Goal: Task Accomplishment & Management: Manage account settings

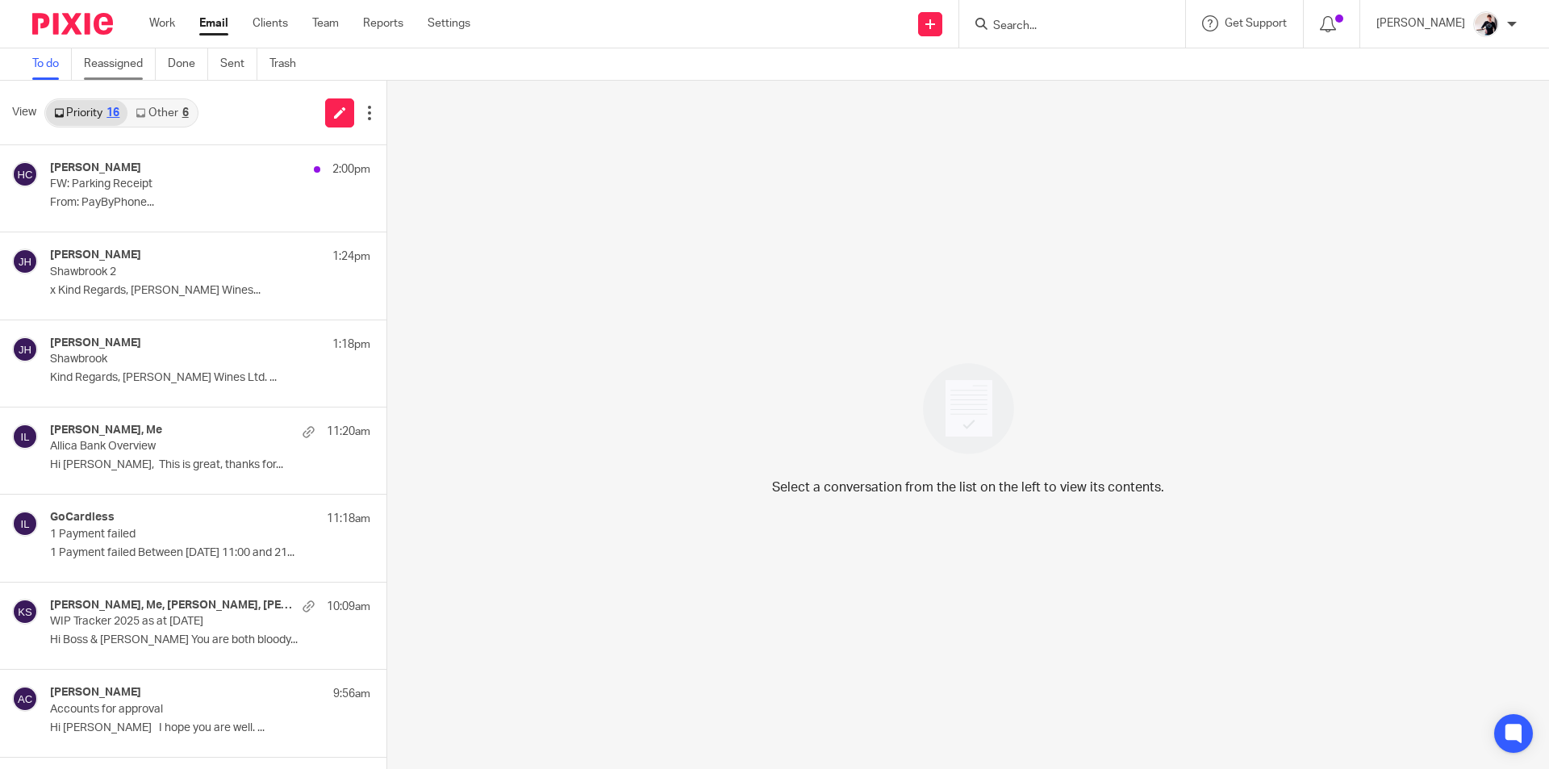
scroll to position [775, 0]
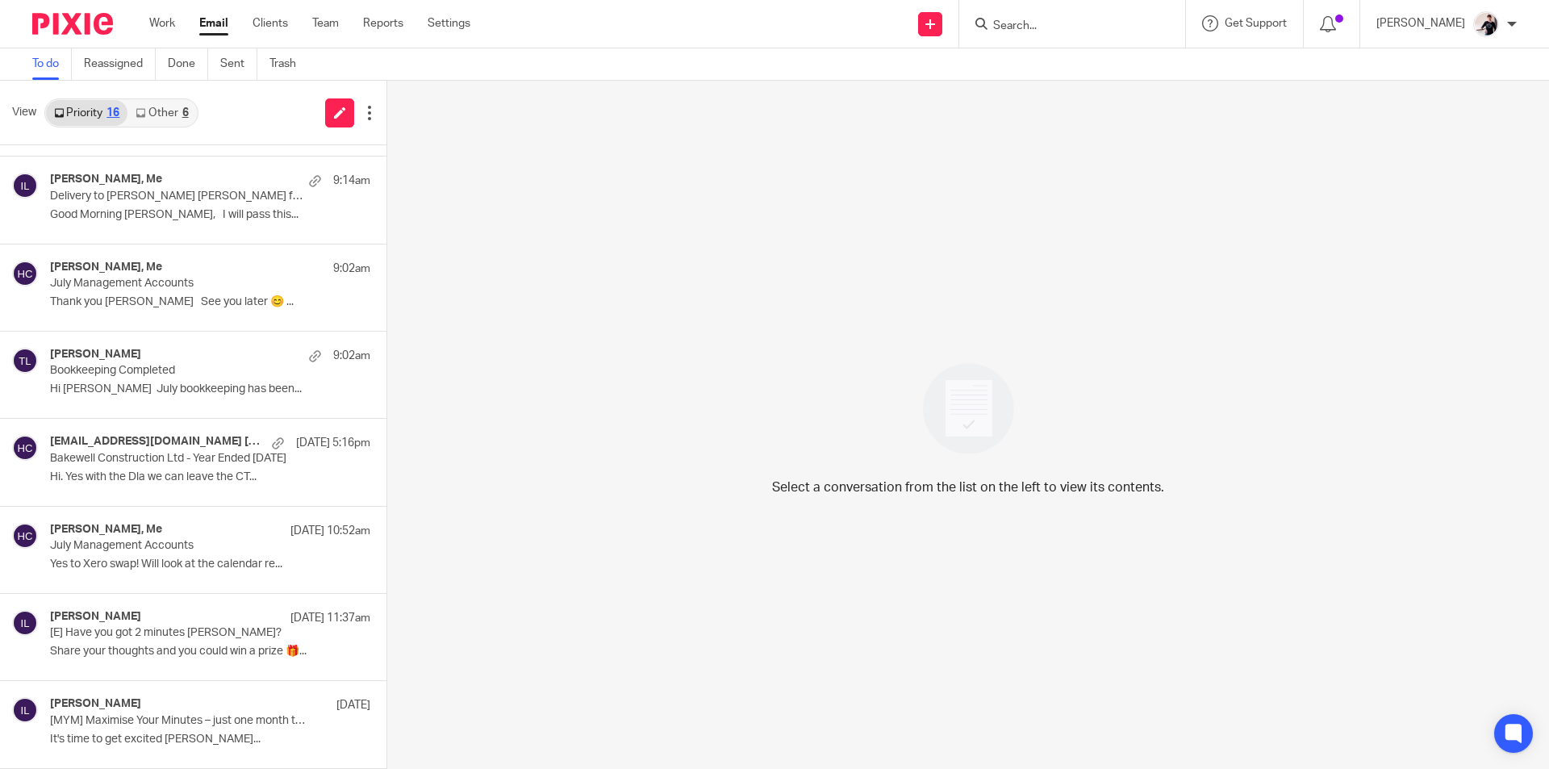
click at [177, 118] on link "Other 6" at bounding box center [161, 113] width 69 height 26
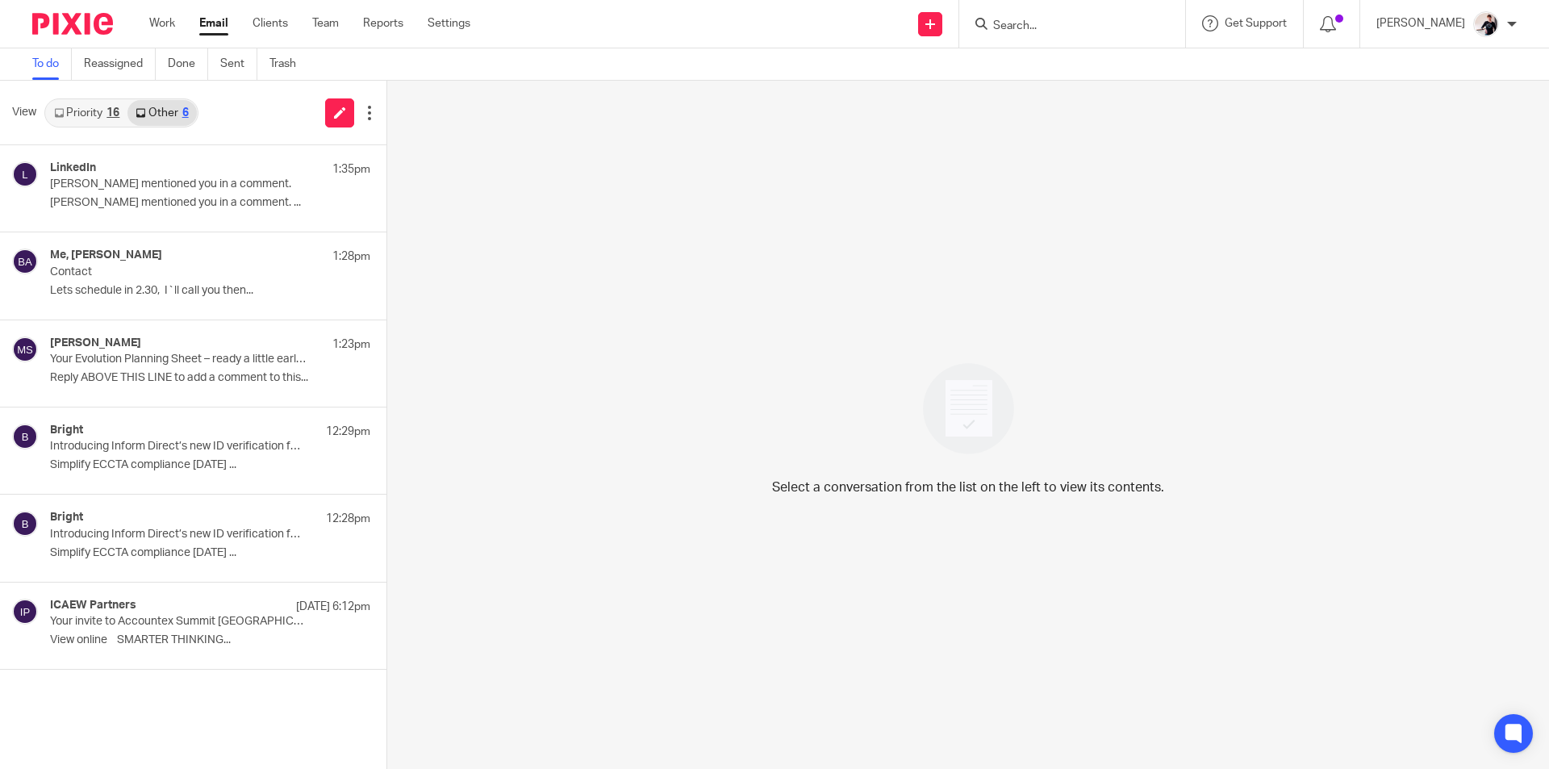
scroll to position [0, 0]
click at [254, 276] on p "Contact" at bounding box center [159, 272] width 218 height 14
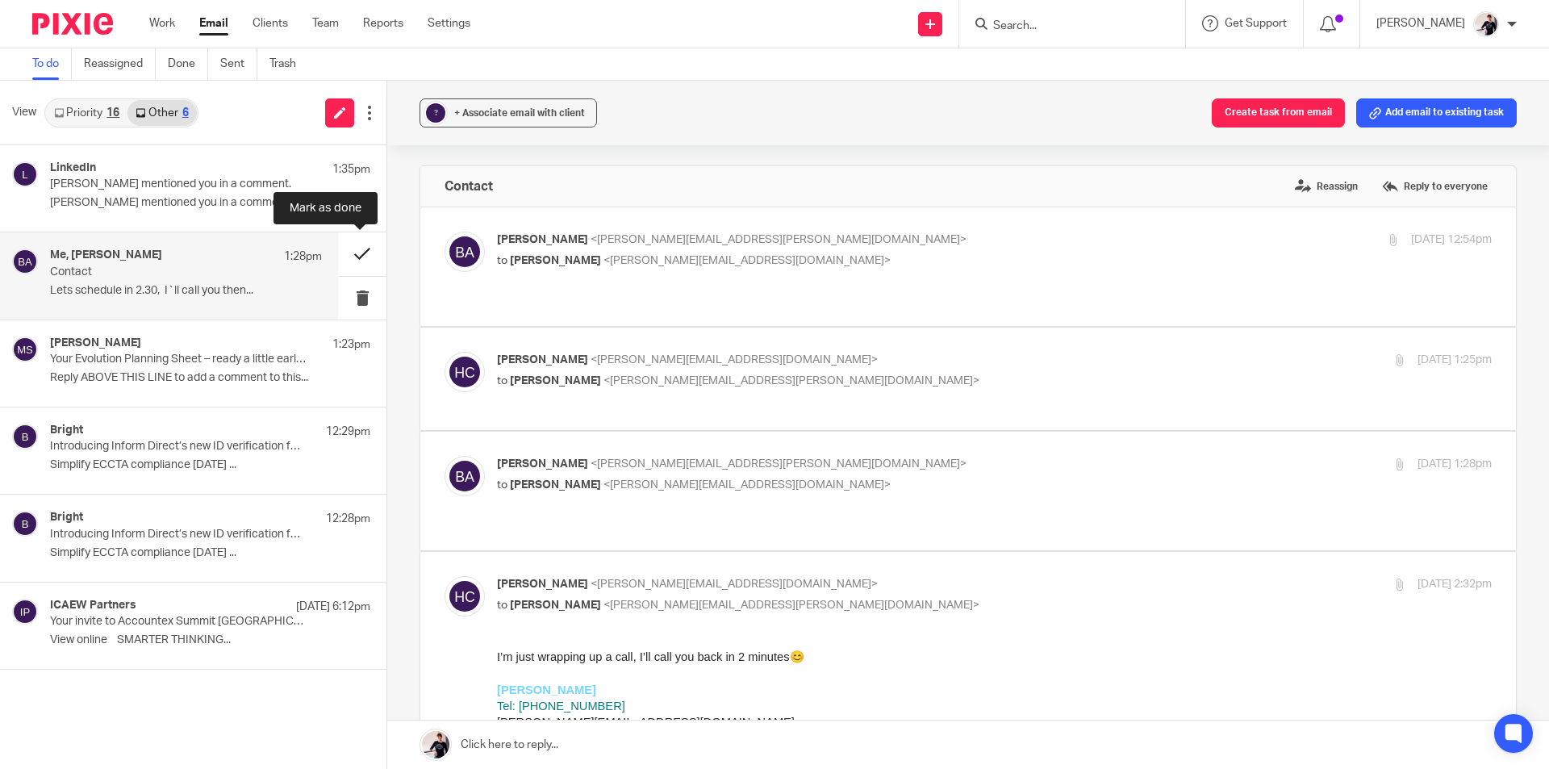
click at [354, 252] on button at bounding box center [362, 253] width 48 height 43
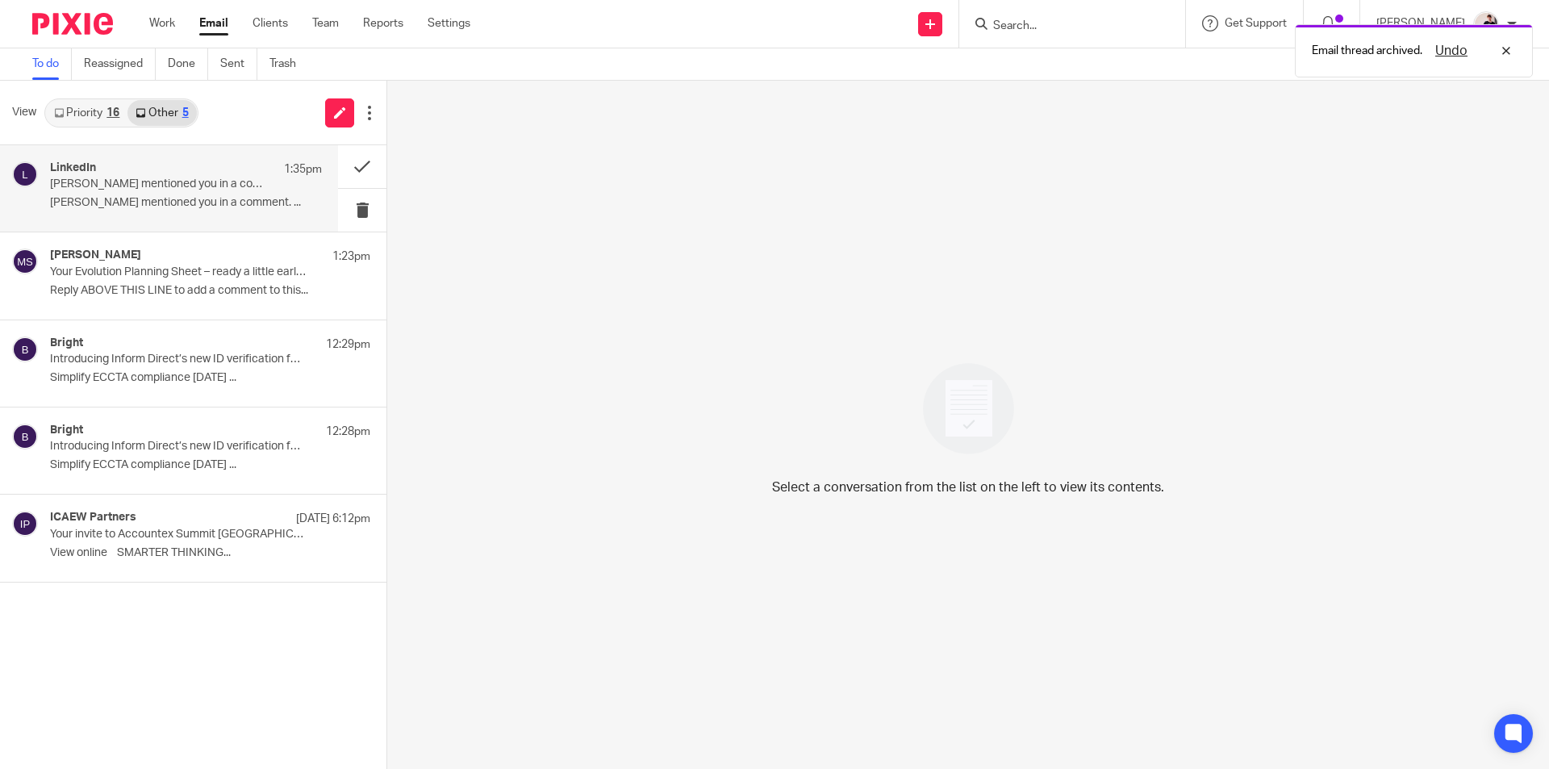
click at [270, 179] on div "LinkedIn 1:35pm Elizabeth Ryan mentioned you in a comment. Elizabeth Ryan menti…" at bounding box center [186, 188] width 272 height 54
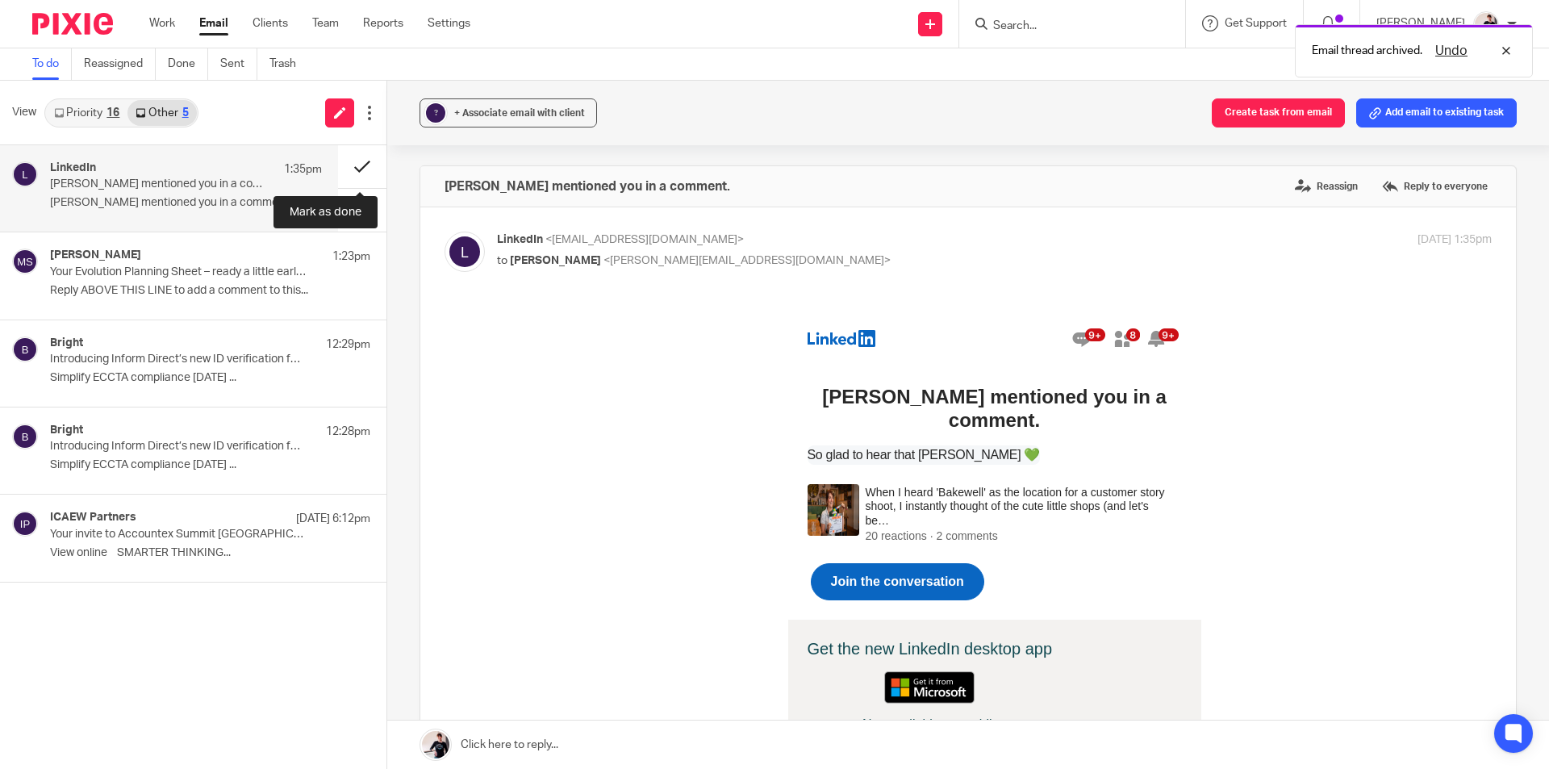
click at [351, 169] on button at bounding box center [362, 166] width 48 height 43
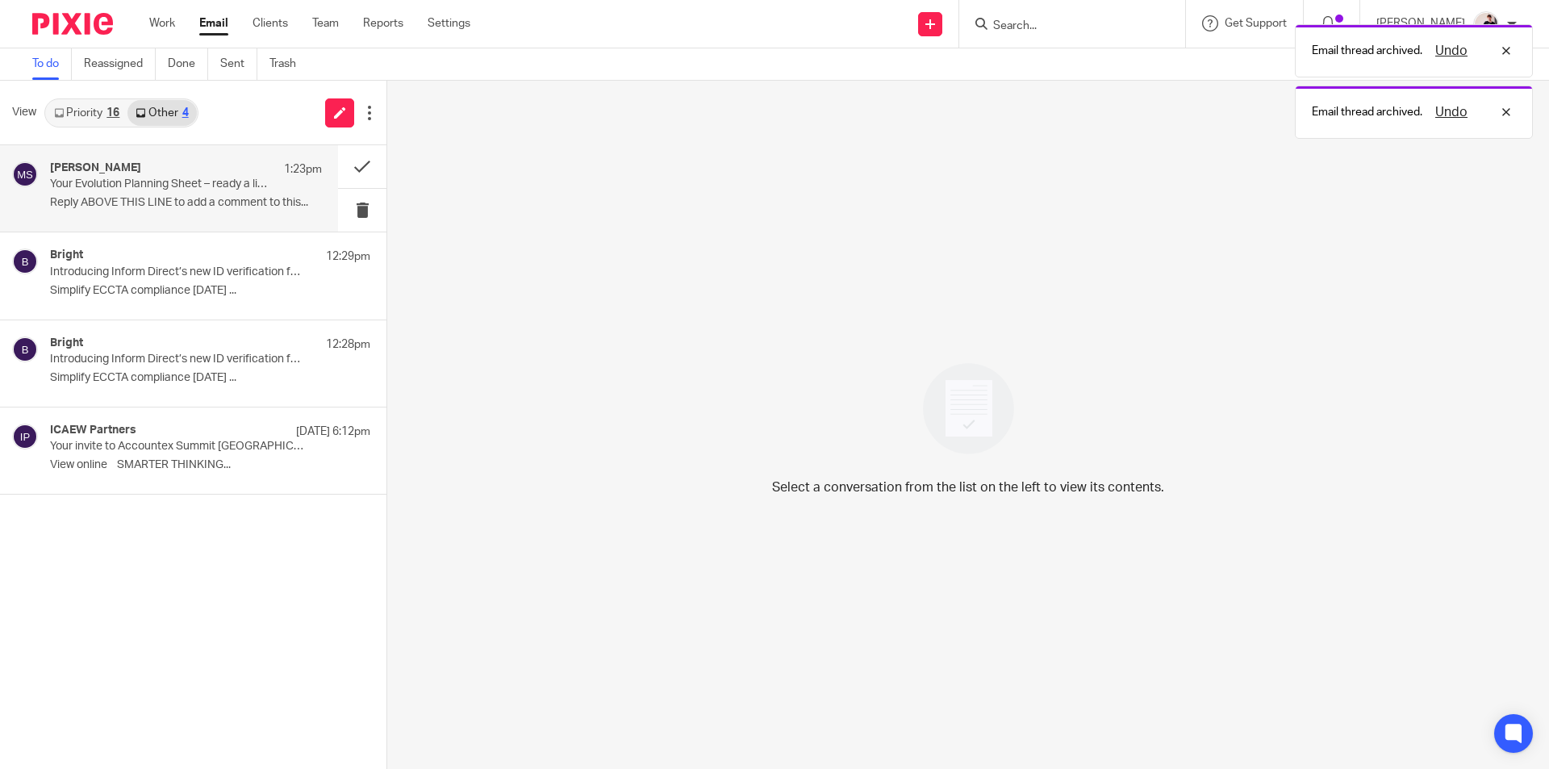
click at [163, 199] on p "Reply ABOVE THIS LINE to add a comment to this..." at bounding box center [186, 203] width 272 height 14
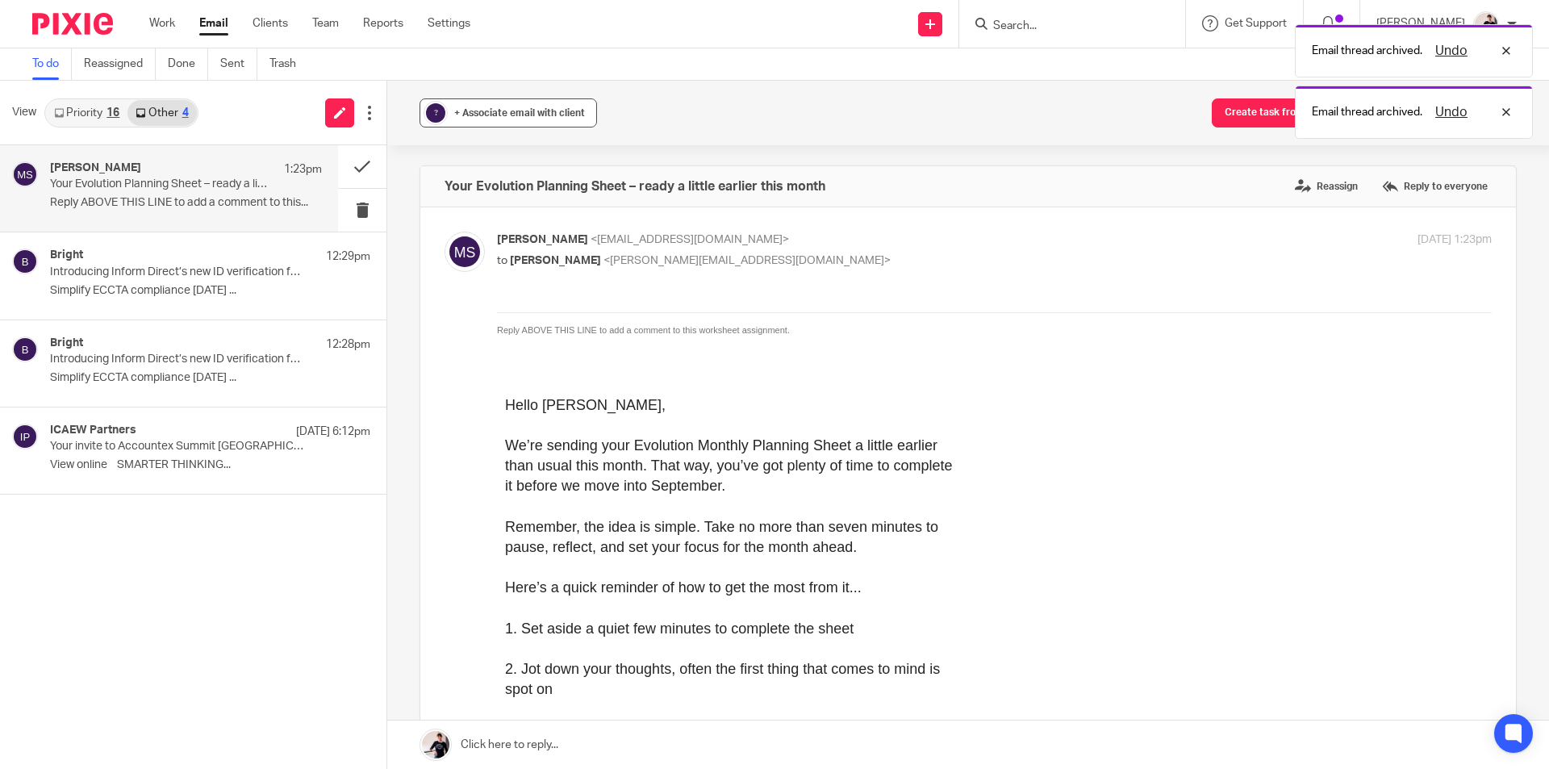
click at [485, 118] on div "+ Associate email with client" at bounding box center [519, 113] width 131 height 16
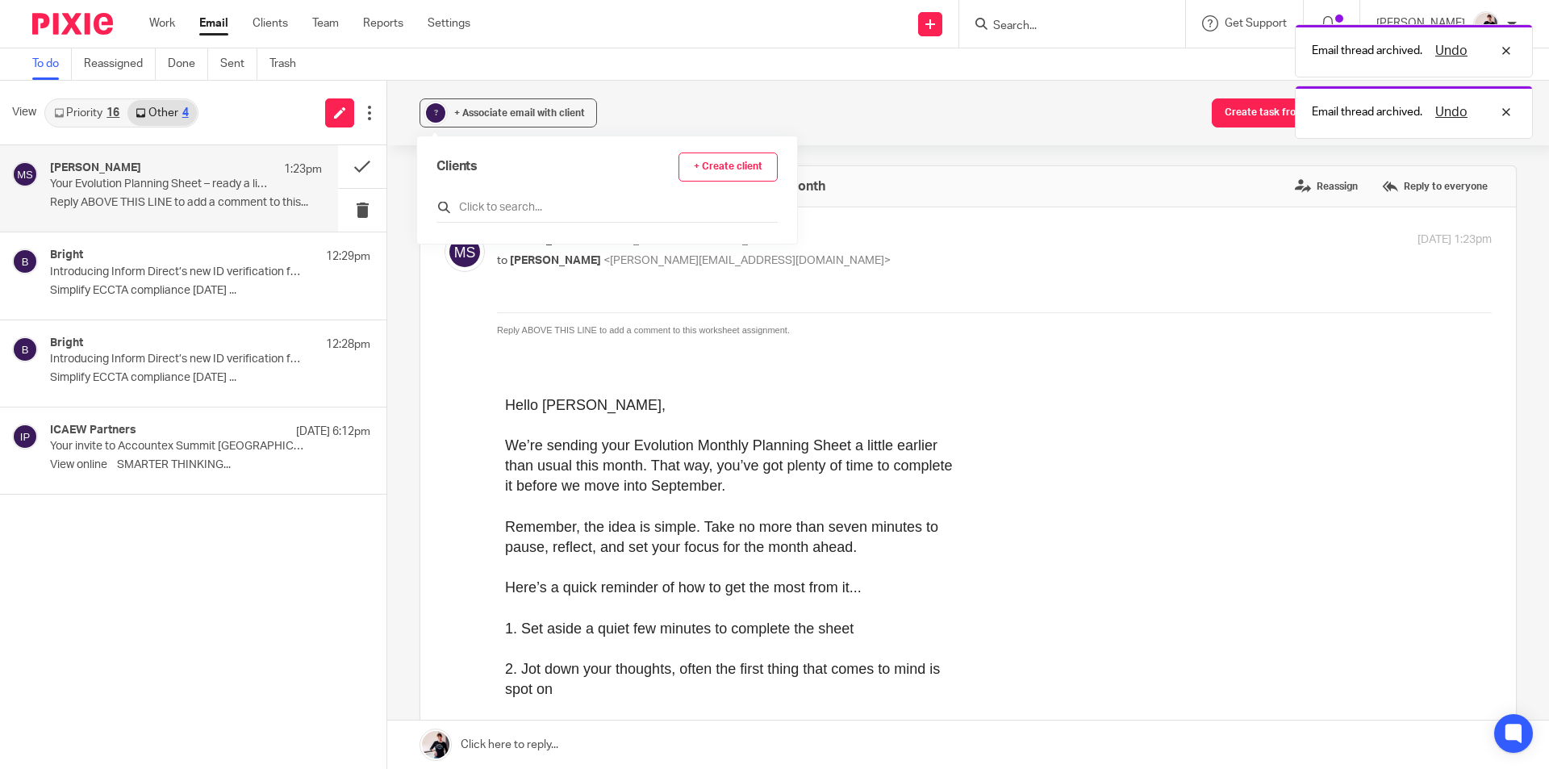
click at [497, 203] on input "text" at bounding box center [607, 207] width 341 height 16
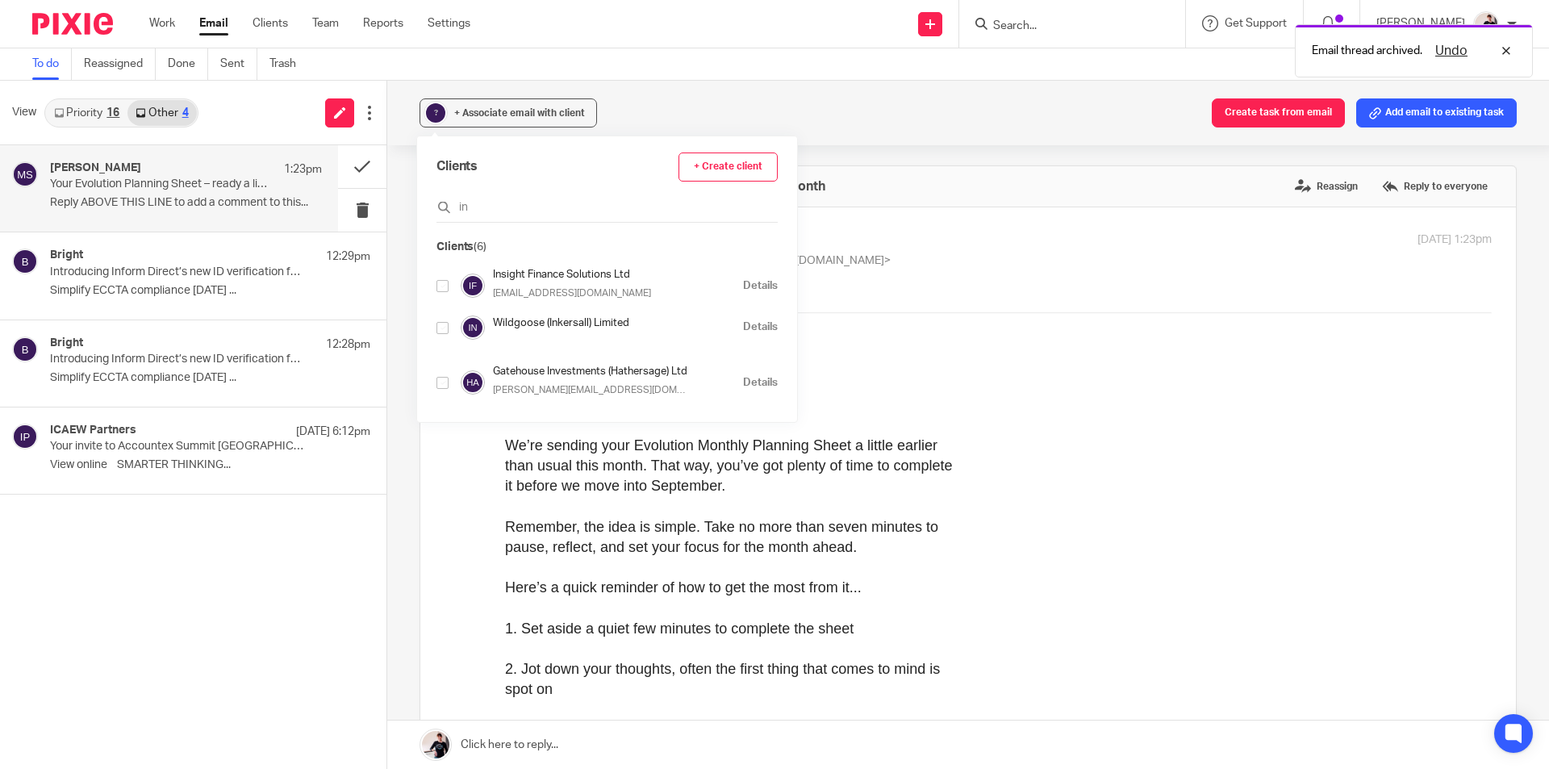
type input "in"
click at [445, 286] on input "checkbox" at bounding box center [443, 286] width 12 height 12
checkbox input "true"
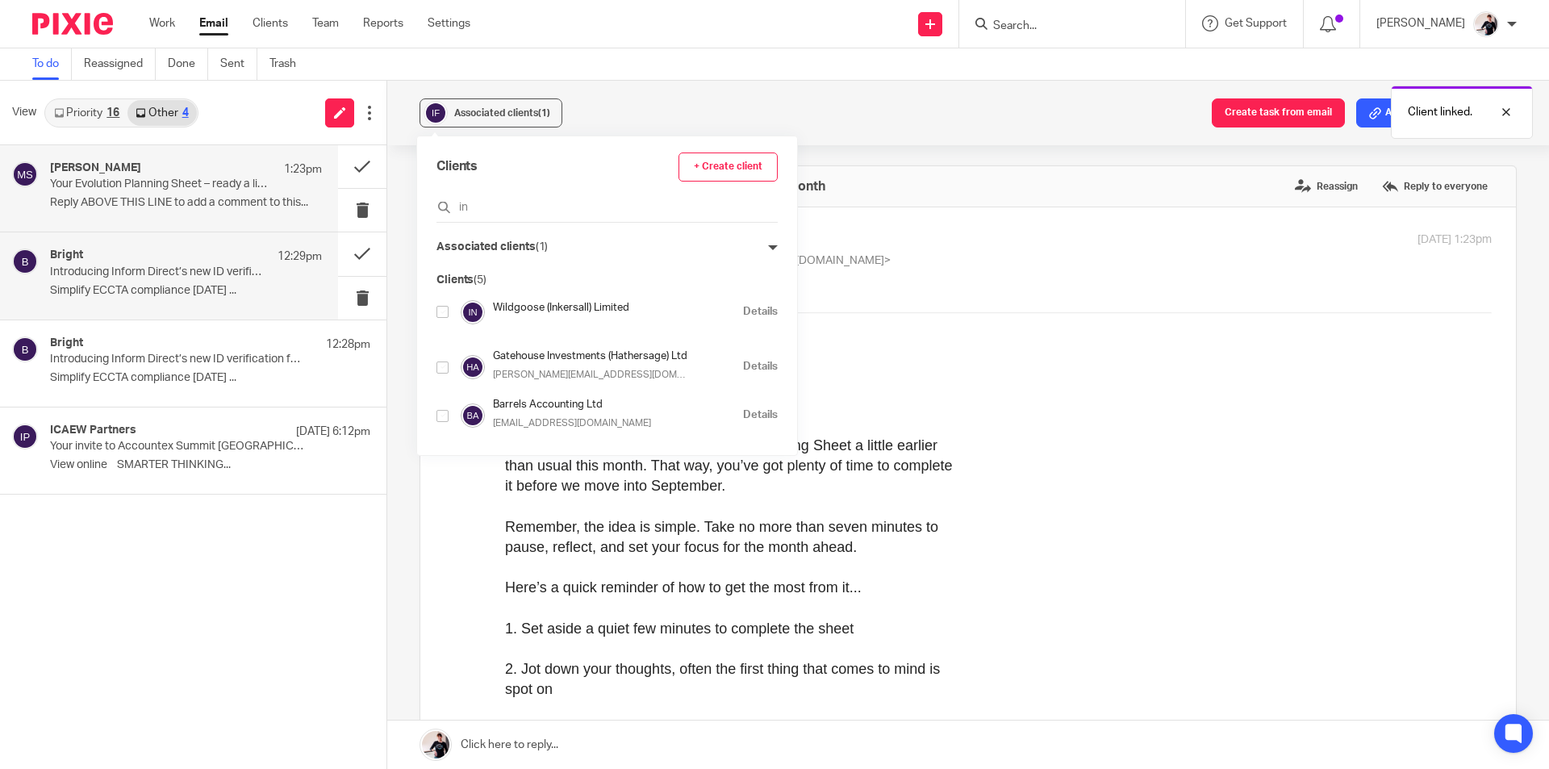
click at [236, 286] on p "Simplify ECCTA compliance today ..." at bounding box center [186, 291] width 272 height 14
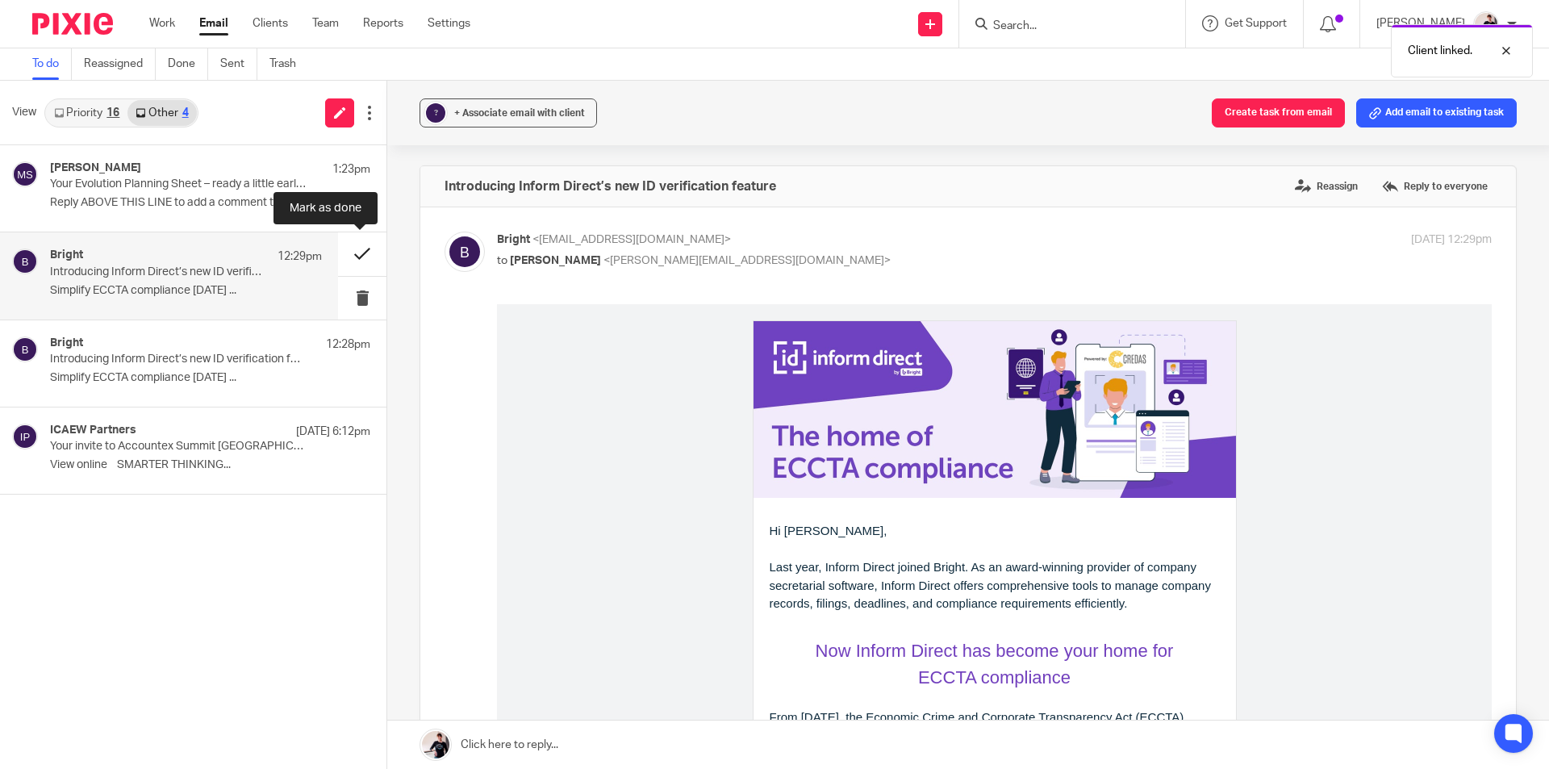
click at [360, 246] on button at bounding box center [362, 253] width 48 height 43
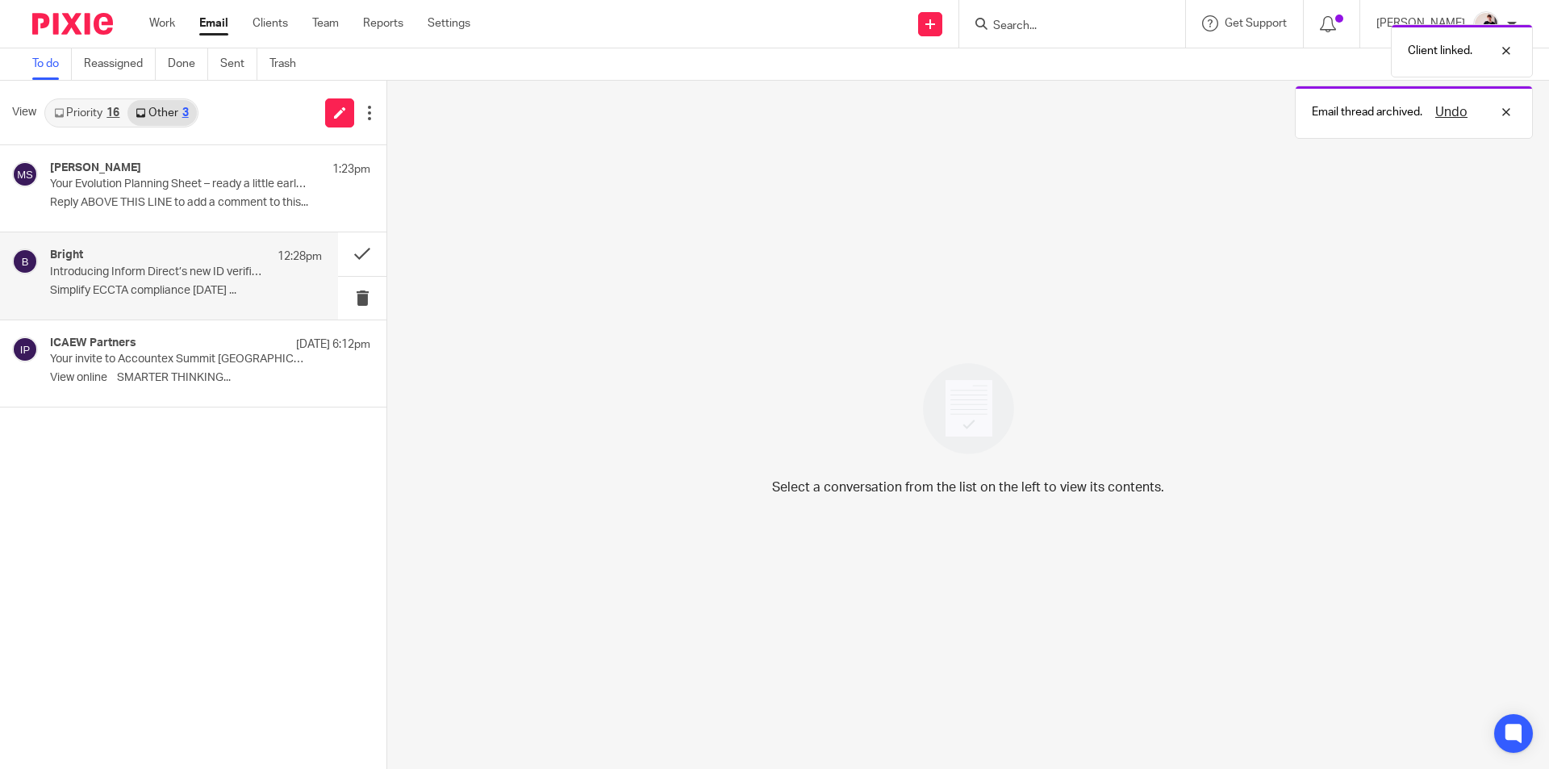
click at [165, 271] on p "Introducing Inform Direct’s new ID verification feature" at bounding box center [159, 272] width 218 height 14
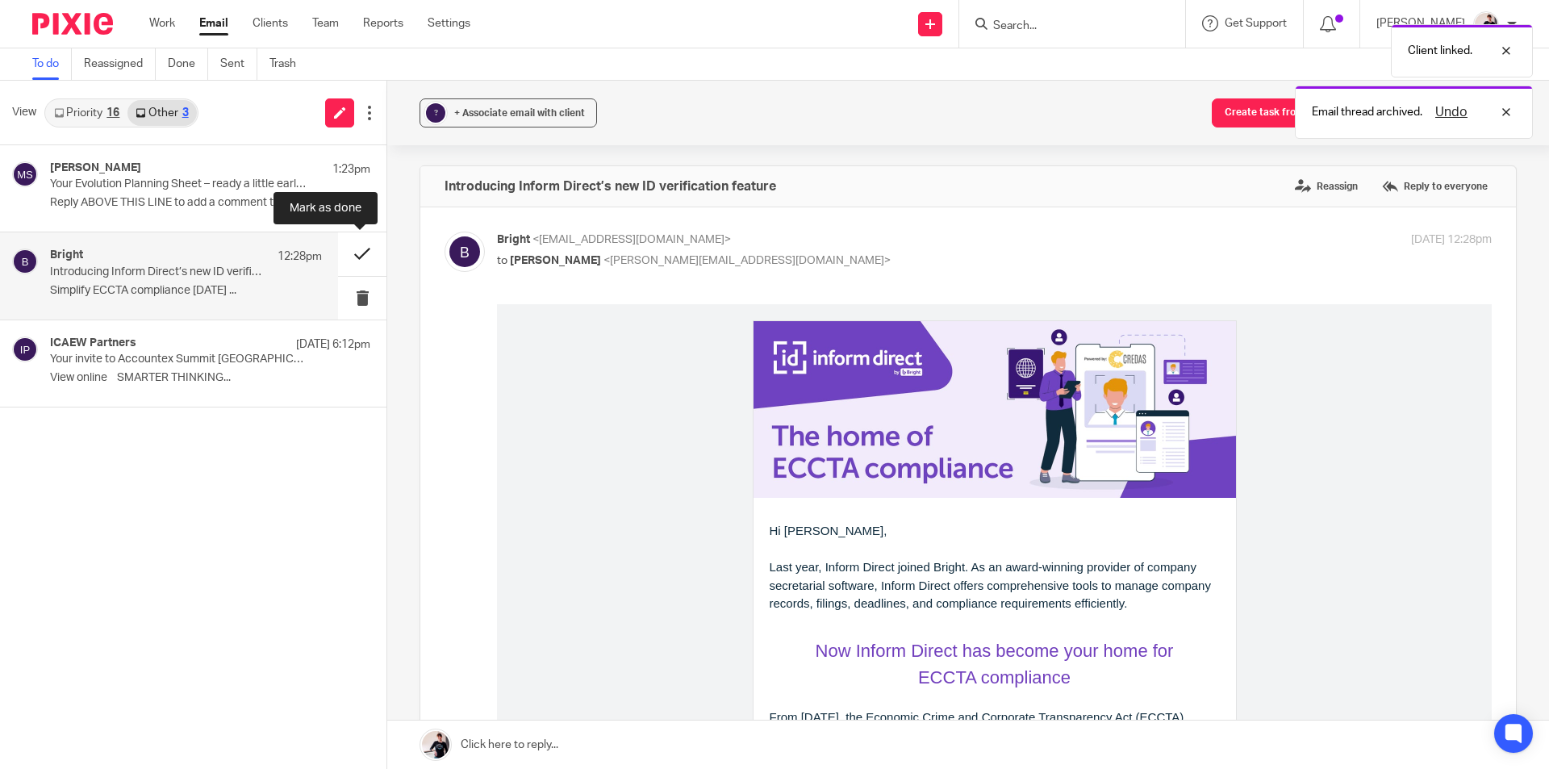
click at [366, 255] on button at bounding box center [362, 253] width 48 height 43
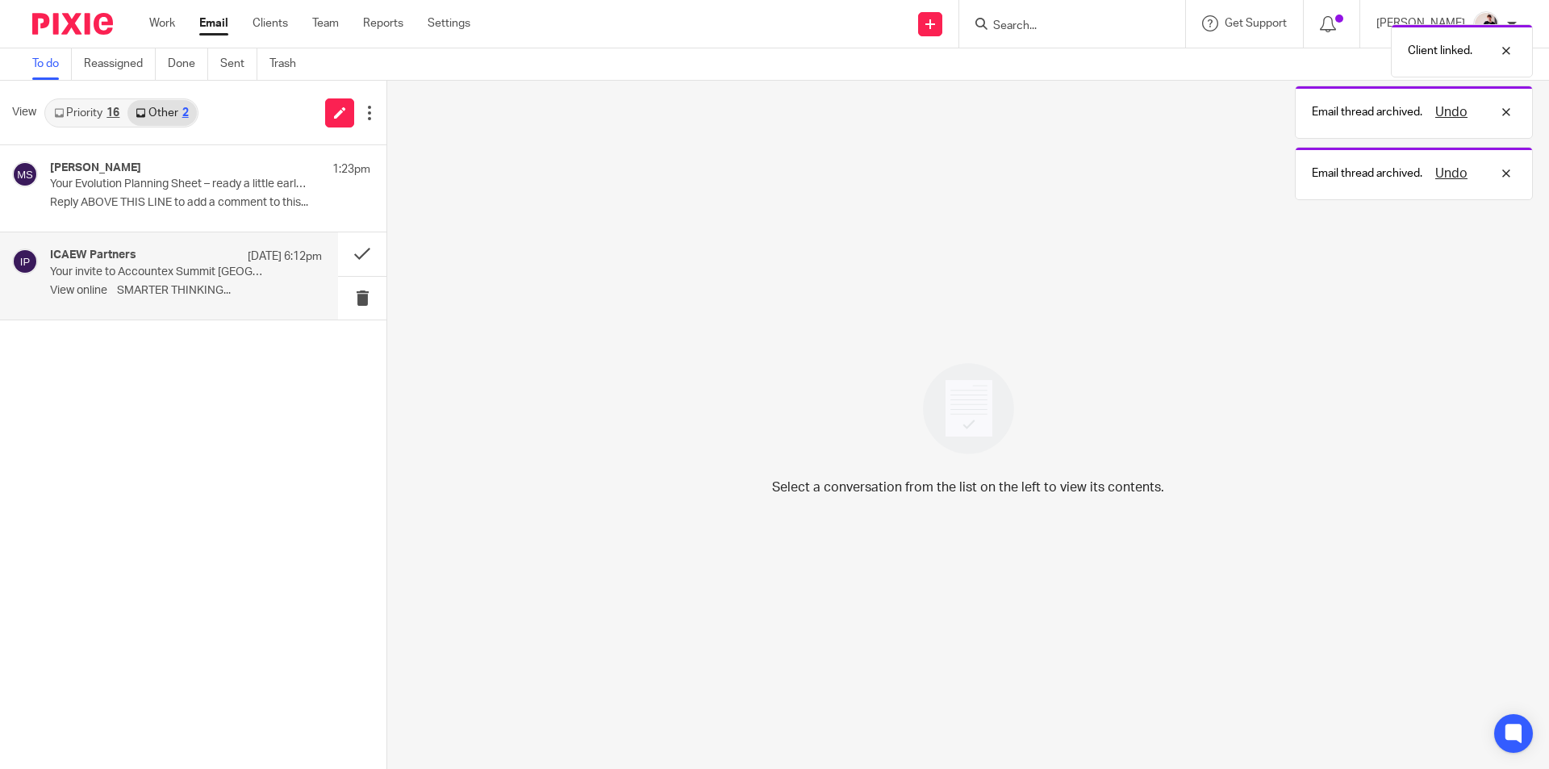
click at [224, 248] on div "ICAEW Partners 19 Aug 6:12pm Your invite to Accountex Summit Manchester View on…" at bounding box center [169, 275] width 338 height 86
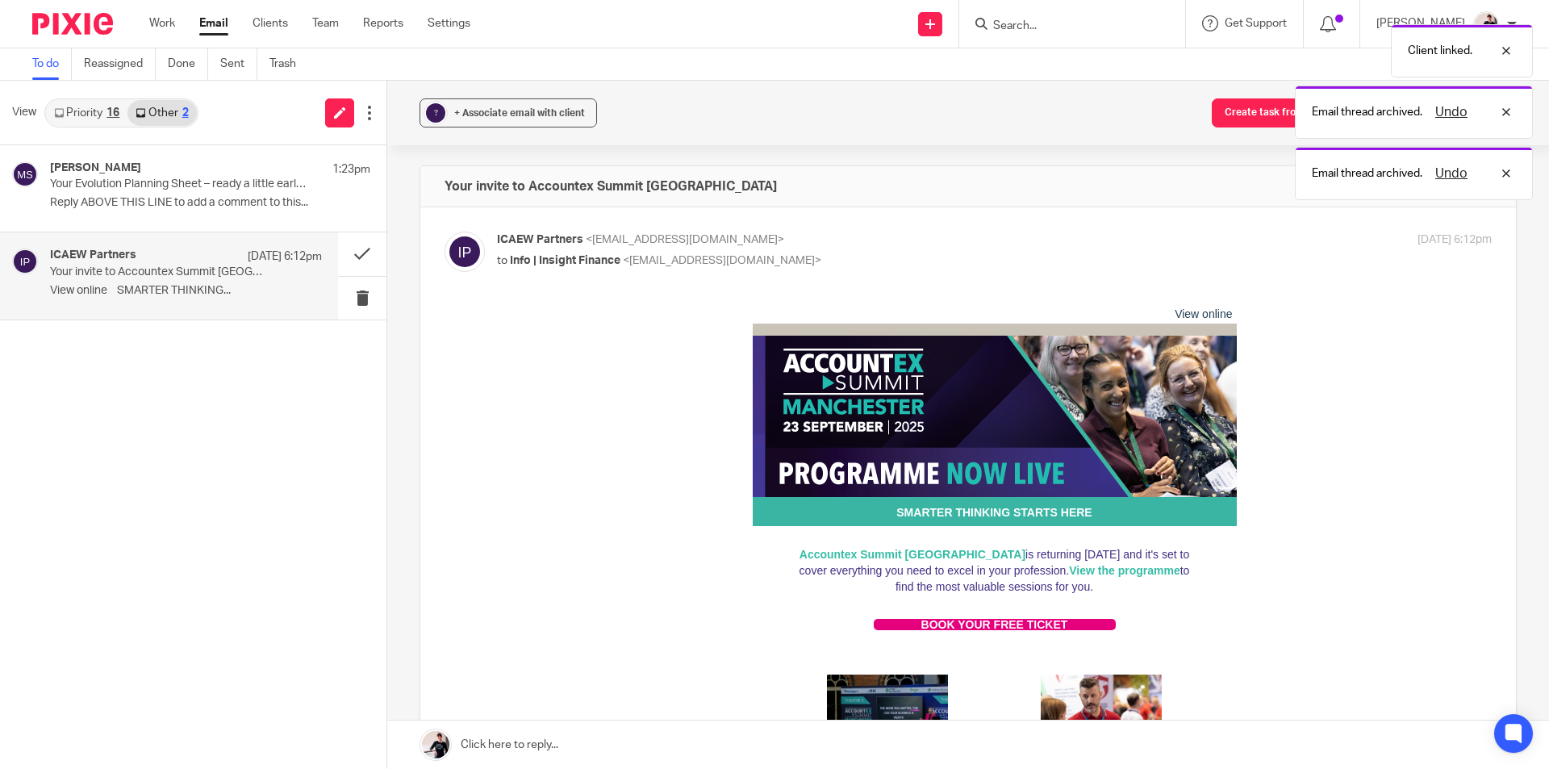
click at [95, 106] on link "Priority 16" at bounding box center [86, 113] width 81 height 26
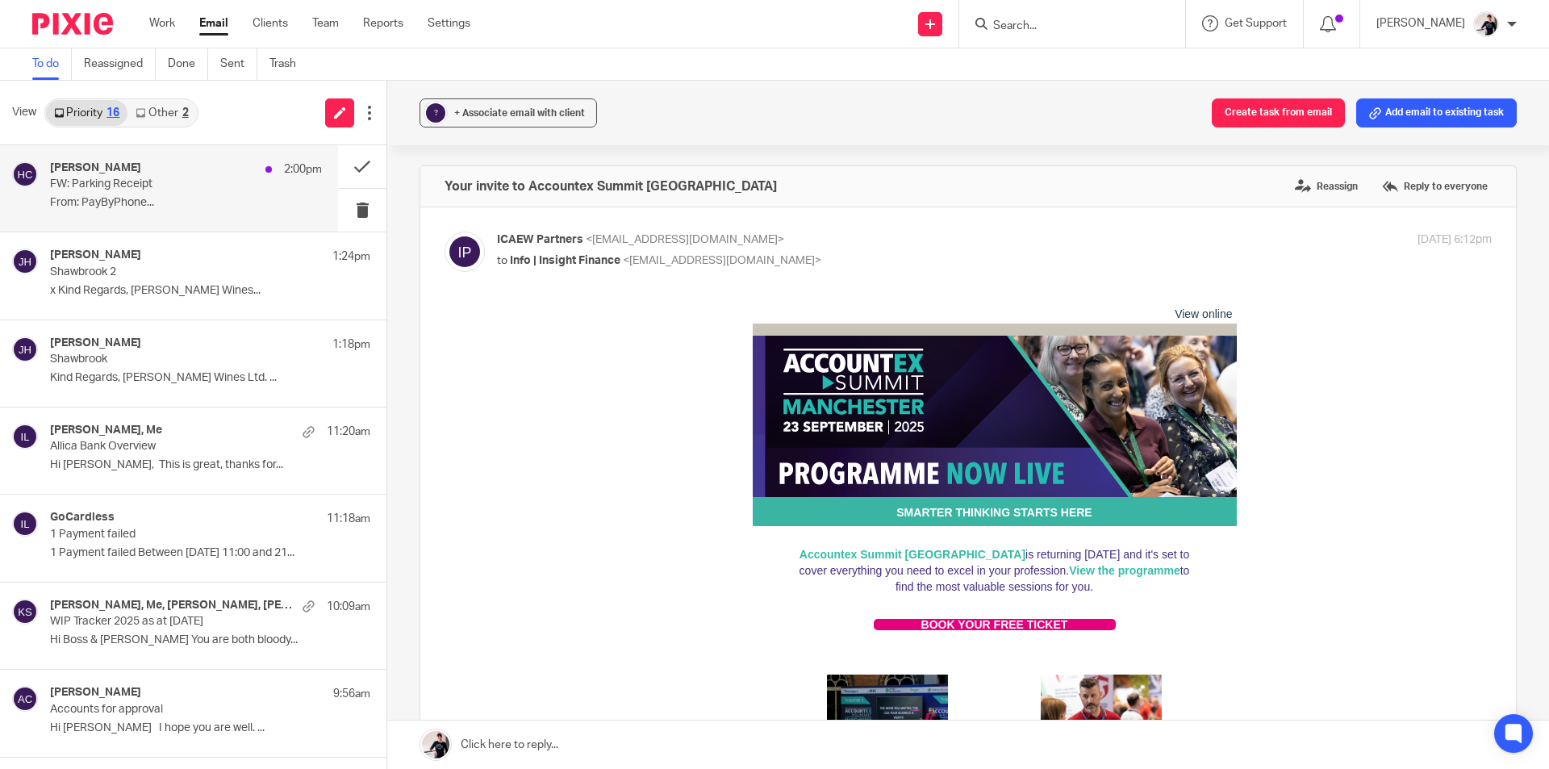
click at [187, 196] on p "From: PayByPhone..." at bounding box center [186, 203] width 272 height 14
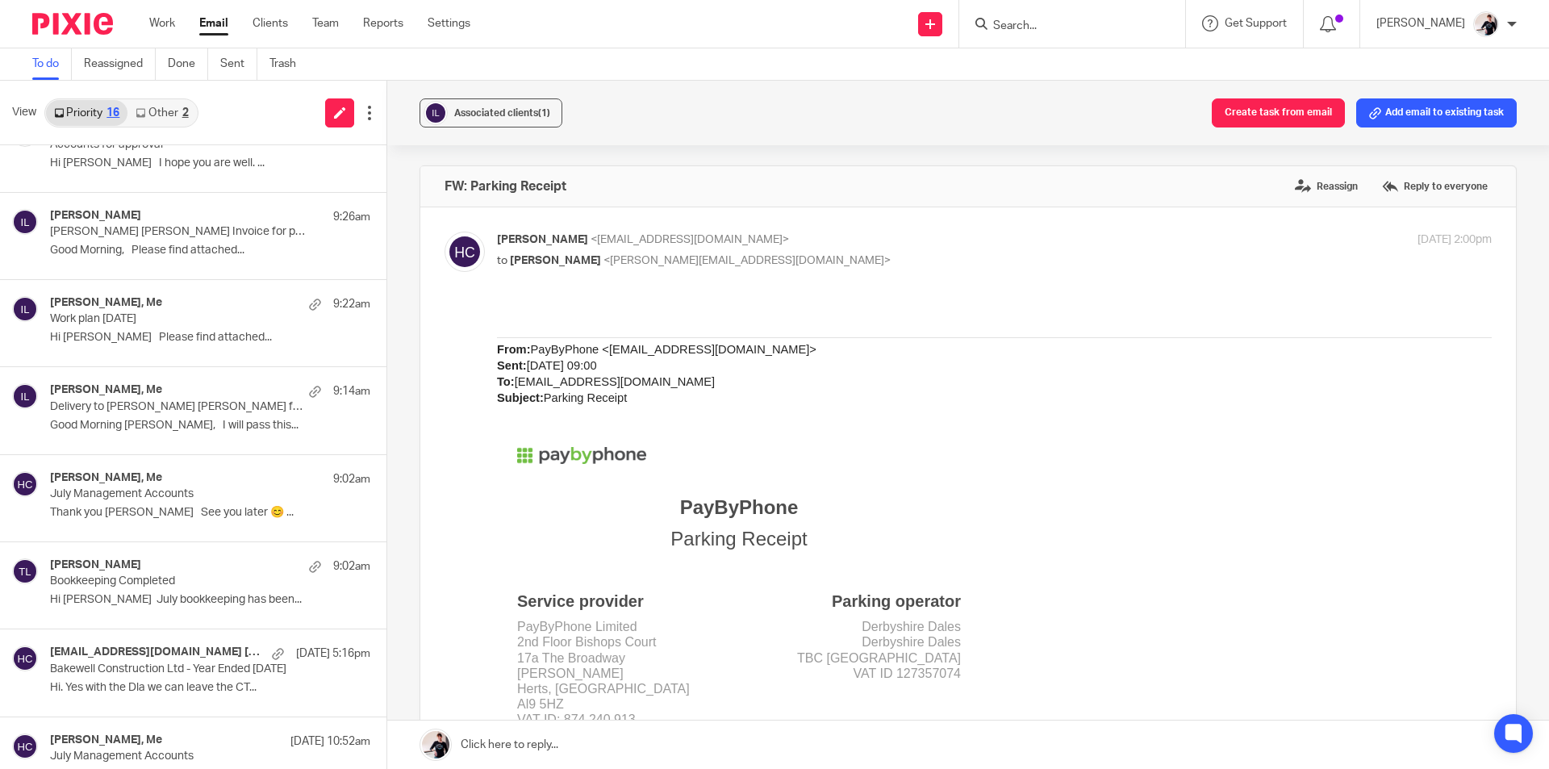
scroll to position [775, 0]
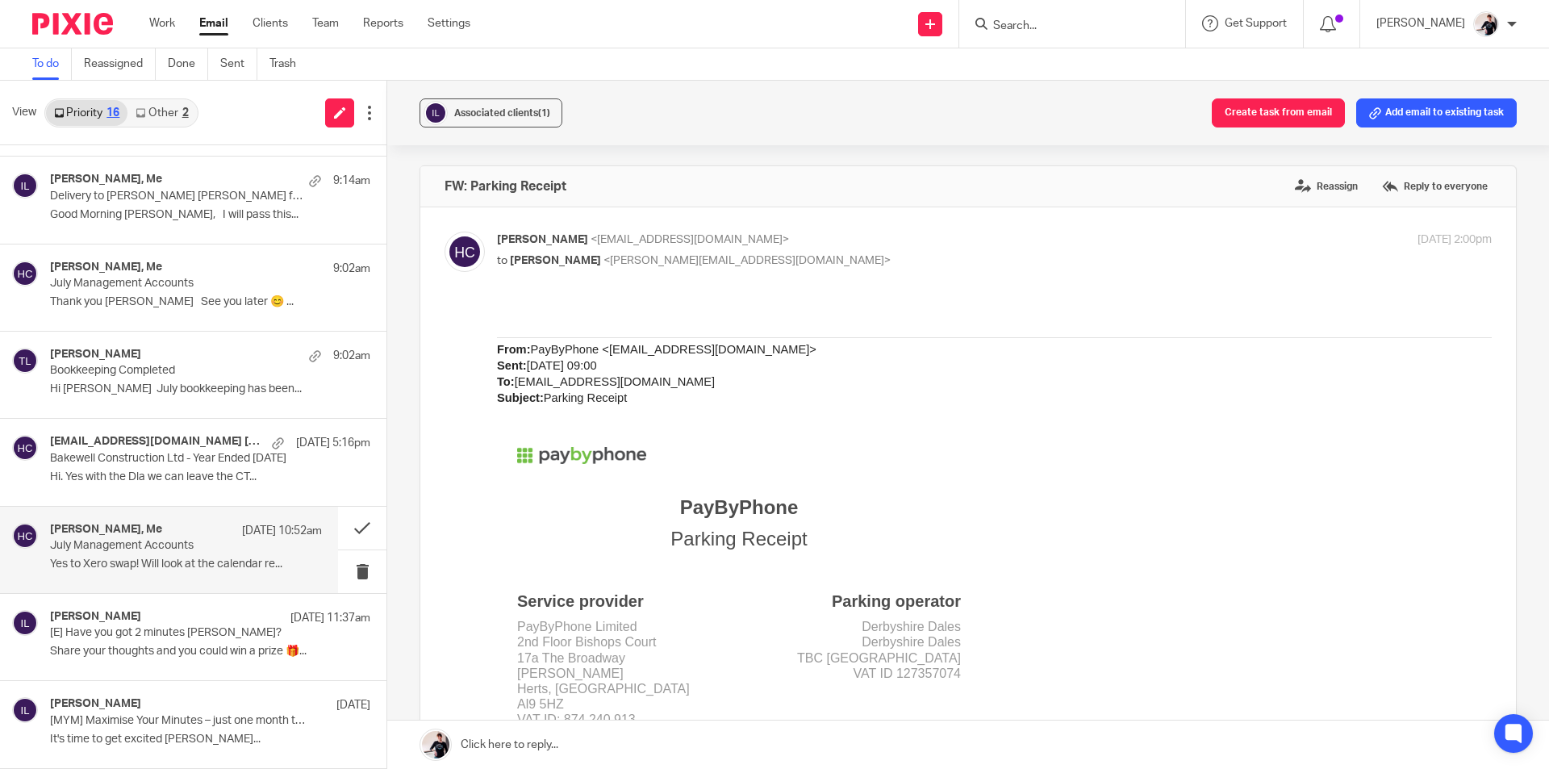
click at [74, 557] on div "sara price, Me 20 Aug 10:52am July Management Accounts Yes to Xero swap! Will l…" at bounding box center [186, 550] width 272 height 54
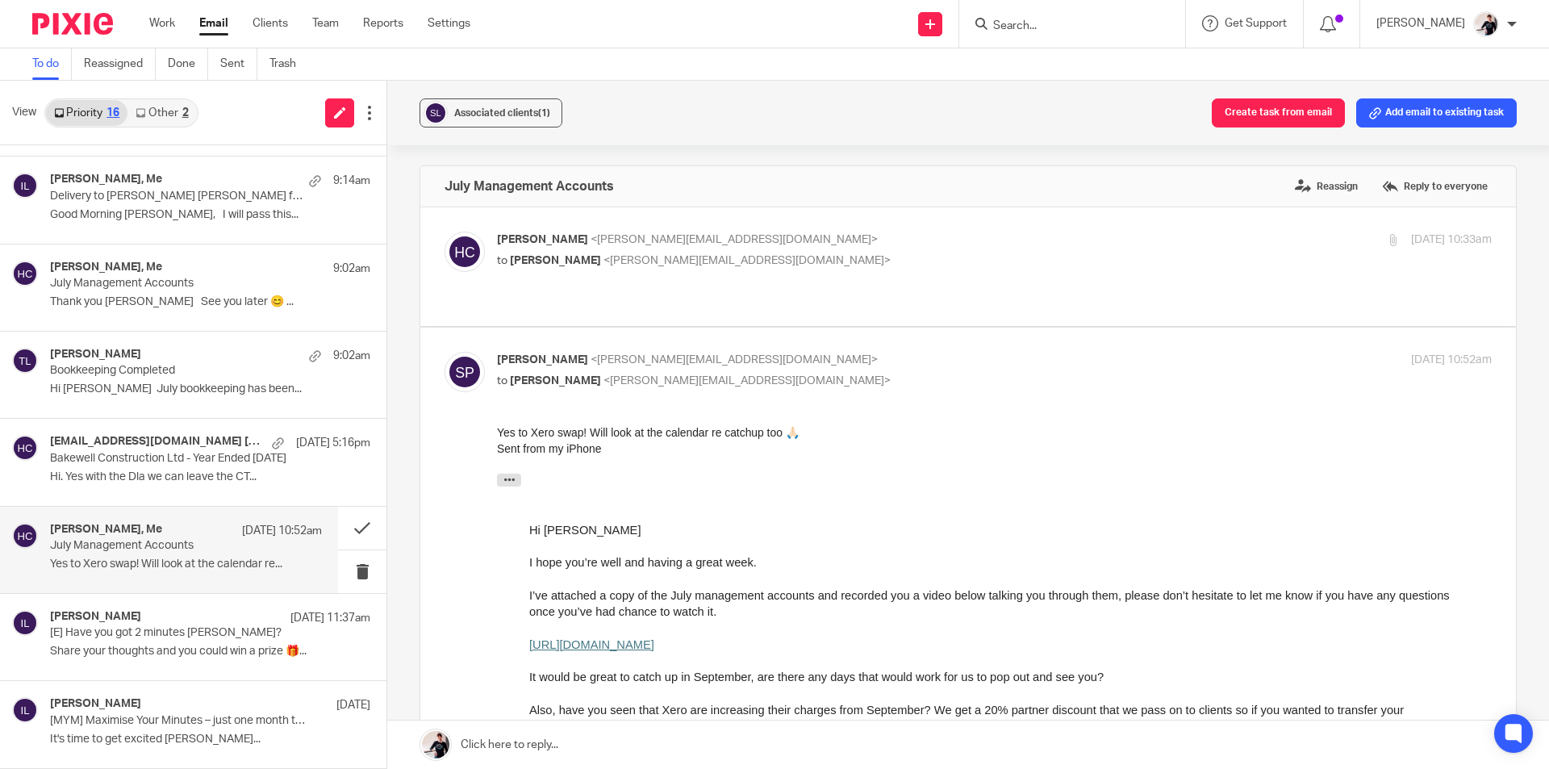
scroll to position [0, 0]
click at [1279, 128] on div "Associated clients (1) Create task from email Add email to existing task" at bounding box center [968, 113] width 1162 height 65
click at [1302, 112] on button "Create task from email" at bounding box center [1278, 112] width 133 height 29
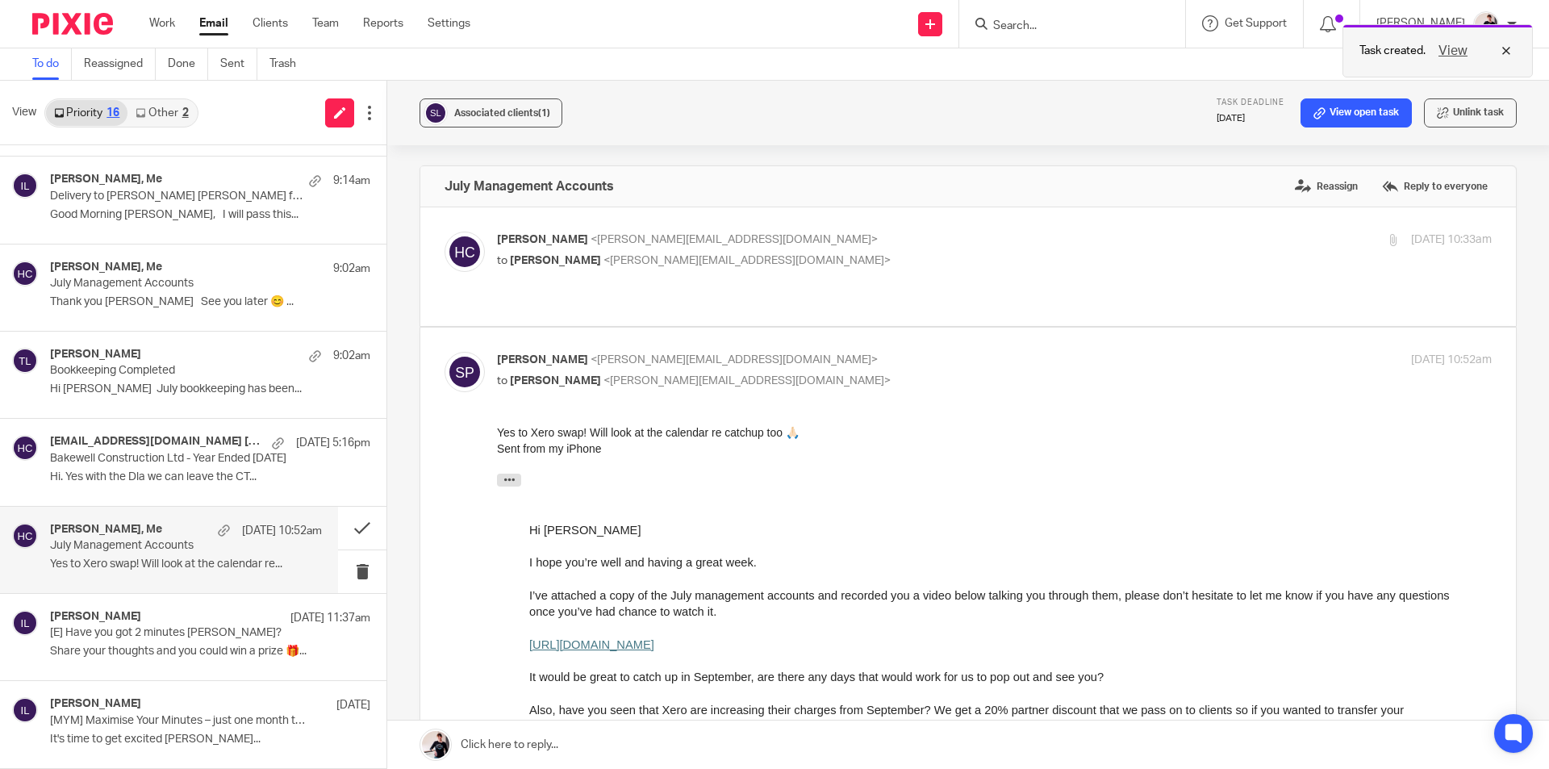
click at [1452, 52] on button "View" at bounding box center [1453, 50] width 39 height 19
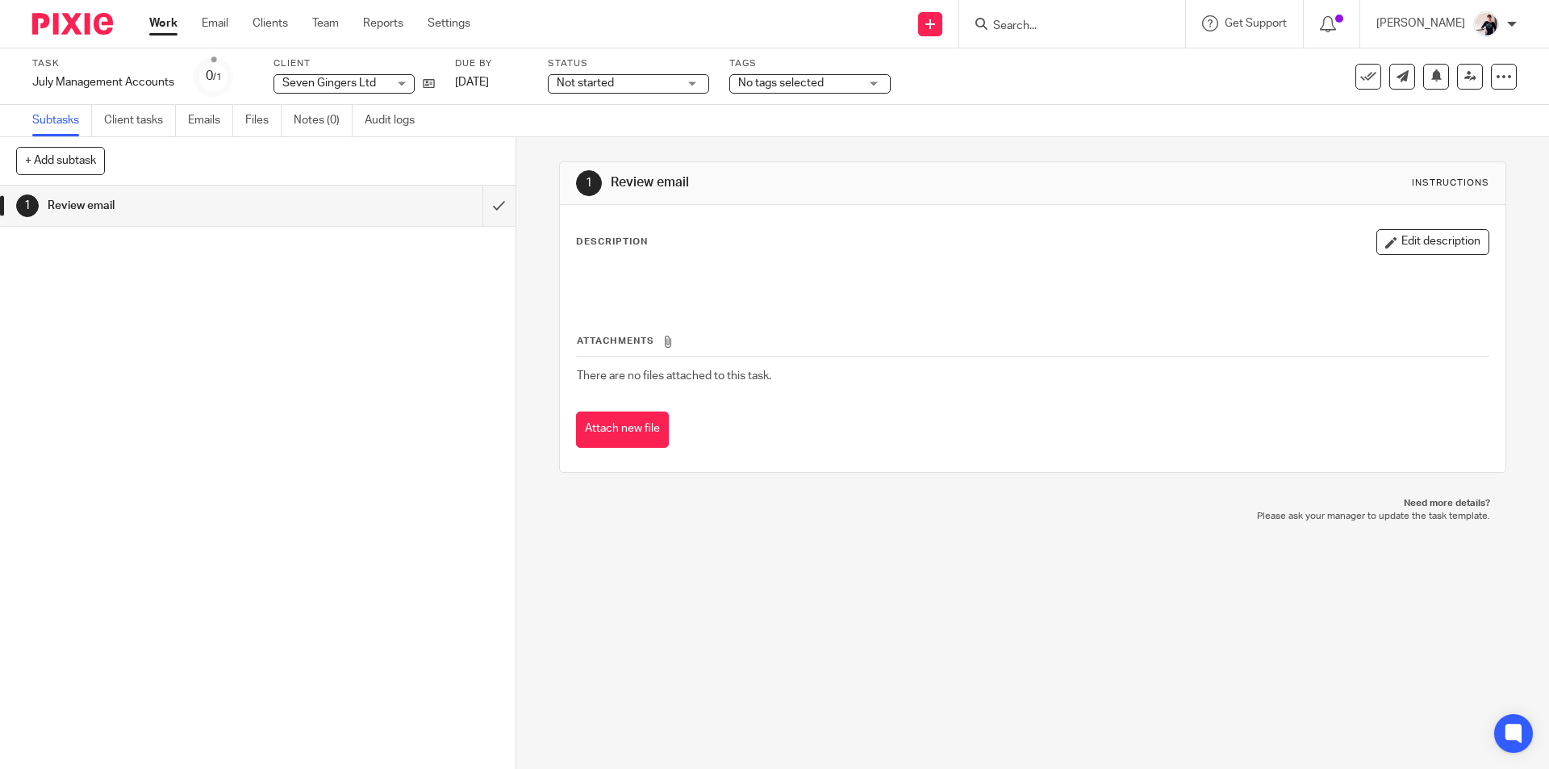
click at [648, 86] on span "Not started" at bounding box center [617, 83] width 121 height 17
click at [653, 137] on li "In progress" at bounding box center [629, 142] width 160 height 33
click at [778, 84] on span "No tags selected" at bounding box center [781, 82] width 86 height 11
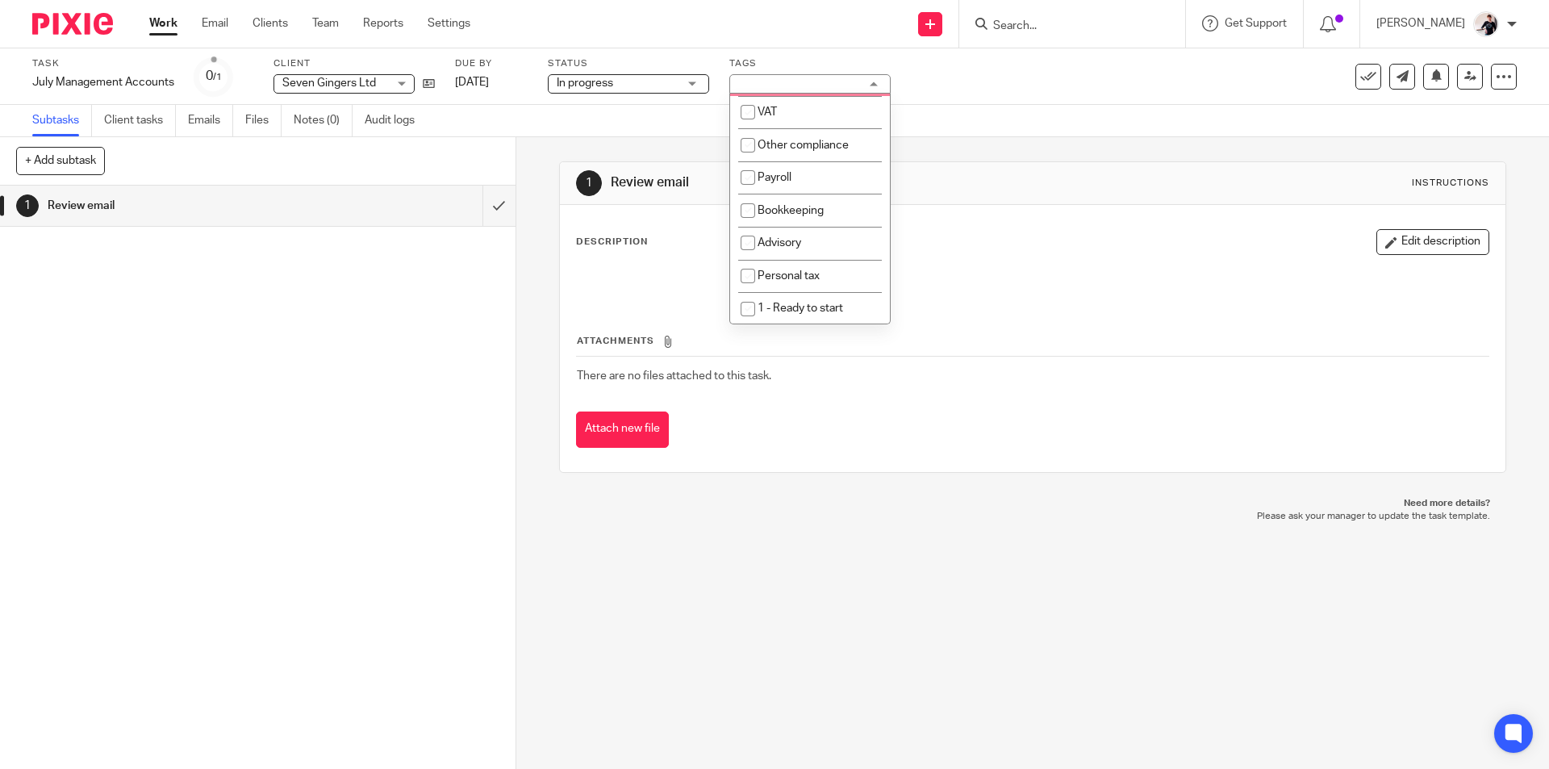
scroll to position [161, 0]
click at [834, 300] on li "4 - Waiting" at bounding box center [810, 308] width 160 height 33
checkbox input "true"
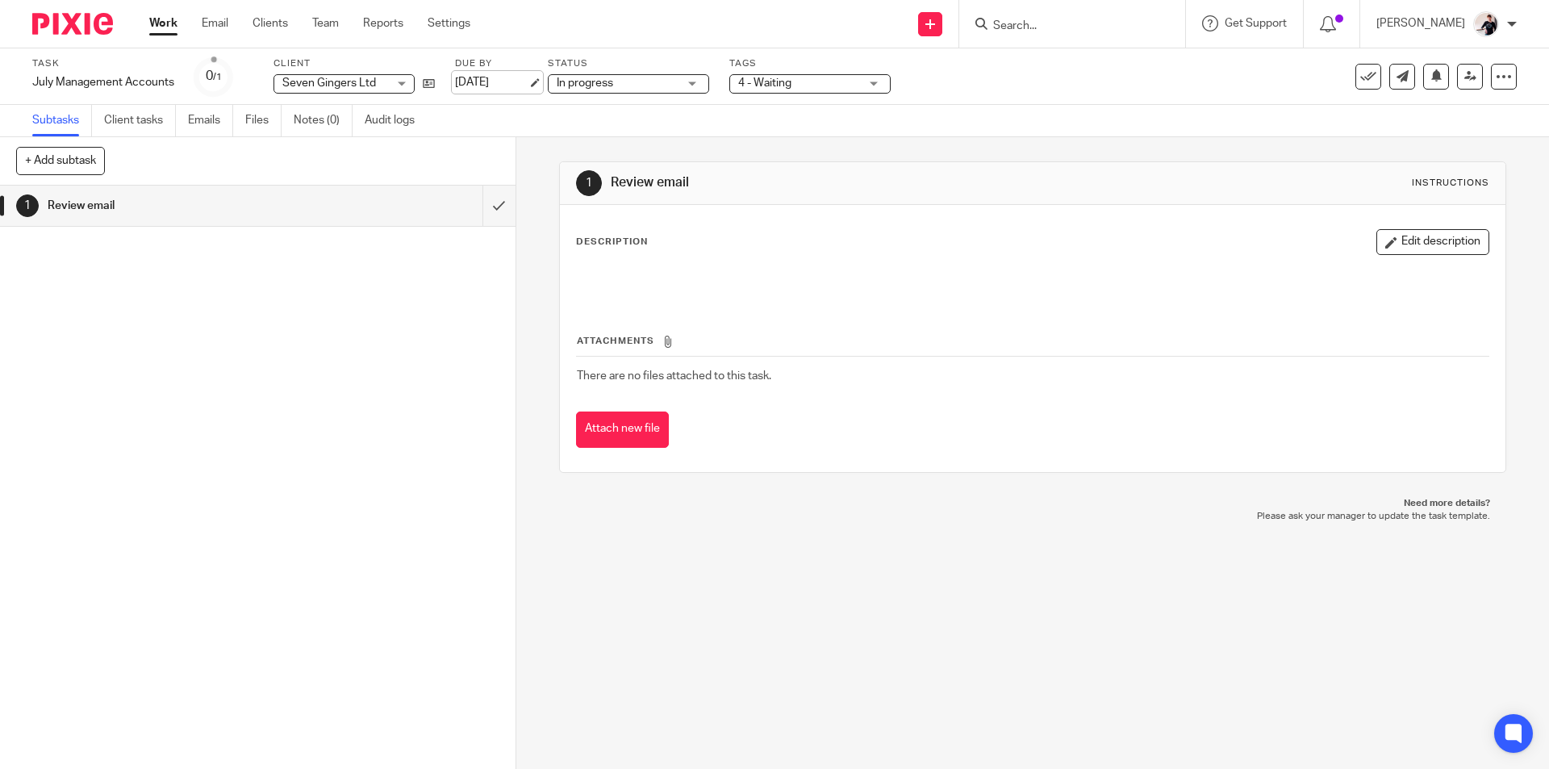
click at [459, 78] on link "[DATE]" at bounding box center [491, 82] width 73 height 17
click at [163, 30] on link "Work" at bounding box center [163, 23] width 28 height 16
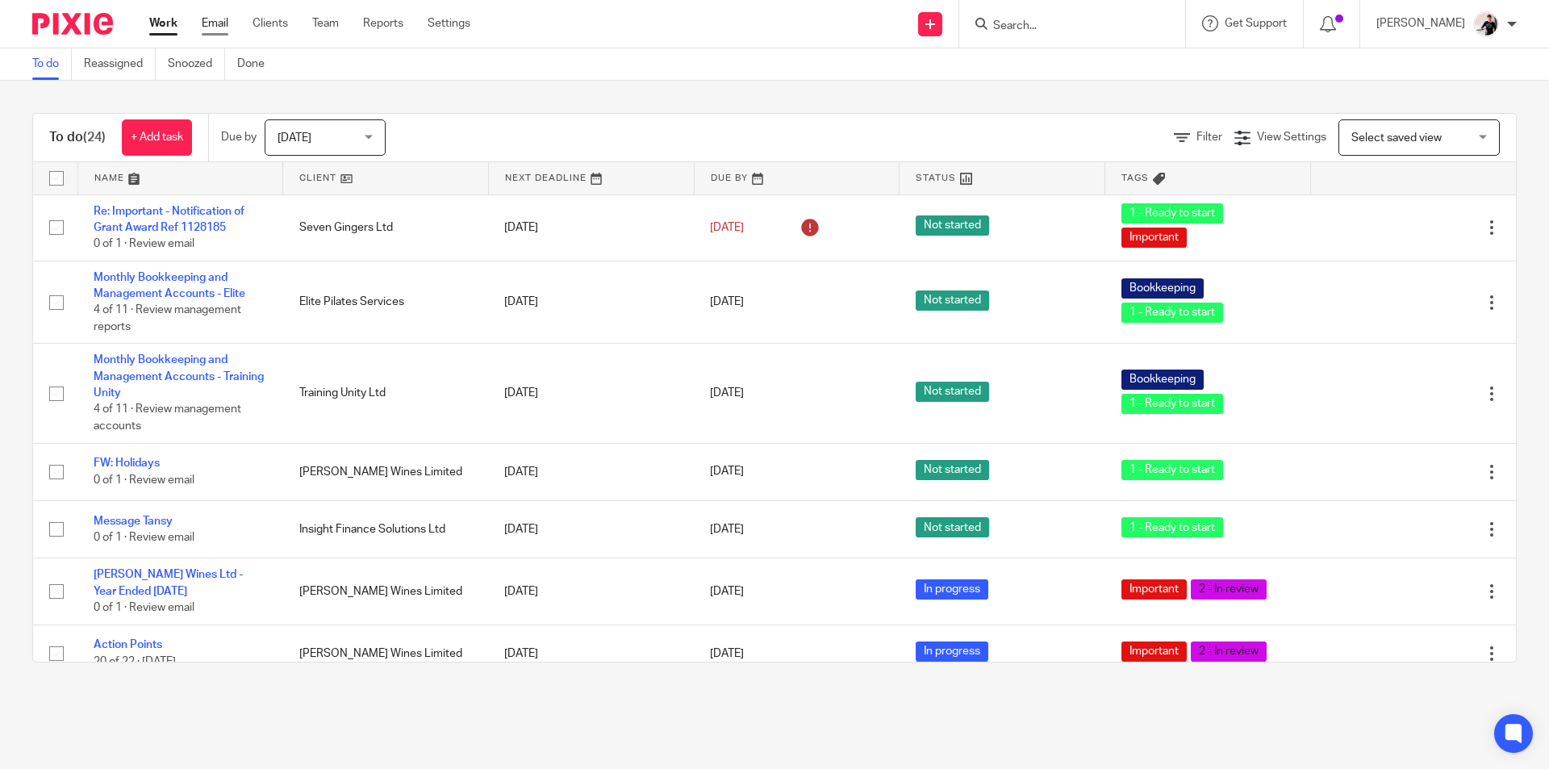
click at [222, 23] on link "Email" at bounding box center [215, 23] width 27 height 16
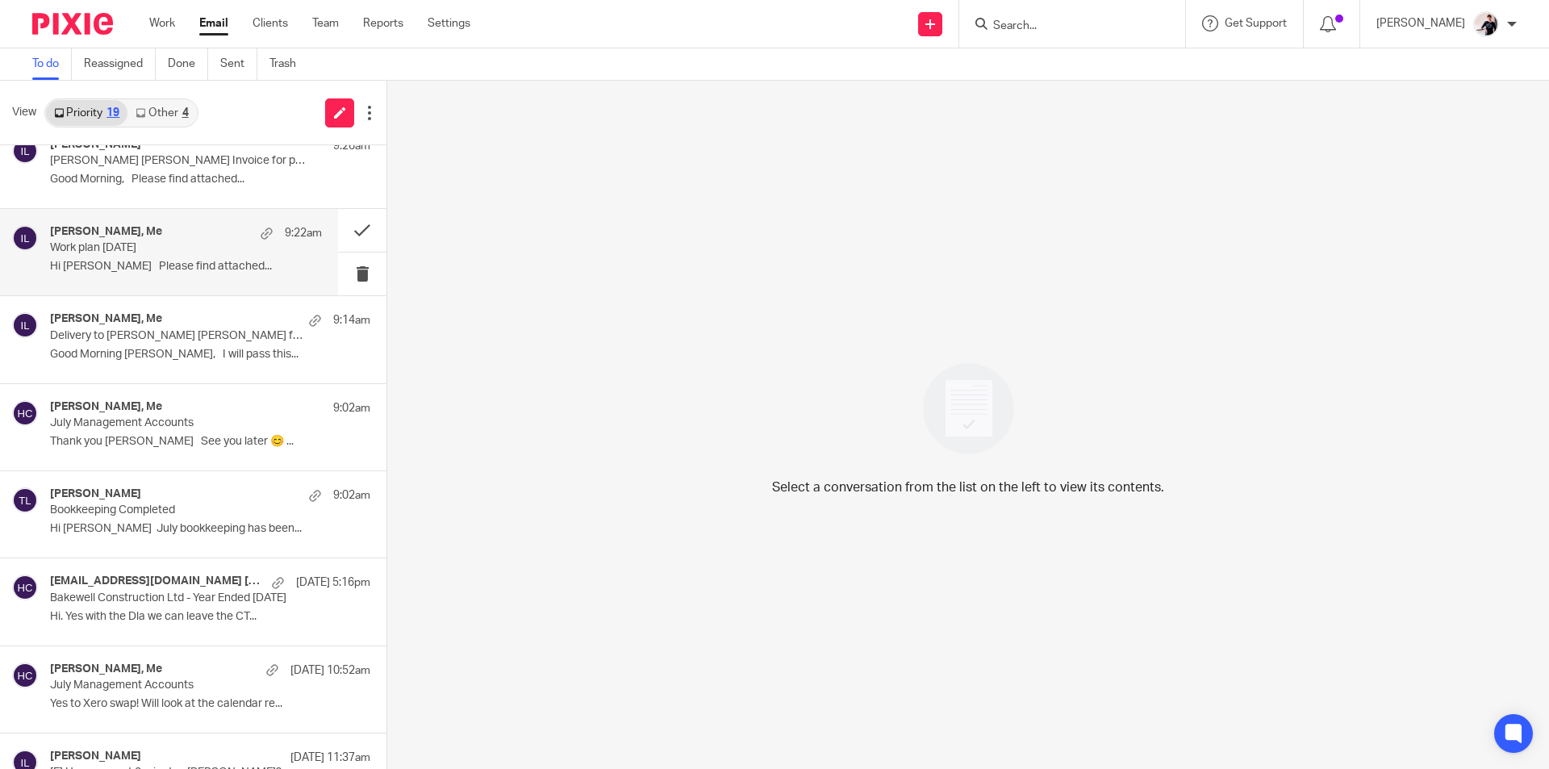
scroll to position [1038, 0]
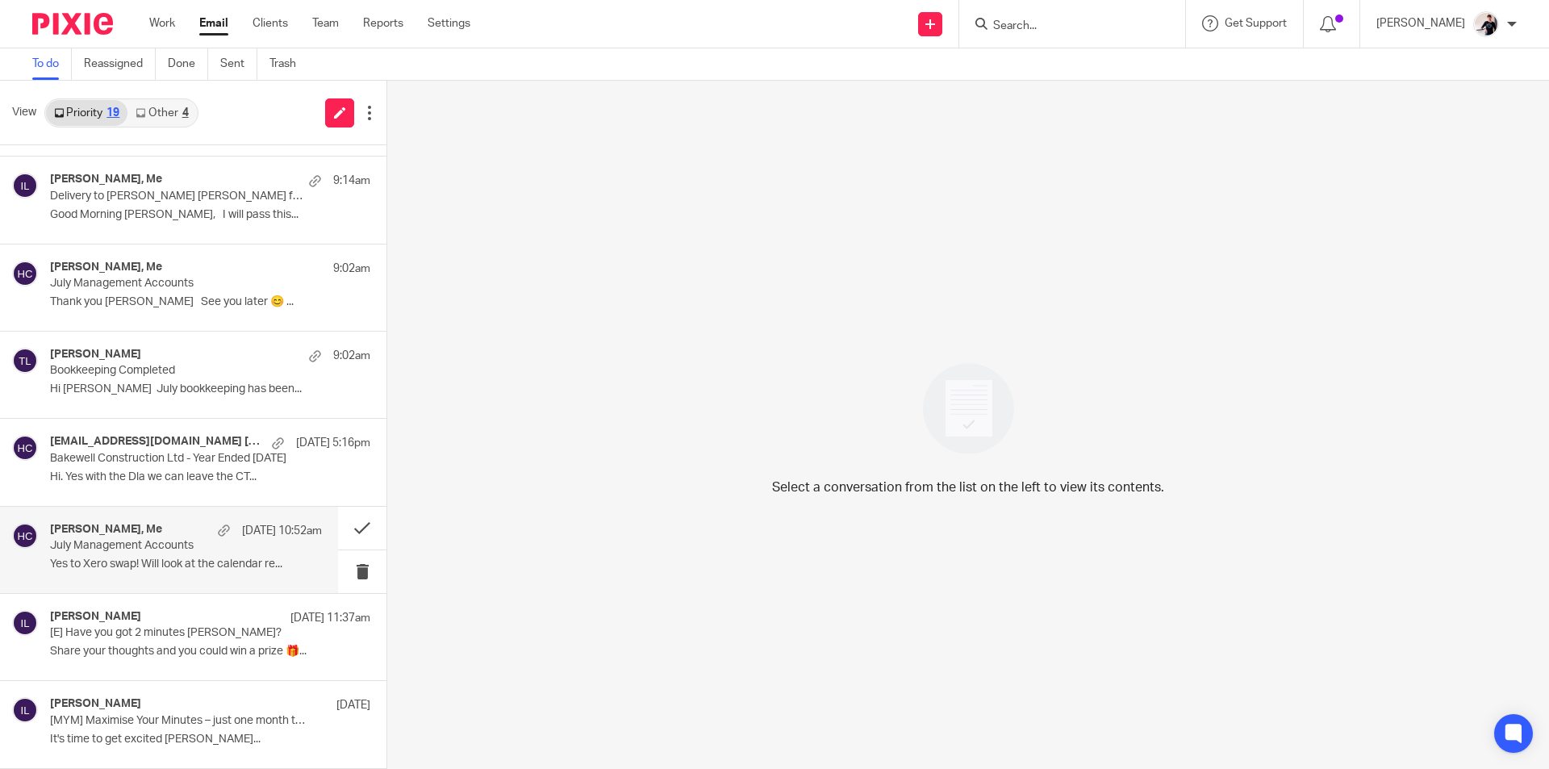
click at [171, 532] on div "sara price, Me 20 Aug 10:52am" at bounding box center [186, 531] width 272 height 16
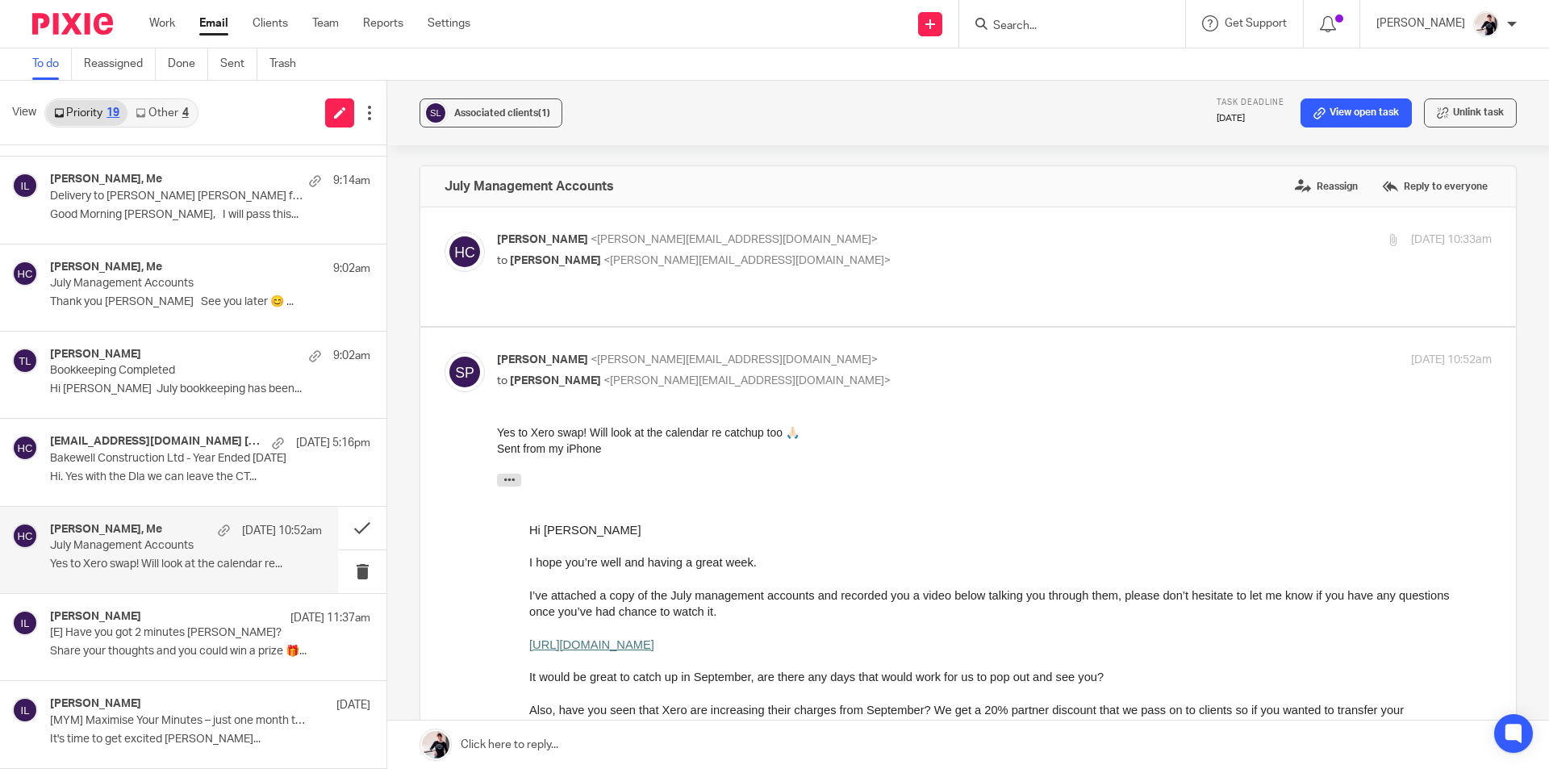
scroll to position [0, 0]
click at [338, 533] on button at bounding box center [362, 528] width 48 height 43
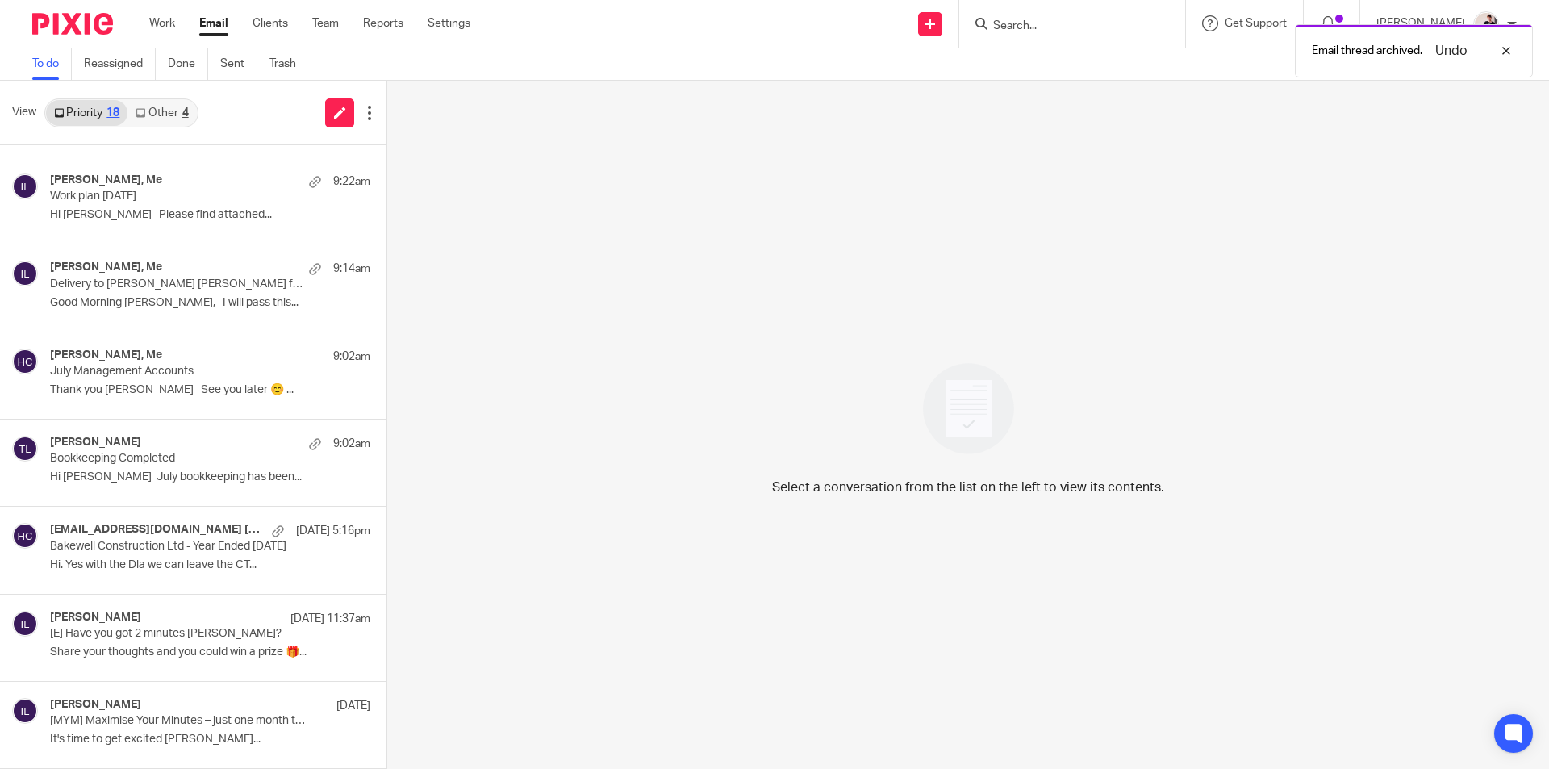
scroll to position [950, 0]
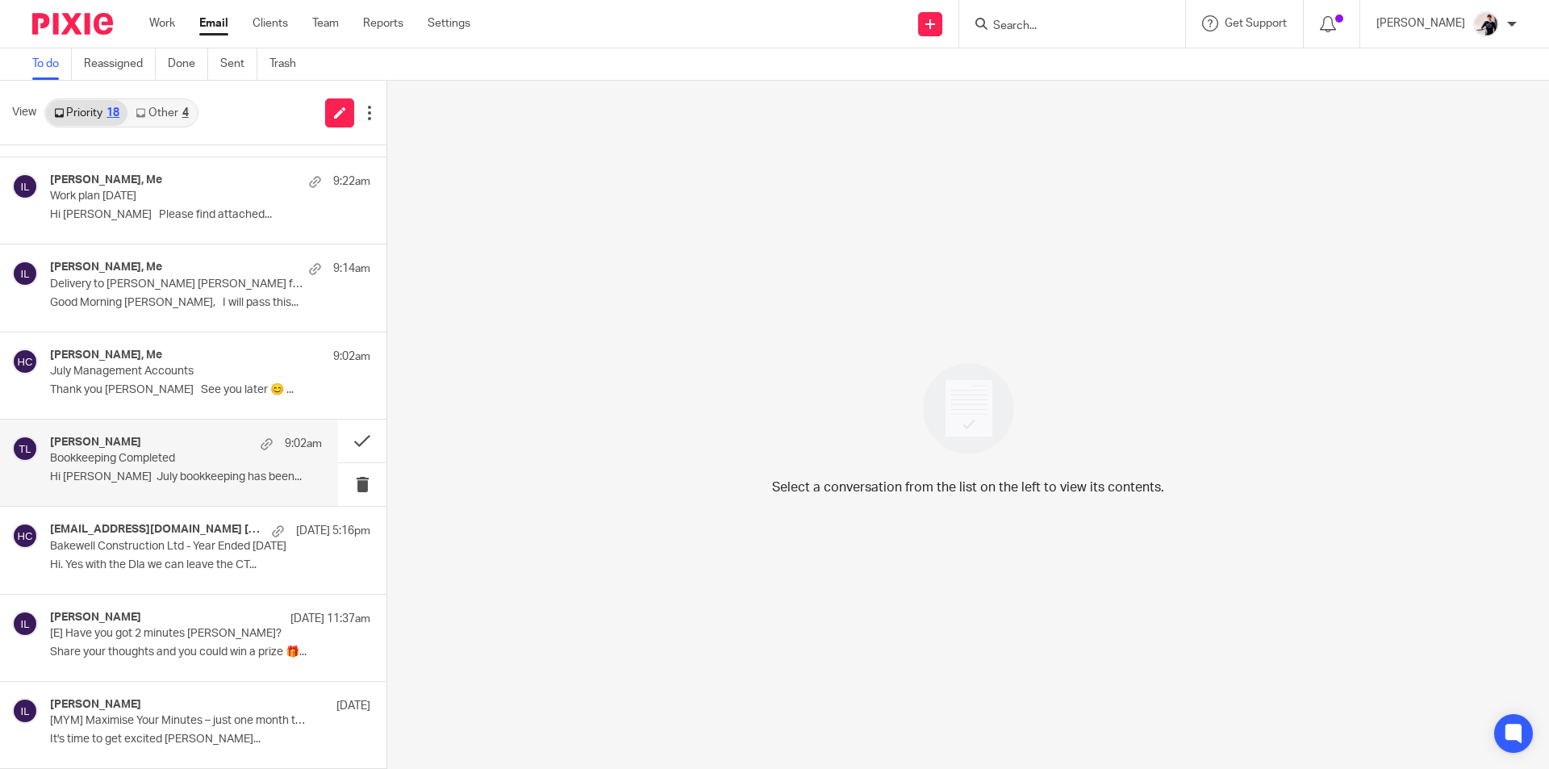
click at [190, 470] on div "Vicki Sanders 9:02am Bookkeeping Completed Hi Helen July bookkeeping has been..." at bounding box center [186, 463] width 272 height 54
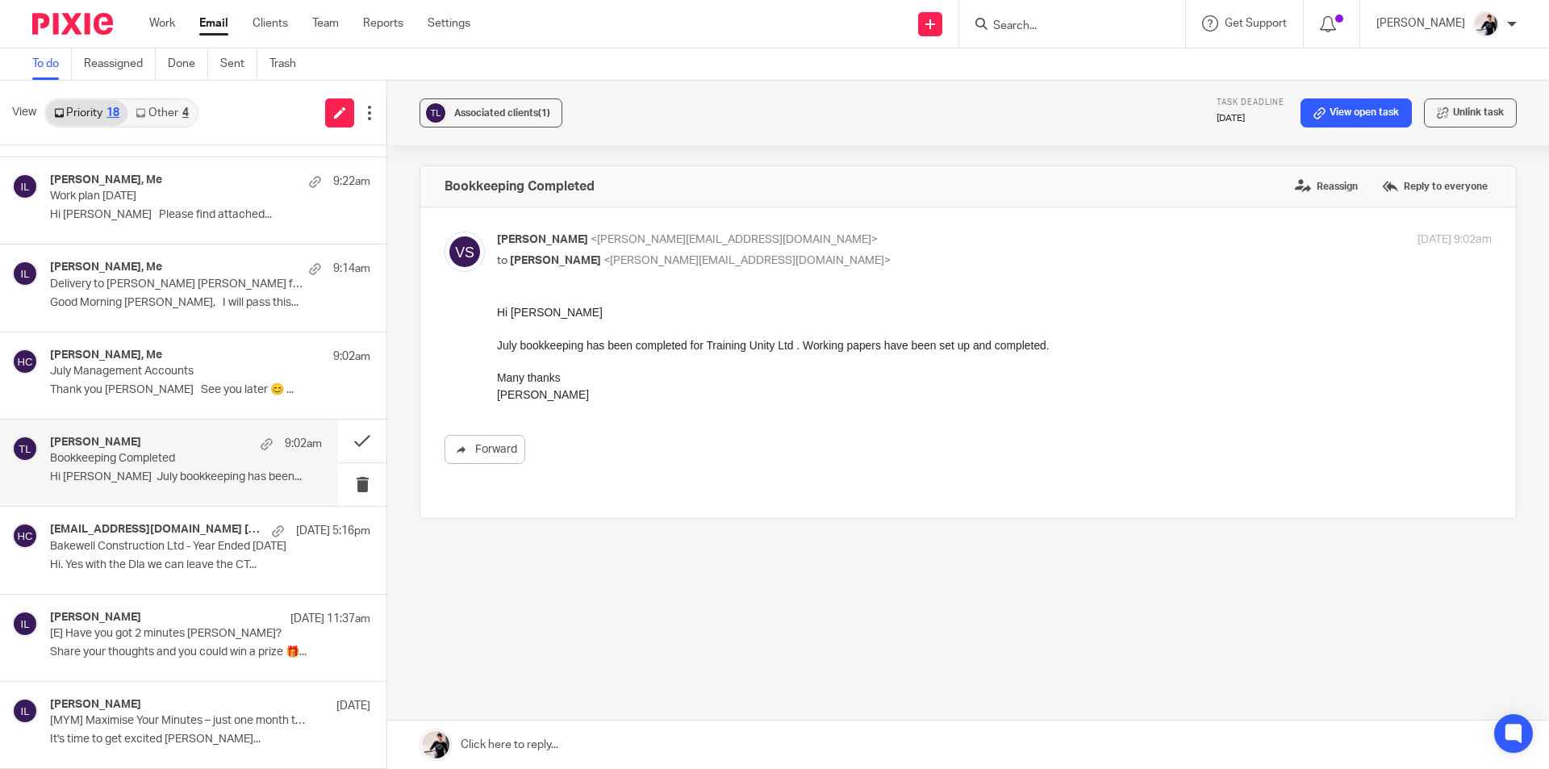
scroll to position [0, 0]
click at [355, 449] on button at bounding box center [362, 441] width 48 height 43
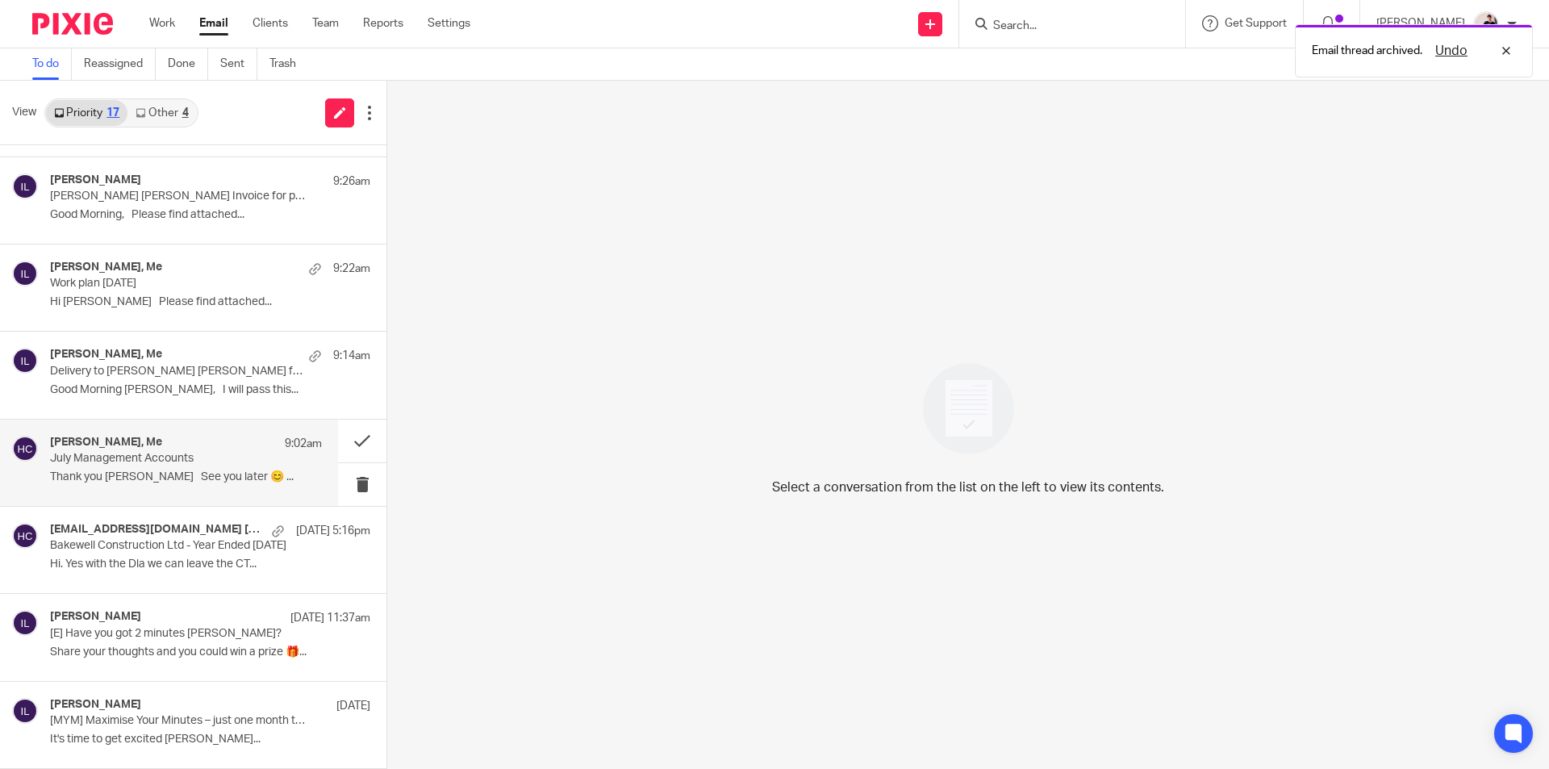
click at [130, 458] on p "July Management Accounts" at bounding box center [159, 459] width 218 height 14
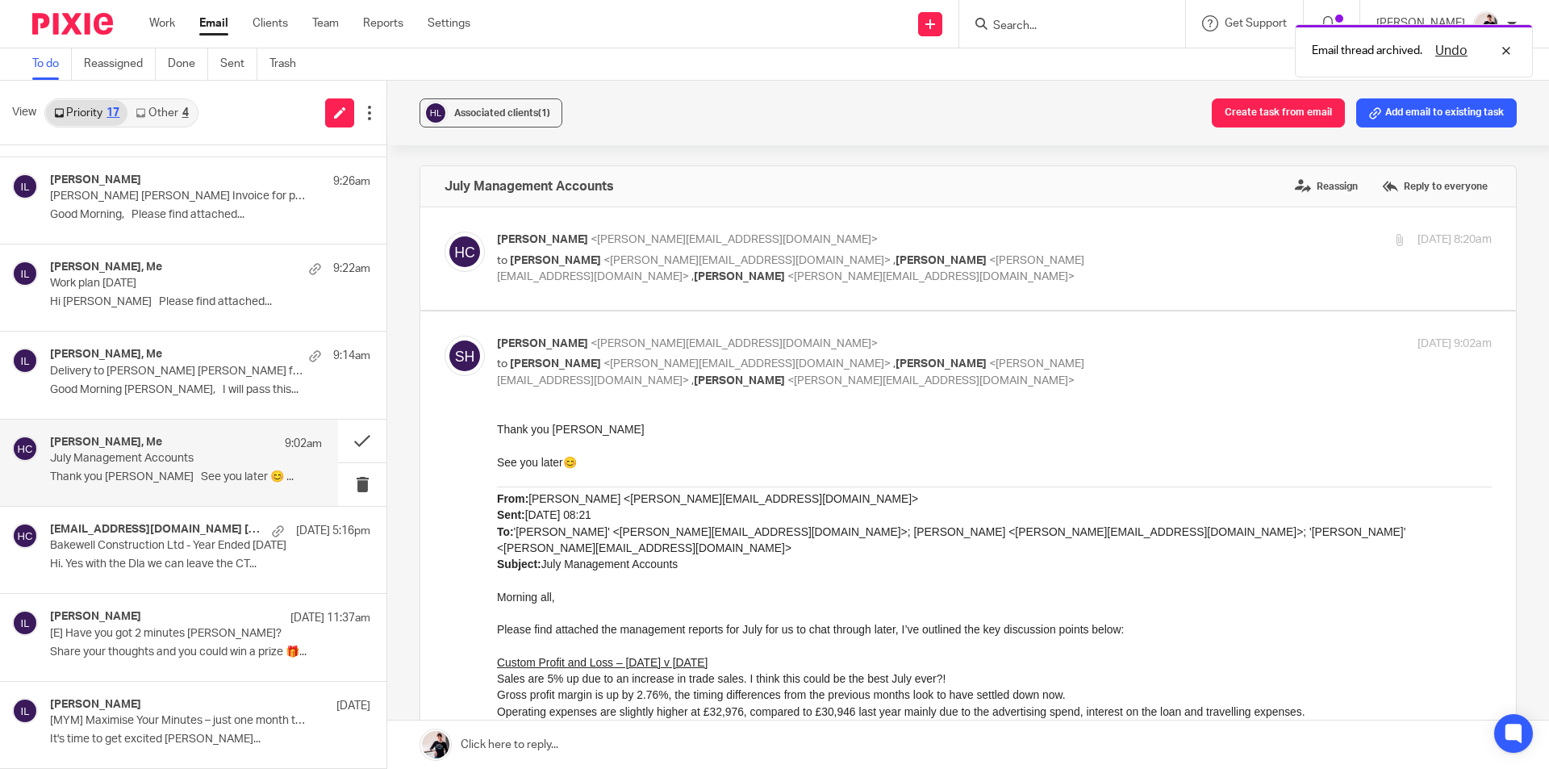
scroll to position [0, 0]
click at [343, 441] on button at bounding box center [362, 441] width 48 height 43
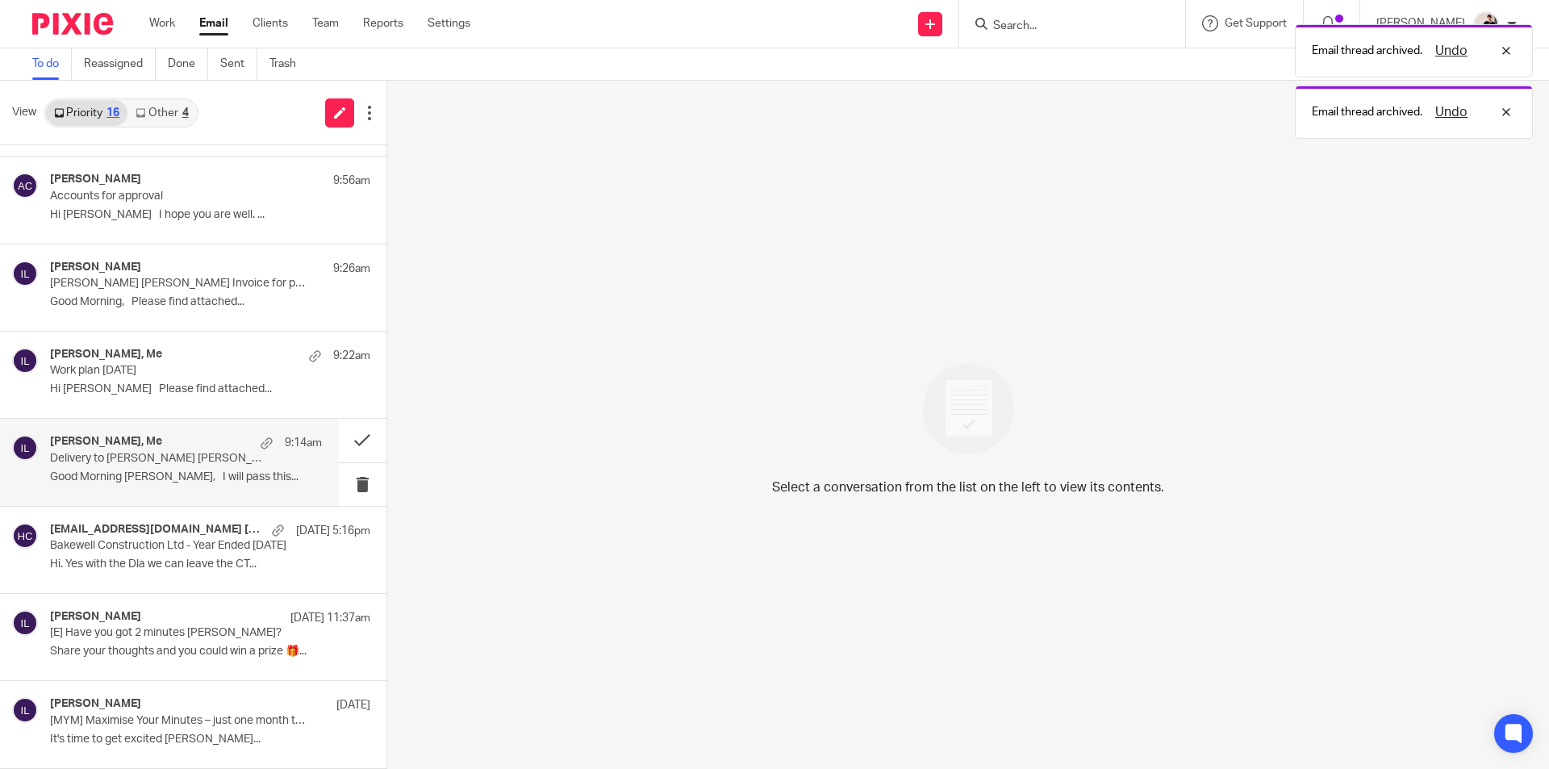
scroll to position [775, 0]
click at [163, 481] on p "Good Morning Helen, I will pass this..." at bounding box center [186, 477] width 272 height 14
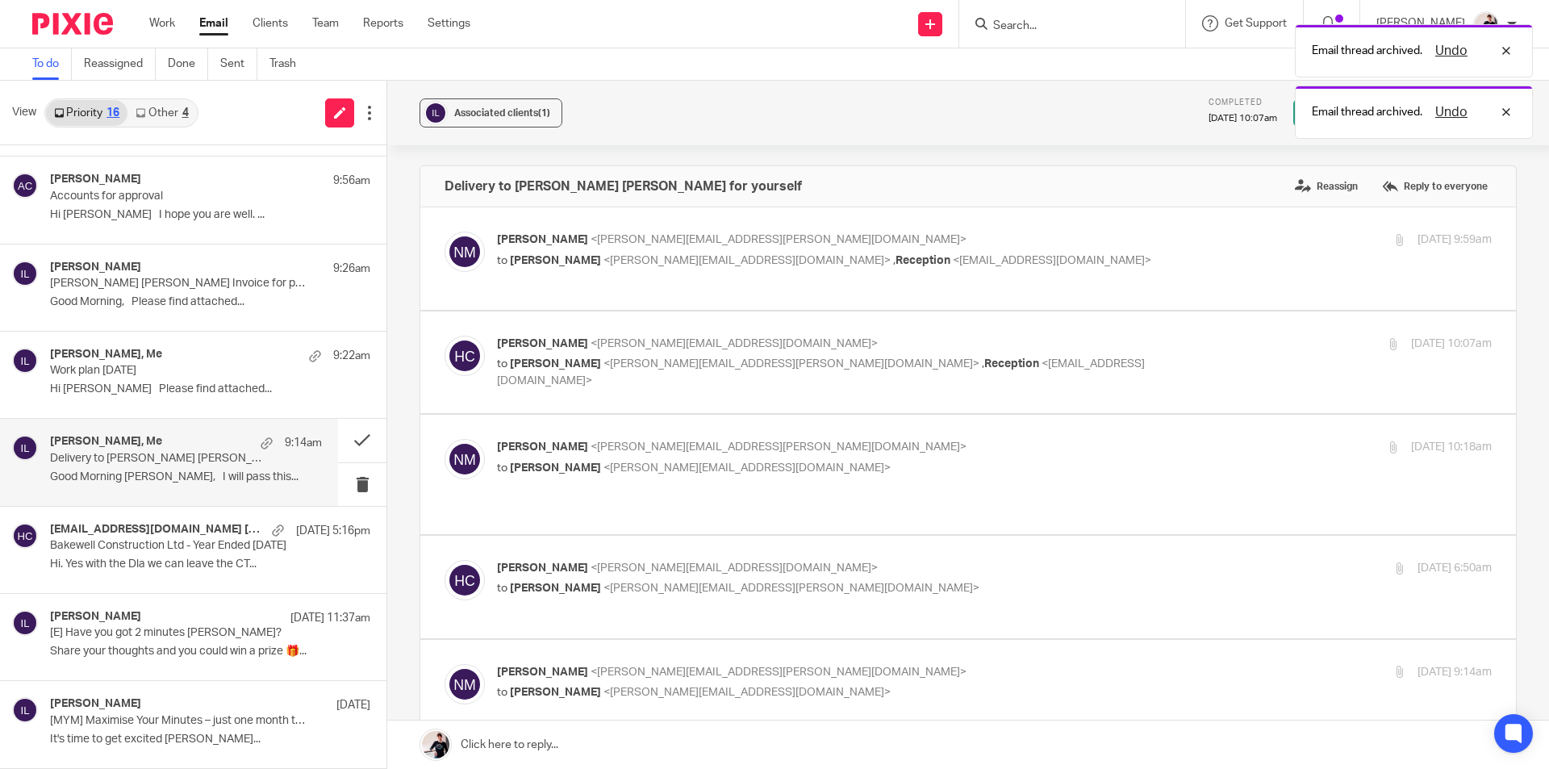
scroll to position [0, 0]
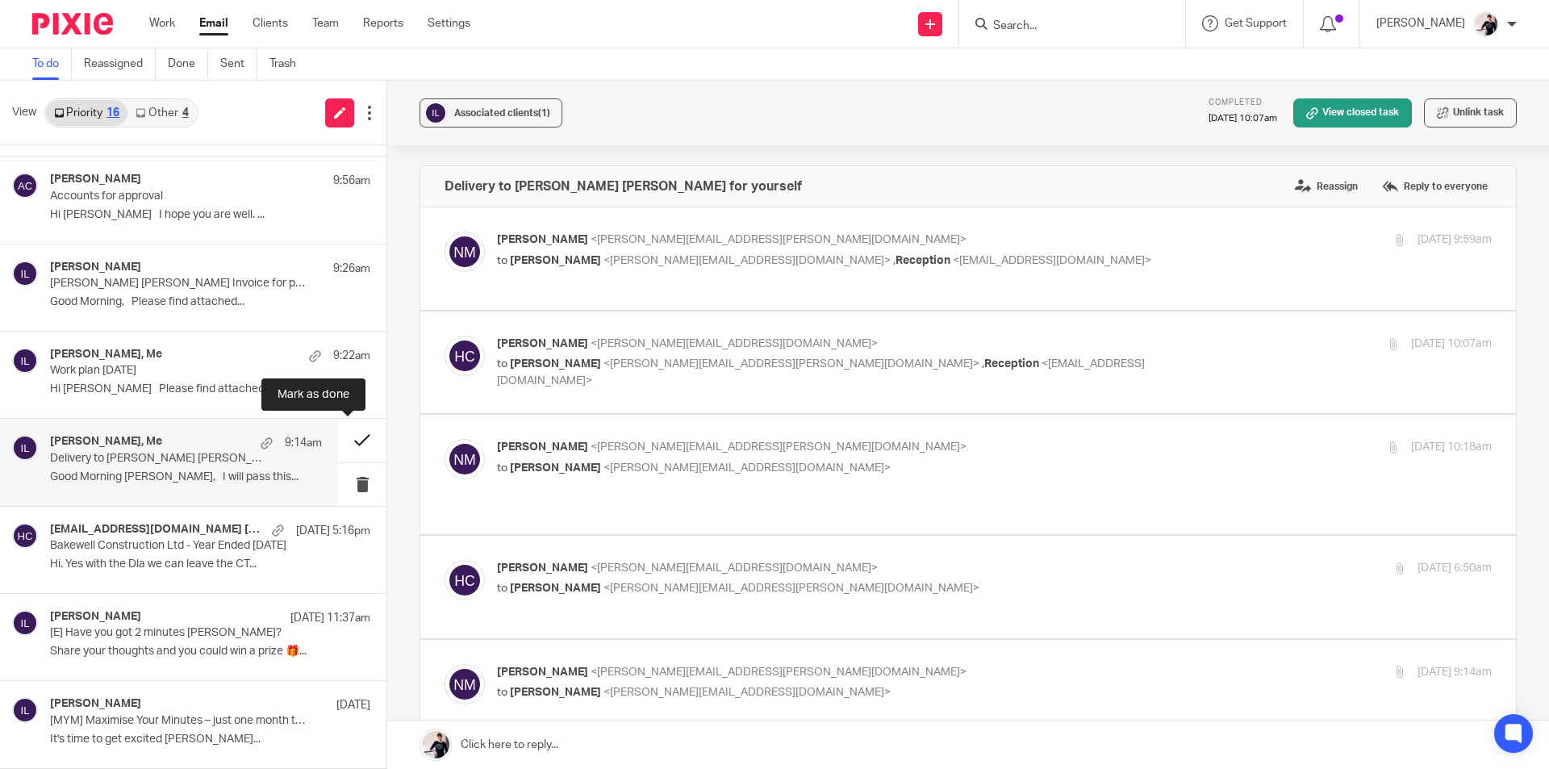
click at [343, 447] on button at bounding box center [362, 440] width 48 height 43
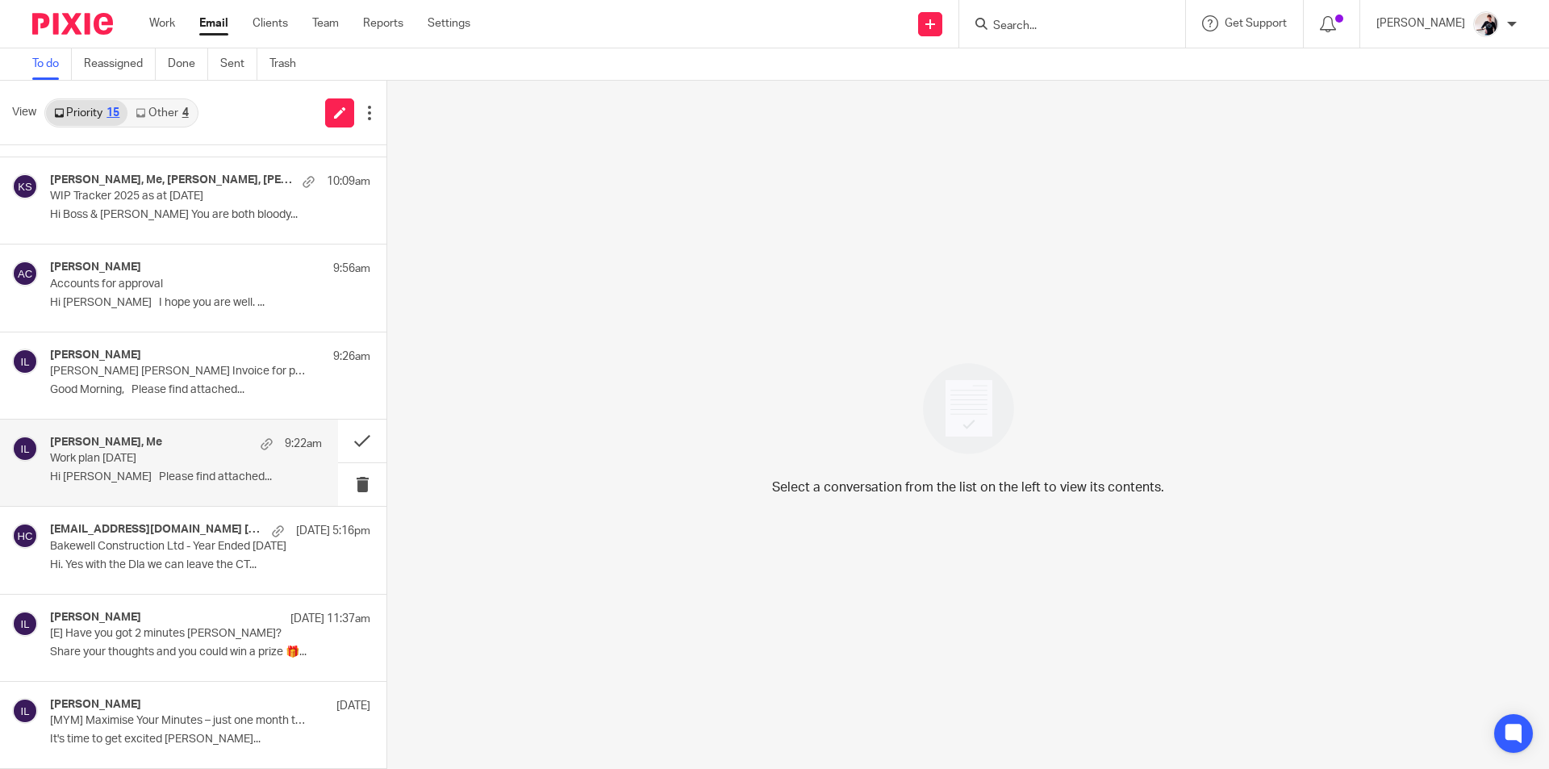
click at [181, 462] on p "Work plan April 2025" at bounding box center [159, 459] width 218 height 14
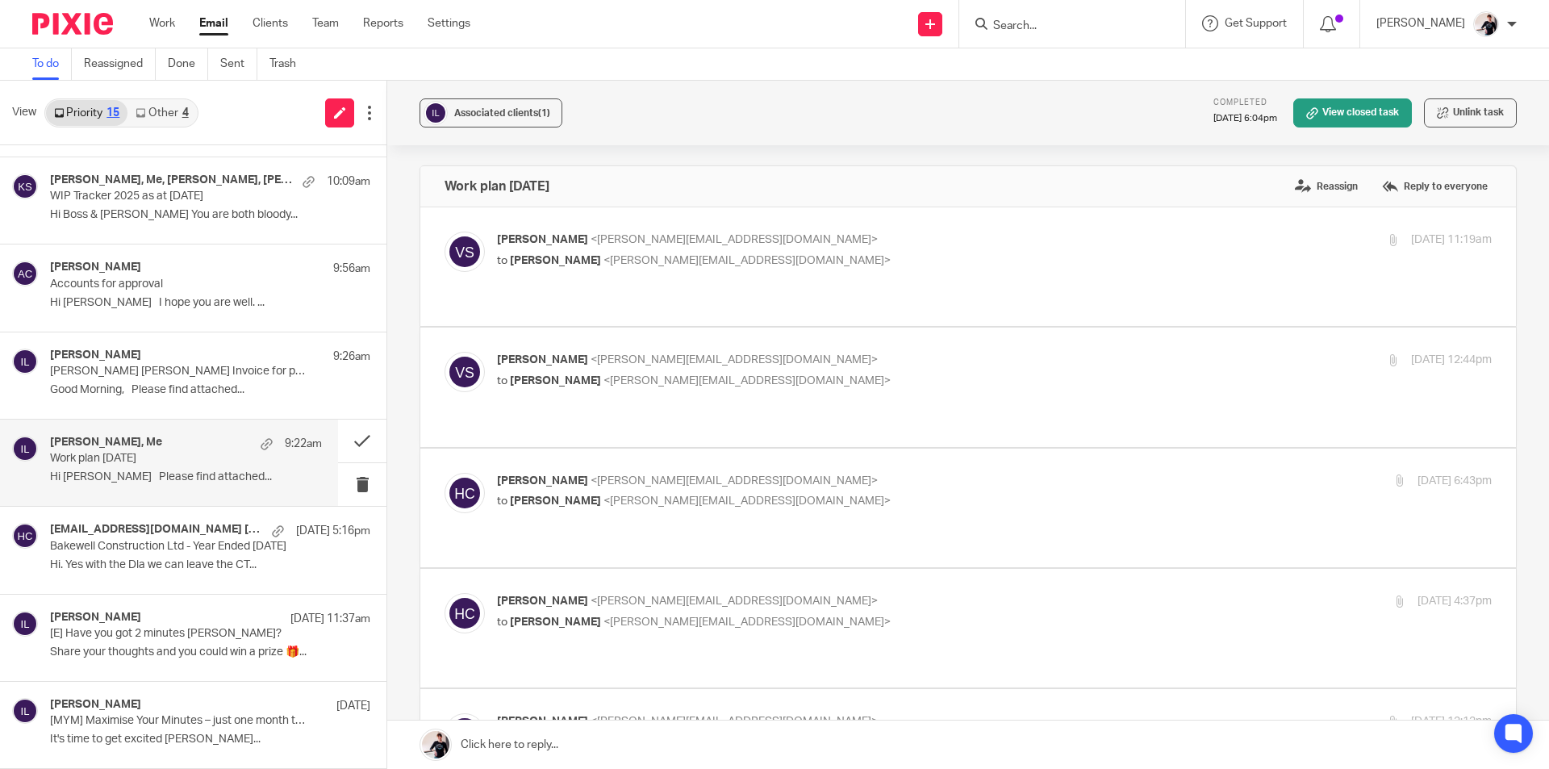
scroll to position [0, 0]
click at [1347, 117] on link "View closed task" at bounding box center [1352, 112] width 119 height 29
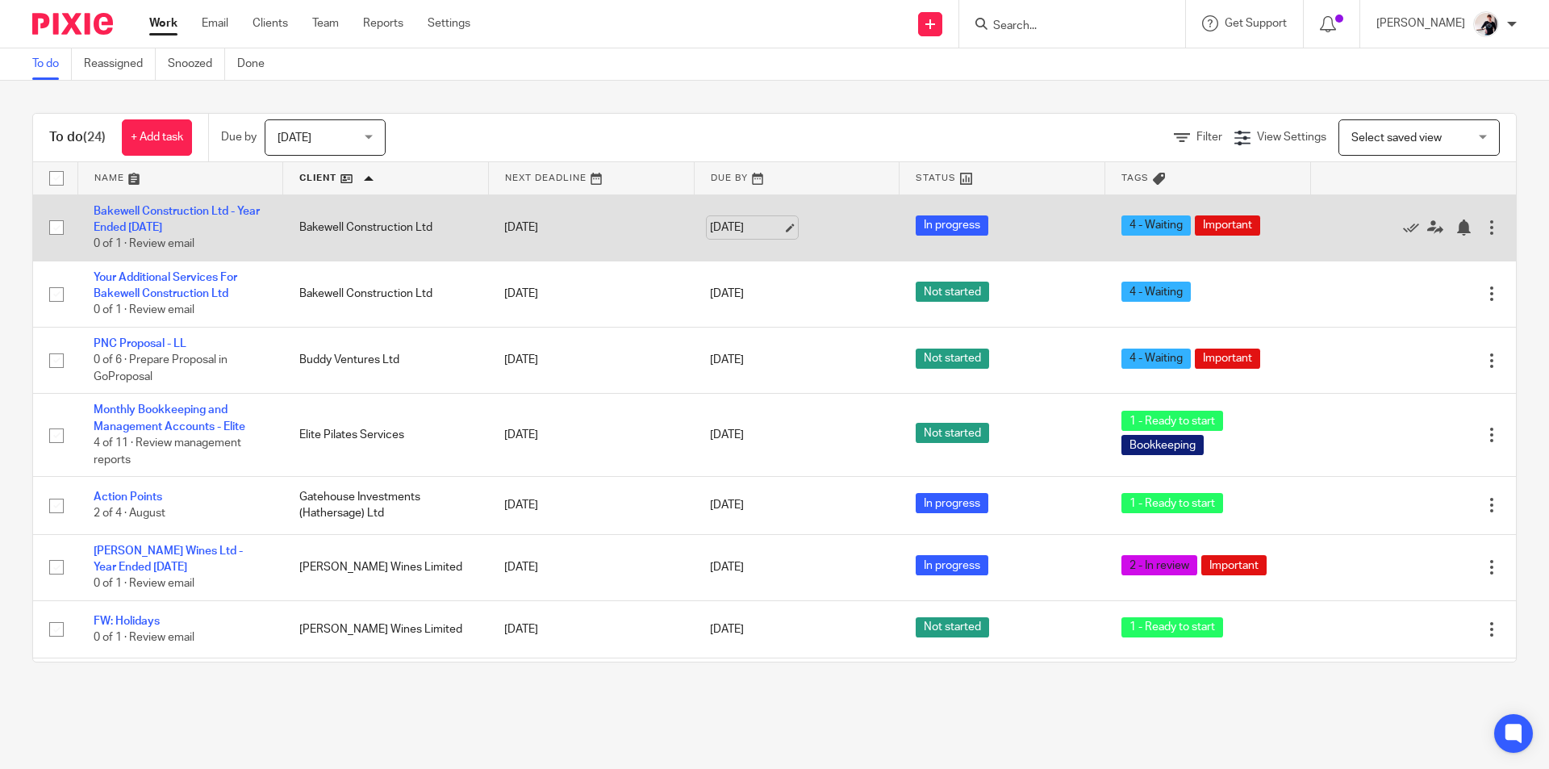
click at [721, 225] on link "[DATE]" at bounding box center [746, 227] width 73 height 17
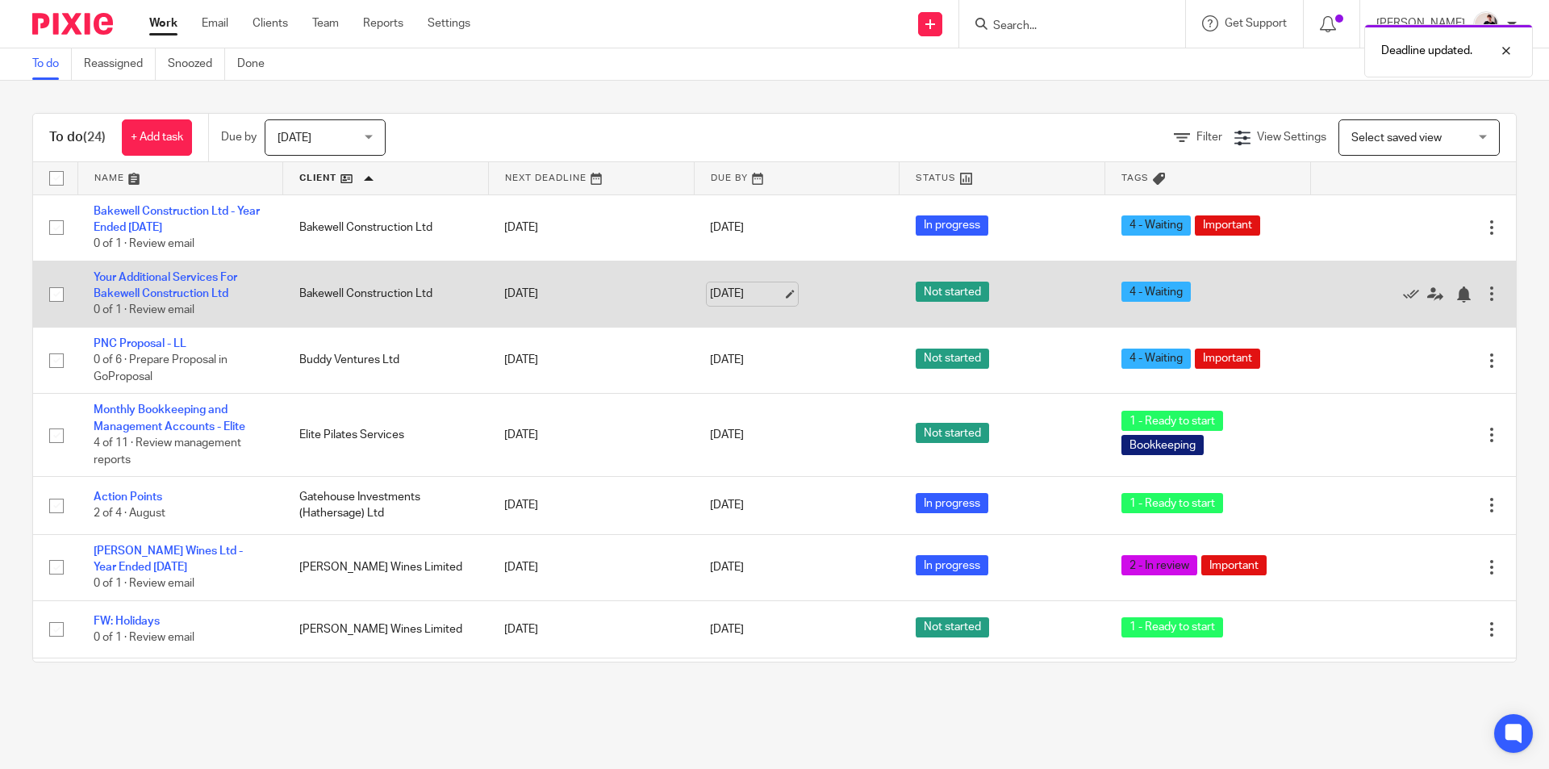
click at [738, 299] on link "21 Aug 2025" at bounding box center [746, 294] width 73 height 17
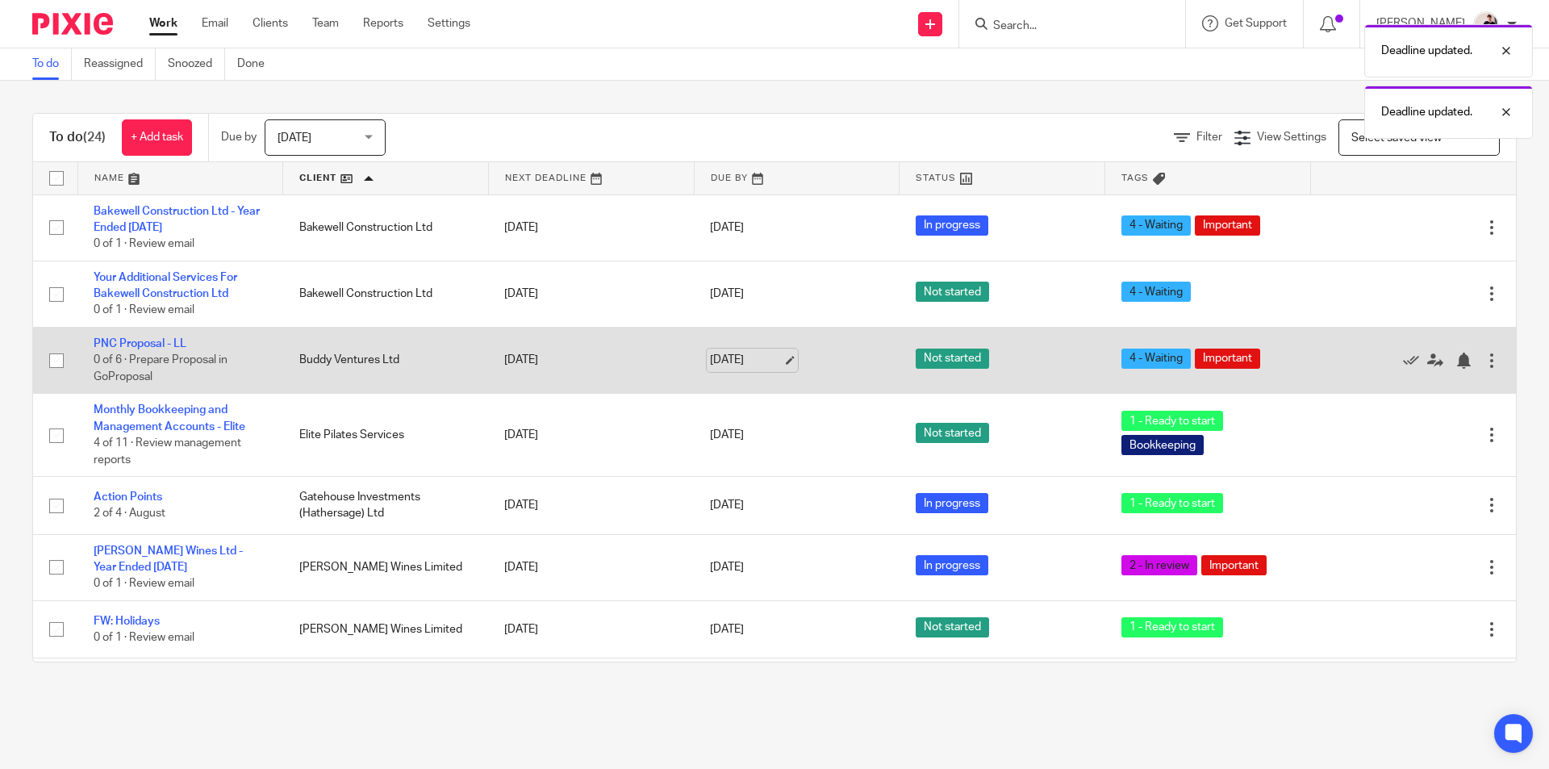
click at [736, 362] on link "21 Aug 2025" at bounding box center [746, 360] width 73 height 17
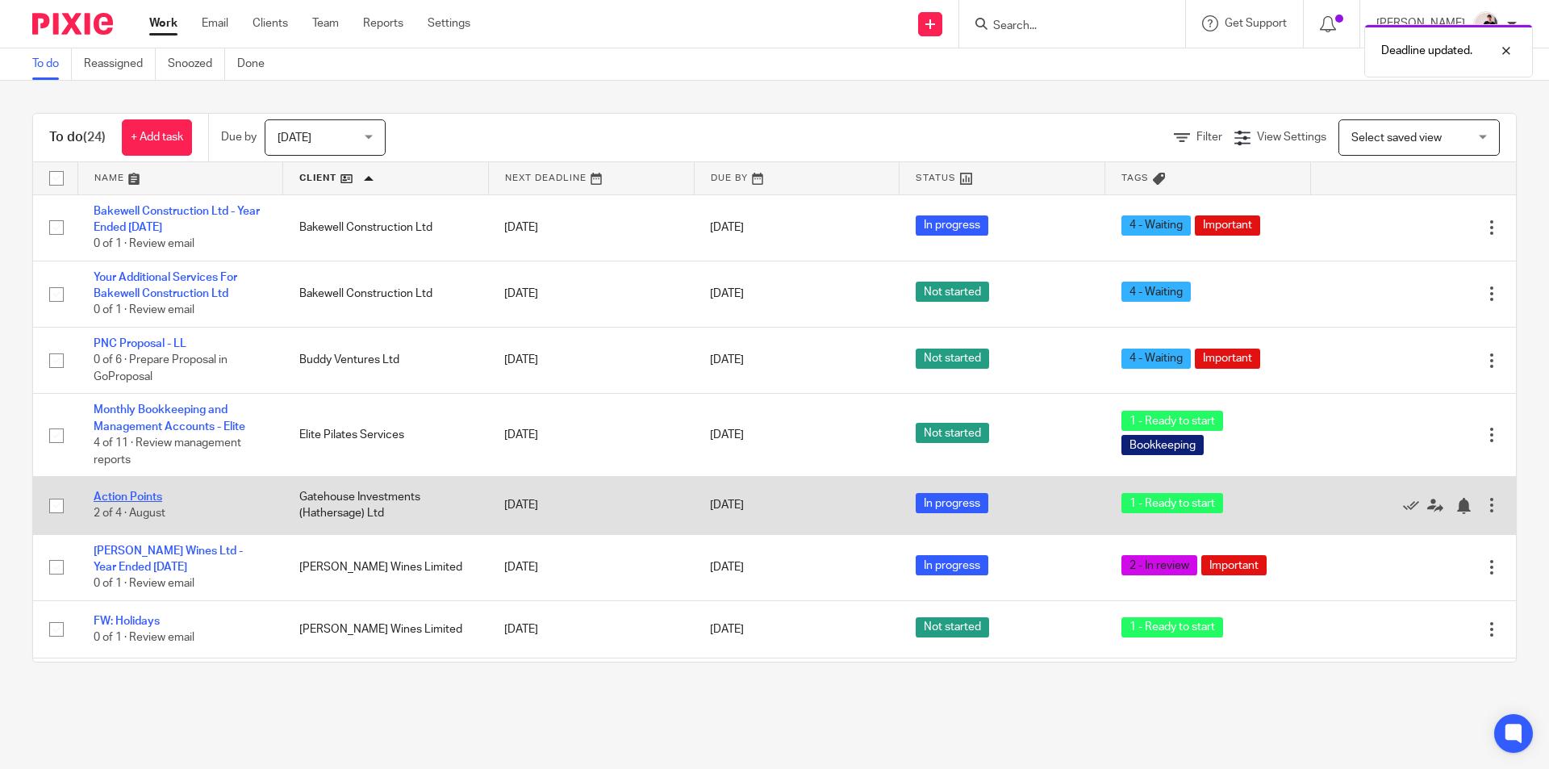
click at [159, 497] on link "Action Points" at bounding box center [128, 496] width 69 height 11
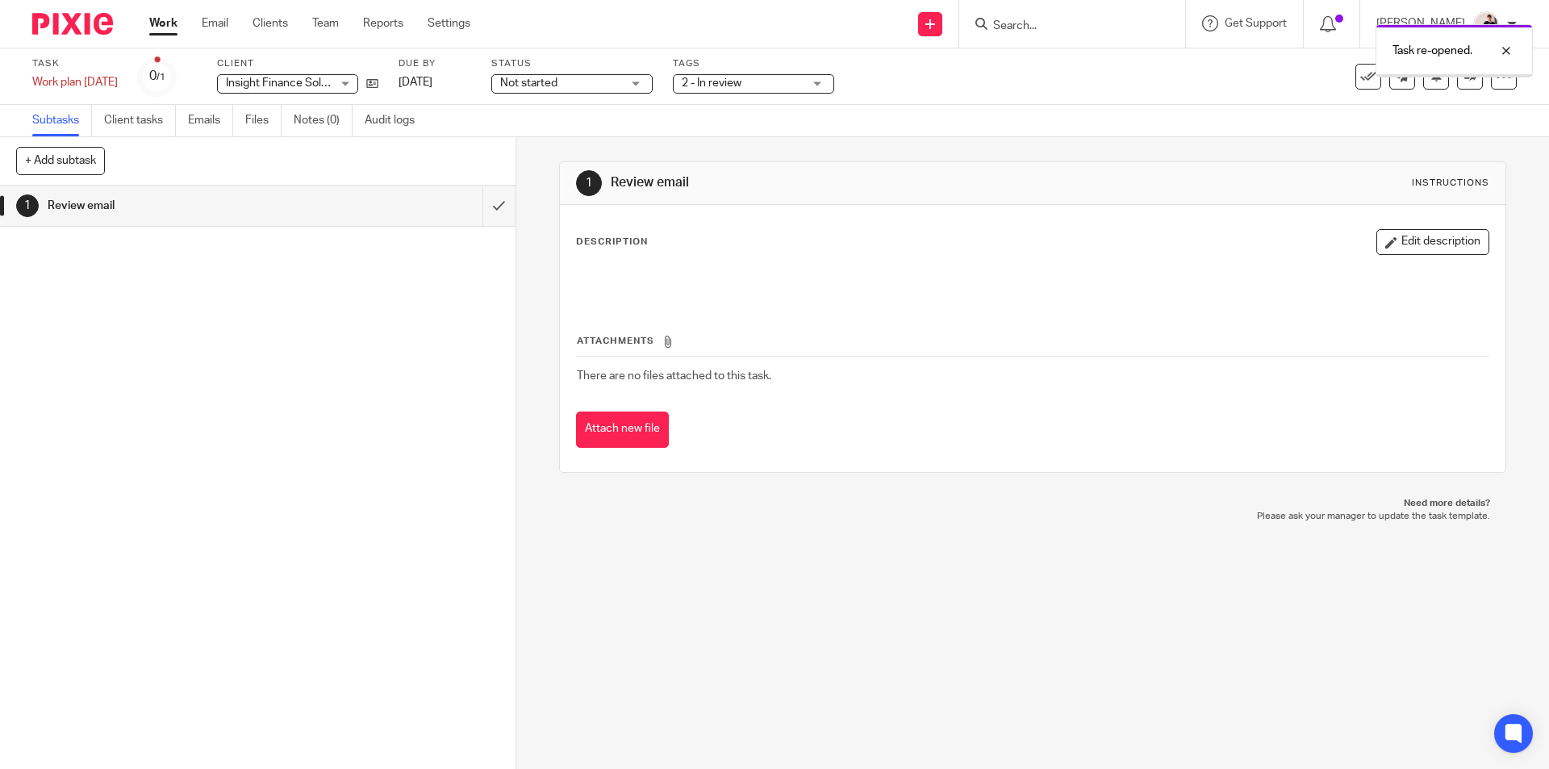
click at [463, 86] on link "[DATE]" at bounding box center [435, 82] width 73 height 17
click at [558, 84] on span "Not started" at bounding box center [528, 82] width 57 height 11
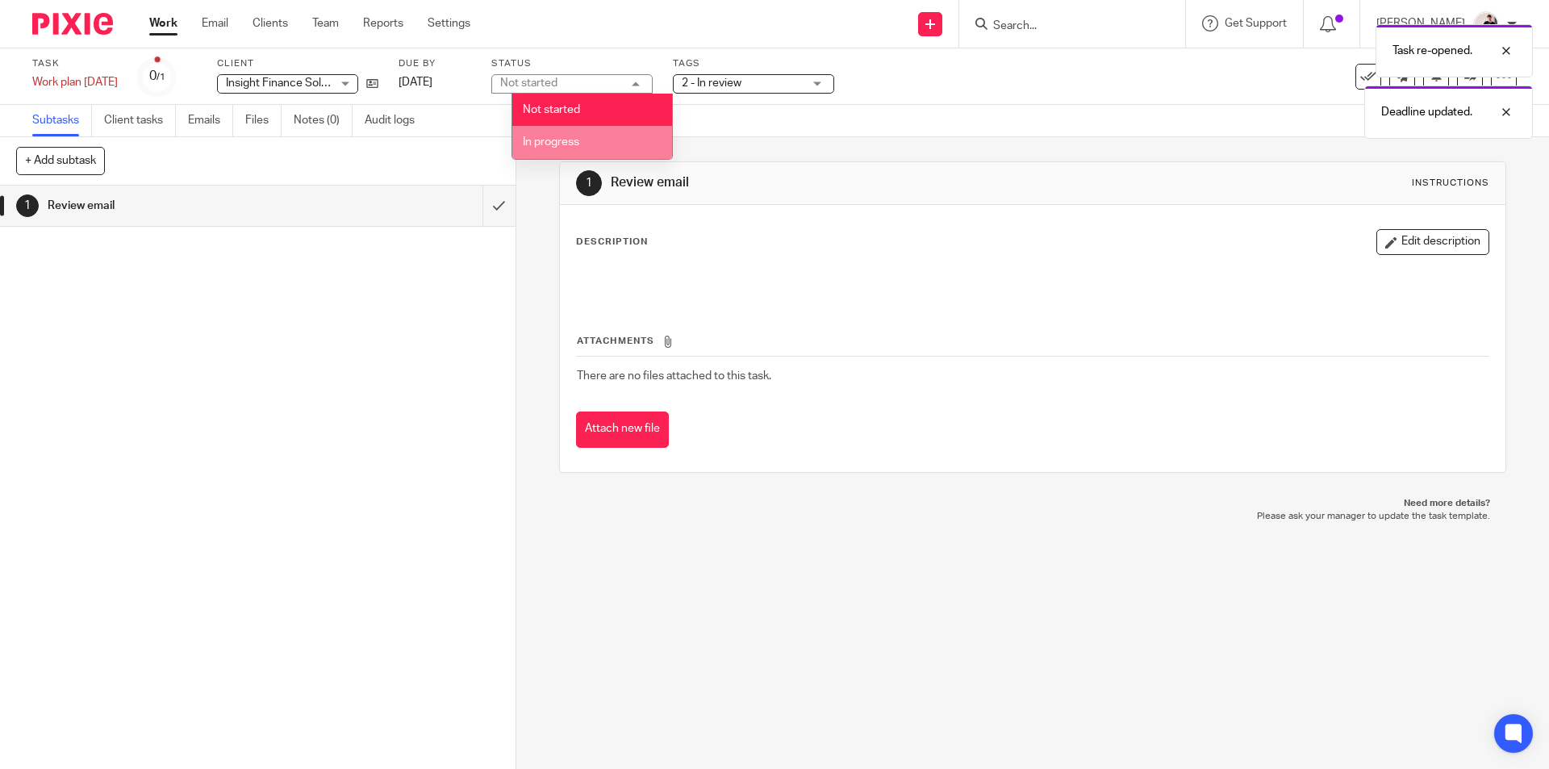
click at [588, 137] on li "In progress" at bounding box center [592, 142] width 160 height 33
click at [212, 25] on link "Email" at bounding box center [215, 23] width 27 height 16
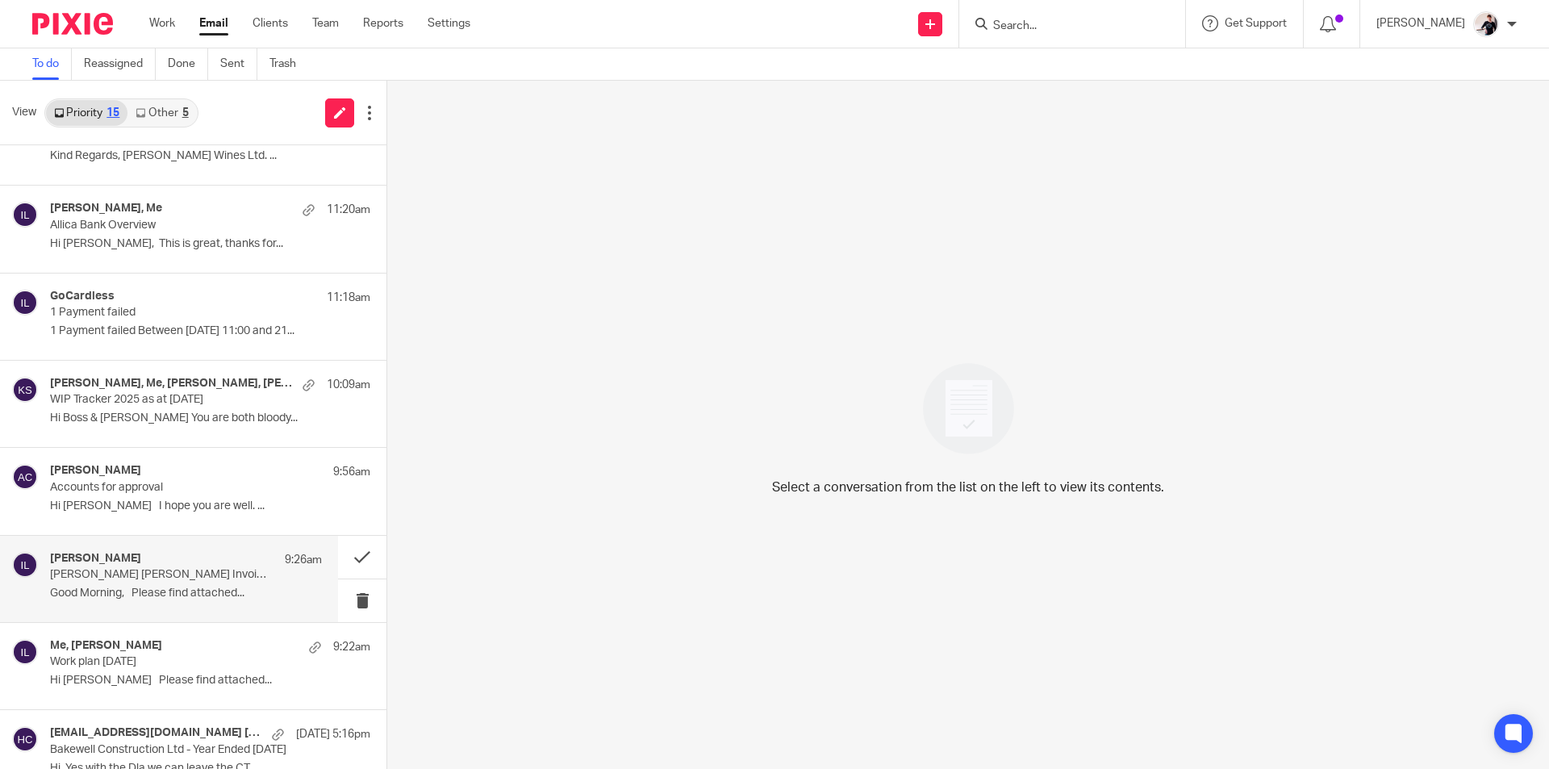
scroll to position [687, 0]
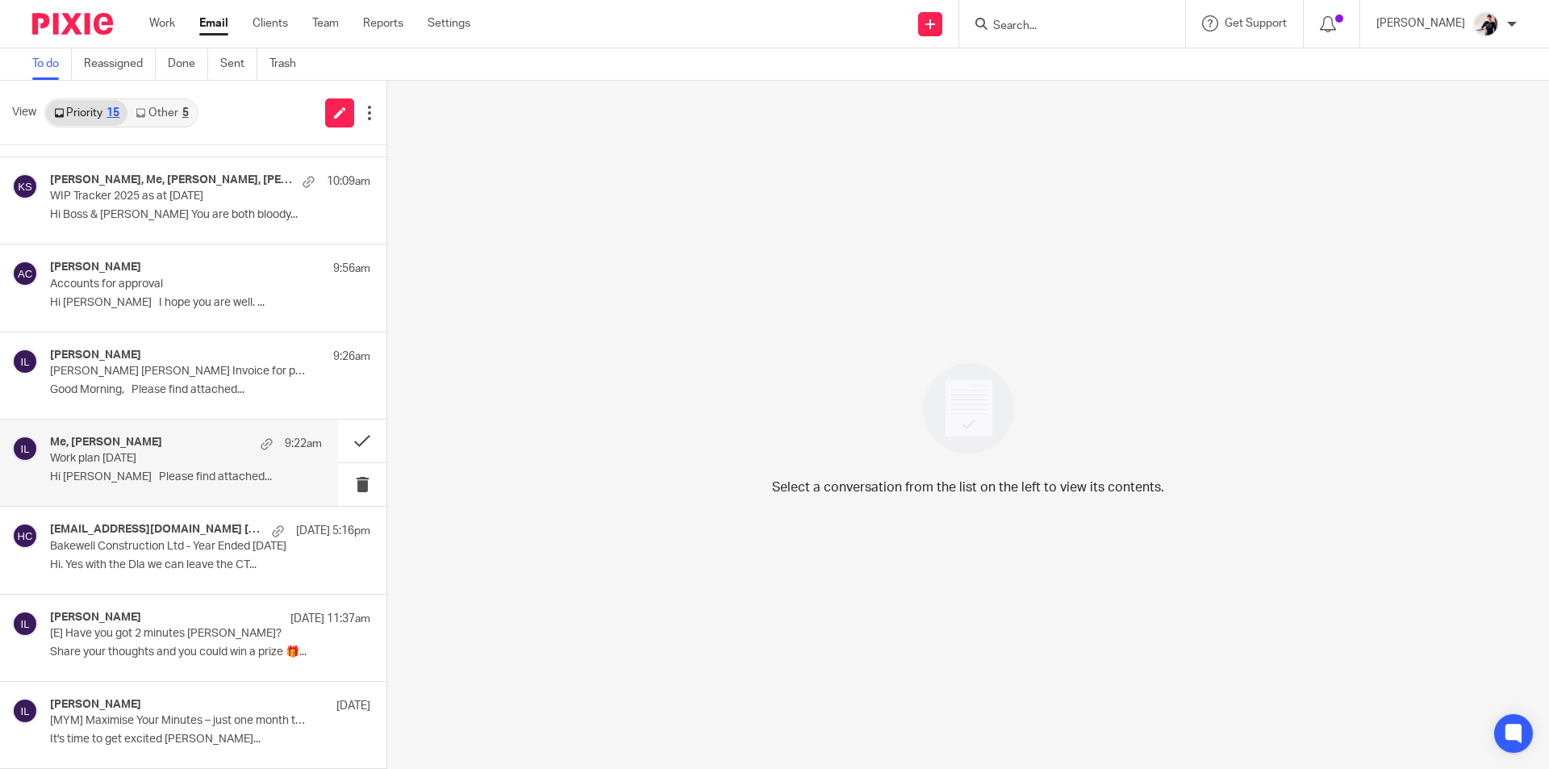
click at [163, 477] on p "Hi [PERSON_NAME] Please find attached..." at bounding box center [186, 477] width 272 height 14
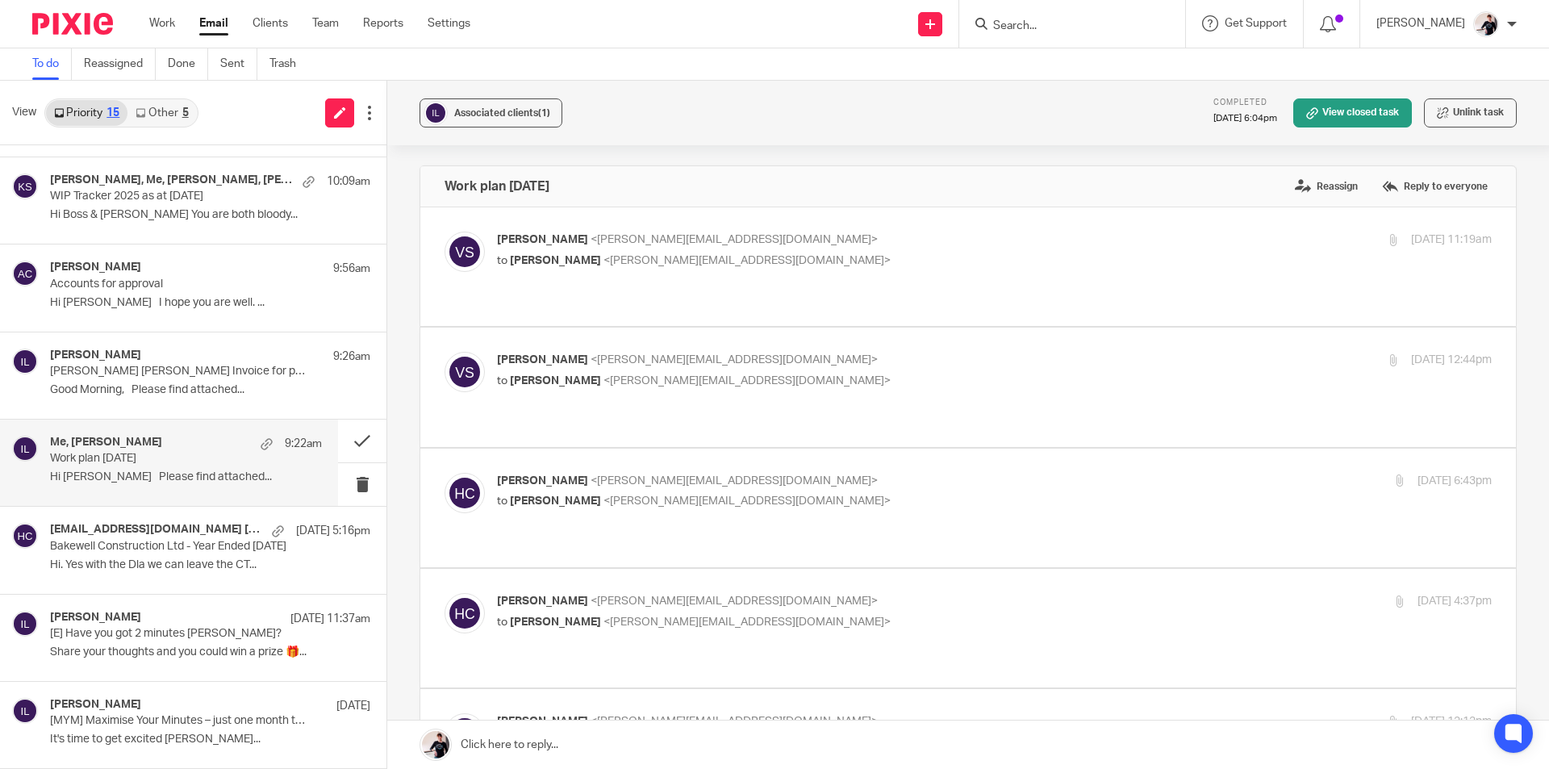
scroll to position [0, 0]
click at [350, 443] on button at bounding box center [362, 441] width 48 height 43
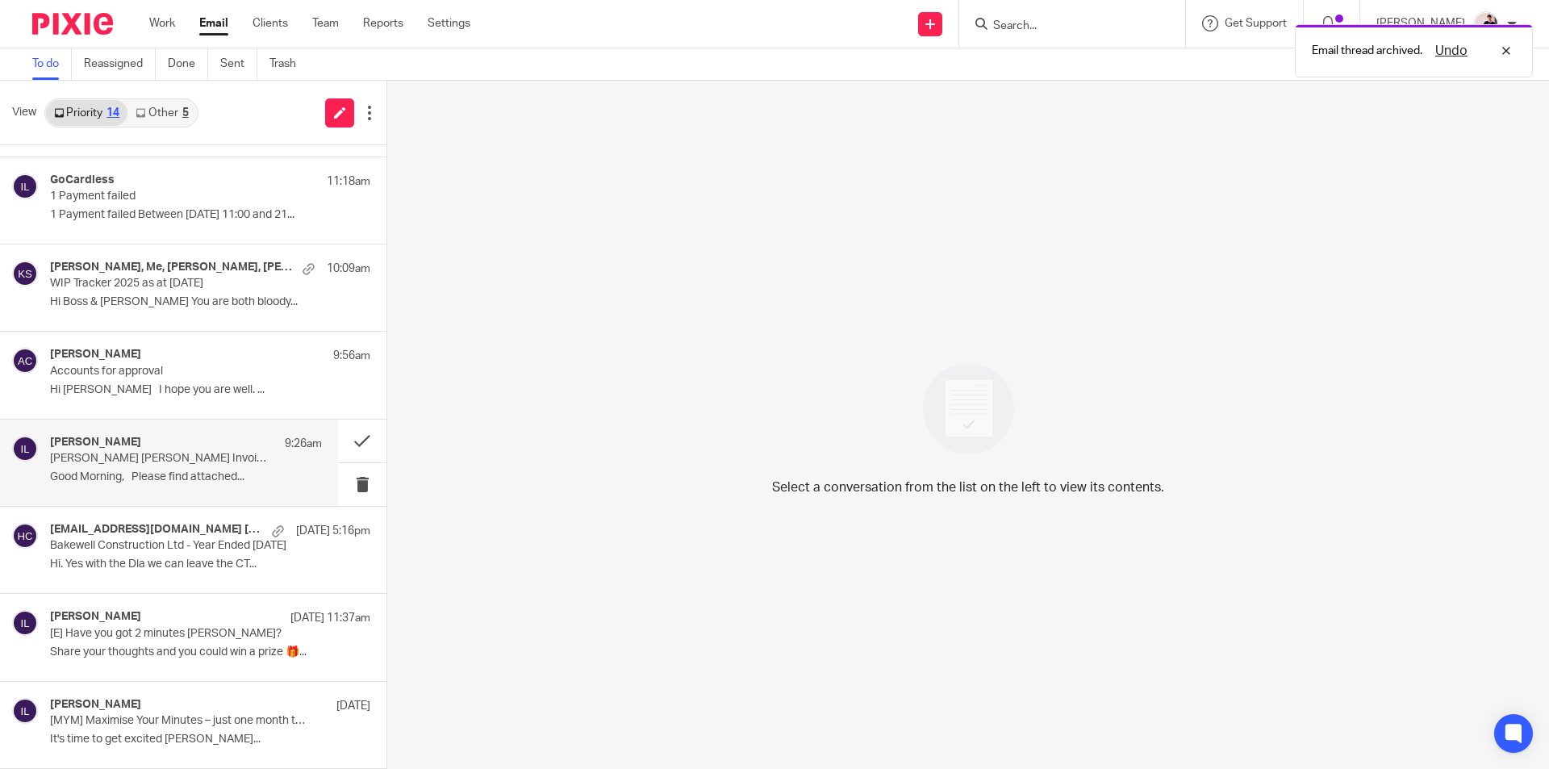
click at [207, 473] on p "Good Morning, Please find attached..." at bounding box center [186, 477] width 272 height 14
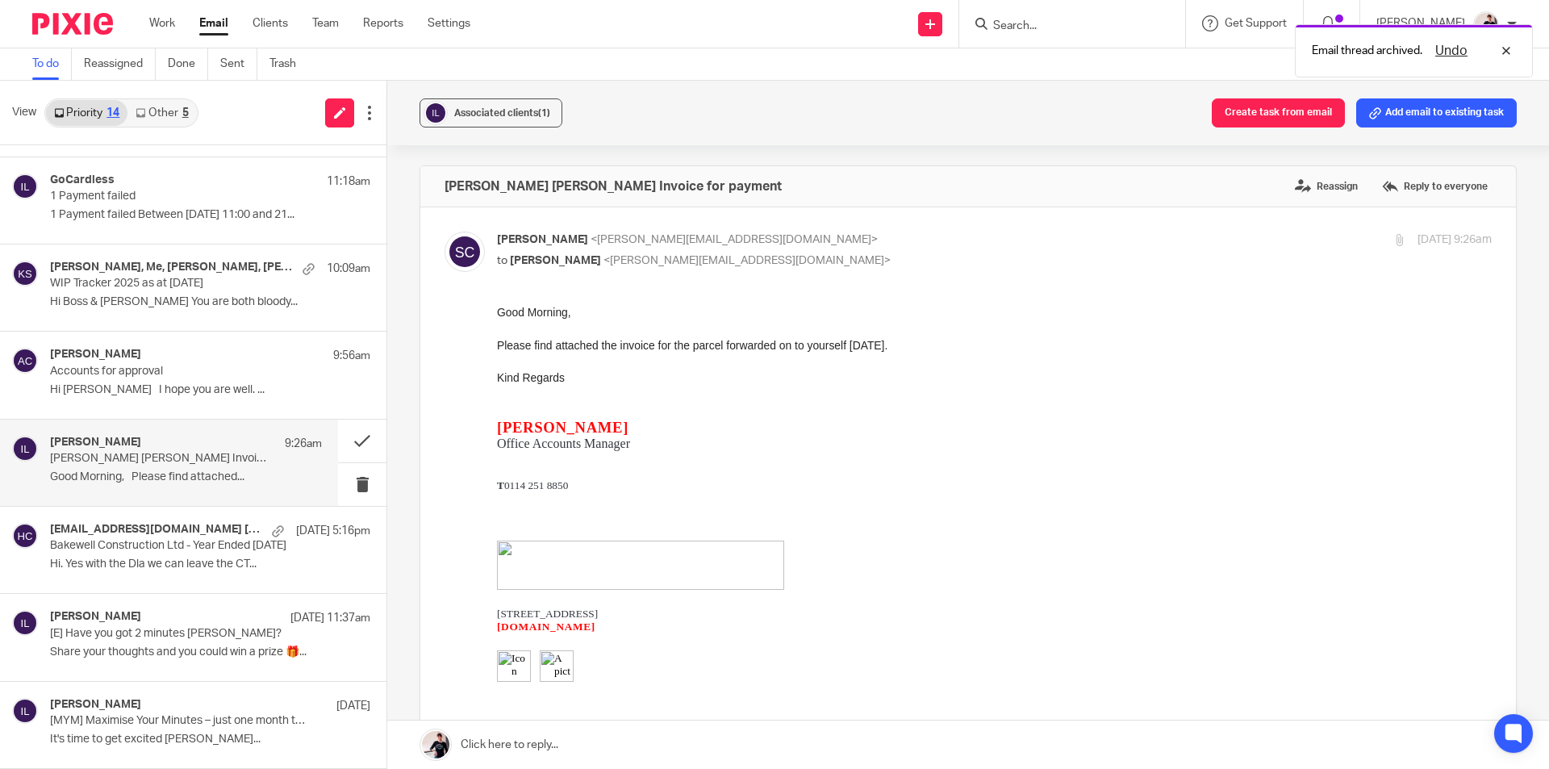
scroll to position [0, 0]
click at [175, 370] on p "Accounts for approval" at bounding box center [159, 372] width 218 height 14
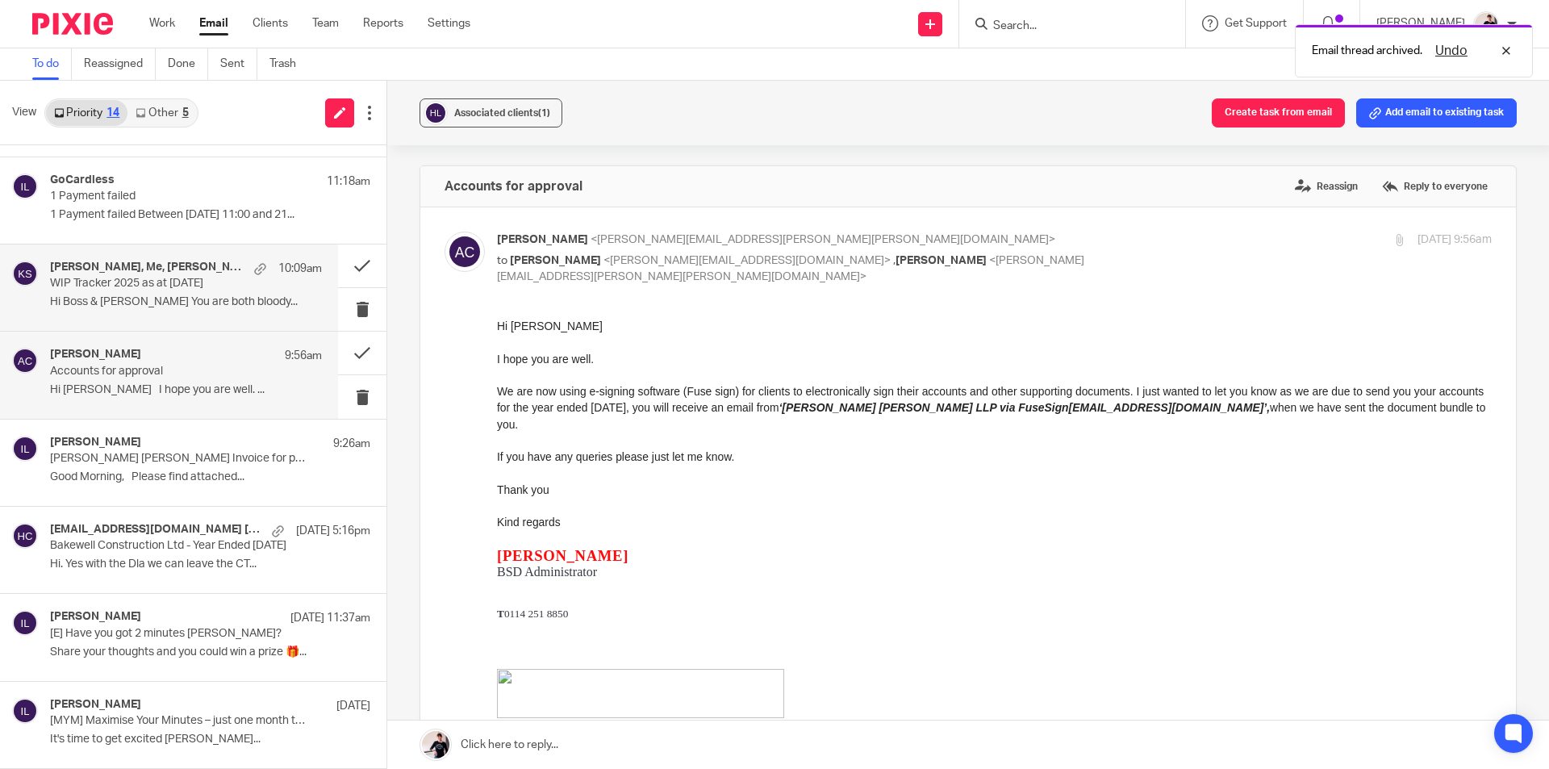
click at [211, 267] on h4 "Tom Rice, Me, Katie Burton, Katie Burton (via Google Sheets)" at bounding box center [148, 268] width 196 height 14
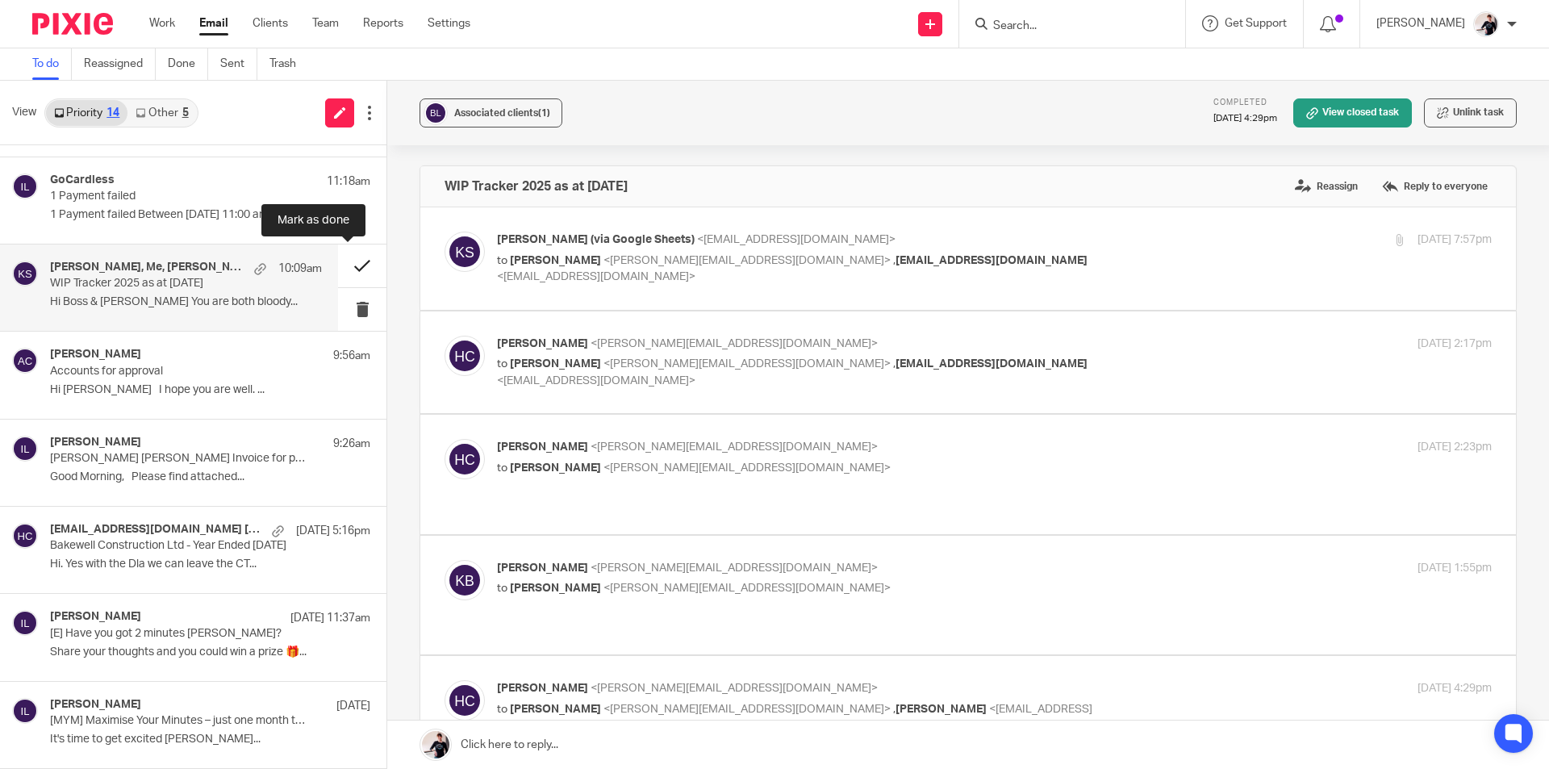
click at [342, 264] on button at bounding box center [362, 265] width 48 height 43
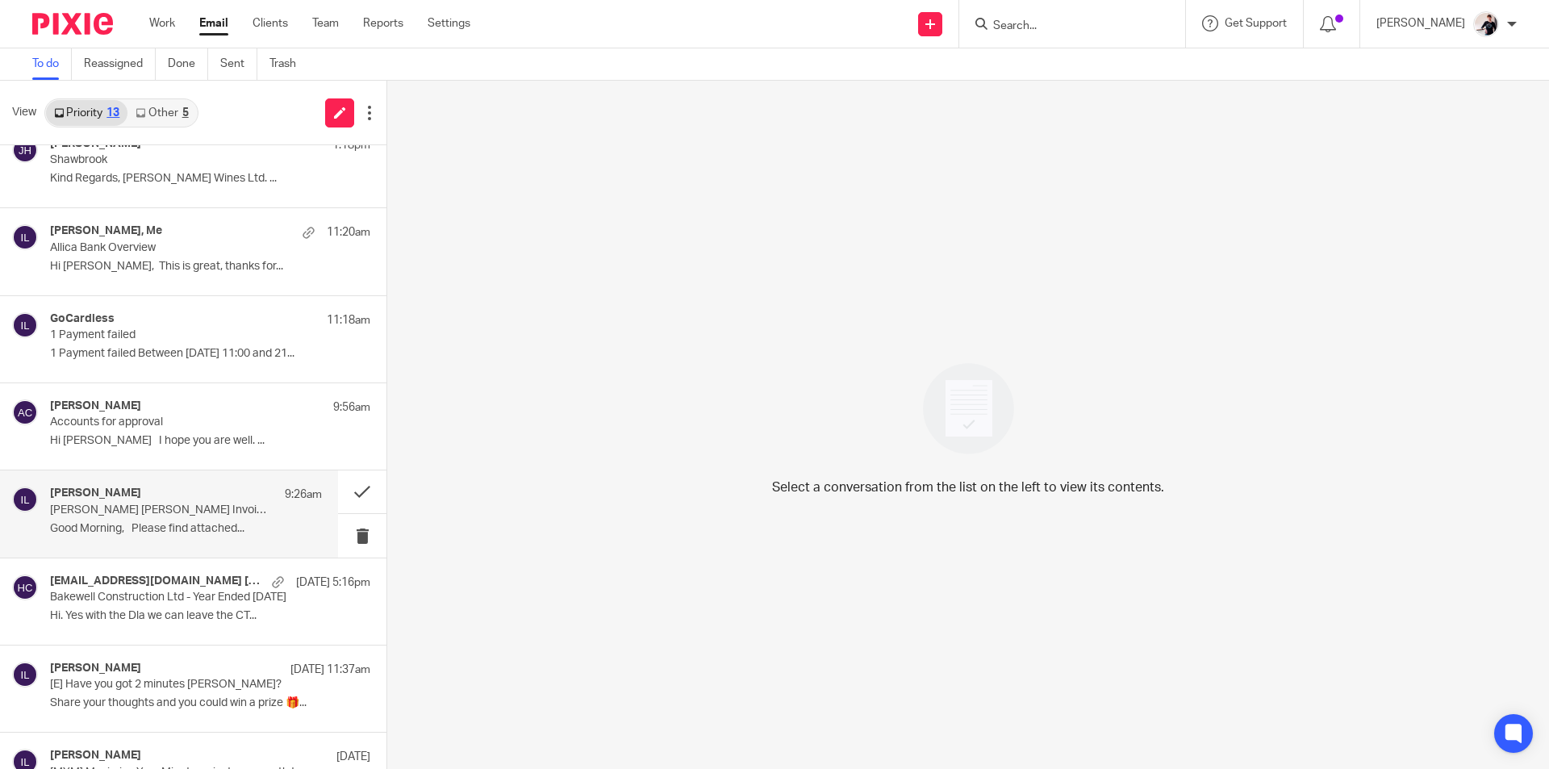
scroll to position [433, 0]
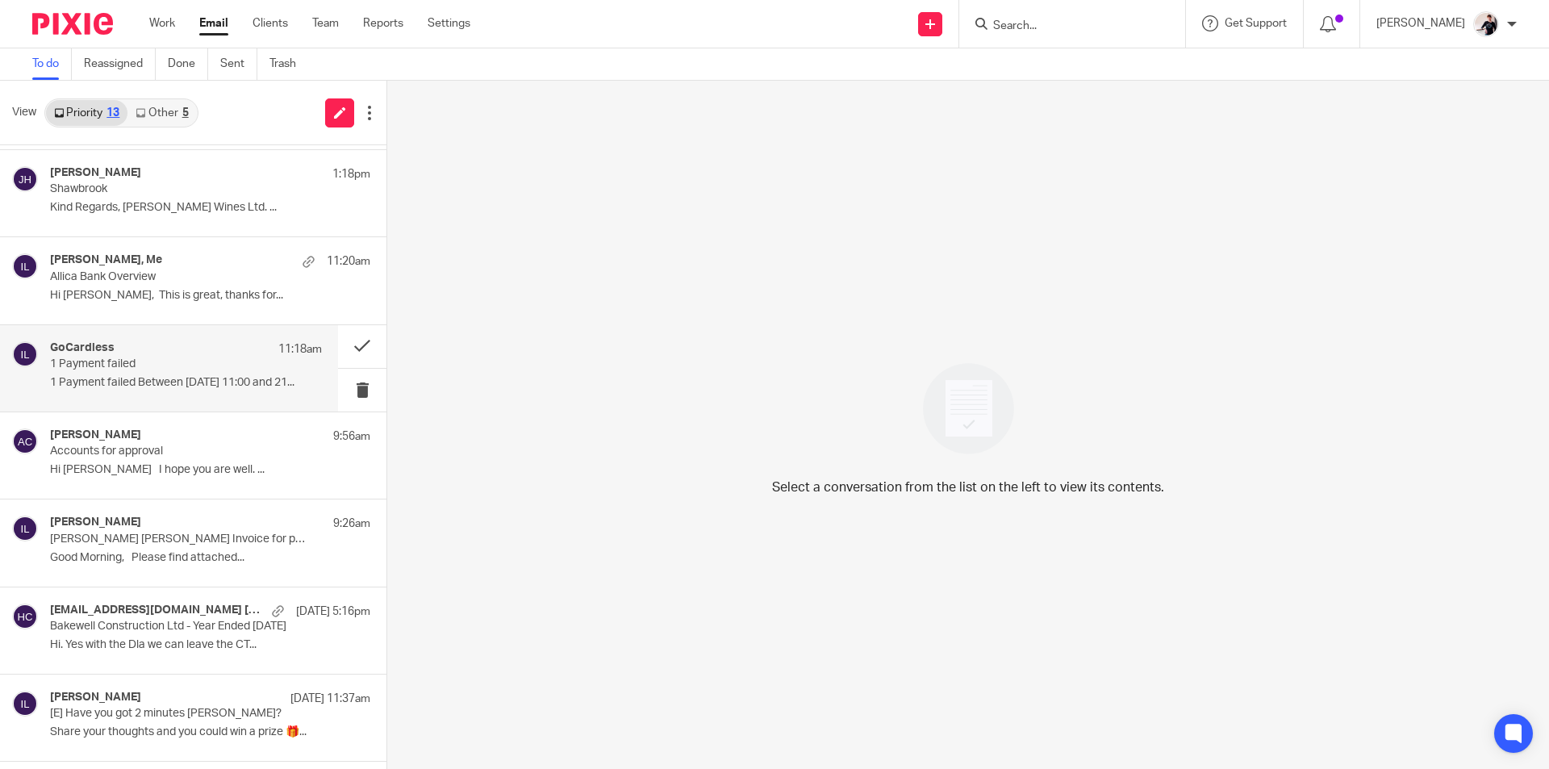
click at [155, 357] on p "1 Payment failed" at bounding box center [159, 364] width 218 height 14
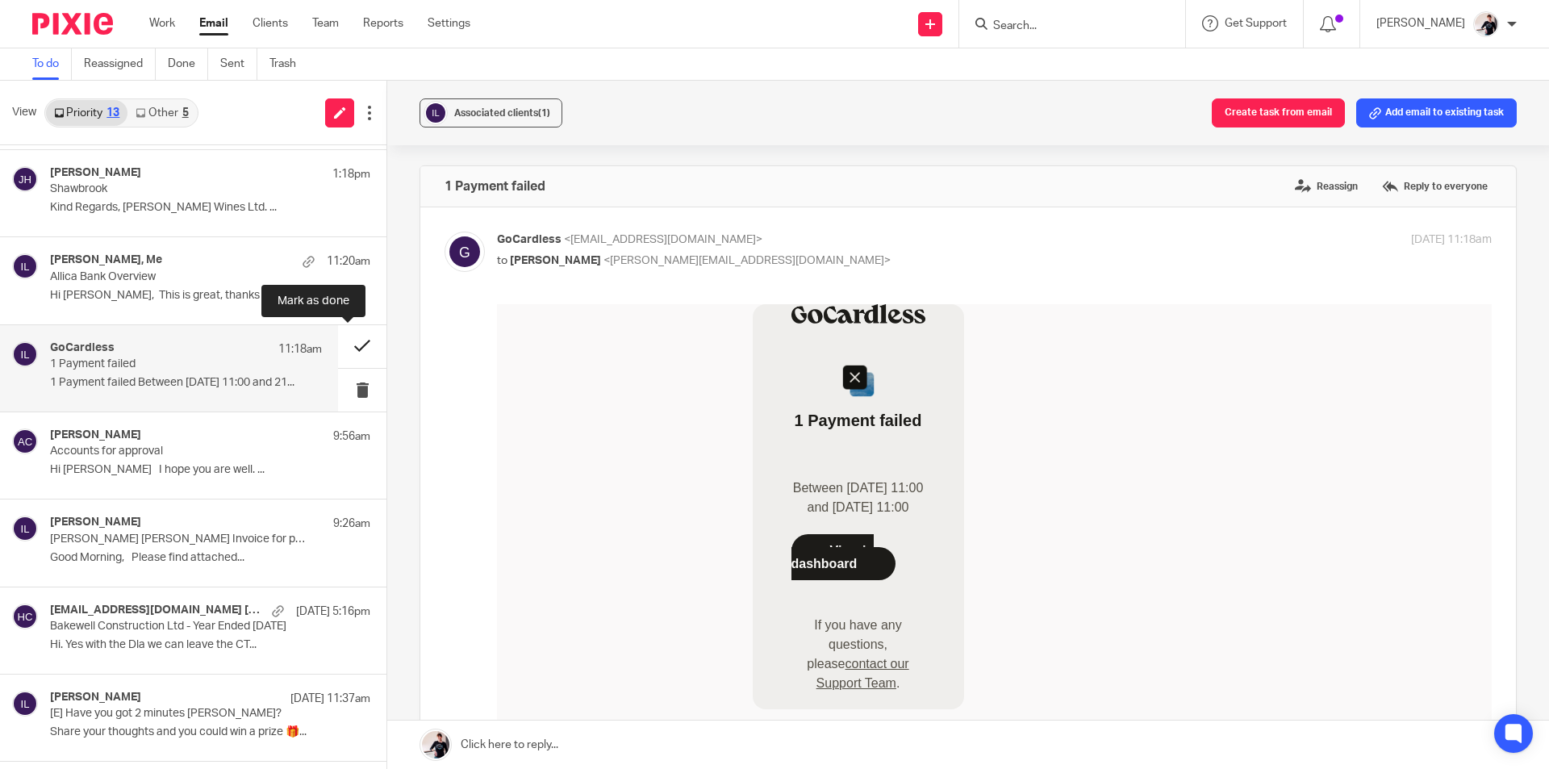
scroll to position [0, 0]
click at [354, 347] on button at bounding box center [362, 346] width 48 height 43
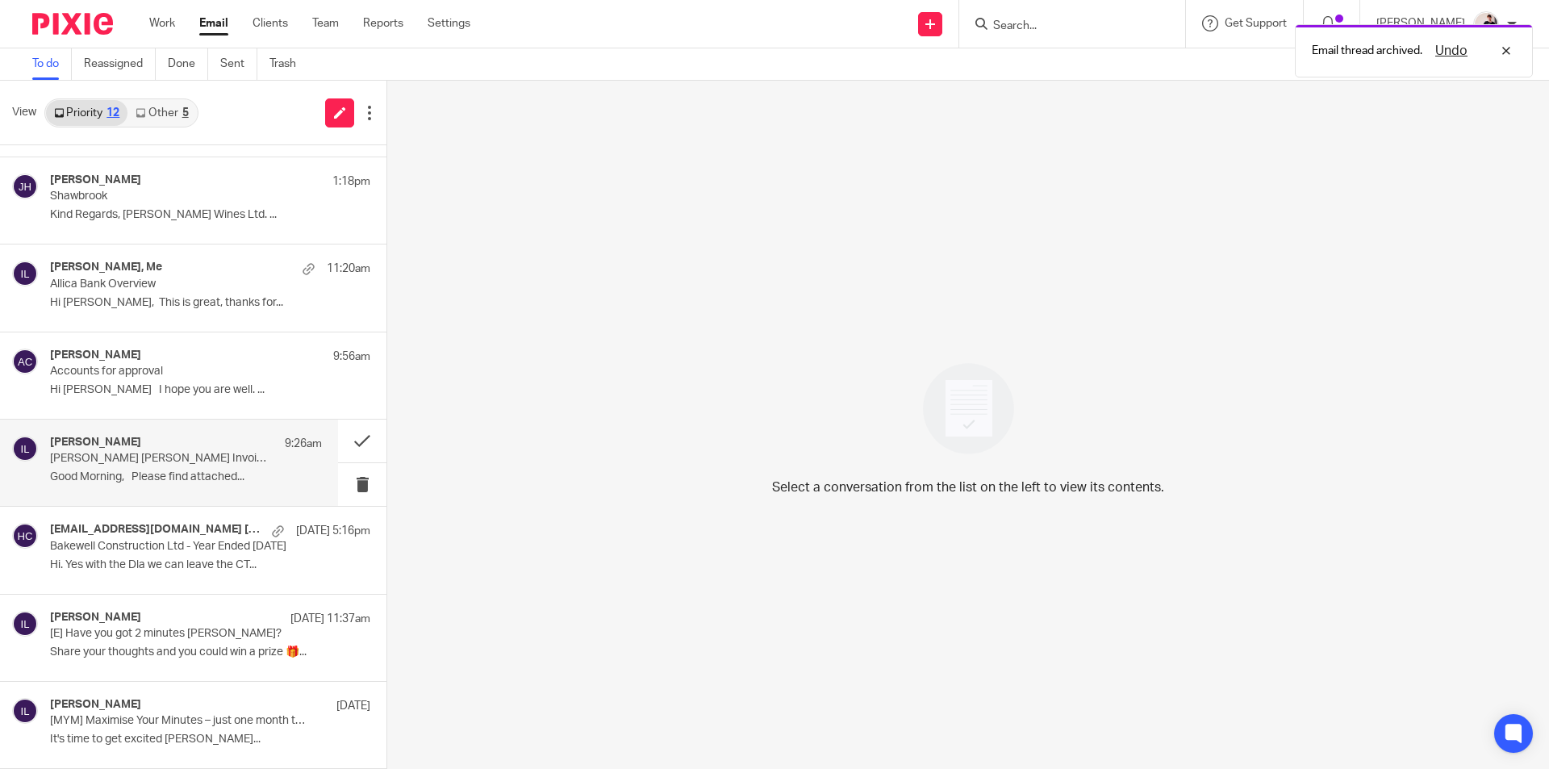
scroll to position [425, 0]
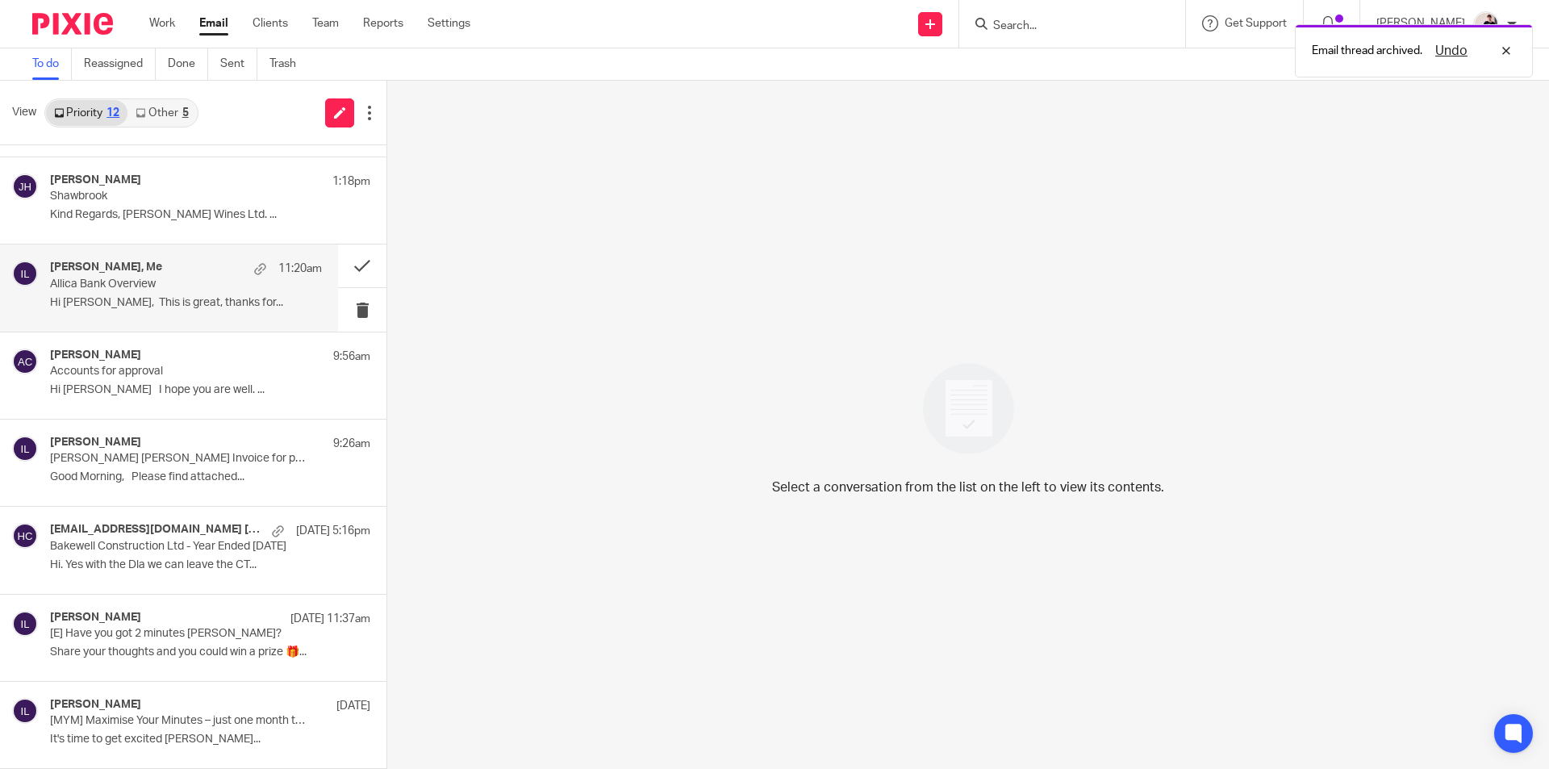
click at [173, 296] on p "Hi [PERSON_NAME], This is great, thanks for..." at bounding box center [186, 303] width 272 height 14
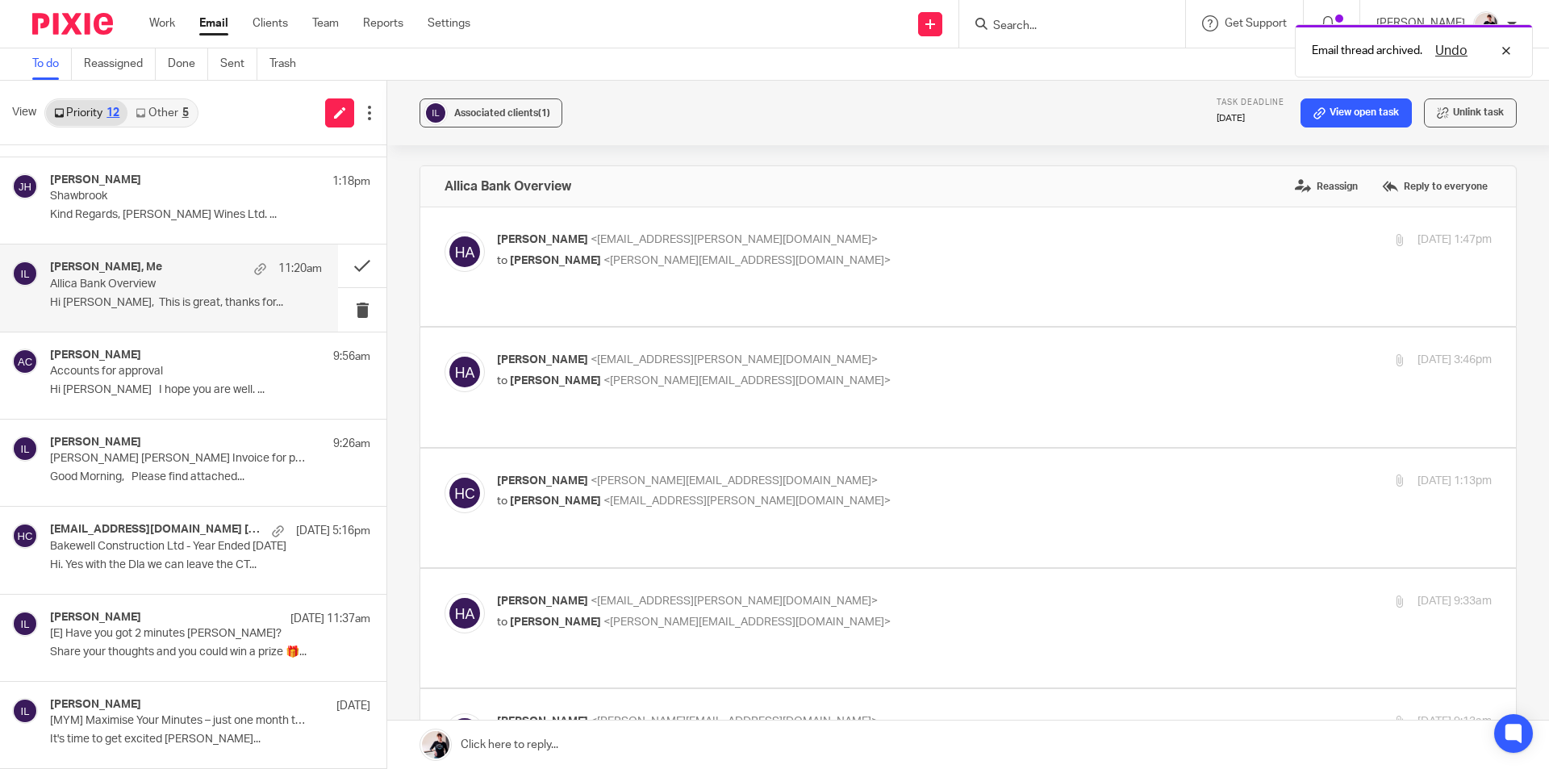
scroll to position [0, 0]
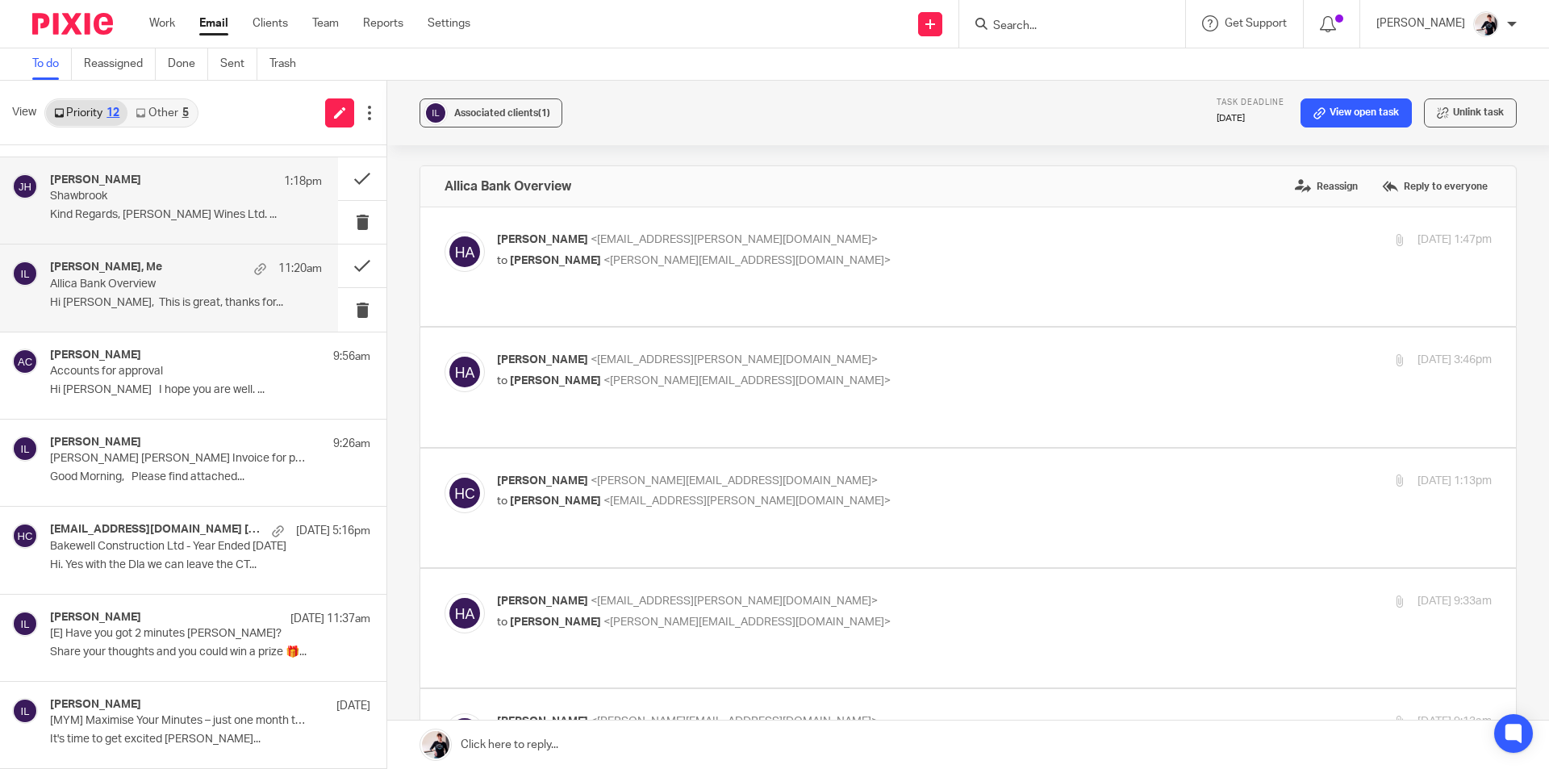
click at [190, 206] on div "John Hattersley 1:18pm Shawbrook Kind Regards, John Hattersley Wines Ltd. ..." at bounding box center [186, 200] width 272 height 54
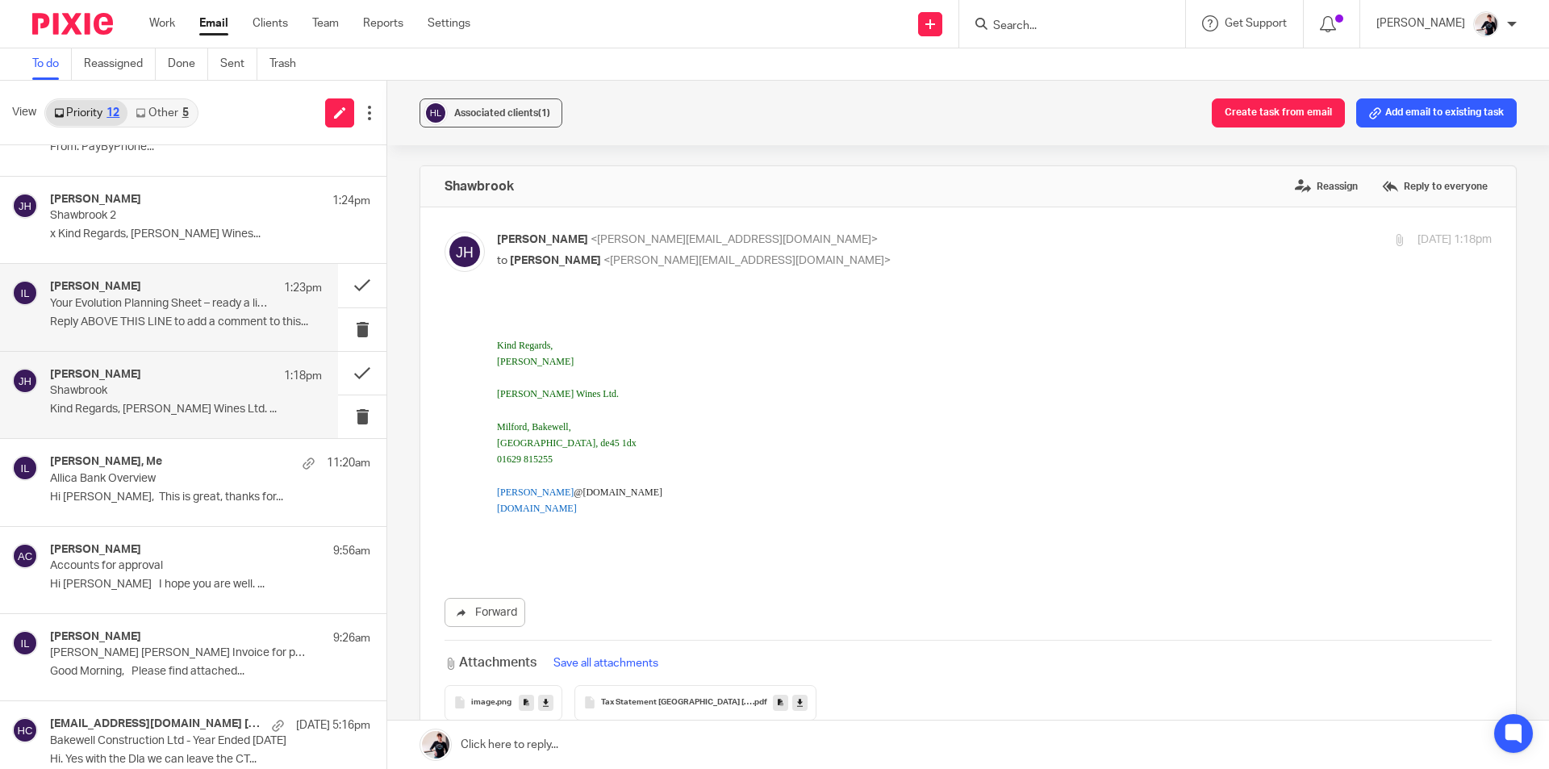
scroll to position [183, 0]
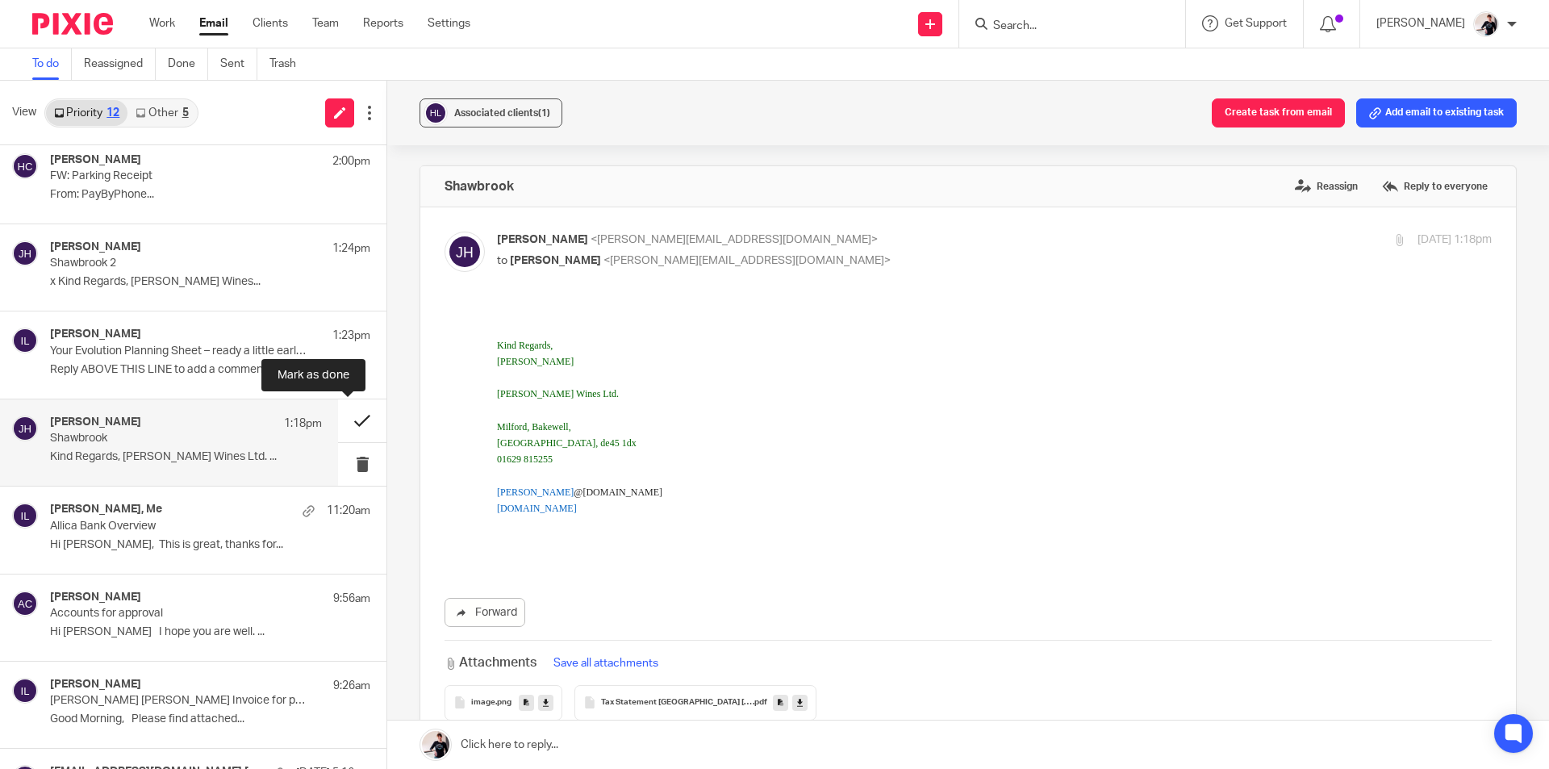
click at [347, 420] on button at bounding box center [362, 420] width 48 height 43
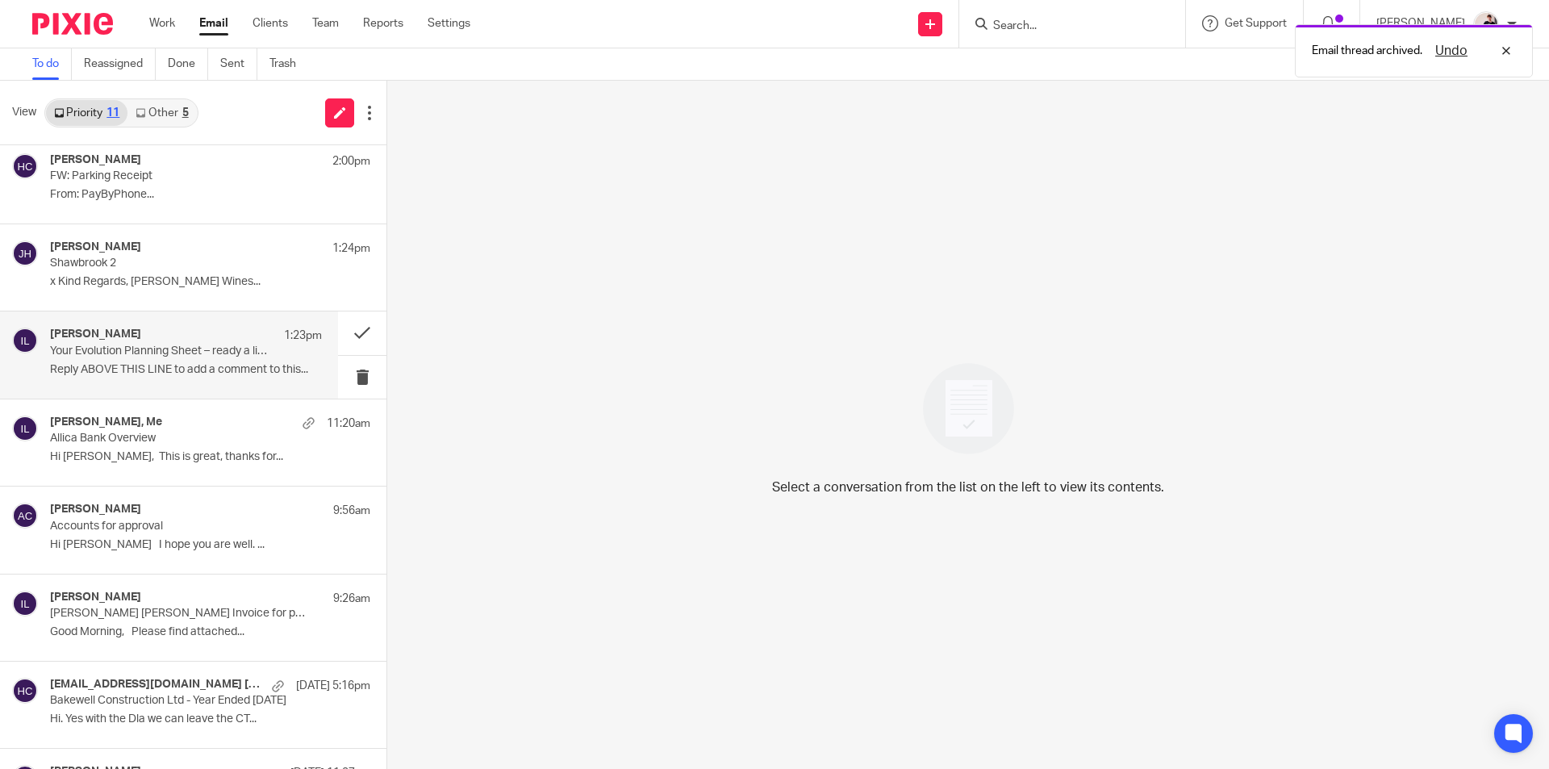
click at [157, 378] on div "Mark Swindale 1:23pm Your Evolution Planning Sheet – ready a little earlier thi…" at bounding box center [186, 355] width 272 height 54
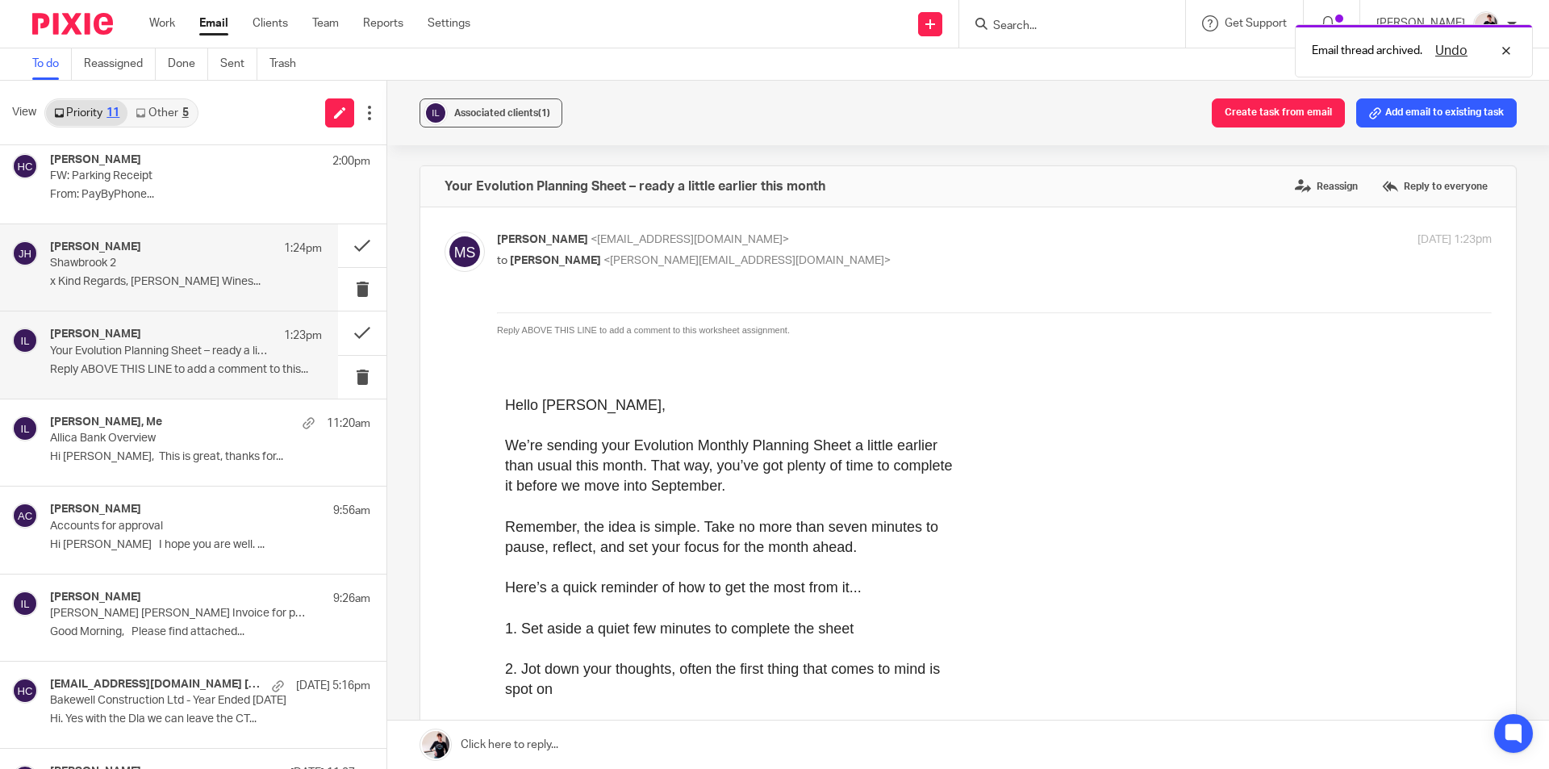
scroll to position [0, 0]
click at [158, 278] on p "x Kind Regards, John Hattersley Wines..." at bounding box center [186, 282] width 272 height 14
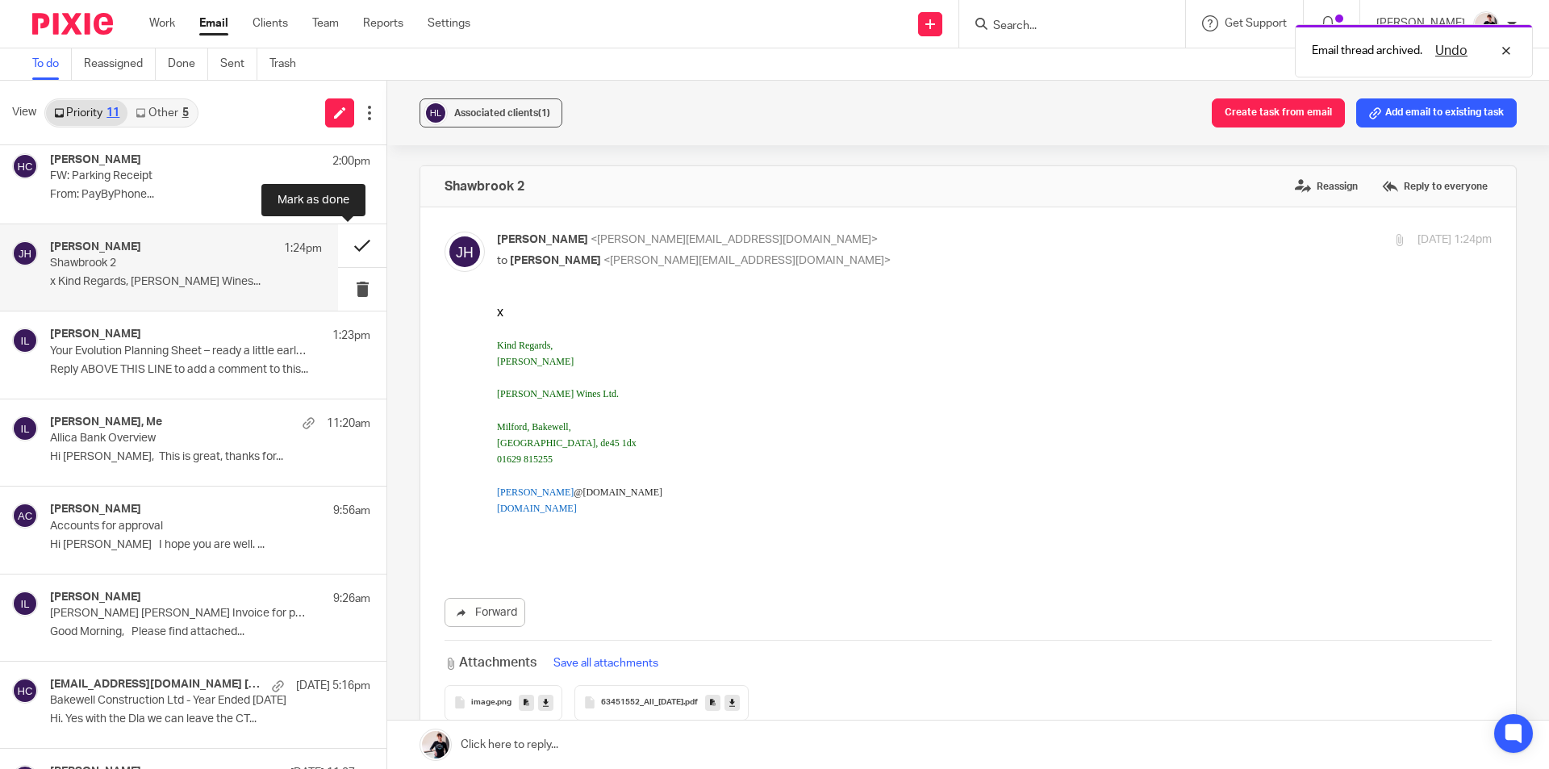
click at [345, 249] on button at bounding box center [362, 245] width 48 height 43
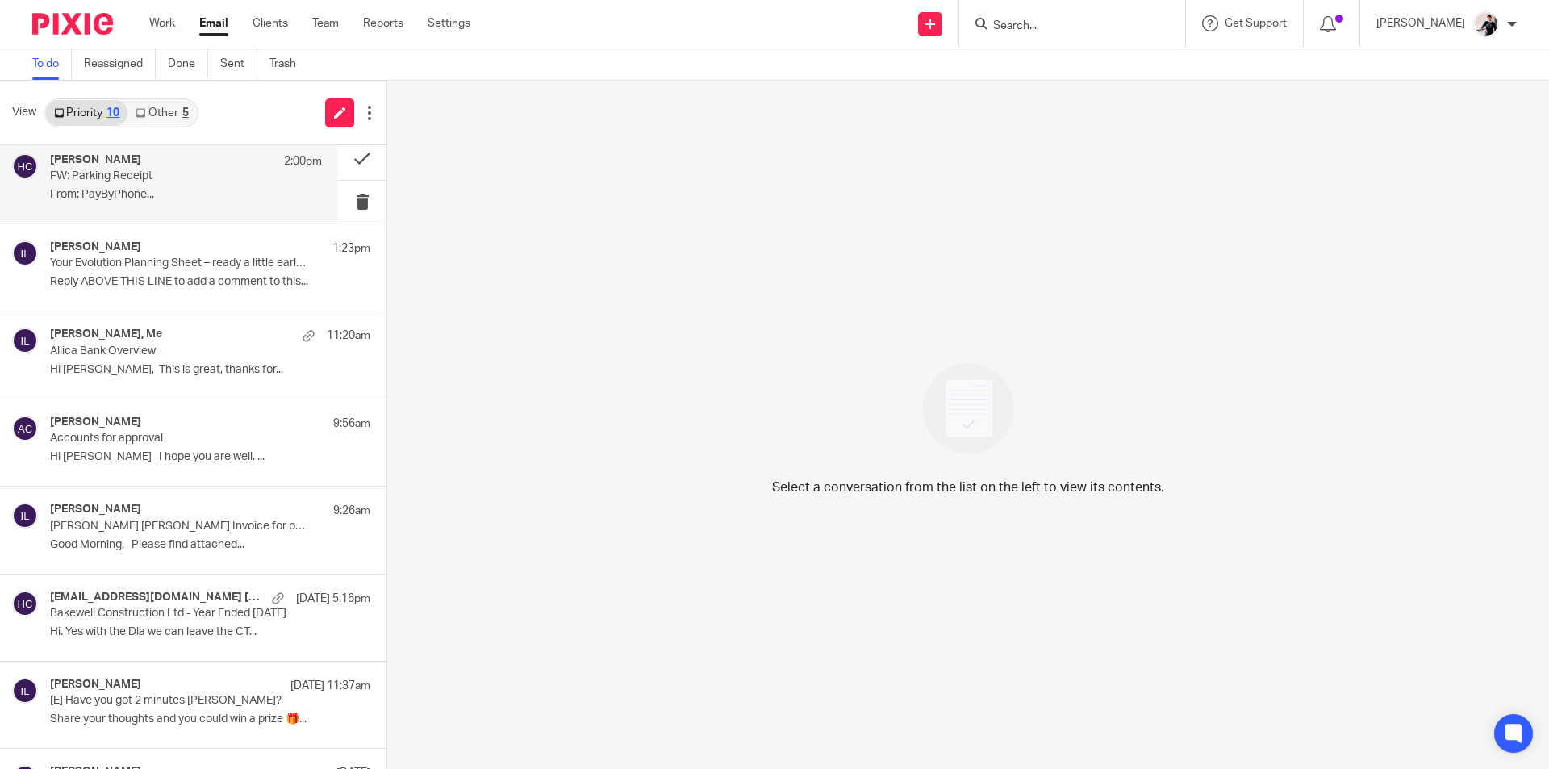
click at [169, 159] on div "Helen Crapper 2:00pm" at bounding box center [186, 161] width 272 height 16
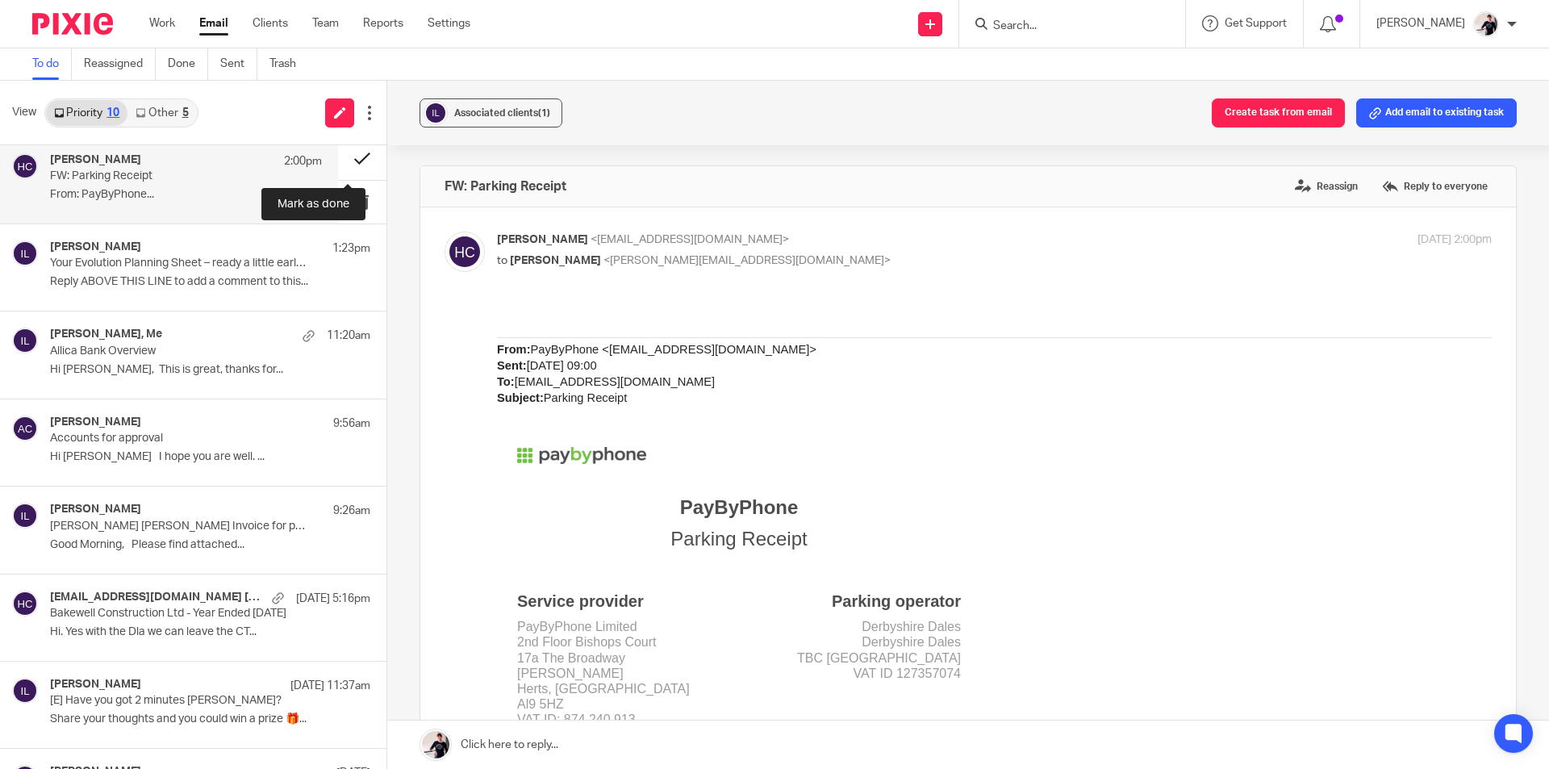
click at [344, 163] on button at bounding box center [362, 158] width 48 height 43
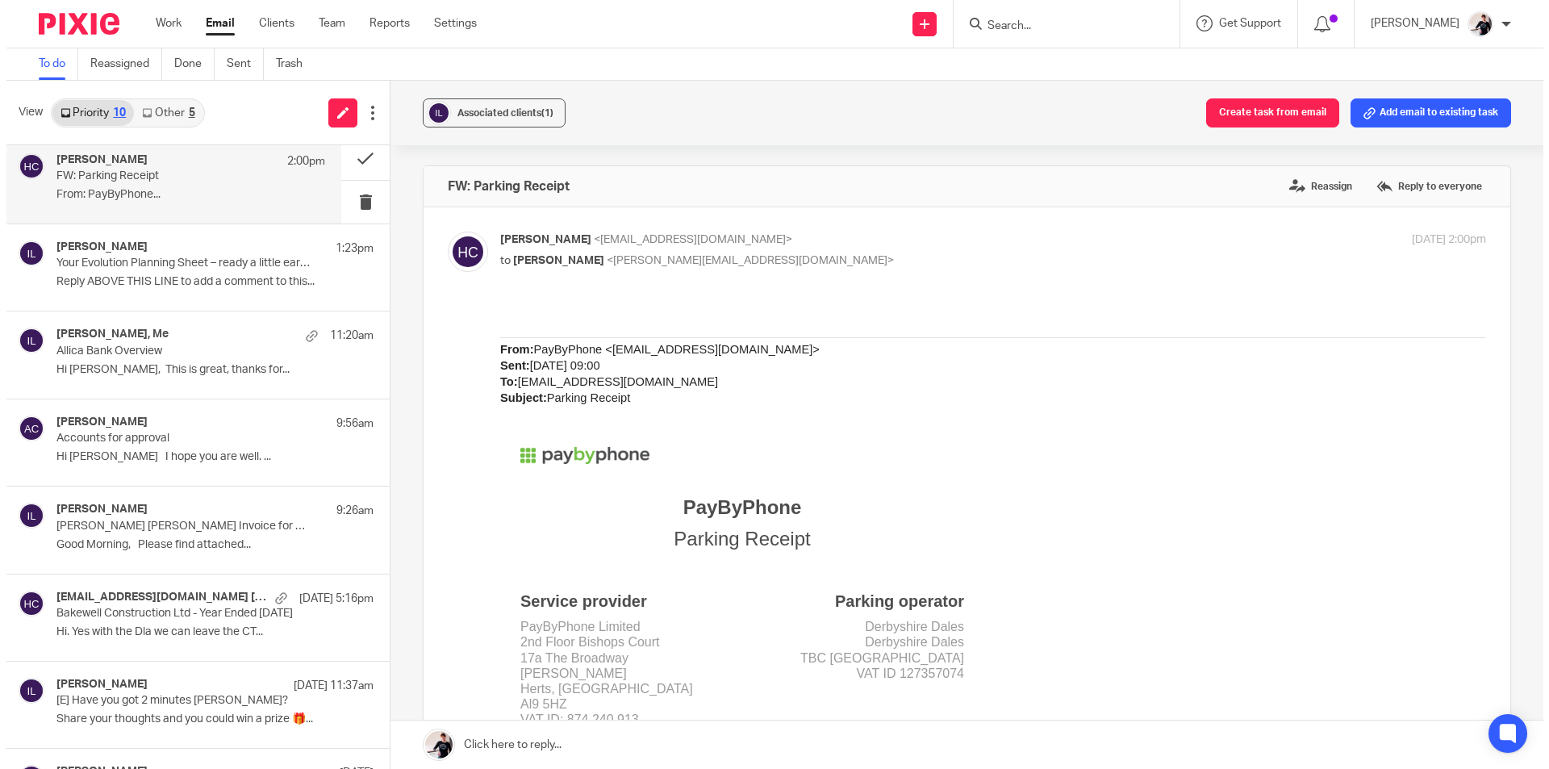
scroll to position [96, 0]
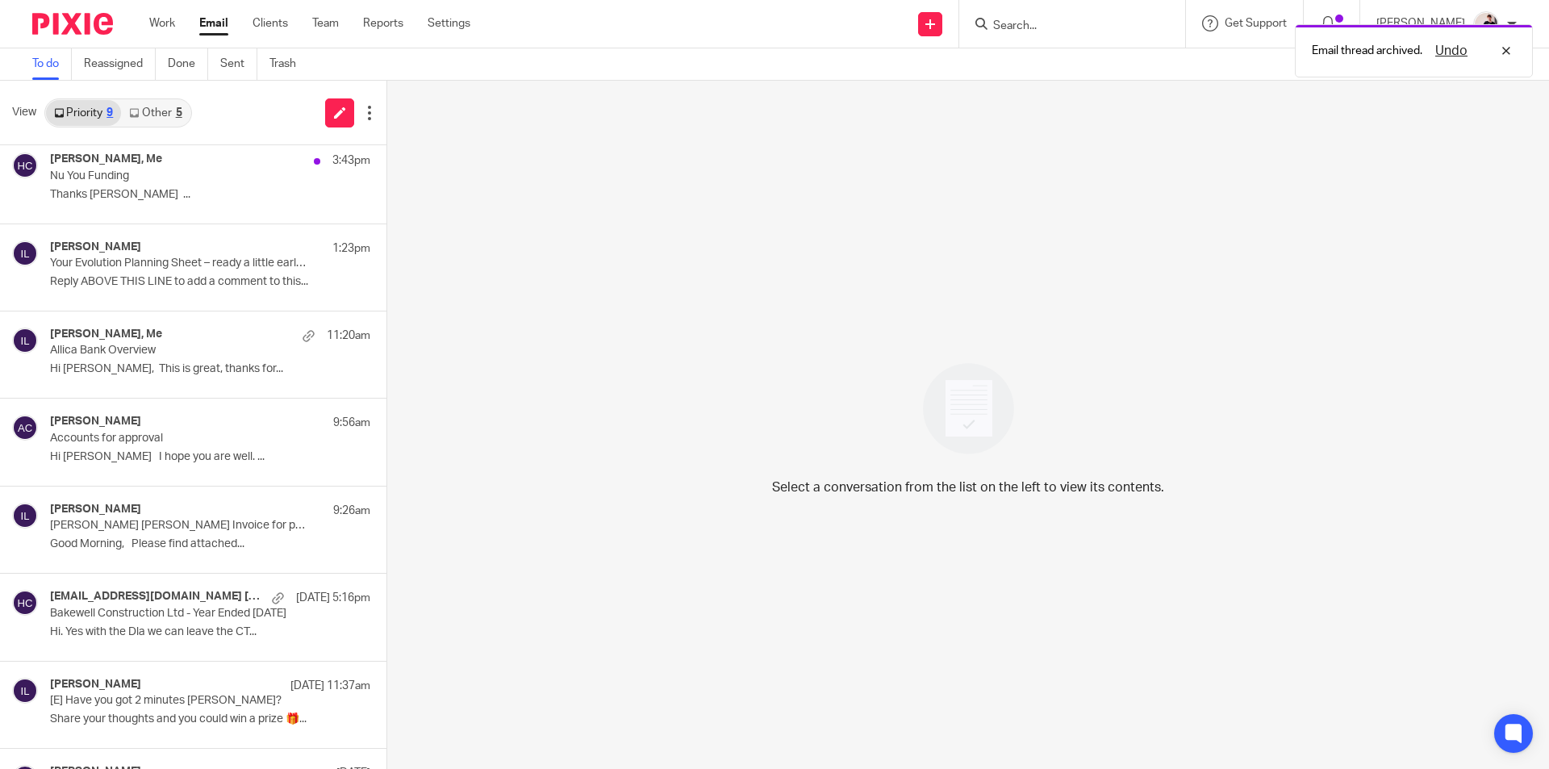
click at [167, 107] on link "Other 5" at bounding box center [155, 113] width 69 height 26
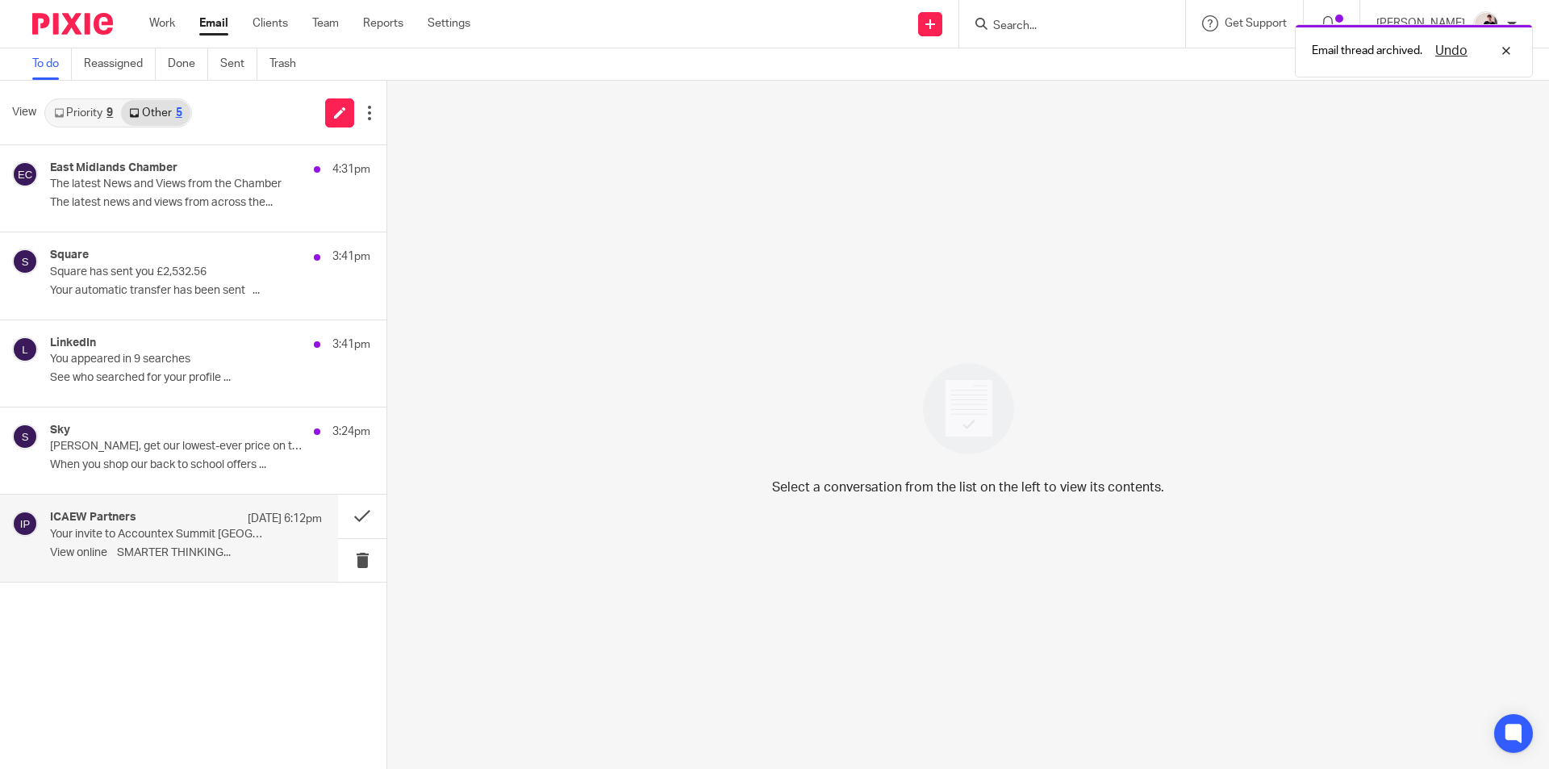
click at [161, 562] on div "ICAEW Partners 19 Aug 6:12pm Your invite to Accountex Summit Manchester View on…" at bounding box center [186, 538] width 272 height 54
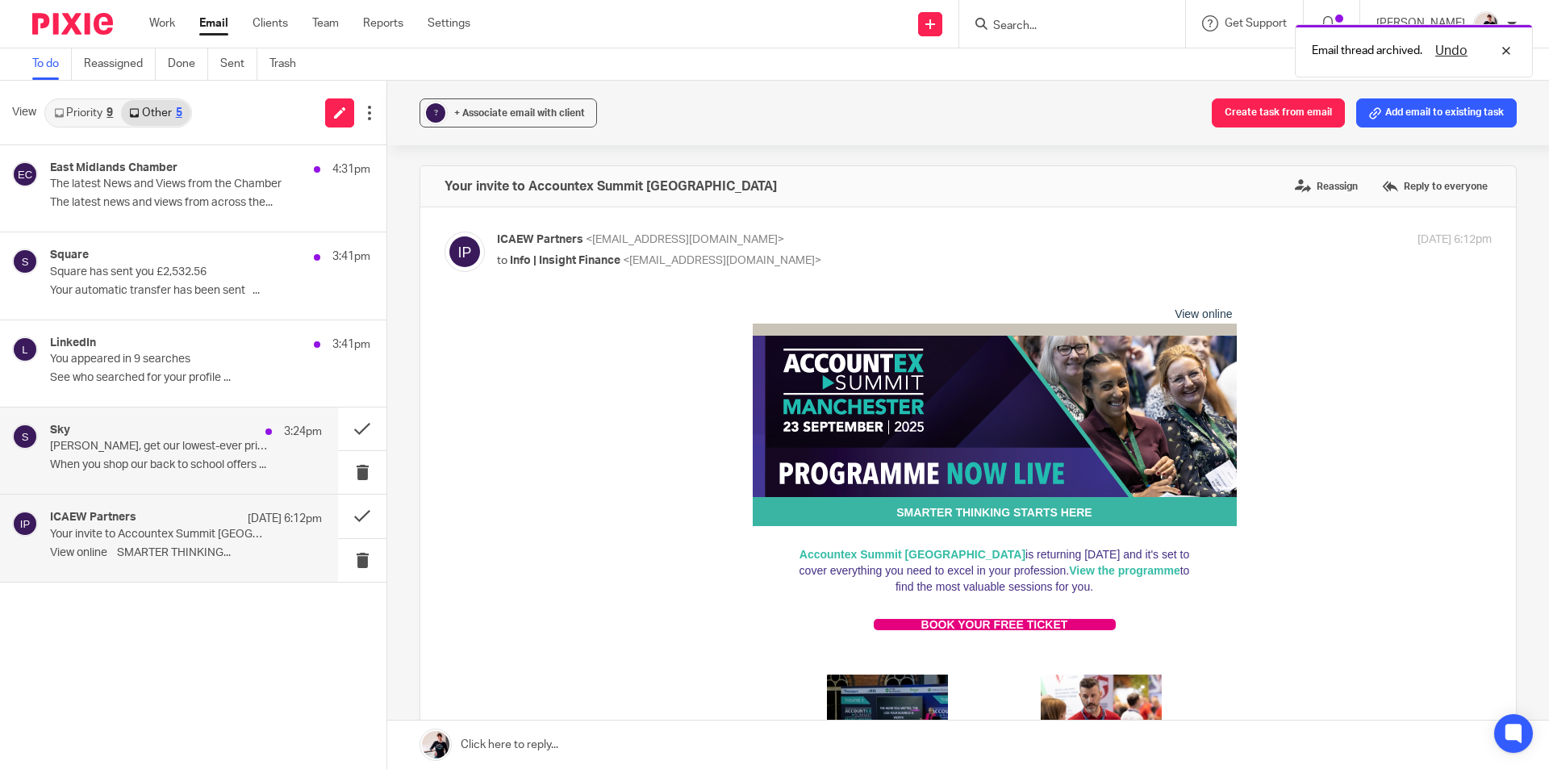
click at [166, 449] on p "Helen, get our lowest-ever price on the MacBook Air and iPhone 16e" at bounding box center [159, 447] width 218 height 14
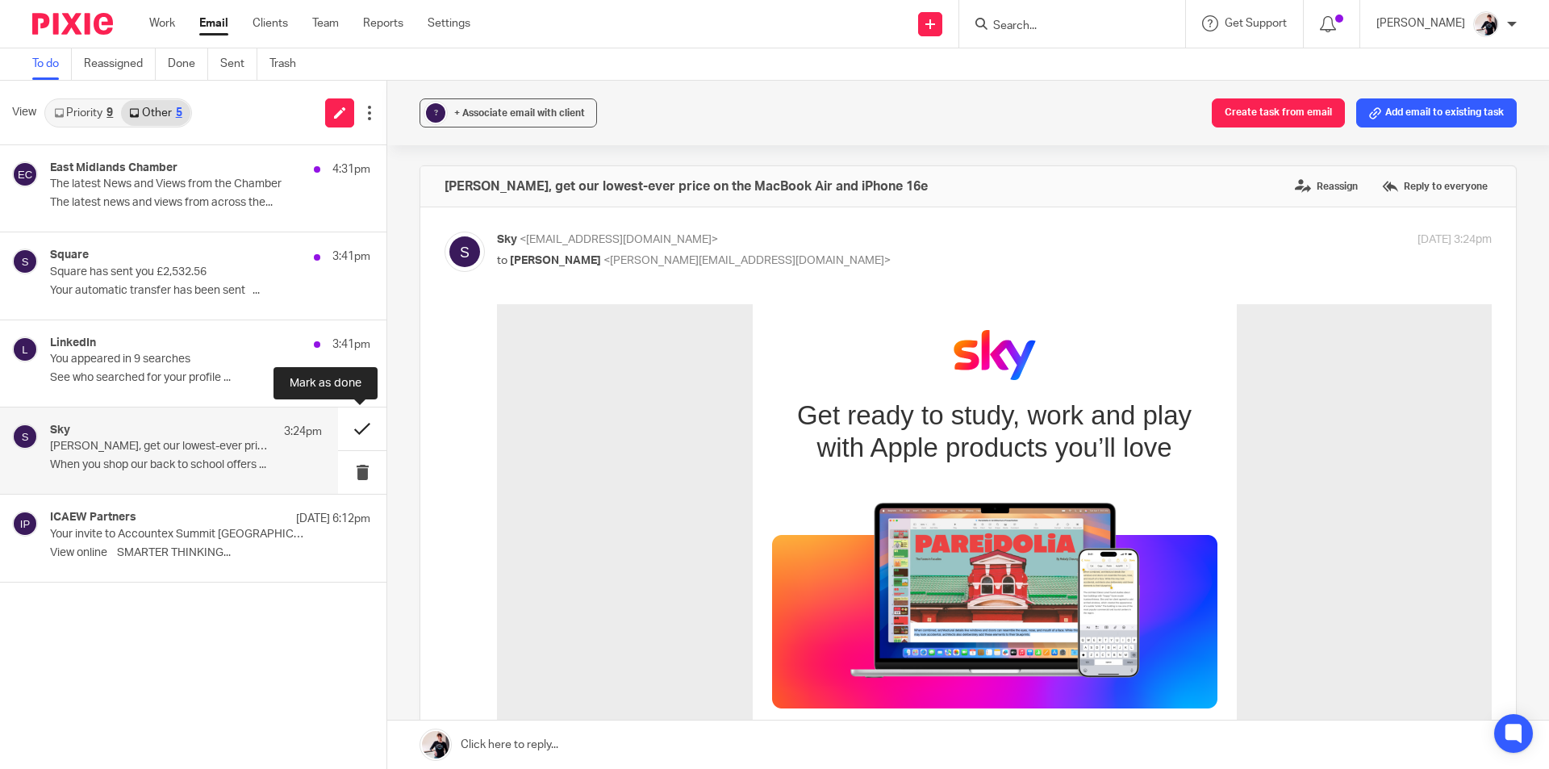
click at [355, 425] on button at bounding box center [362, 428] width 48 height 43
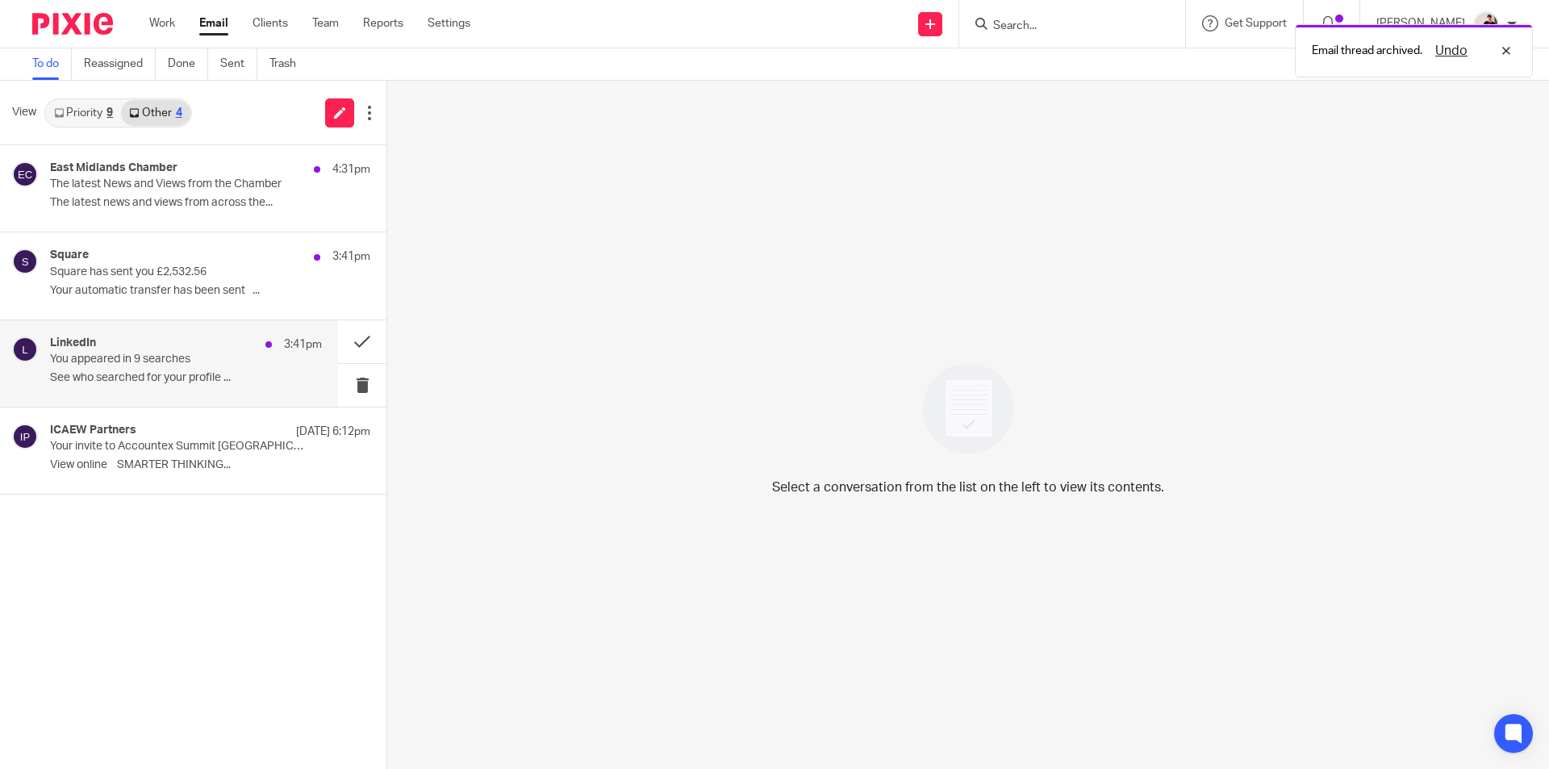
click at [188, 382] on p "See who searched for your profile ..." at bounding box center [186, 378] width 272 height 14
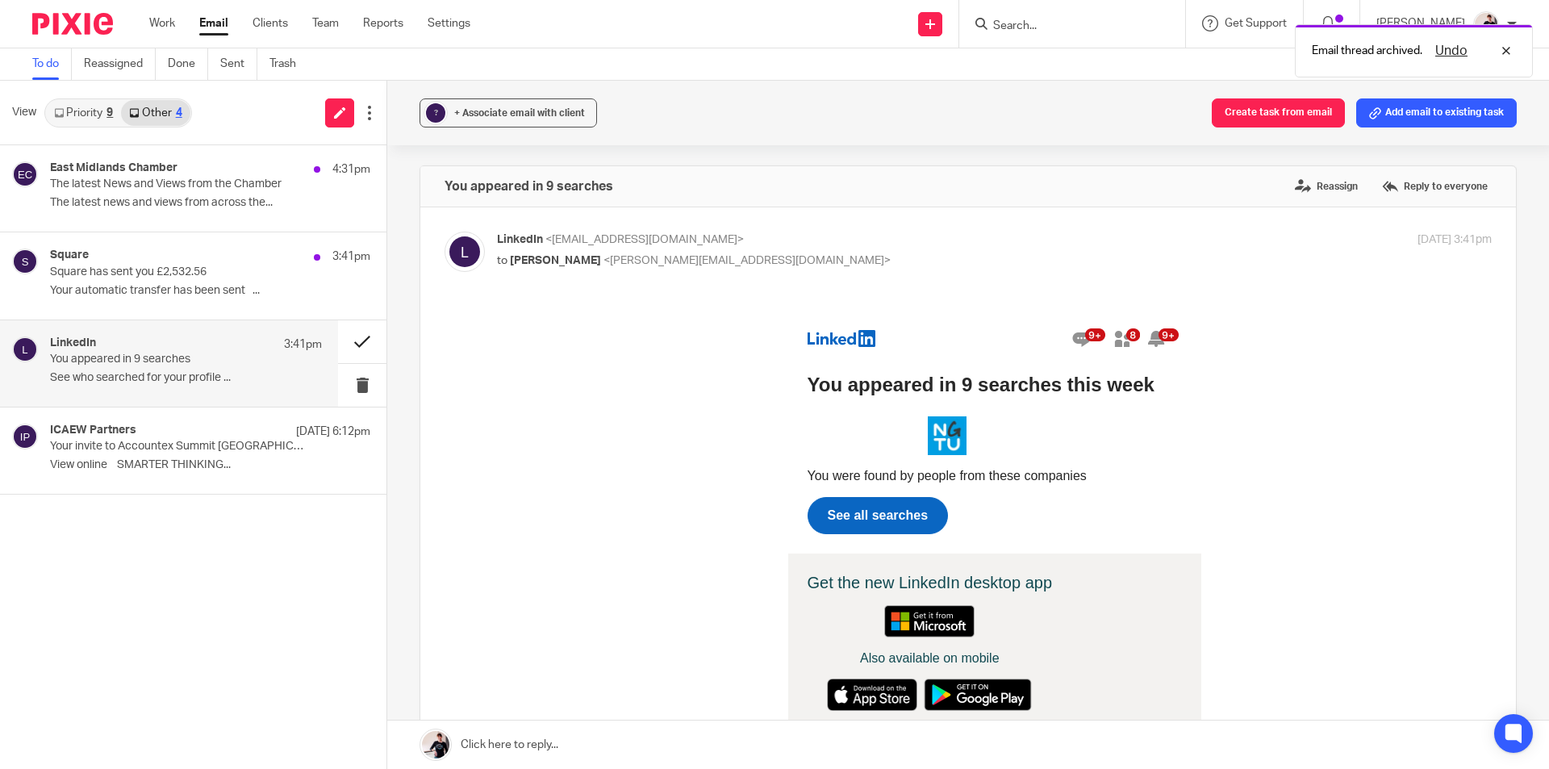
click at [354, 338] on button at bounding box center [362, 341] width 48 height 43
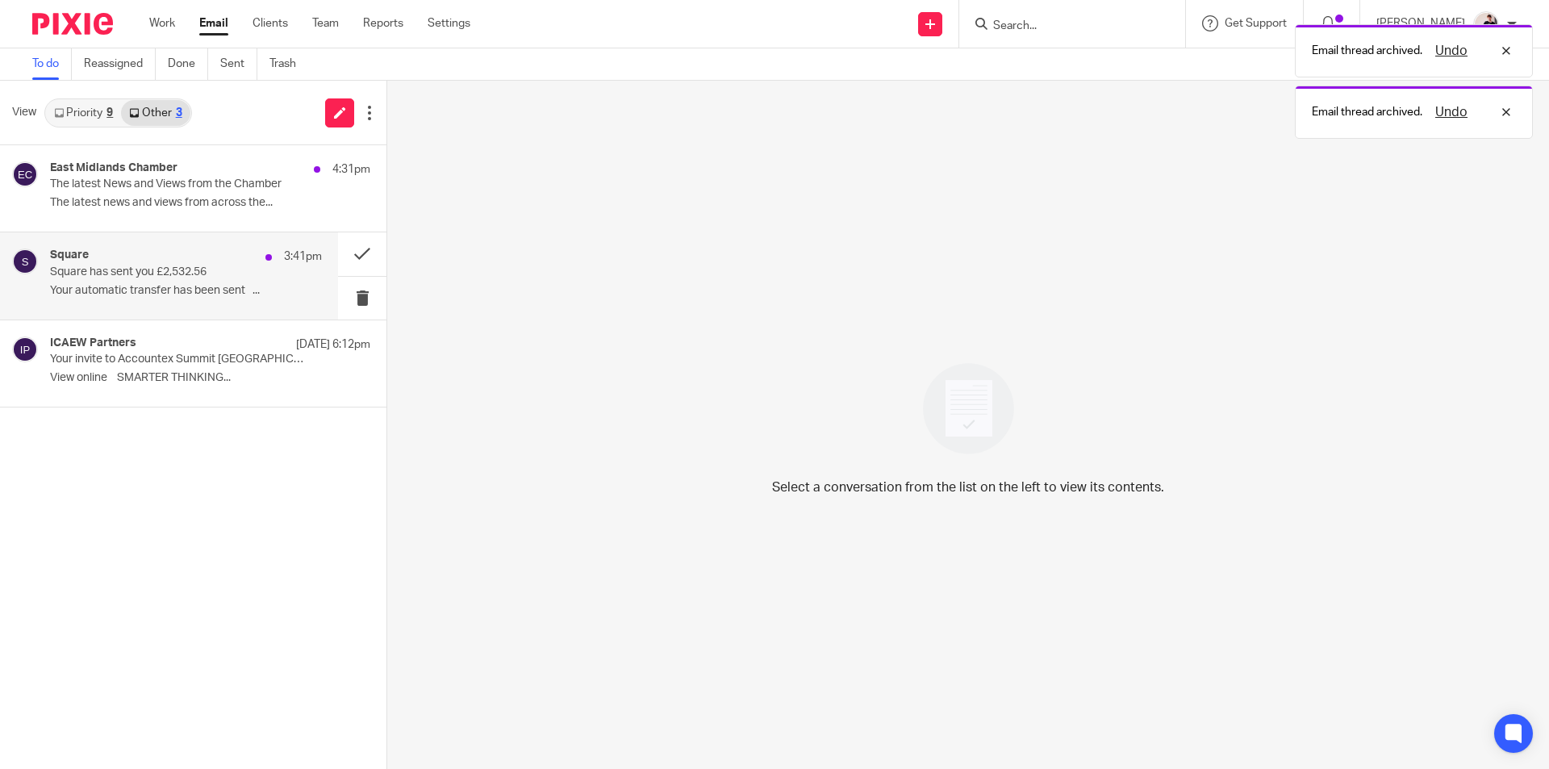
click at [211, 255] on div "Square 3:41pm" at bounding box center [186, 257] width 272 height 16
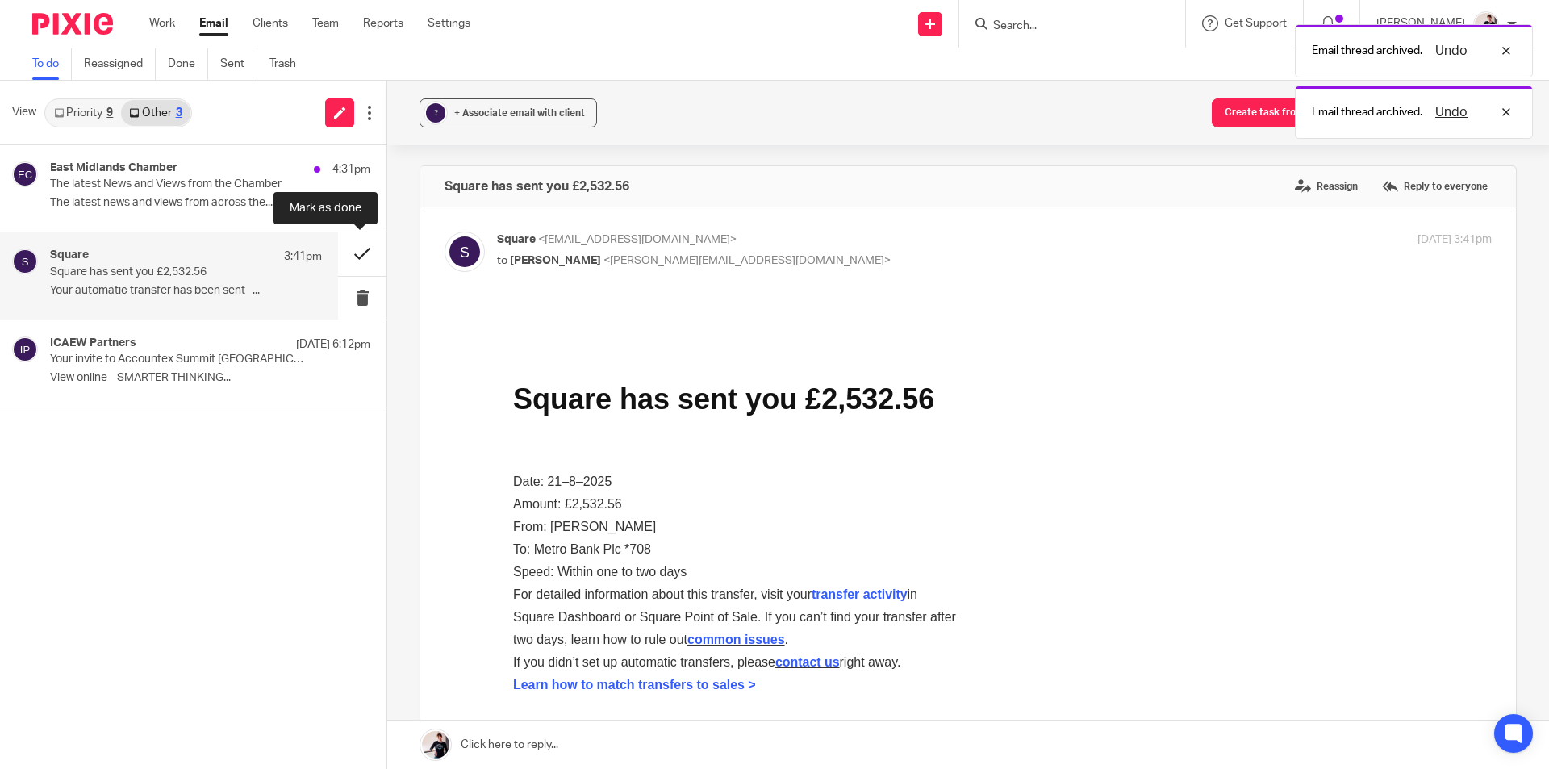
click at [354, 253] on button at bounding box center [362, 253] width 48 height 43
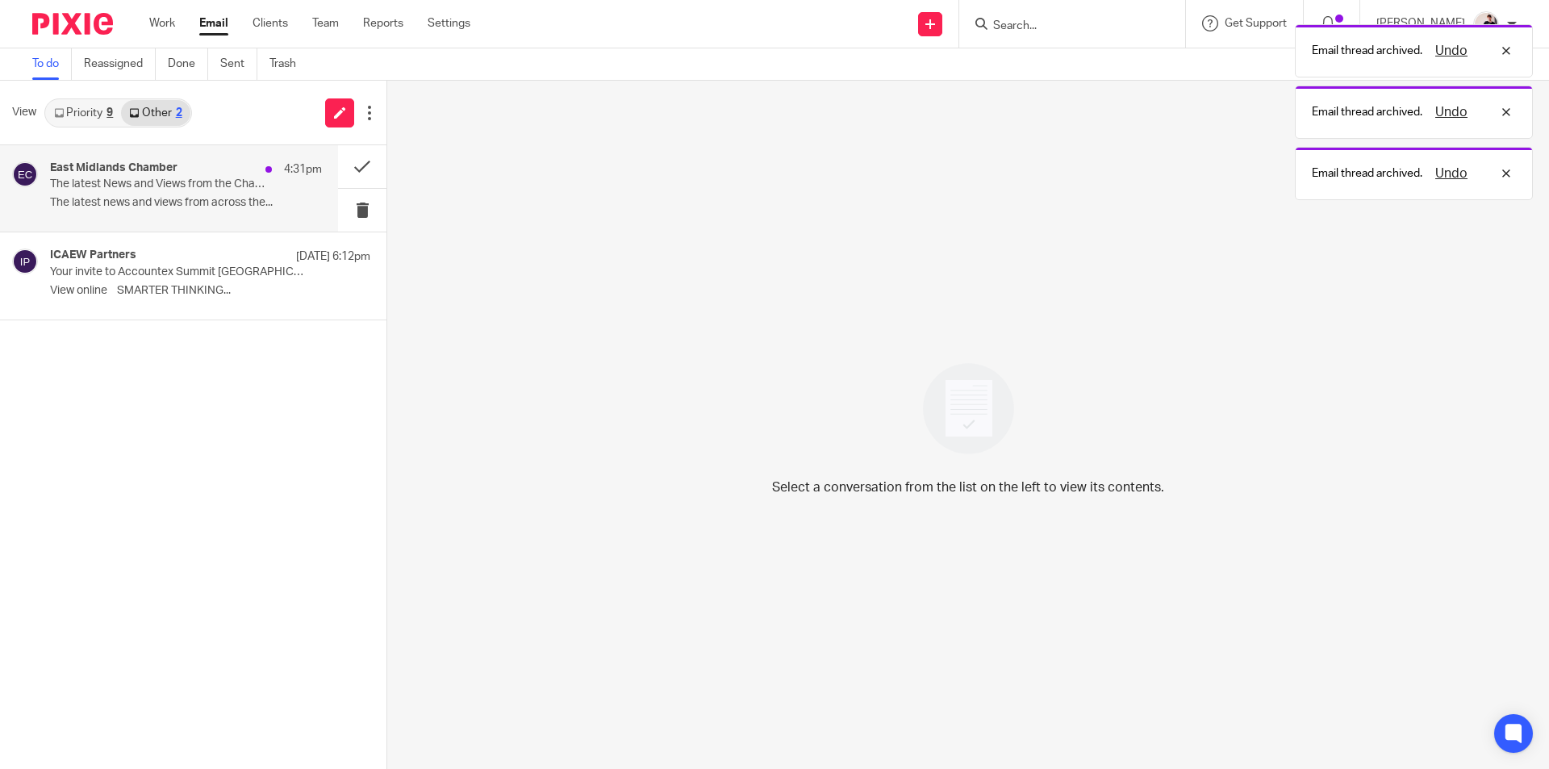
click at [194, 194] on div "East Midlands Chamber 4:31pm The latest News and Views from the Chamber The lat…" at bounding box center [186, 188] width 272 height 54
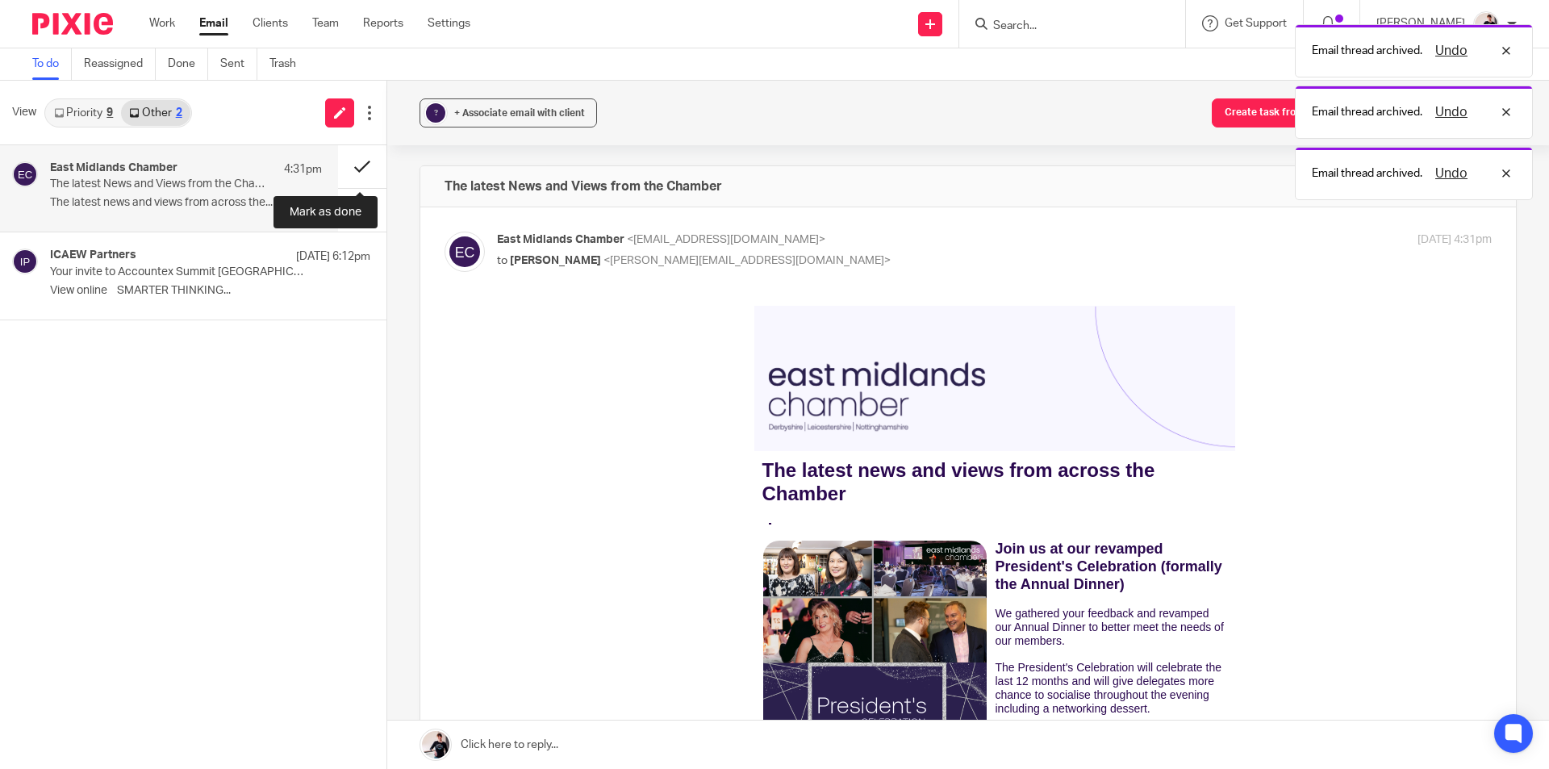
click at [363, 154] on button at bounding box center [362, 166] width 48 height 43
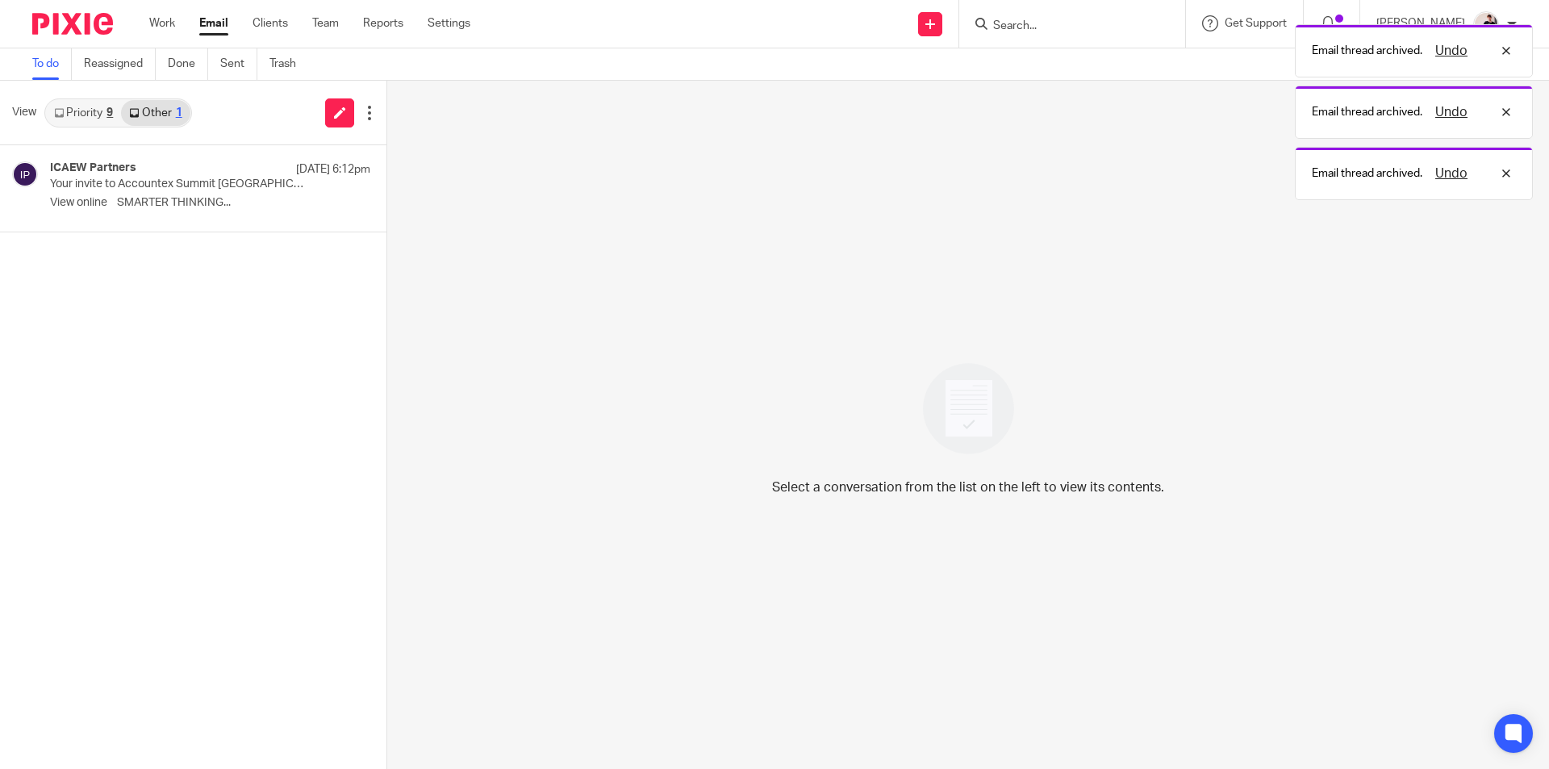
click at [98, 106] on link "Priority 9" at bounding box center [83, 113] width 75 height 26
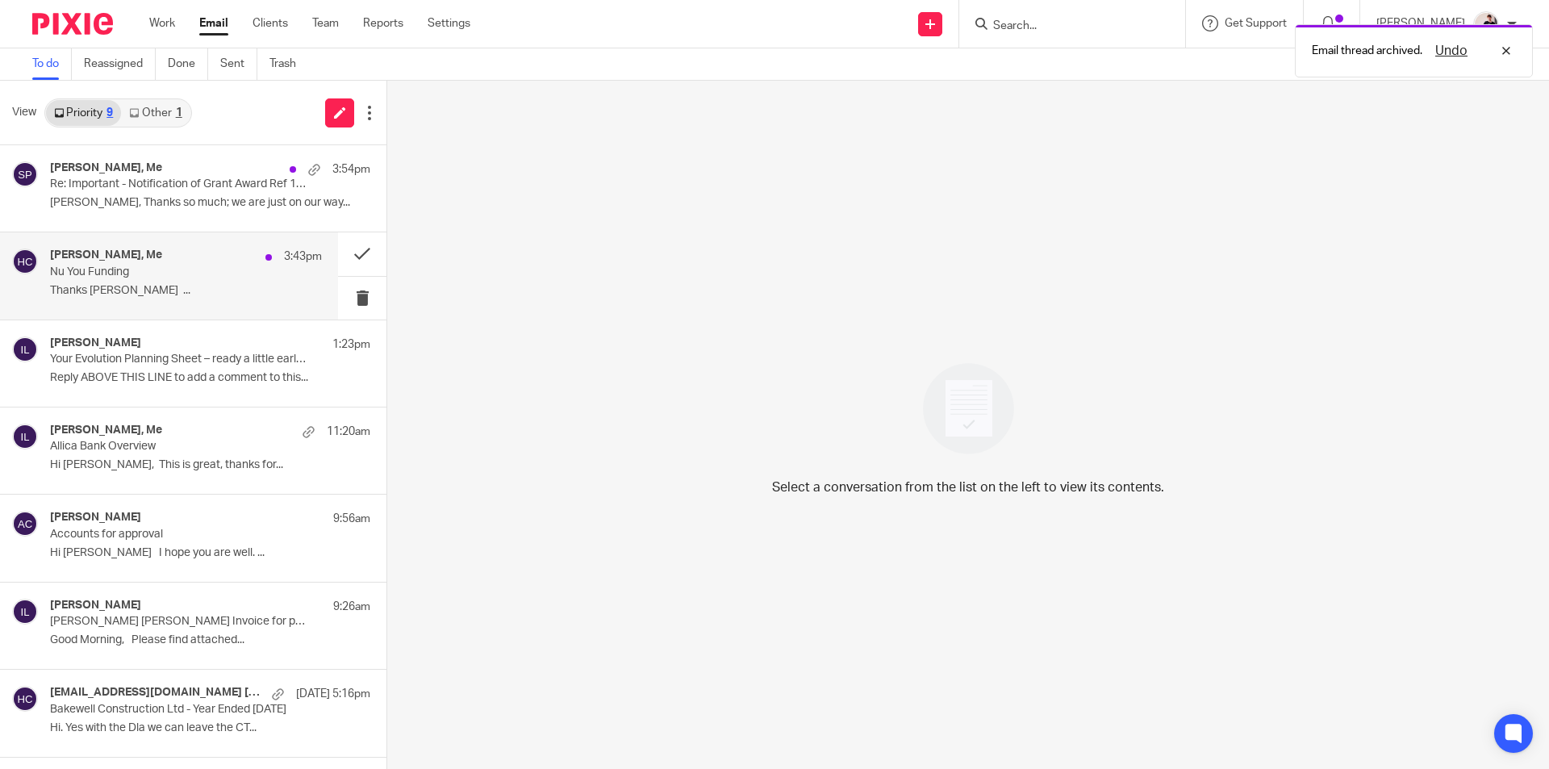
click at [164, 296] on p "Thanks Helen Nicole Ulatowski ..." at bounding box center [186, 291] width 272 height 14
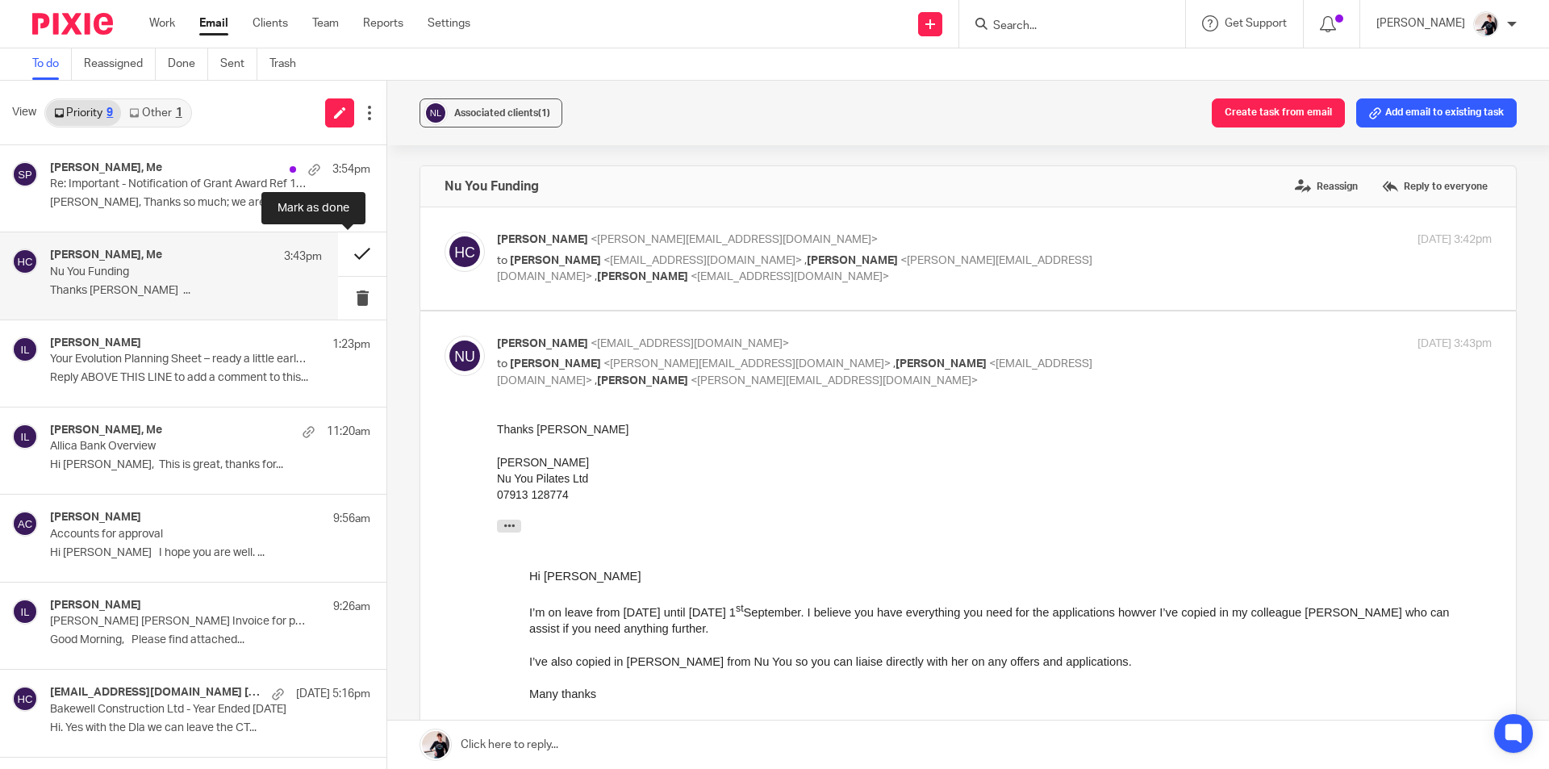
click at [342, 243] on button at bounding box center [362, 253] width 48 height 43
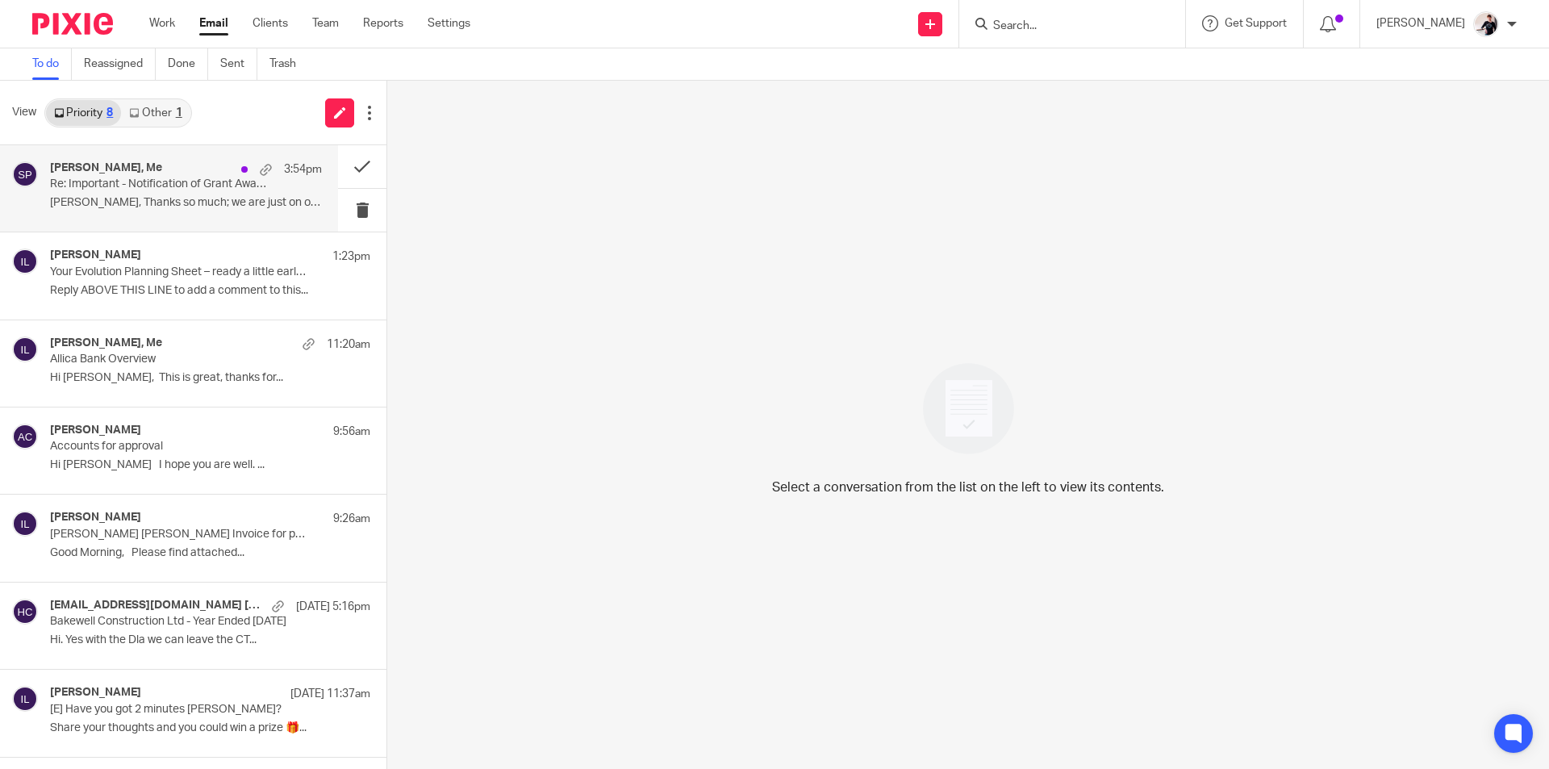
click at [169, 194] on div "sara price, Me 3:54pm Re: Important - Notification of Grant Award Ref 1128185 H…" at bounding box center [186, 188] width 272 height 54
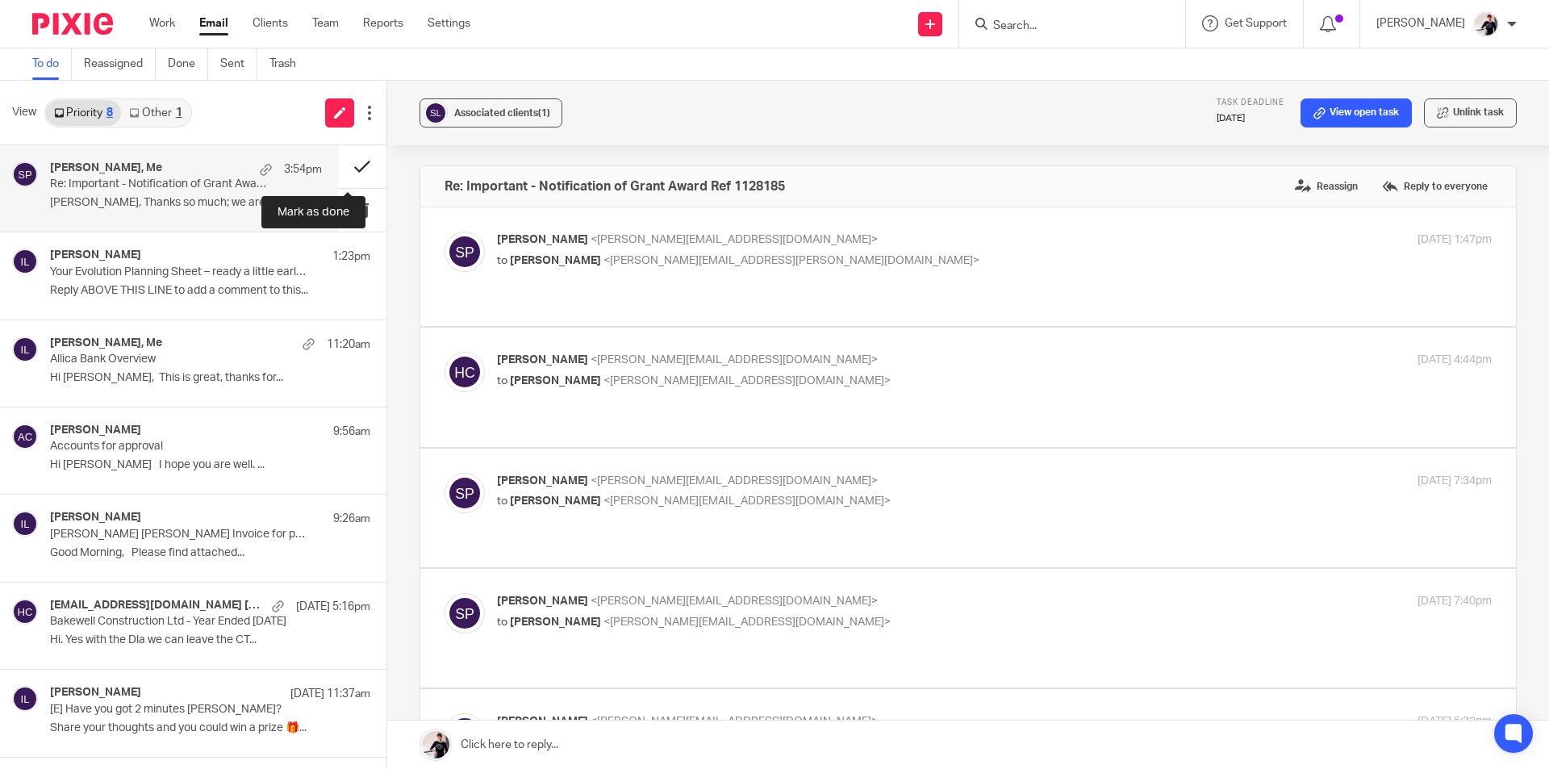
click at [341, 169] on button at bounding box center [362, 166] width 48 height 43
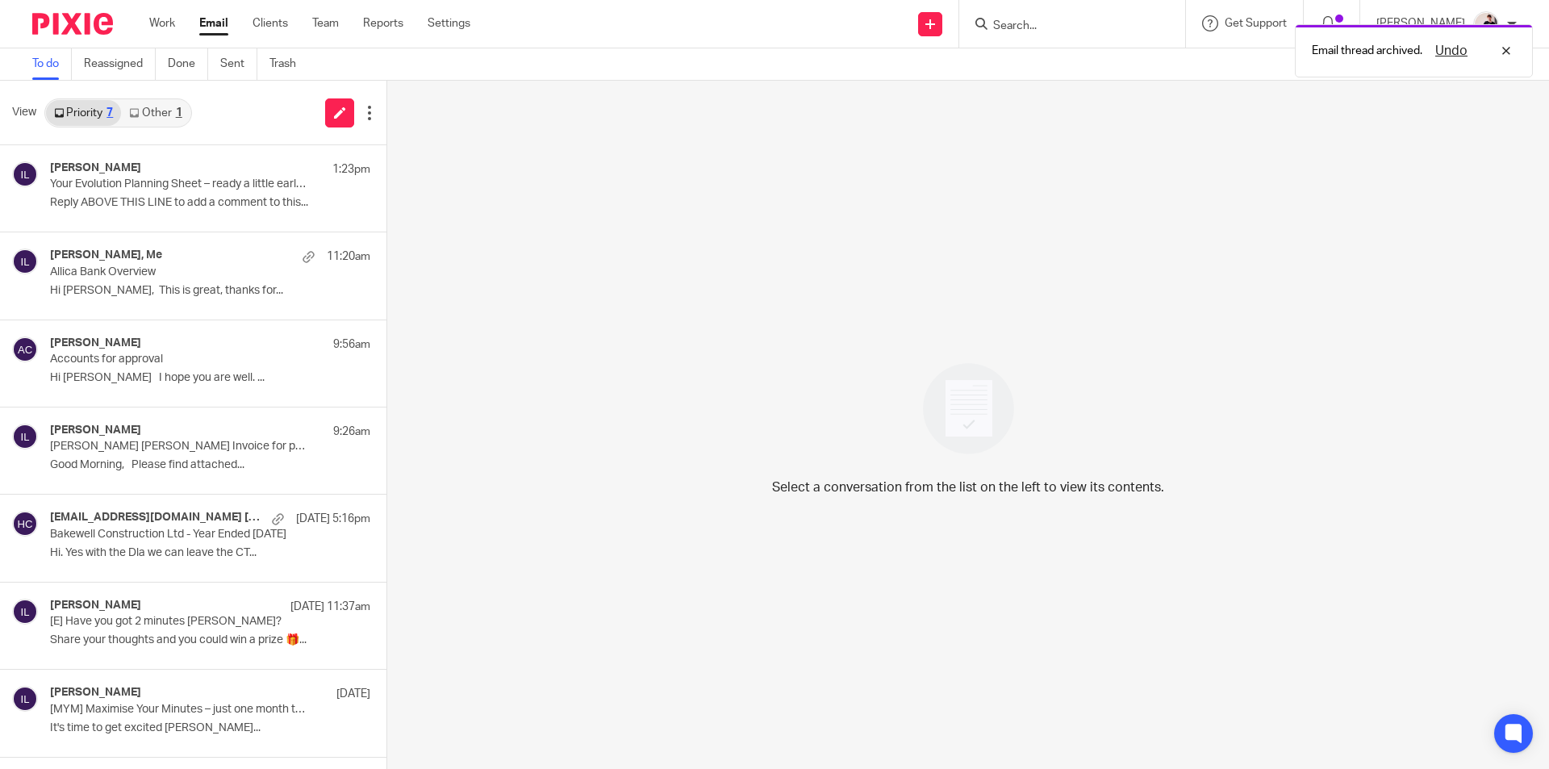
click at [158, 110] on link "Other 1" at bounding box center [155, 113] width 69 height 26
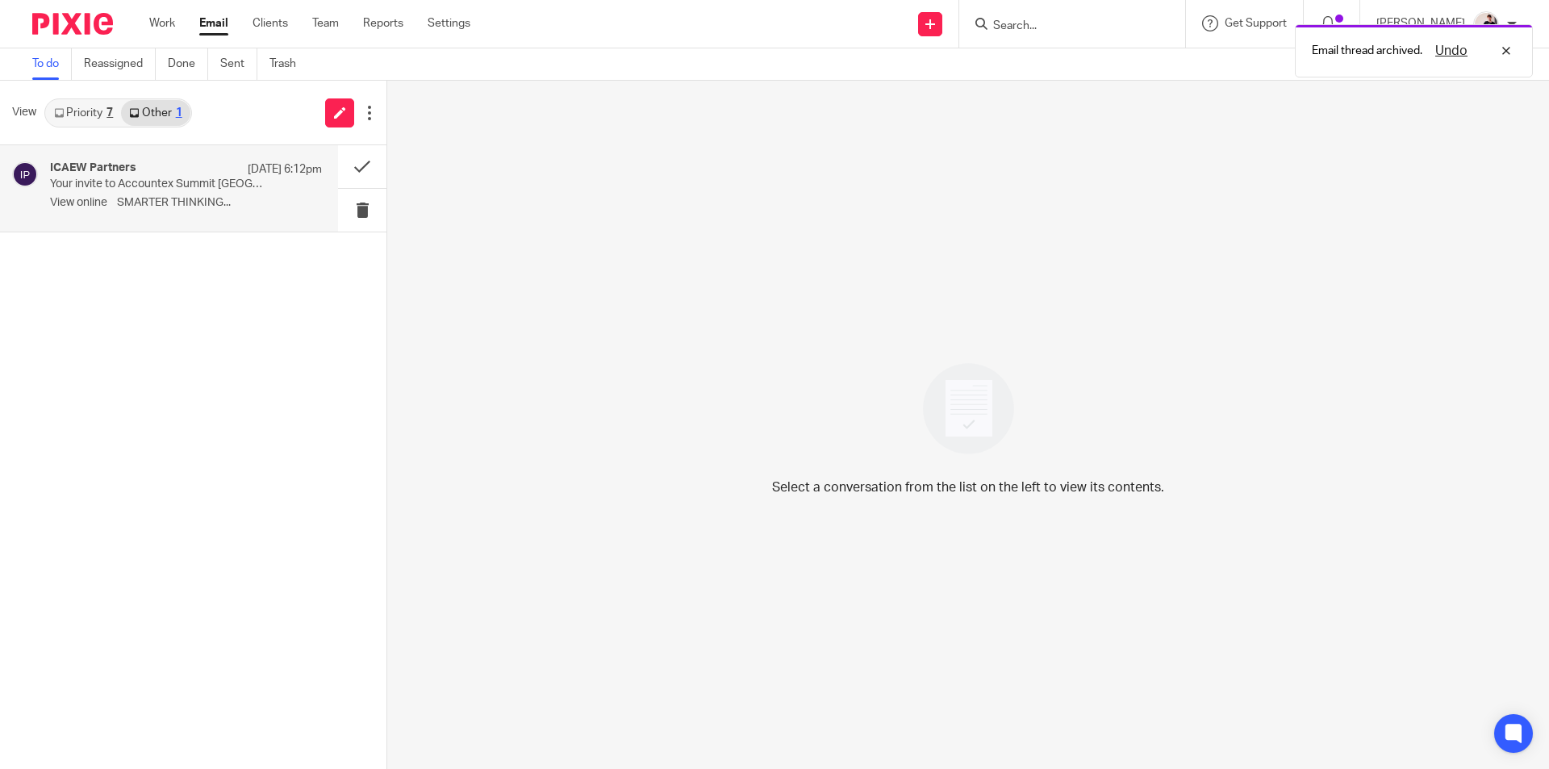
click at [186, 186] on p "Your invite to Accountex Summit Manchester" at bounding box center [159, 185] width 218 height 14
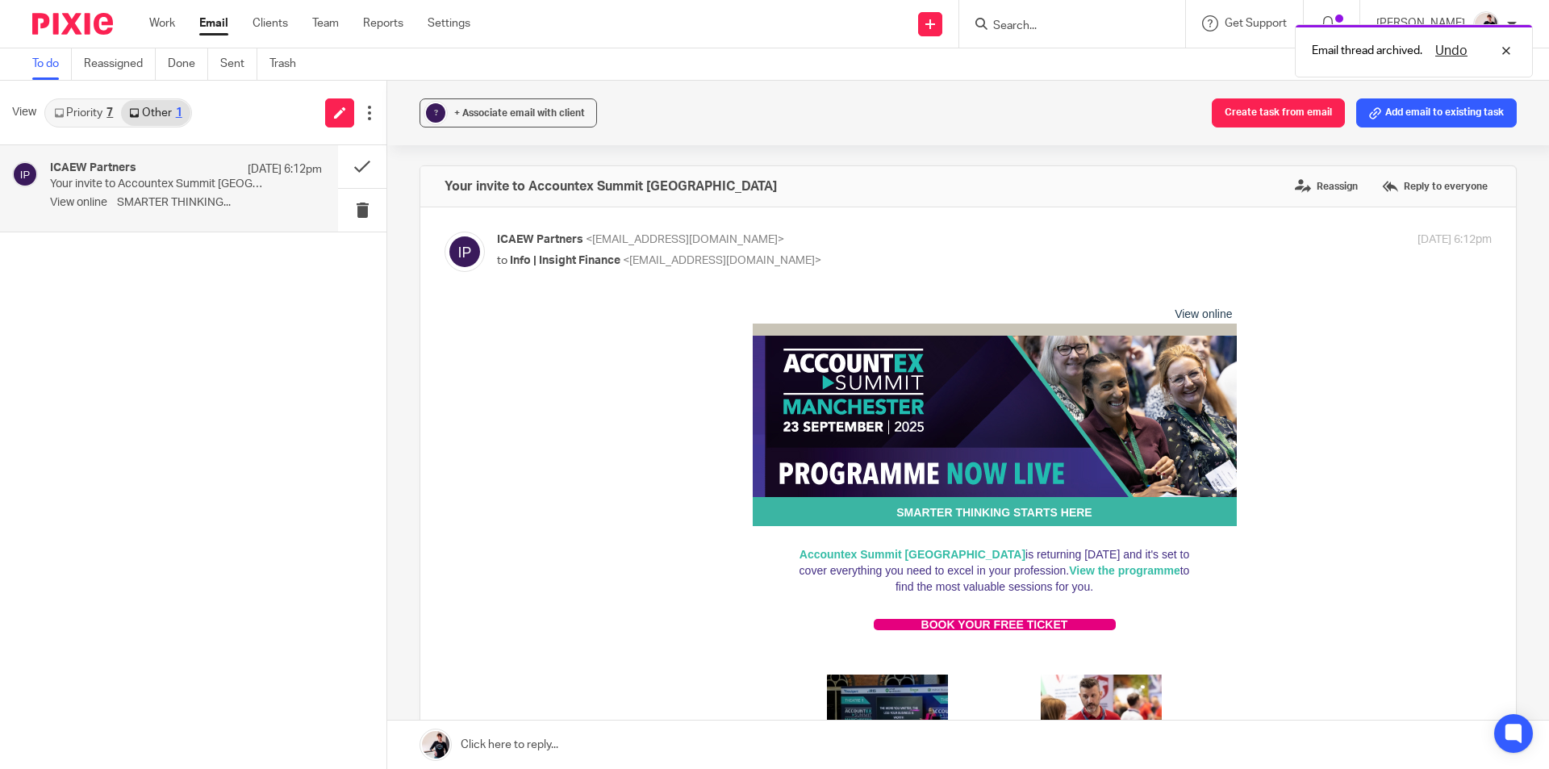
click at [105, 116] on link "Priority 7" at bounding box center [83, 113] width 75 height 26
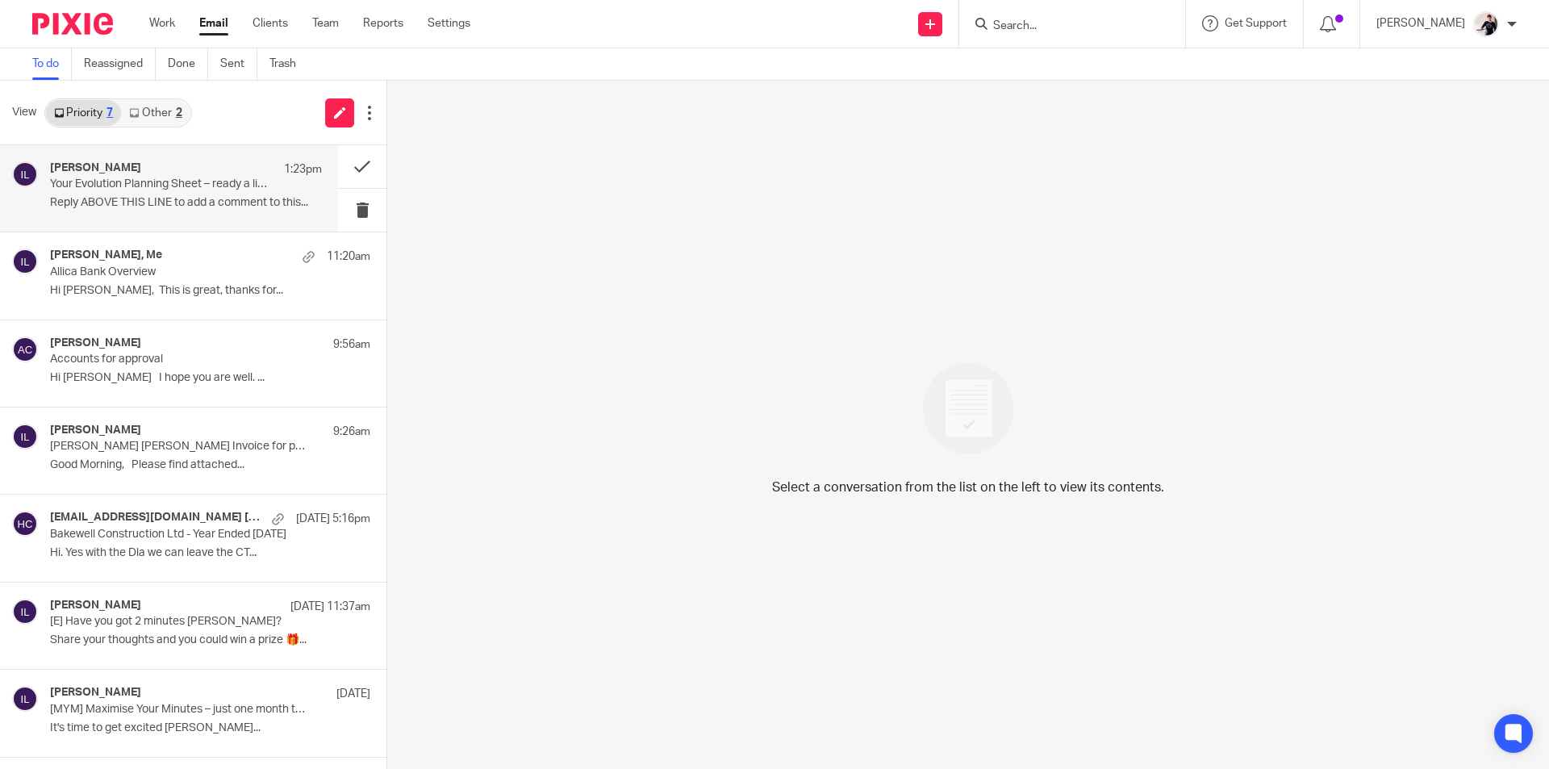
click at [223, 170] on div "[PERSON_NAME] 1:23pm" at bounding box center [186, 169] width 272 height 16
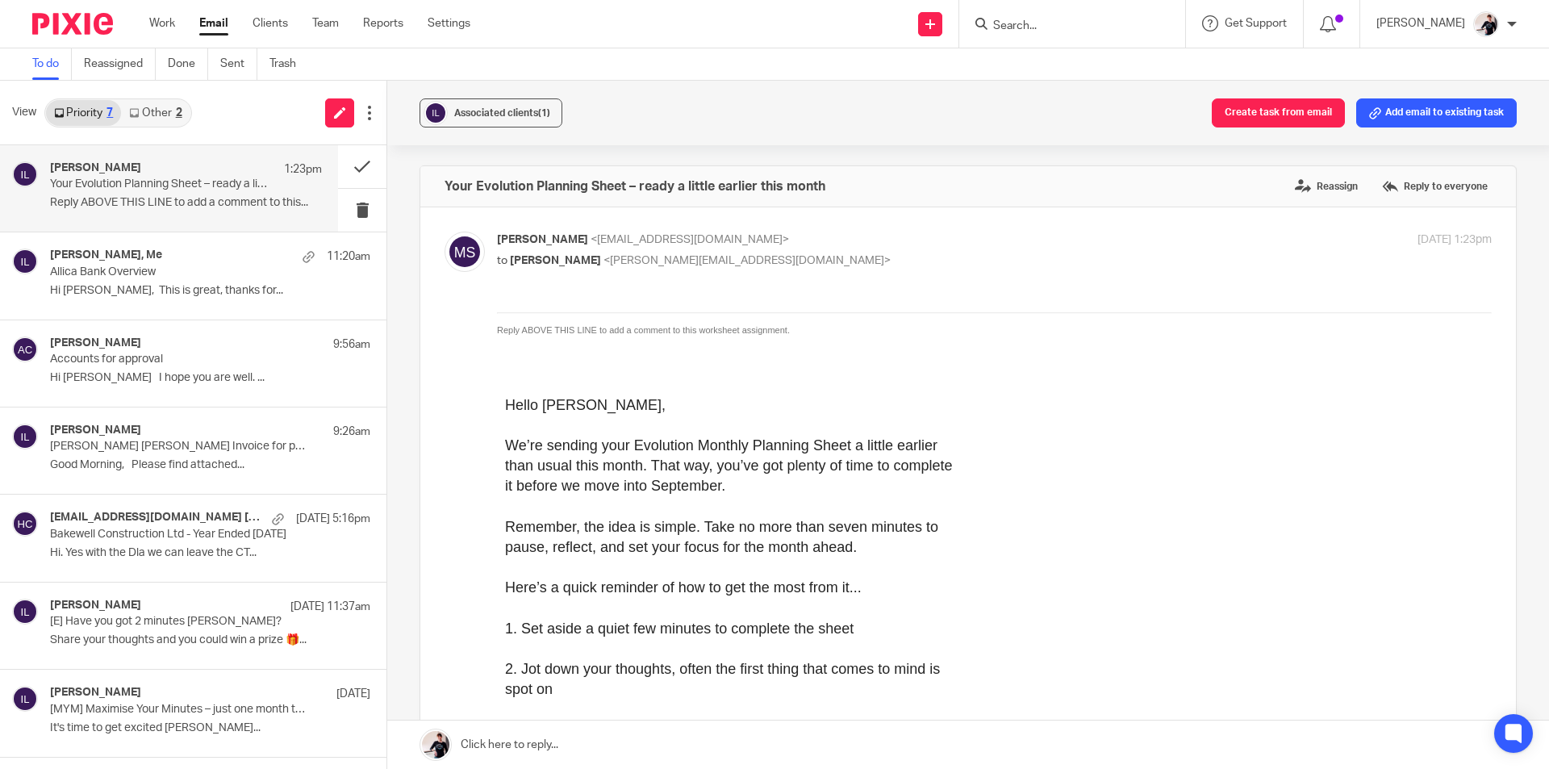
click at [164, 109] on link "Other 2" at bounding box center [155, 113] width 69 height 26
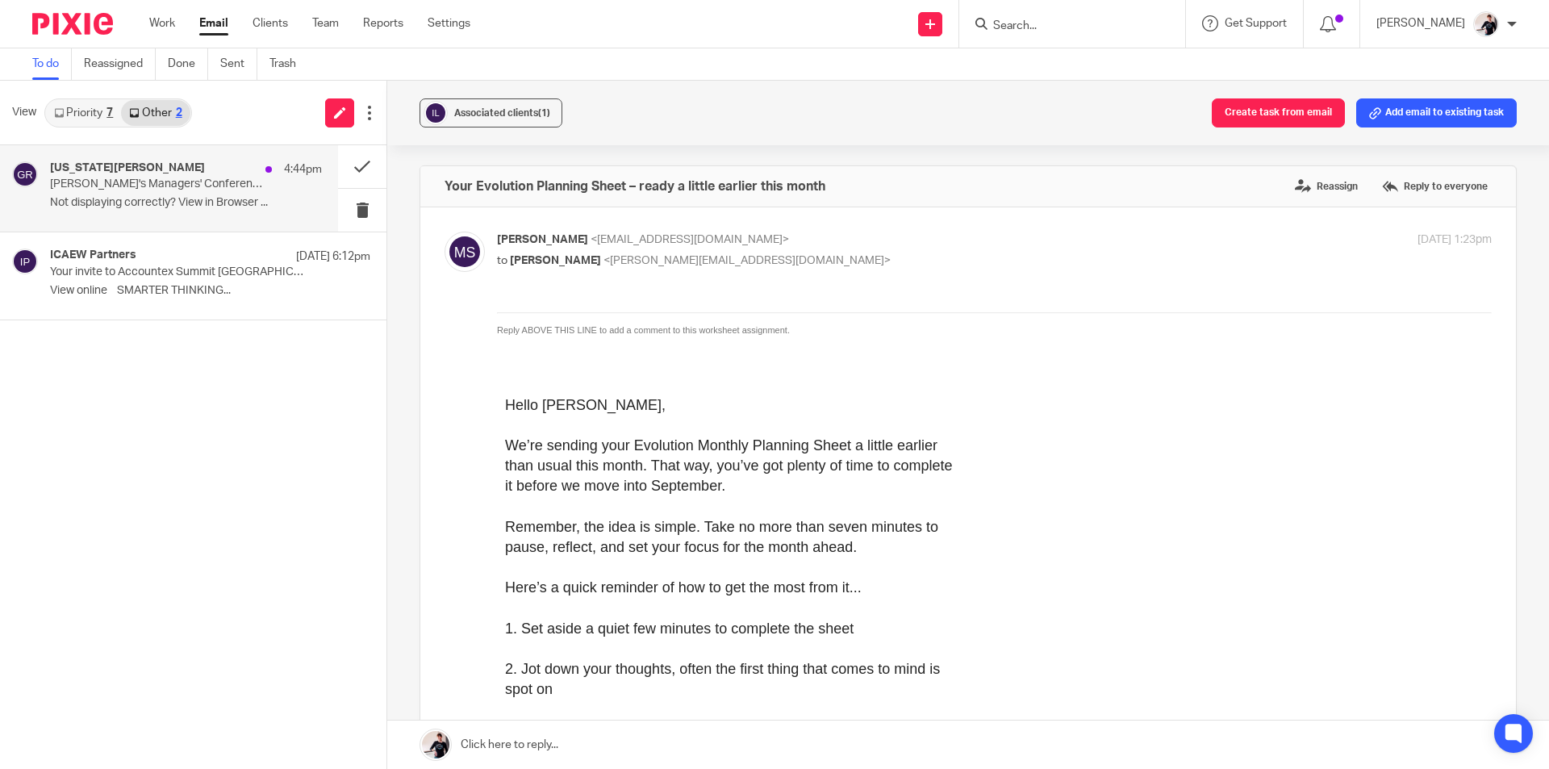
click at [116, 211] on div "[US_STATE][PERSON_NAME] 4:44pm [PERSON_NAME]'s Managers' Conference | lead with…" at bounding box center [186, 188] width 272 height 54
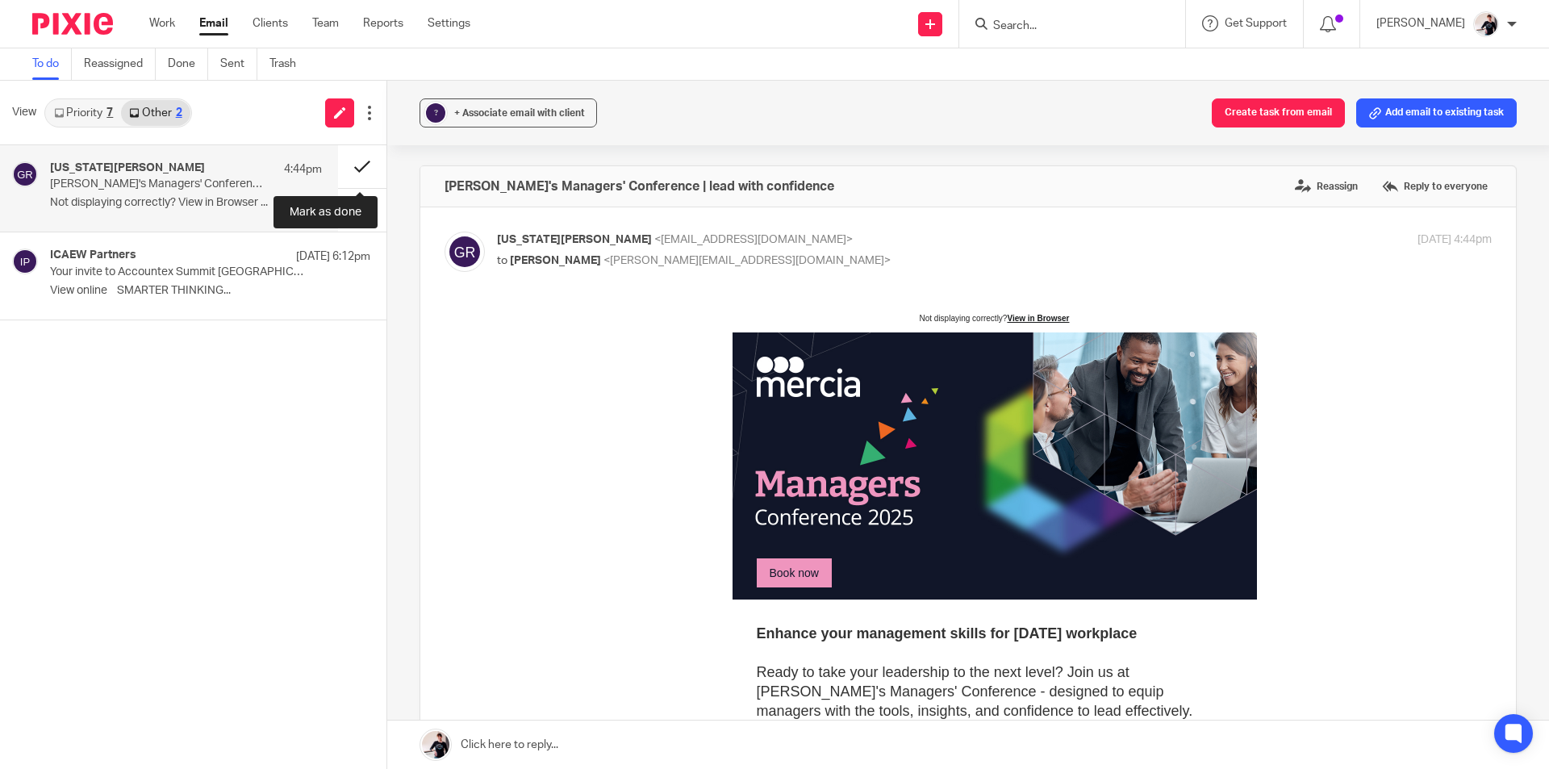
click at [361, 168] on button at bounding box center [362, 166] width 48 height 43
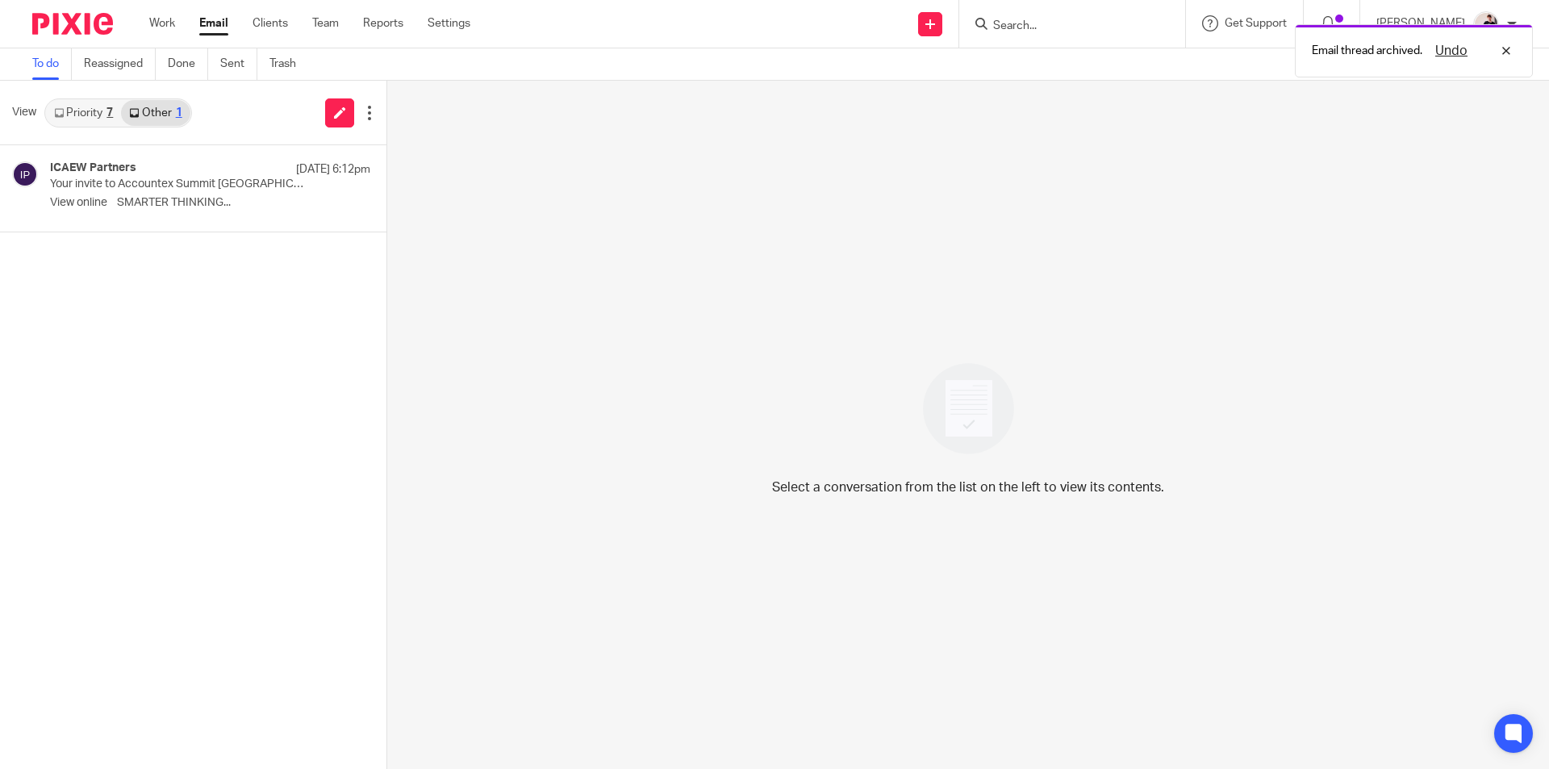
click at [102, 105] on link "Priority 7" at bounding box center [83, 113] width 75 height 26
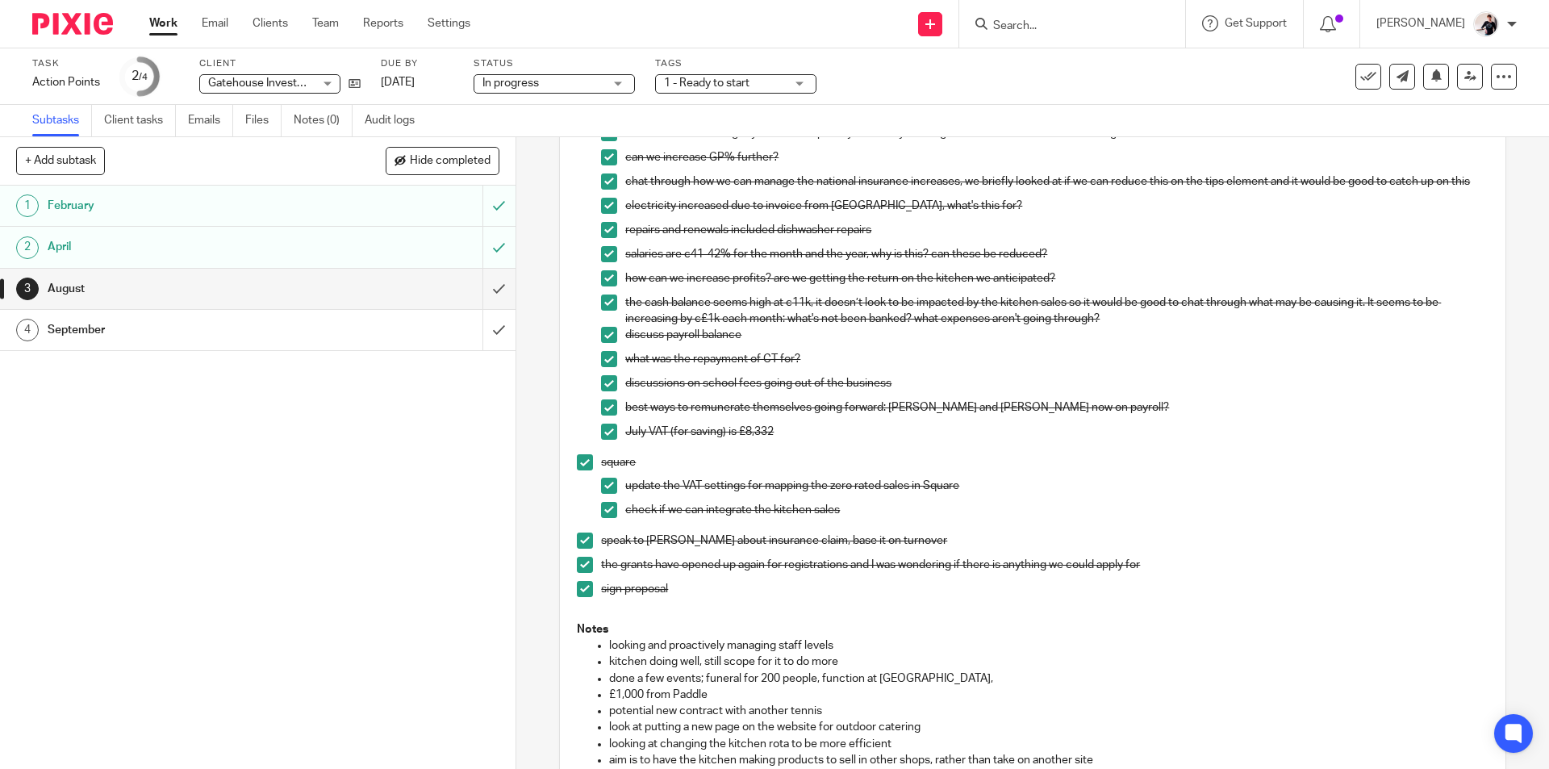
scroll to position [646, 0]
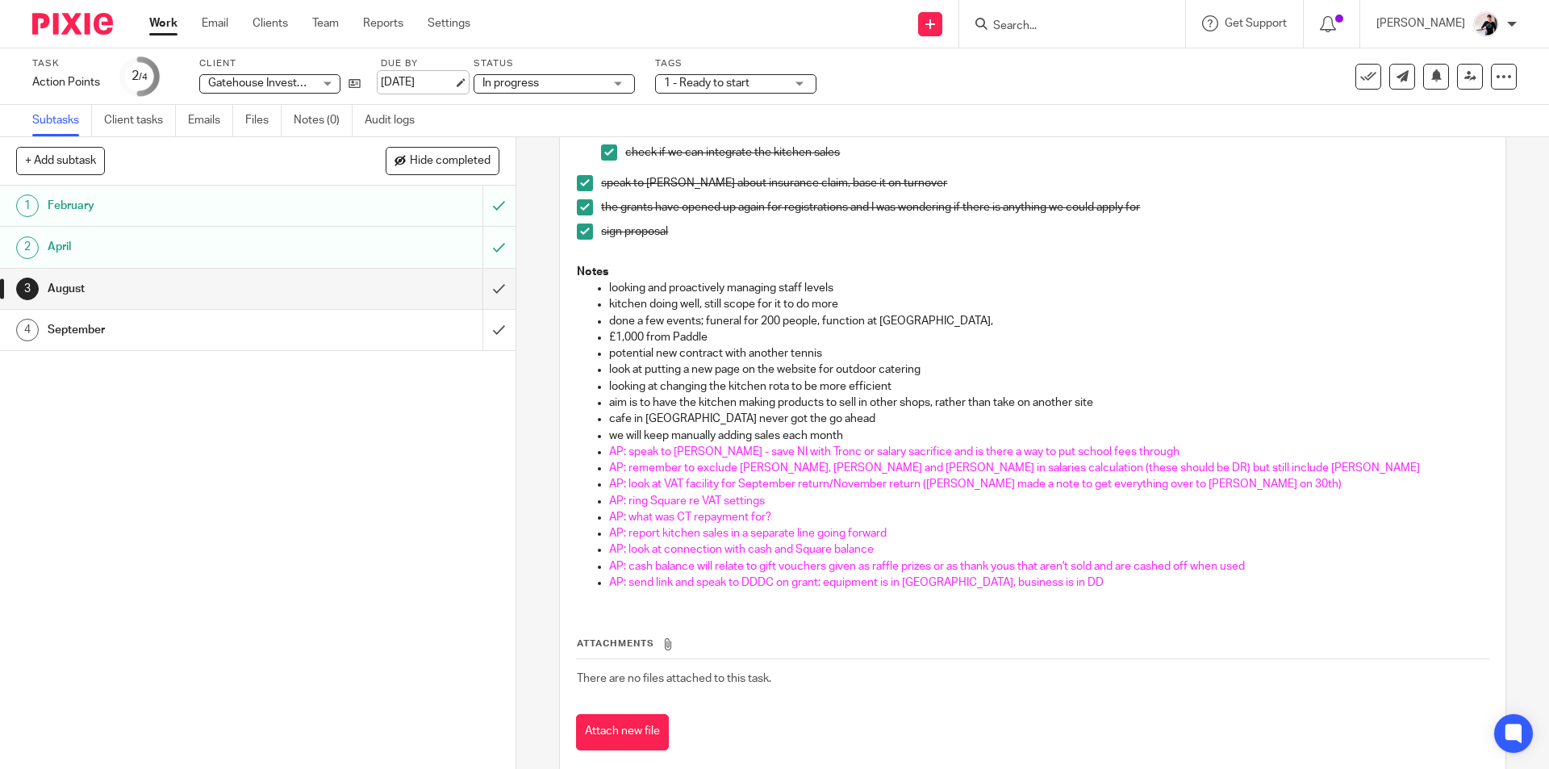
click at [407, 88] on link "[DATE]" at bounding box center [417, 82] width 73 height 17
click at [140, 22] on div "Work Email Clients Team Reports Settings Work Email Clients Team Reports Settin…" at bounding box center [313, 24] width 361 height 48
click at [149, 27] on link "Work" at bounding box center [163, 23] width 28 height 16
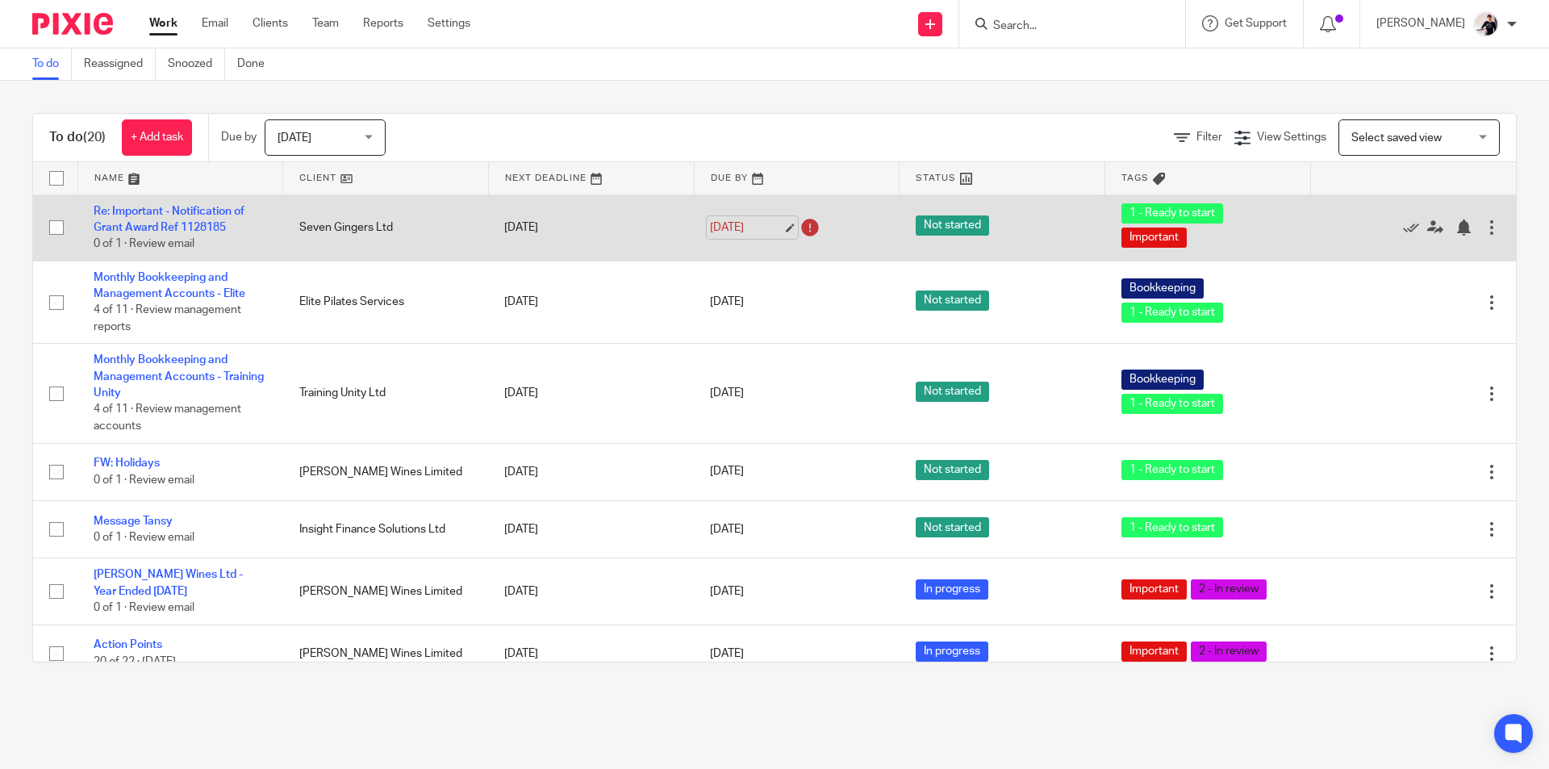
click at [754, 223] on link "[DATE]" at bounding box center [746, 227] width 73 height 17
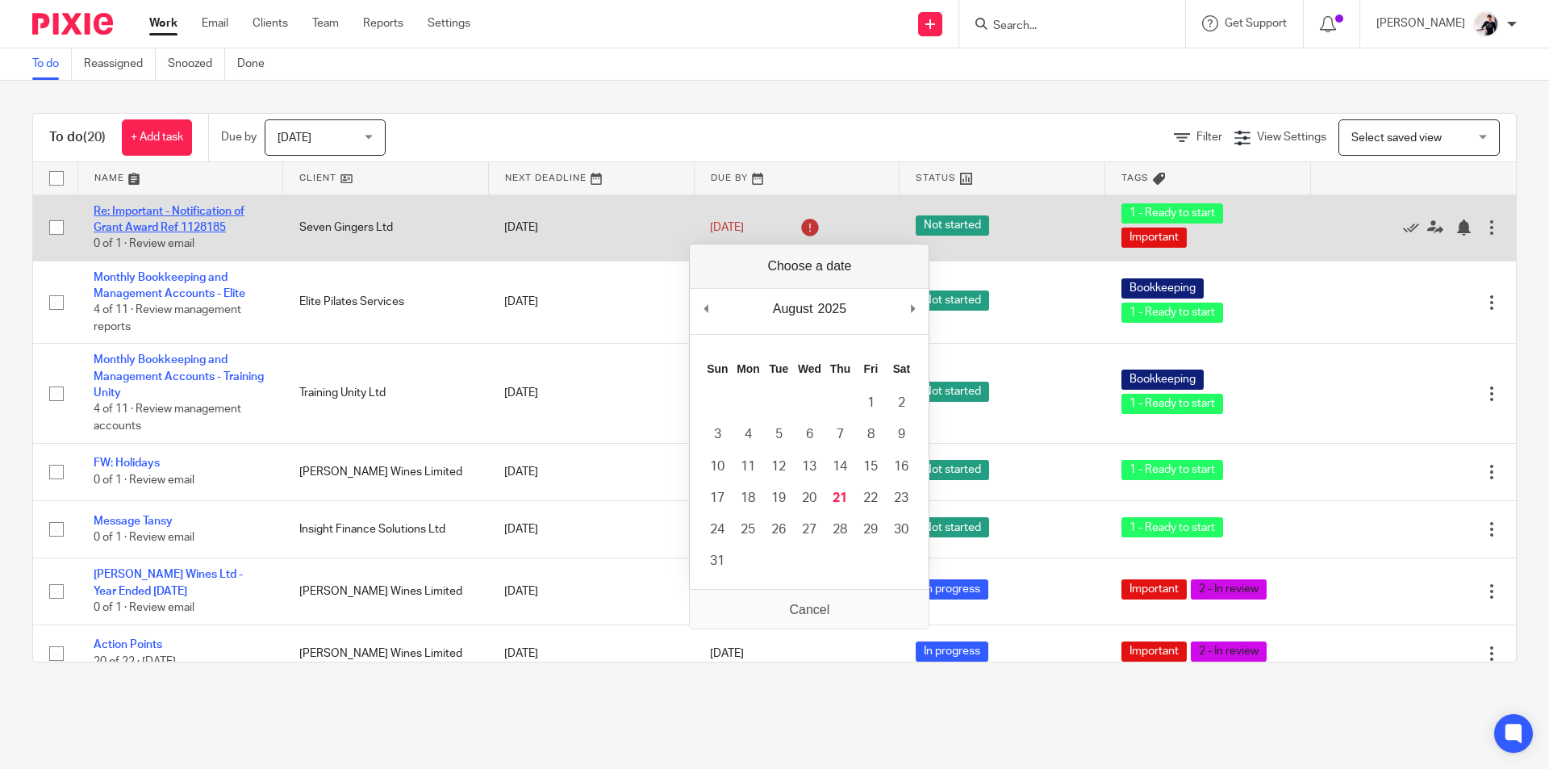
click at [195, 211] on link "Re: Important - Notification of Grant Award Ref 1128185" at bounding box center [169, 219] width 151 height 27
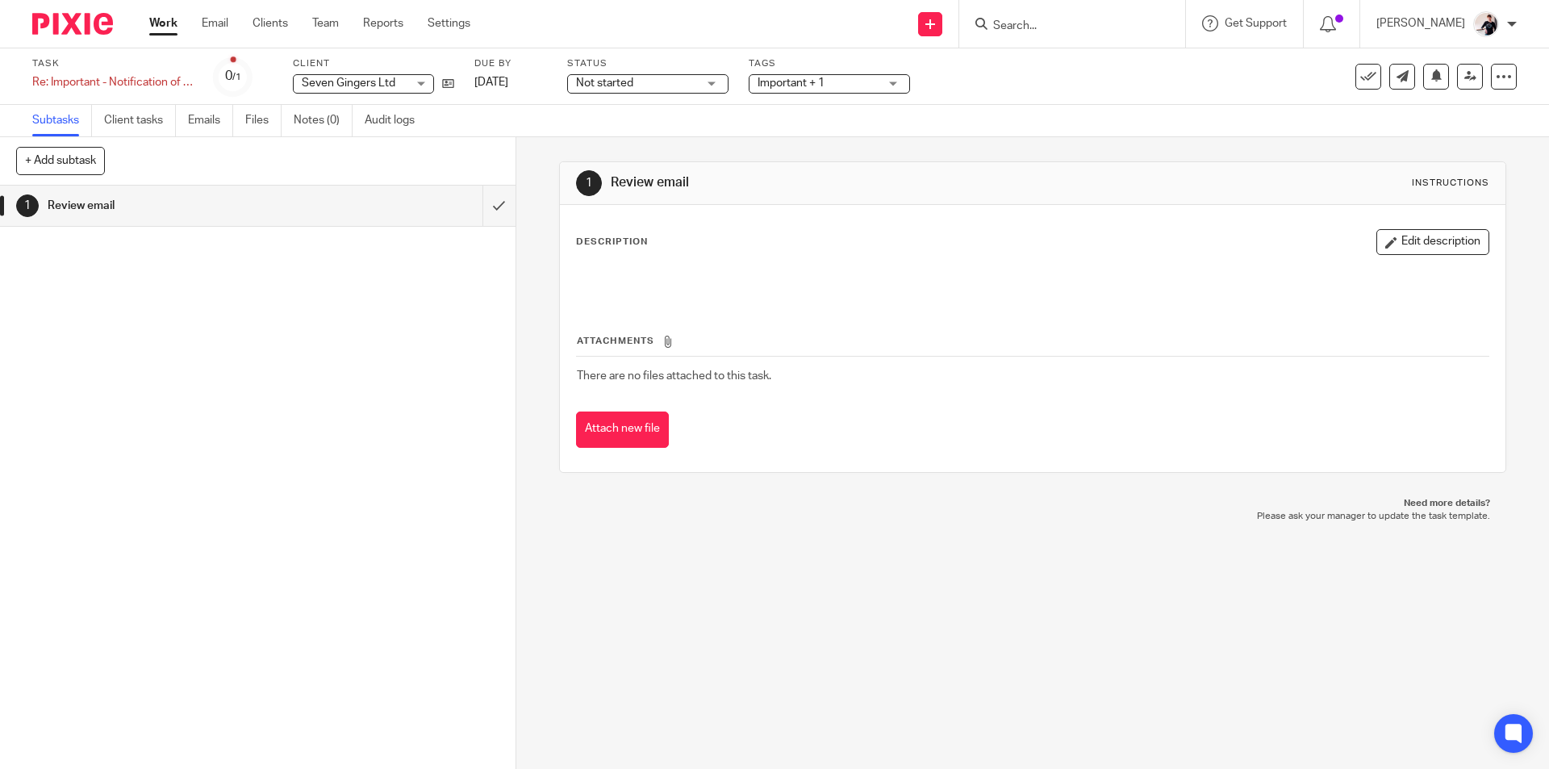
click at [626, 88] on span "Not started" at bounding box center [604, 82] width 57 height 11
click at [621, 143] on span "In progress" at bounding box center [607, 141] width 56 height 11
click at [820, 86] on span "Important + 1" at bounding box center [791, 82] width 67 height 11
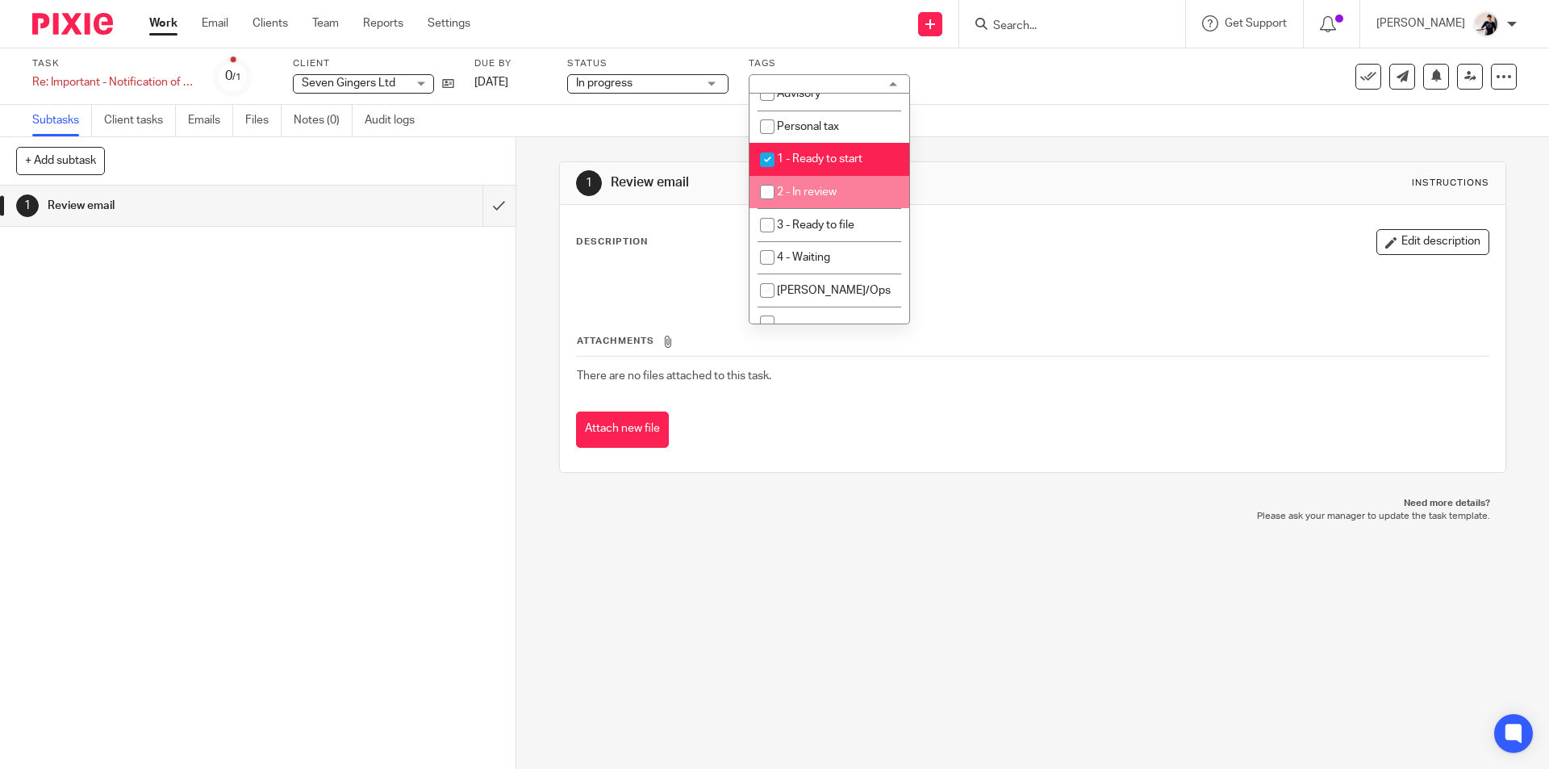
scroll to position [242, 0]
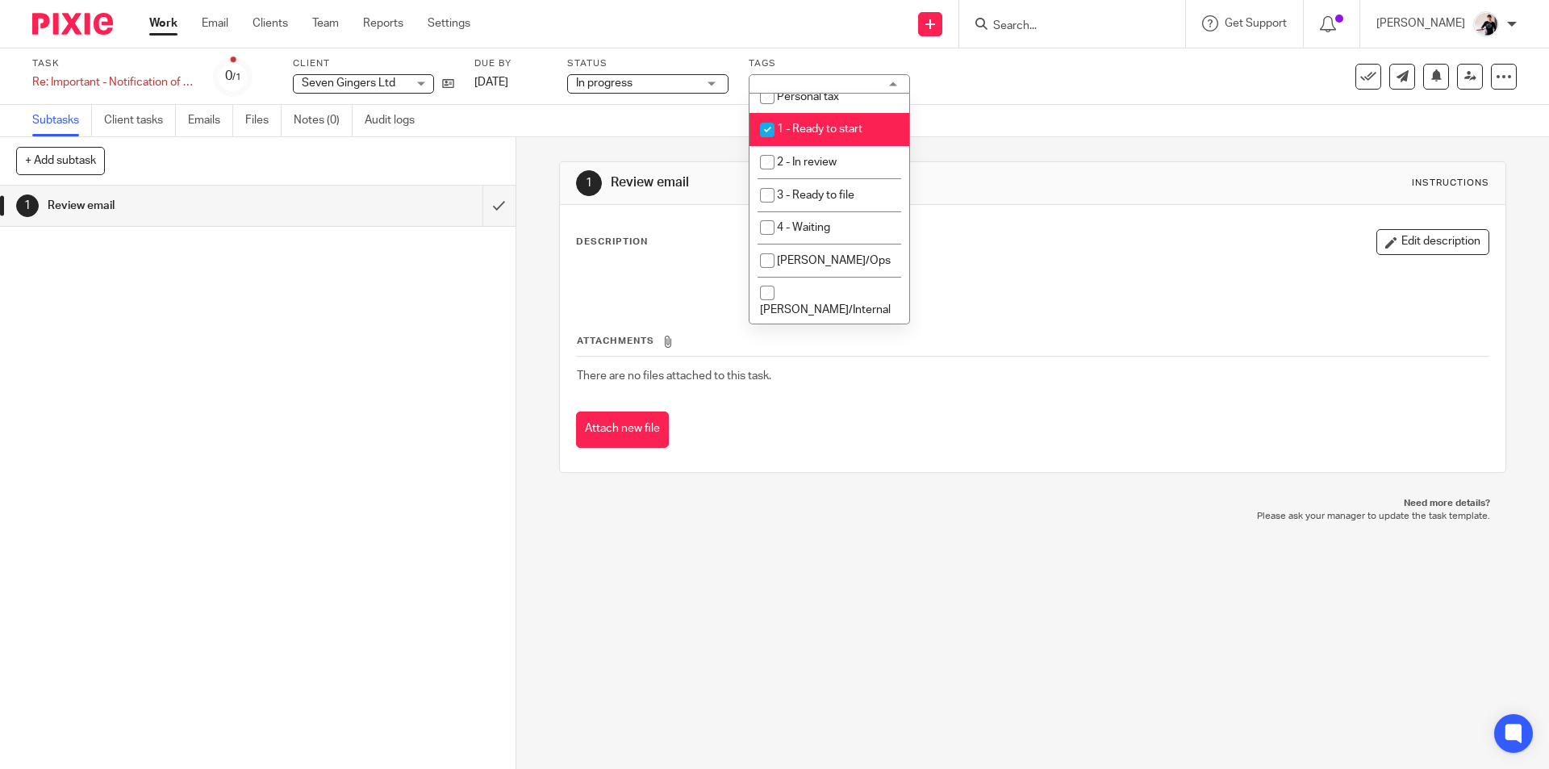
click at [838, 123] on span "1 - Ready to start" at bounding box center [820, 128] width 86 height 11
checkbox input "false"
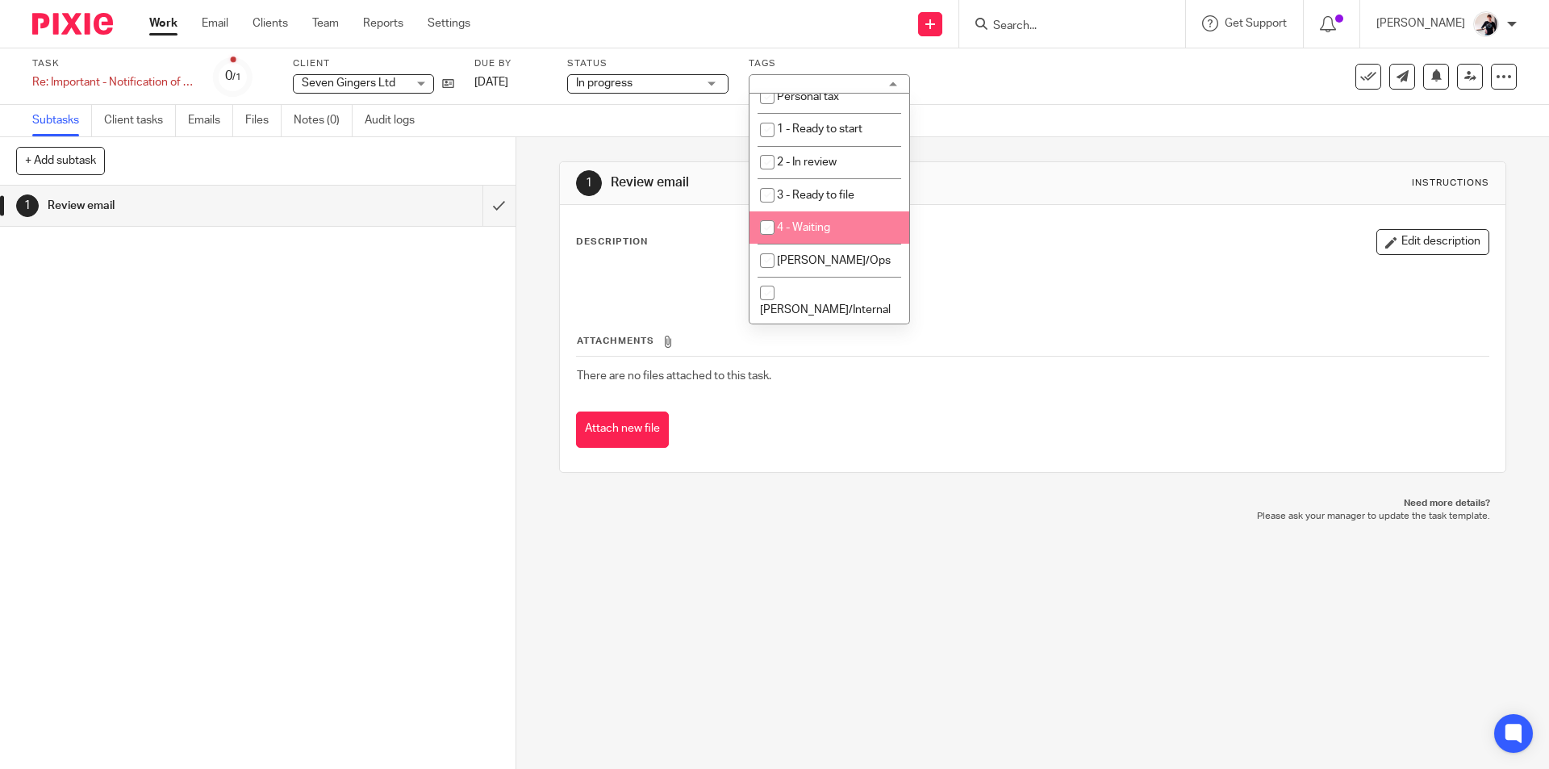
click at [859, 225] on li "4 - Waiting" at bounding box center [830, 227] width 160 height 33
checkbox input "true"
click at [496, 80] on link "[DATE]" at bounding box center [510, 82] width 73 height 17
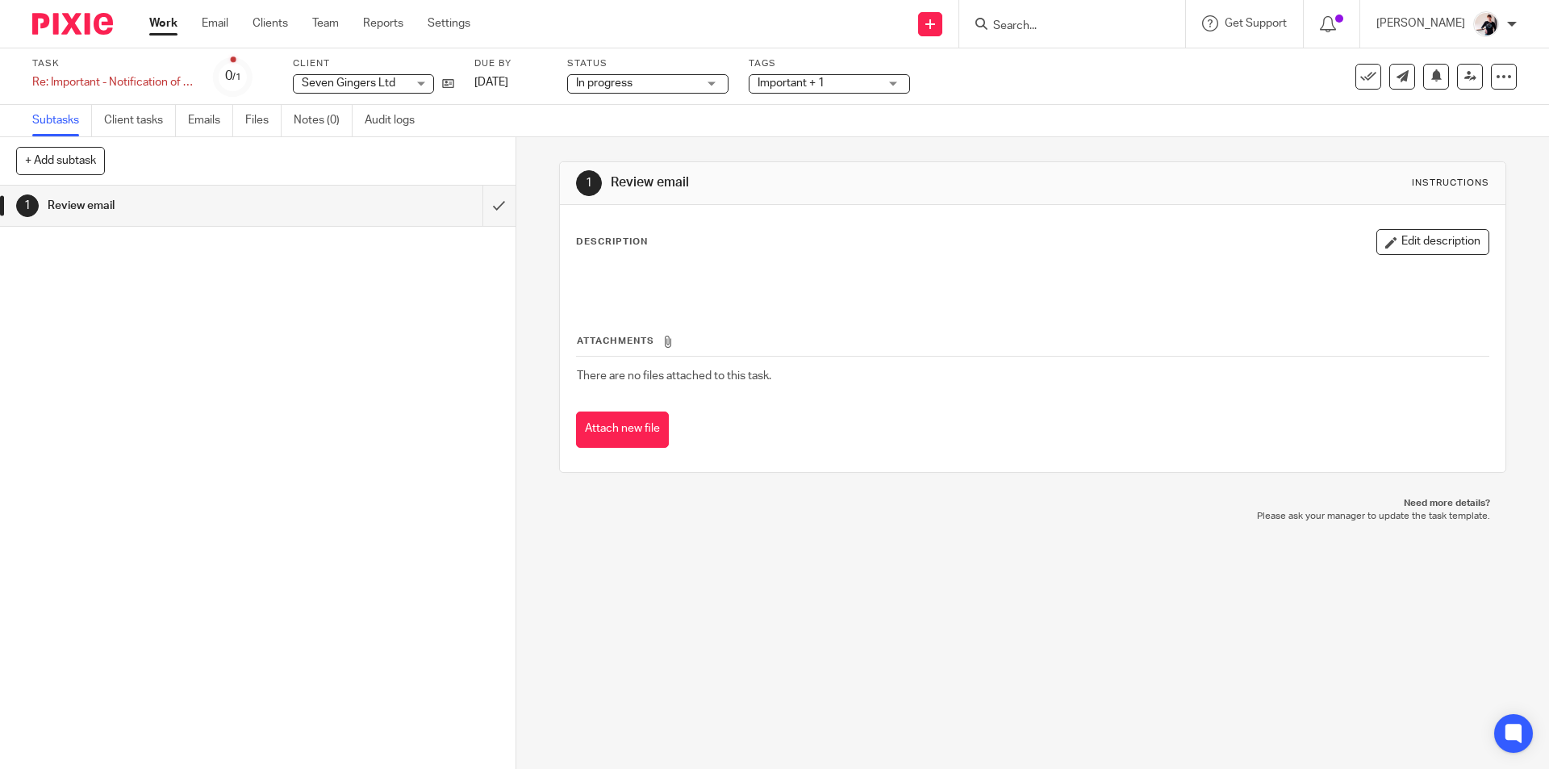
click at [163, 22] on link "Work" at bounding box center [163, 23] width 28 height 16
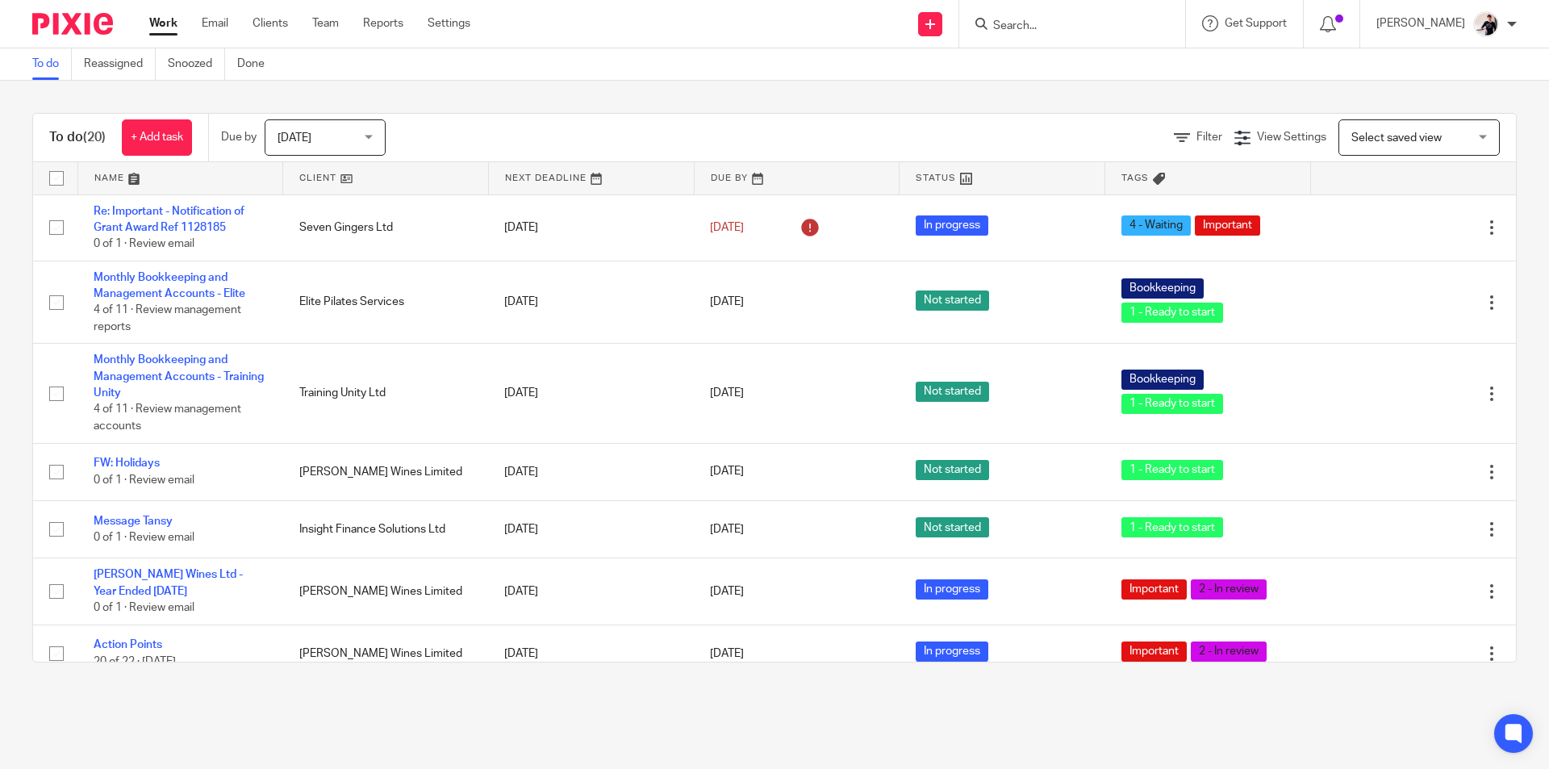
click at [304, 175] on link at bounding box center [385, 178] width 205 height 32
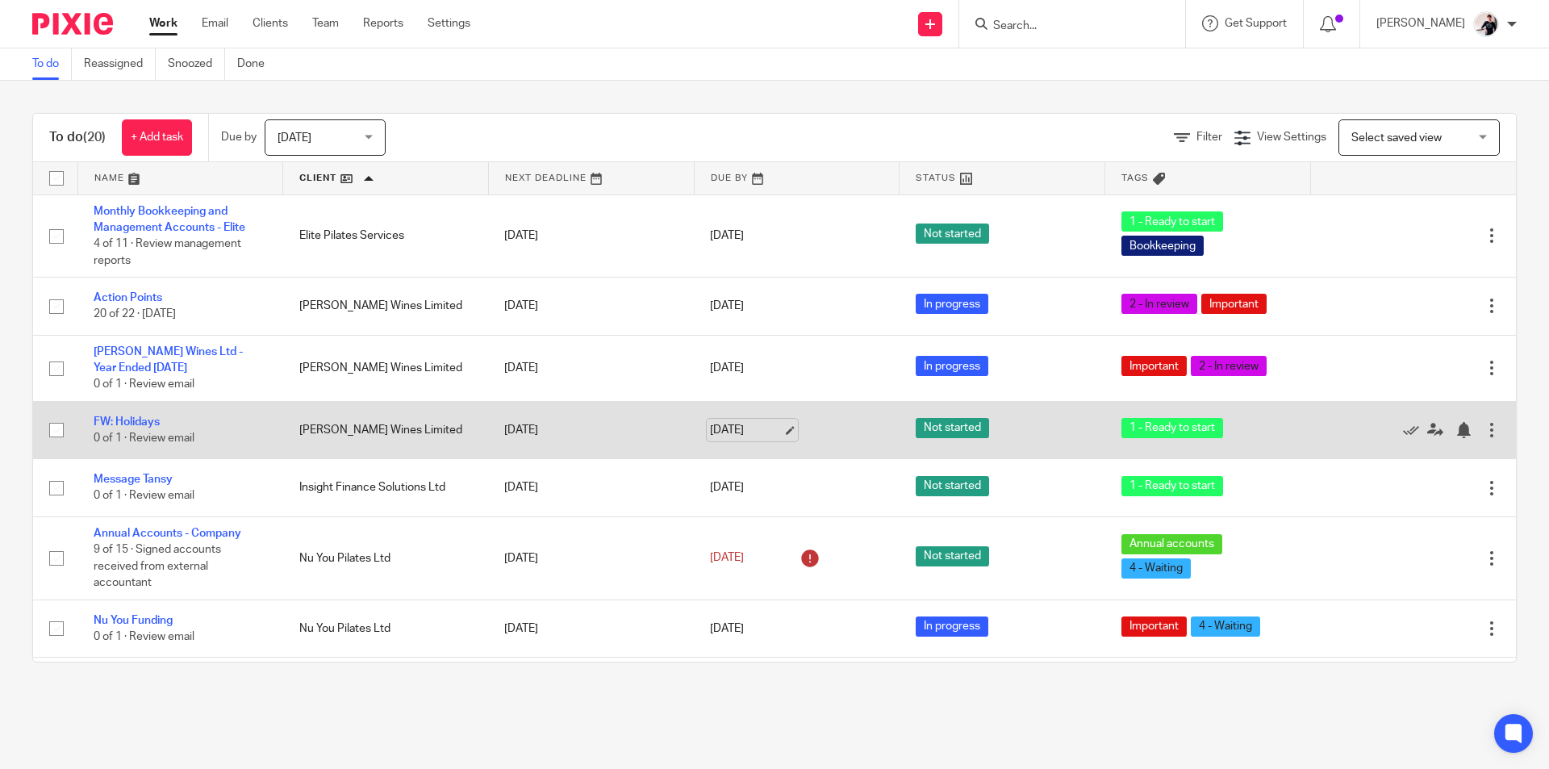
click at [725, 429] on link "[DATE]" at bounding box center [746, 430] width 73 height 17
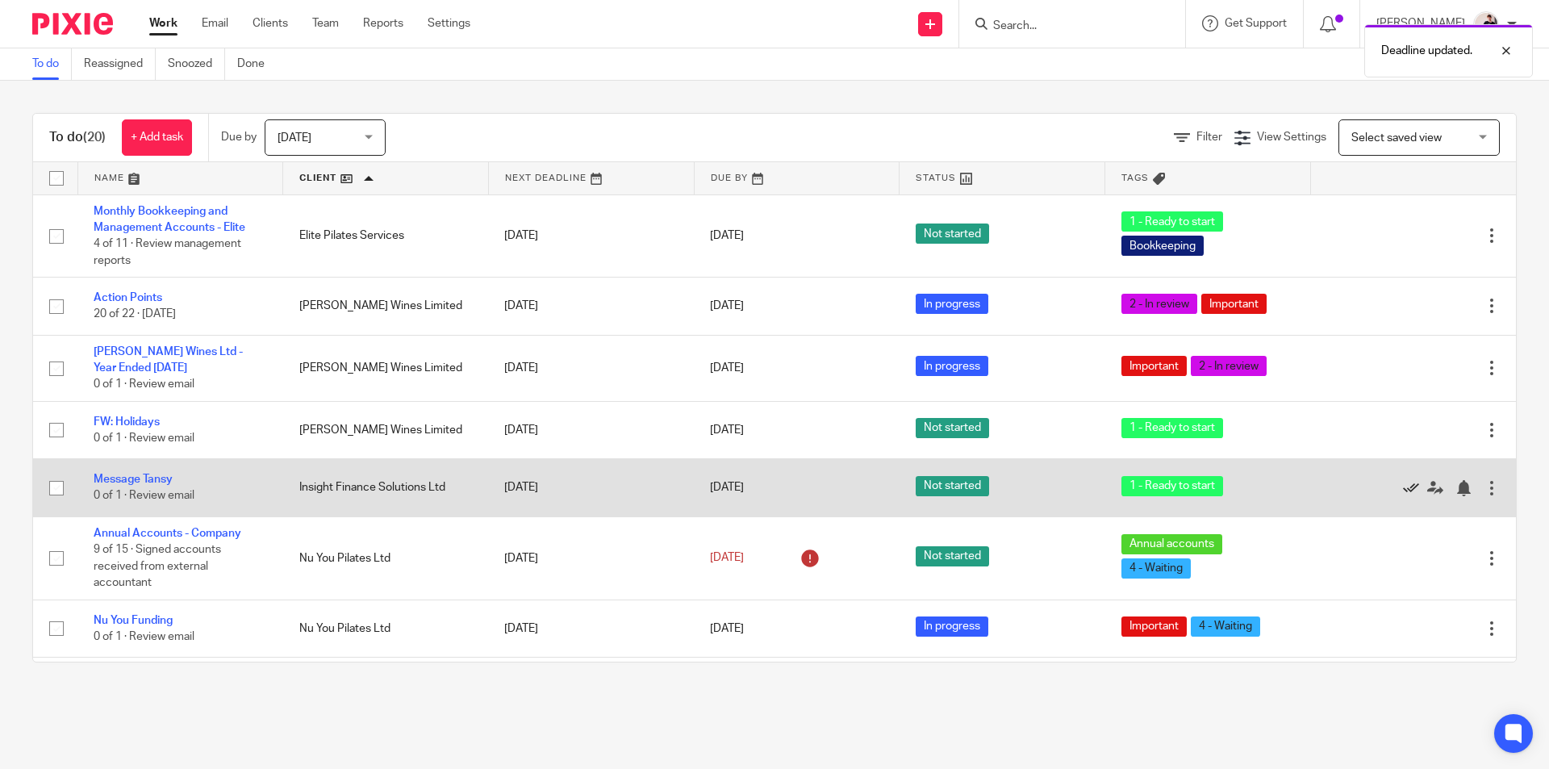
click at [1403, 488] on icon at bounding box center [1411, 488] width 16 height 16
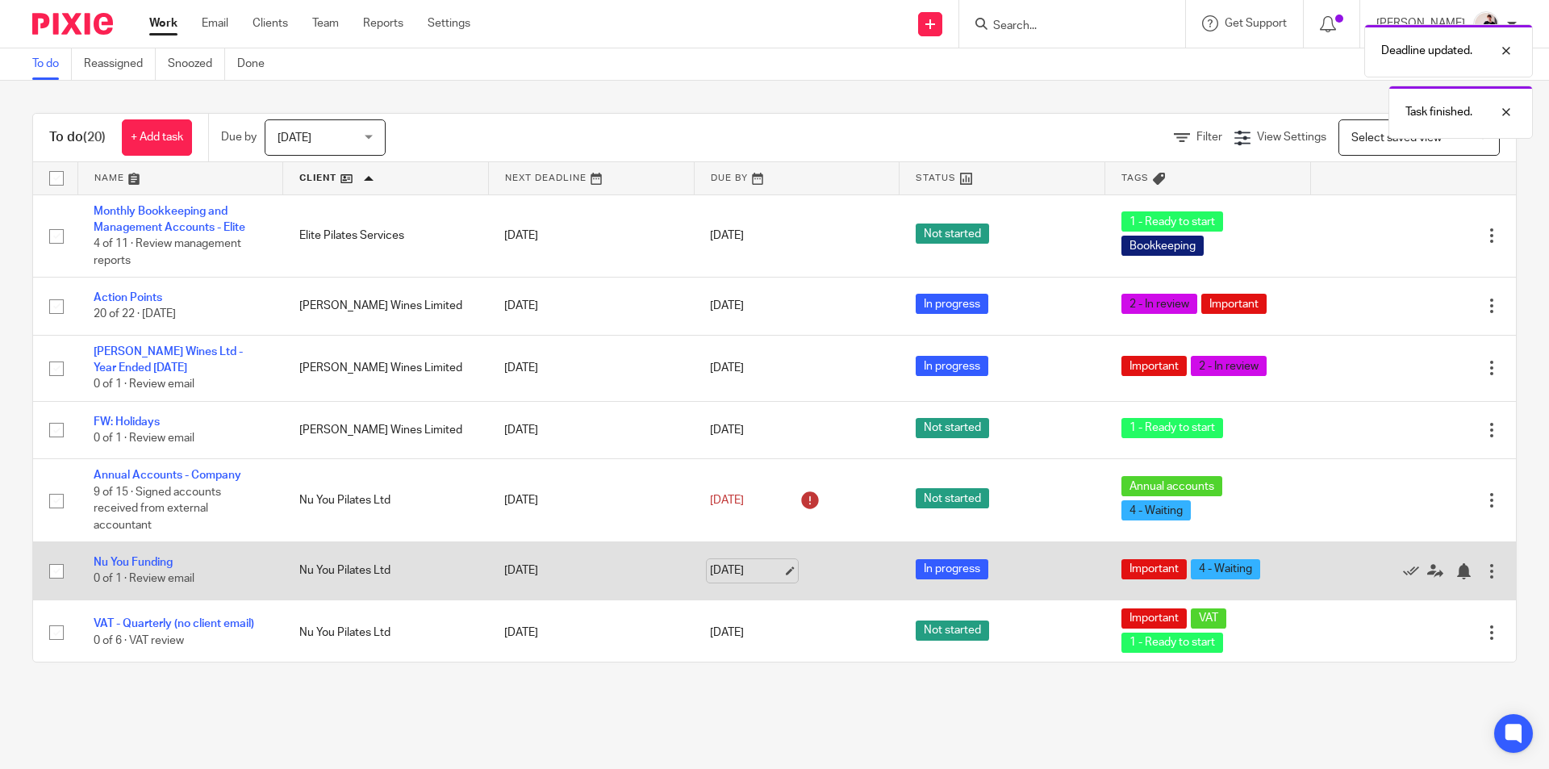
click at [745, 564] on link "21 Aug 2025" at bounding box center [746, 570] width 73 height 17
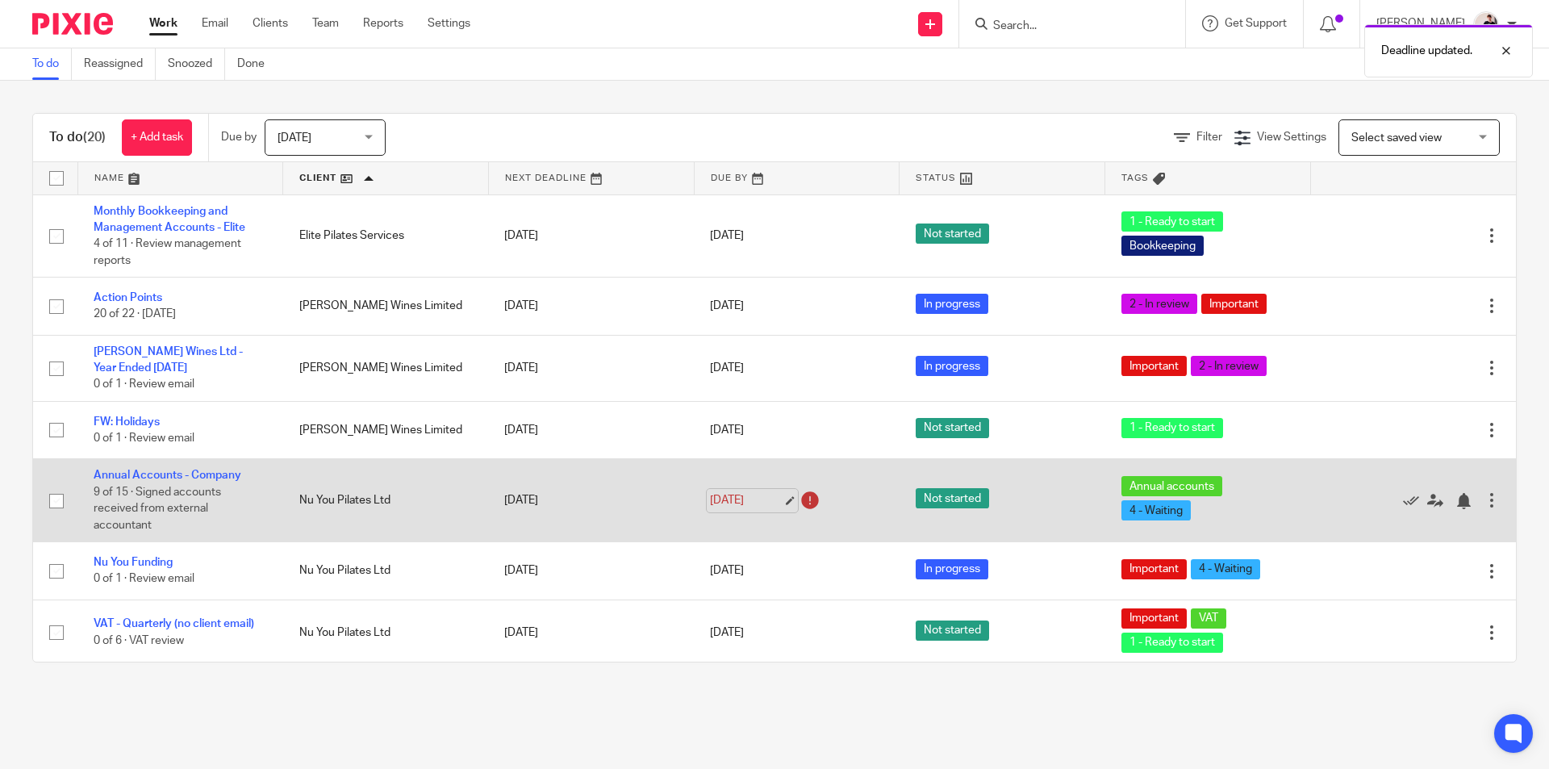
click at [712, 499] on link "21 Aug 2025" at bounding box center [746, 500] width 73 height 17
click at [1456, 501] on div at bounding box center [1464, 501] width 16 height 16
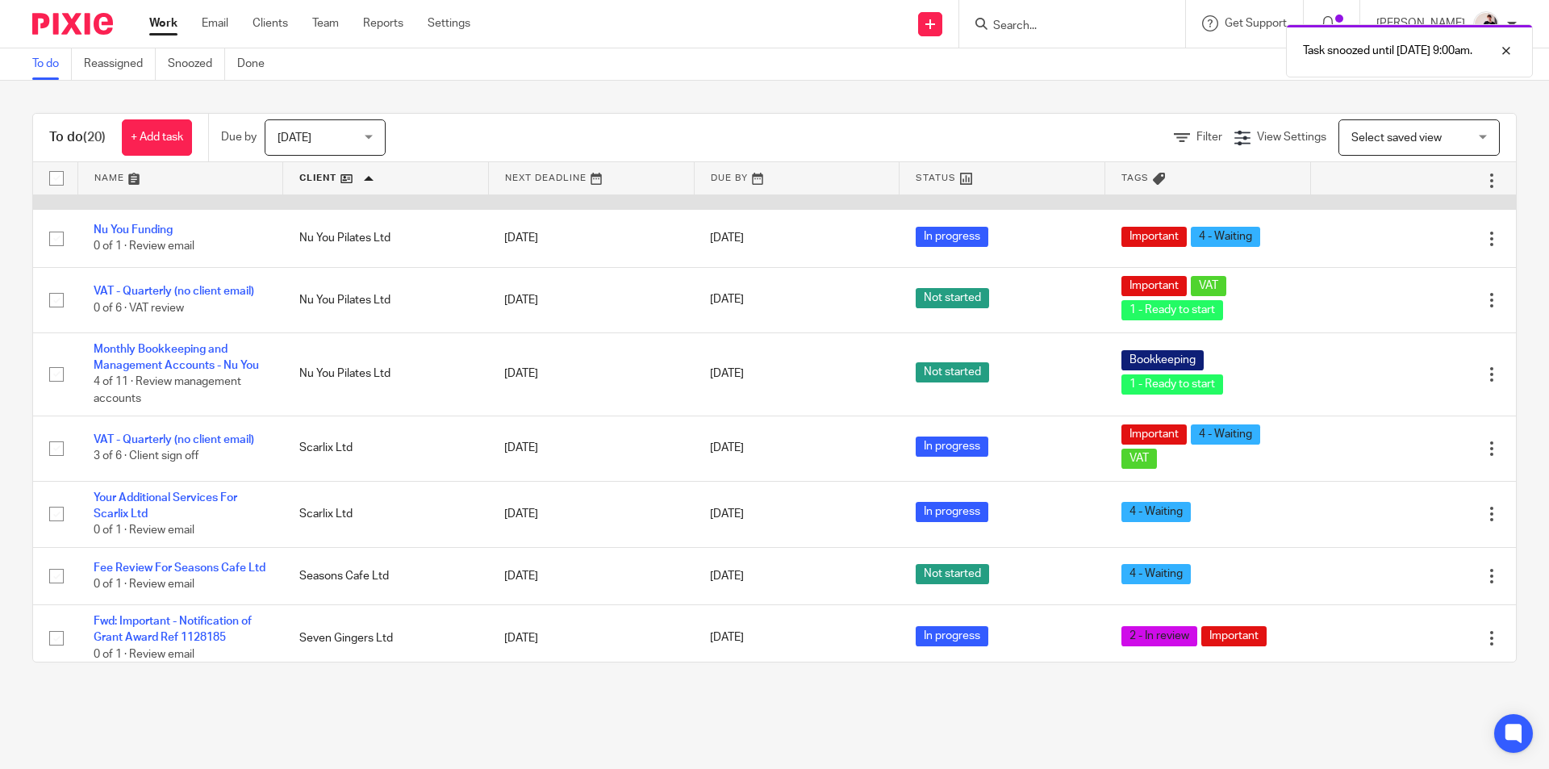
scroll to position [161, 0]
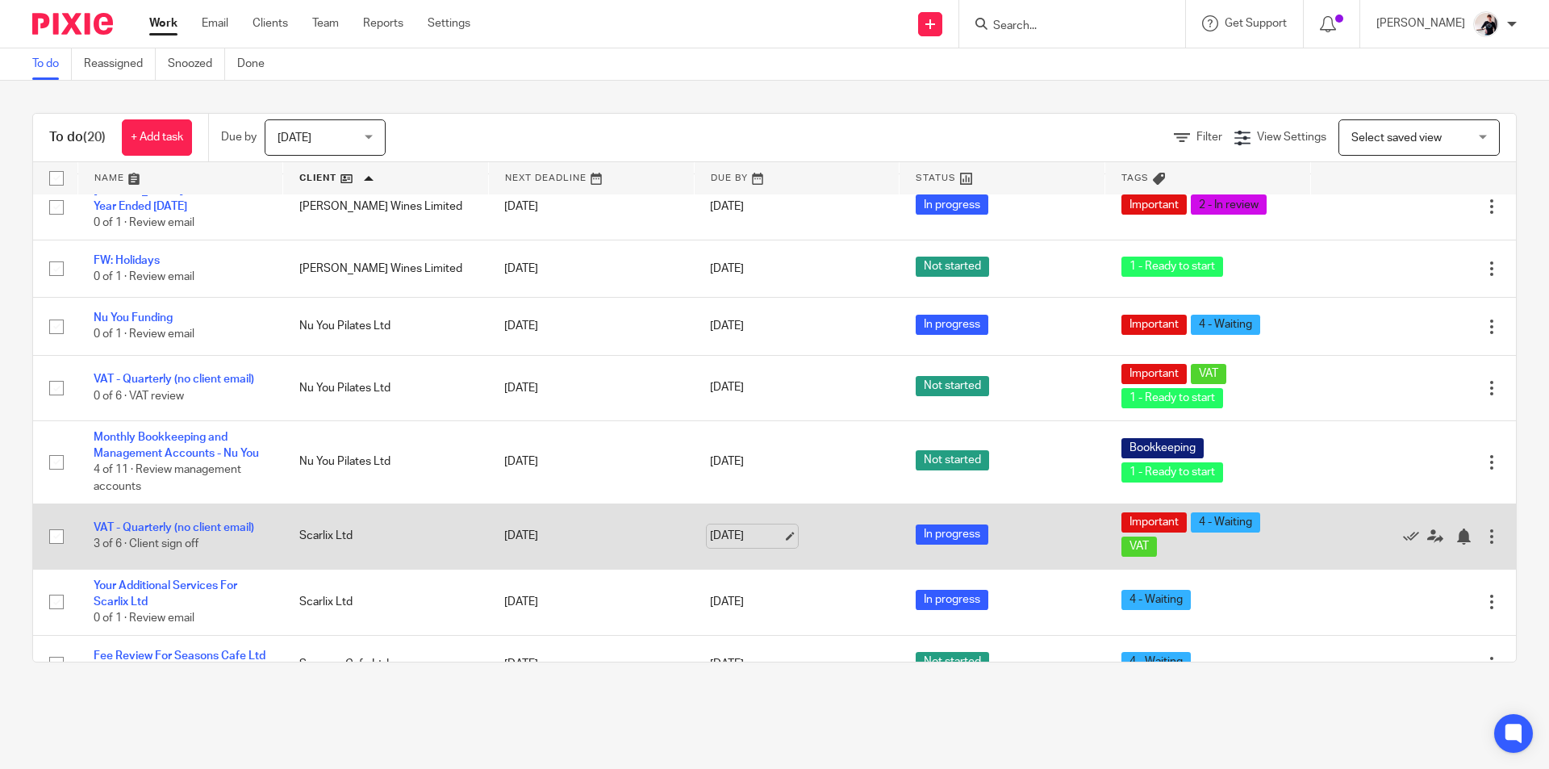
click at [721, 536] on link "[DATE]" at bounding box center [746, 536] width 73 height 17
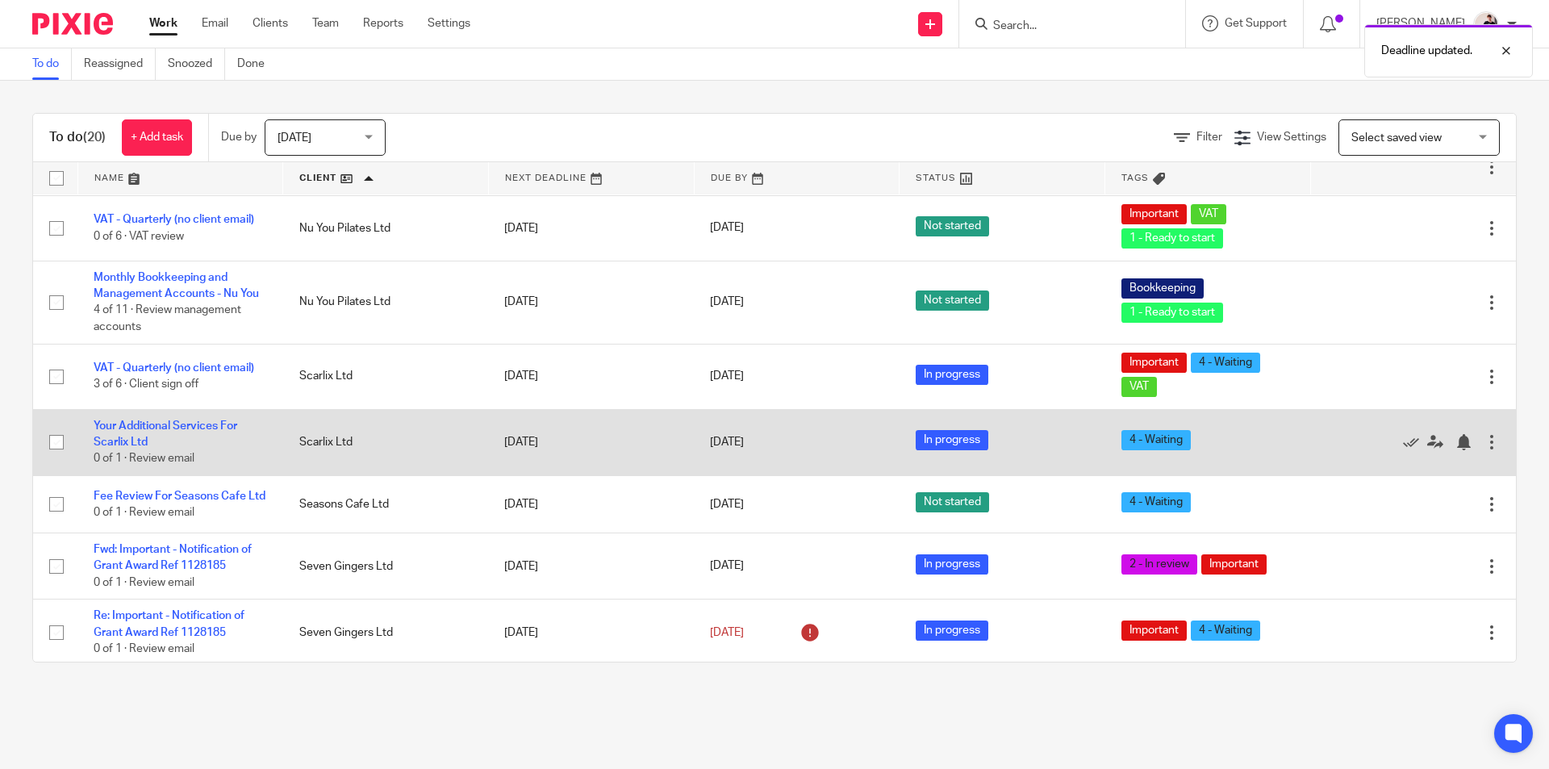
scroll to position [323, 0]
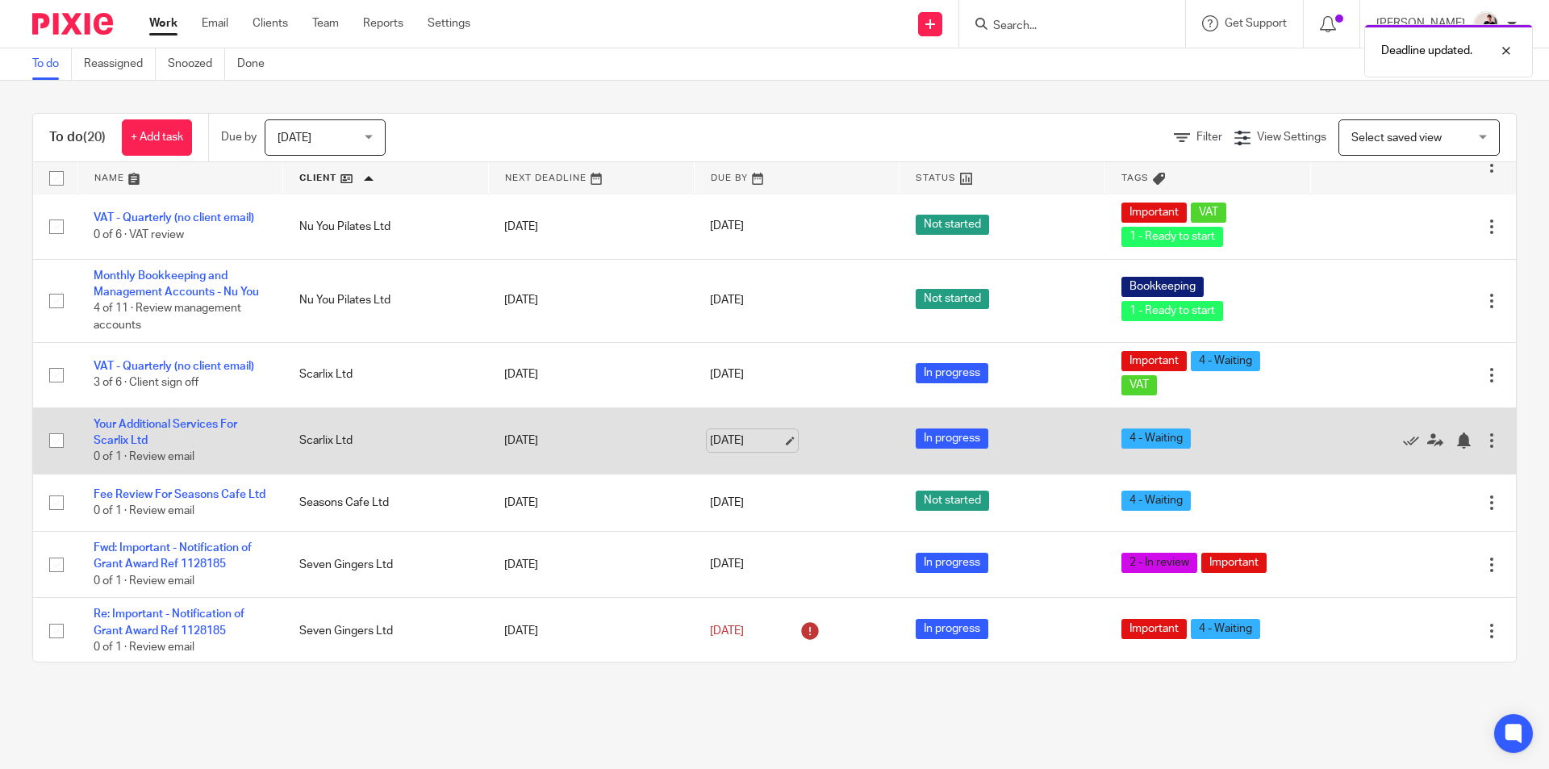
click at [736, 443] on link "[DATE]" at bounding box center [746, 441] width 73 height 17
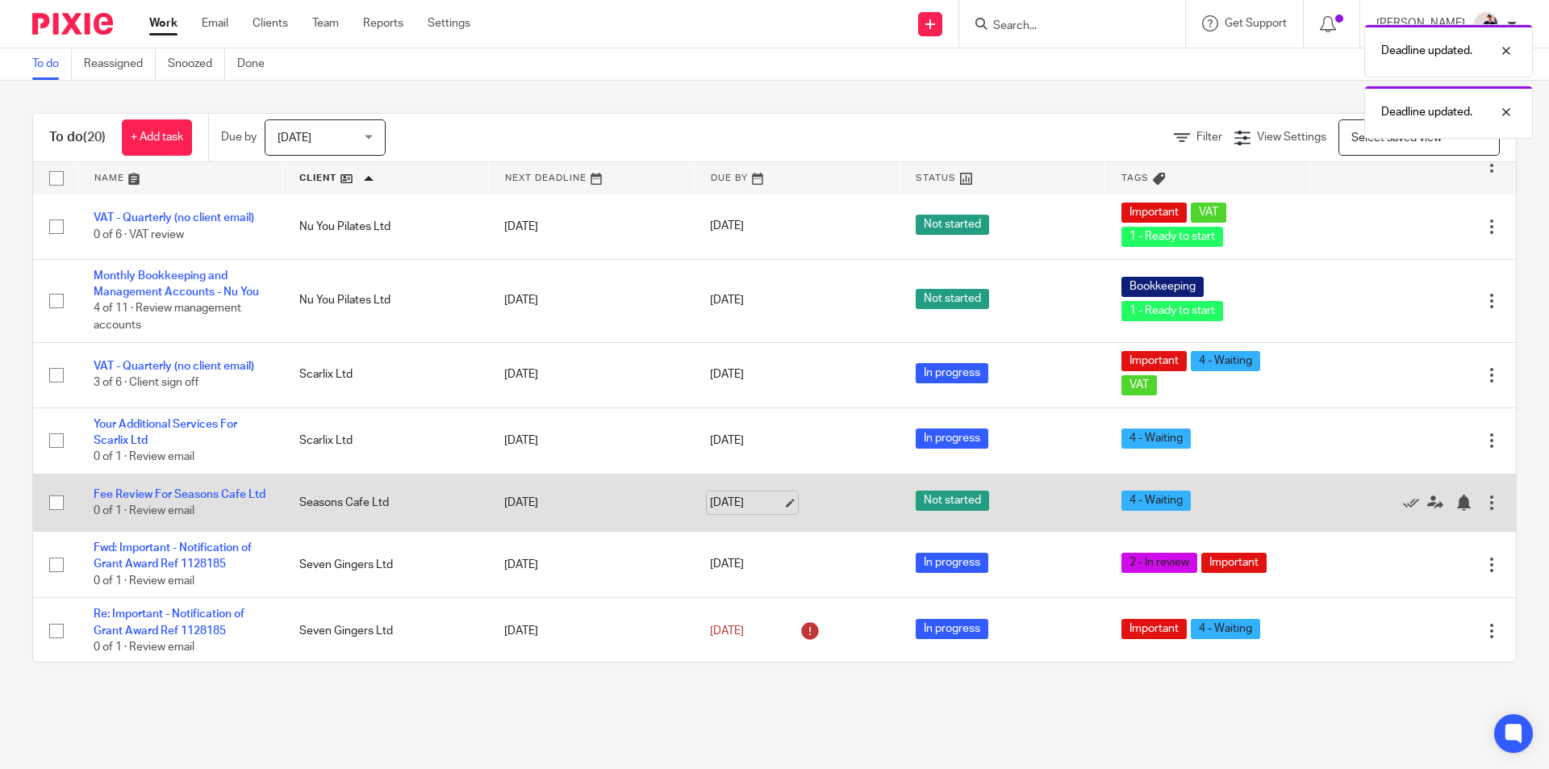
click at [710, 499] on link "[DATE]" at bounding box center [746, 503] width 73 height 17
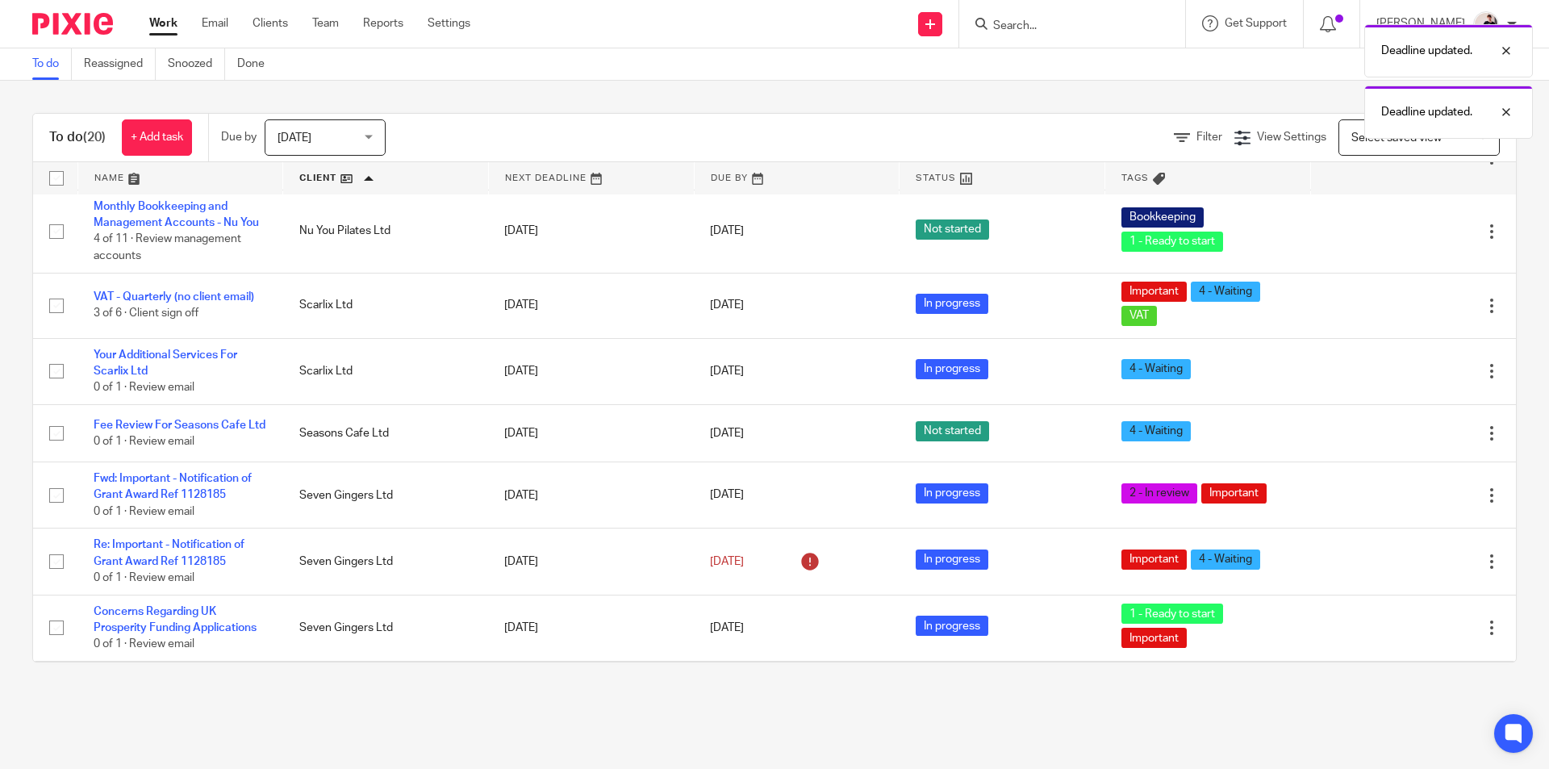
scroll to position [484, 0]
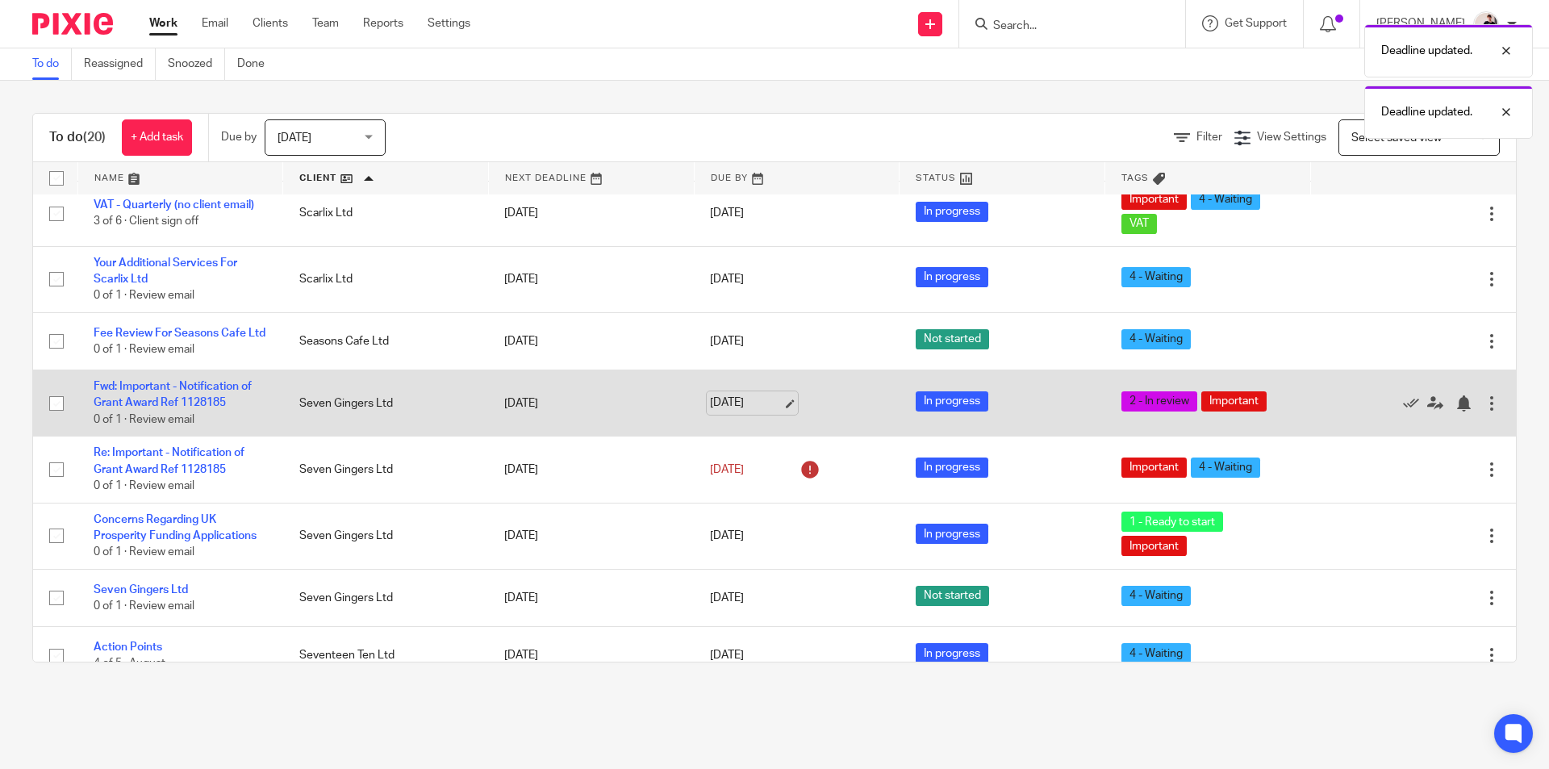
click at [730, 412] on link "[DATE]" at bounding box center [746, 403] width 73 height 17
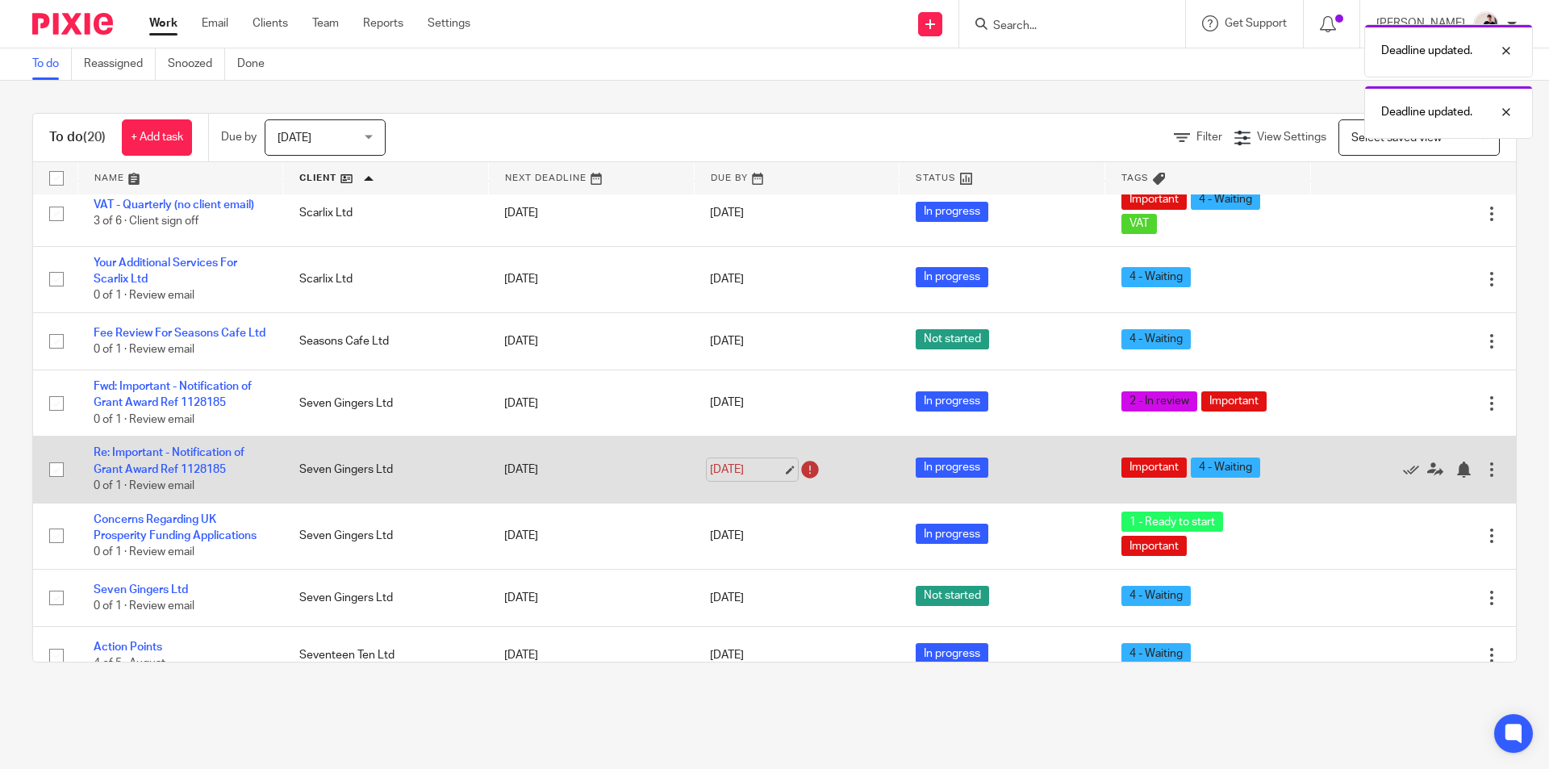
click at [736, 479] on link "20 Aug 2025" at bounding box center [746, 470] width 73 height 17
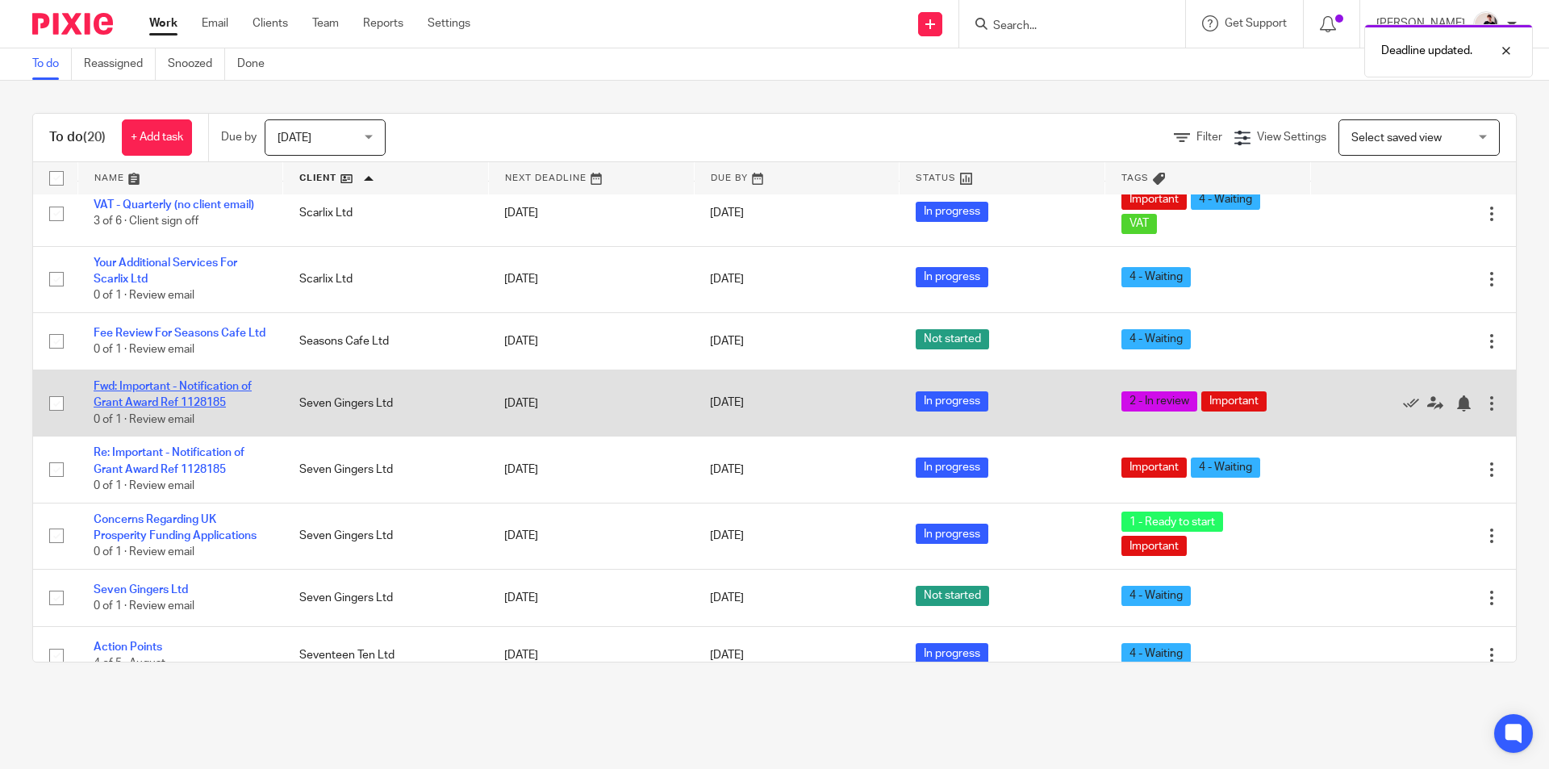
click at [180, 398] on link "Fwd: Important - Notification of Grant Award Ref 1128185" at bounding box center [173, 394] width 158 height 27
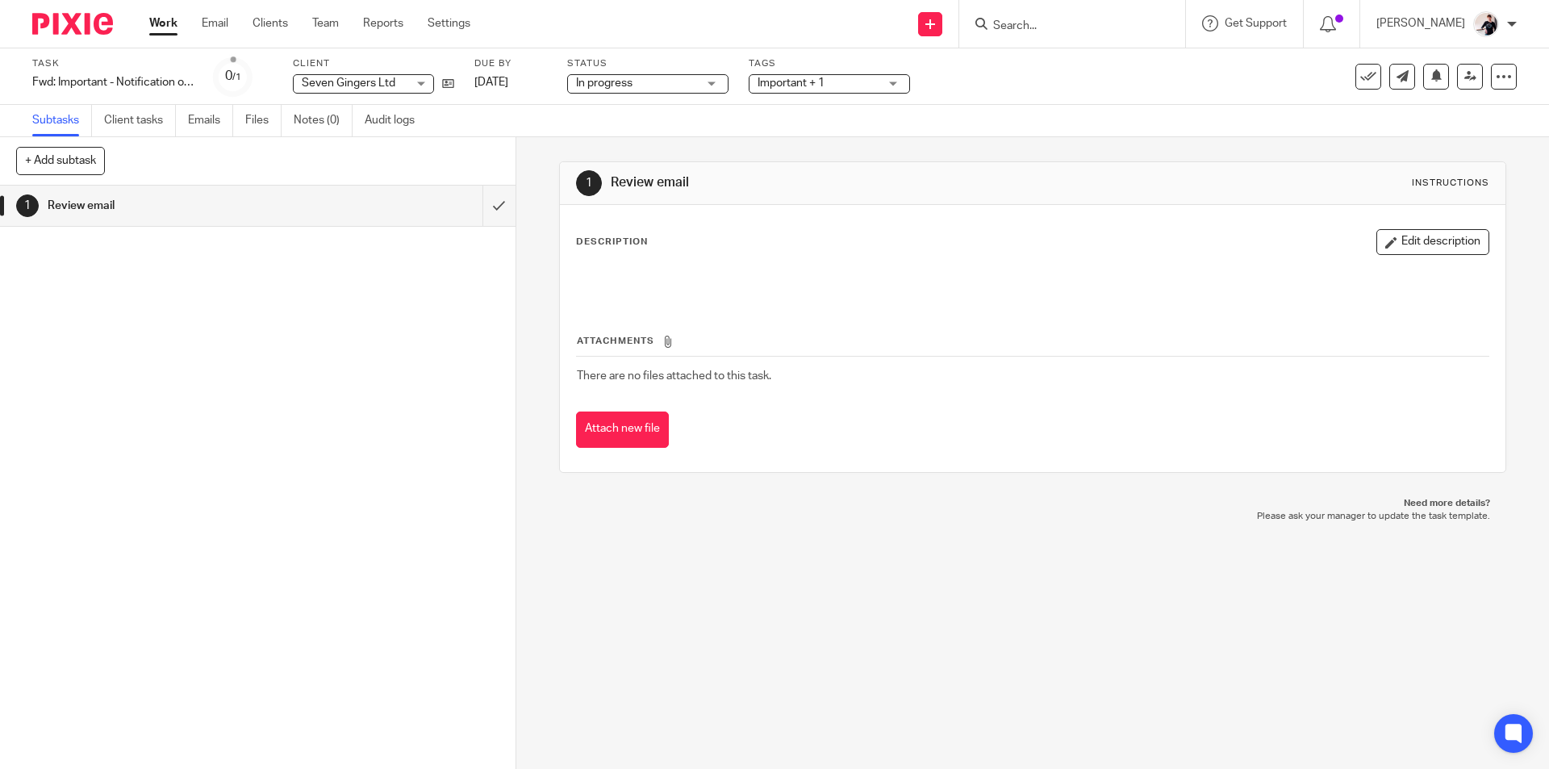
click at [631, 85] on span "In progress" at bounding box center [604, 82] width 56 height 11
click at [801, 88] on span "Important + 1" at bounding box center [791, 82] width 67 height 11
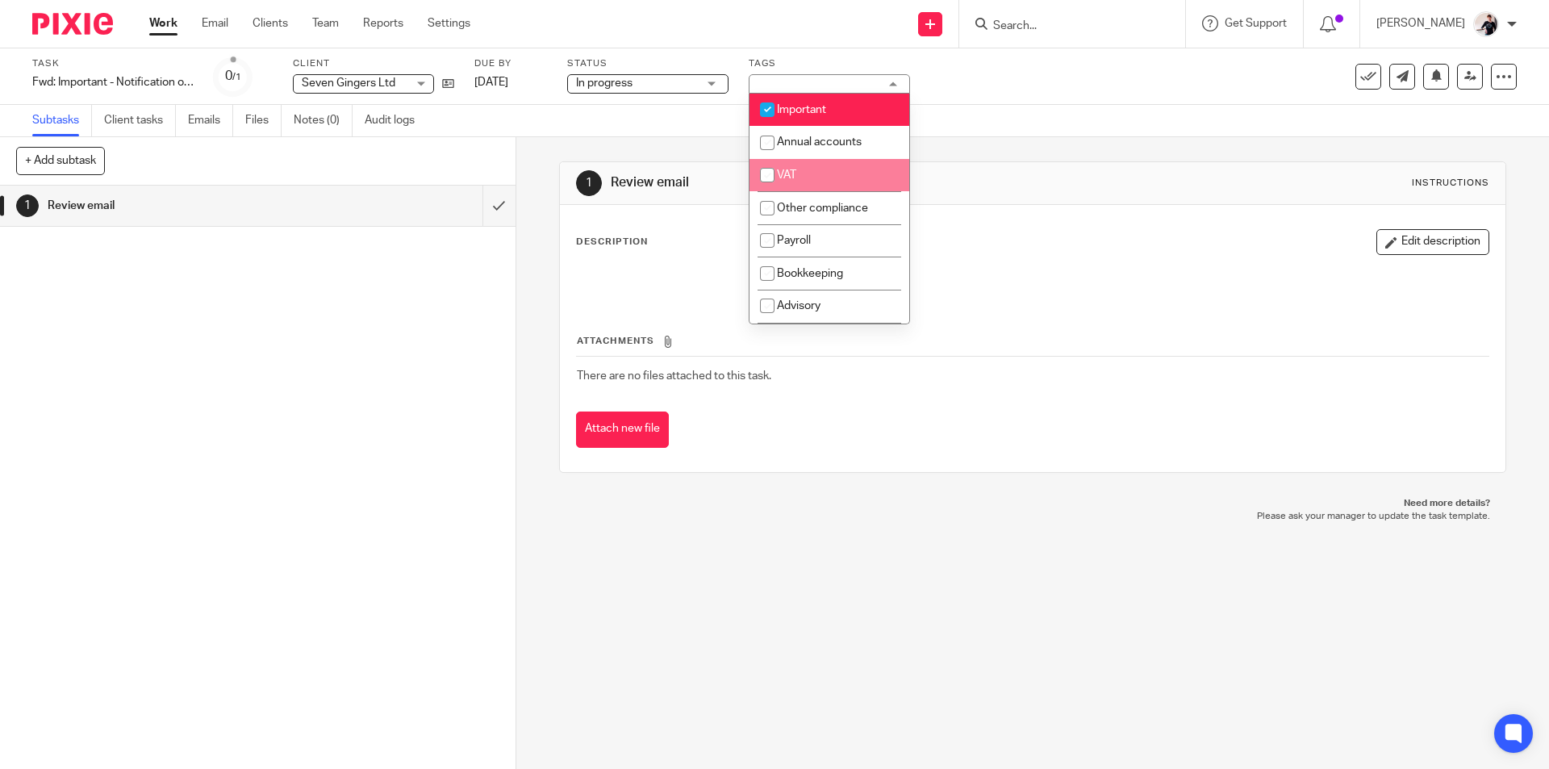
scroll to position [242, 0]
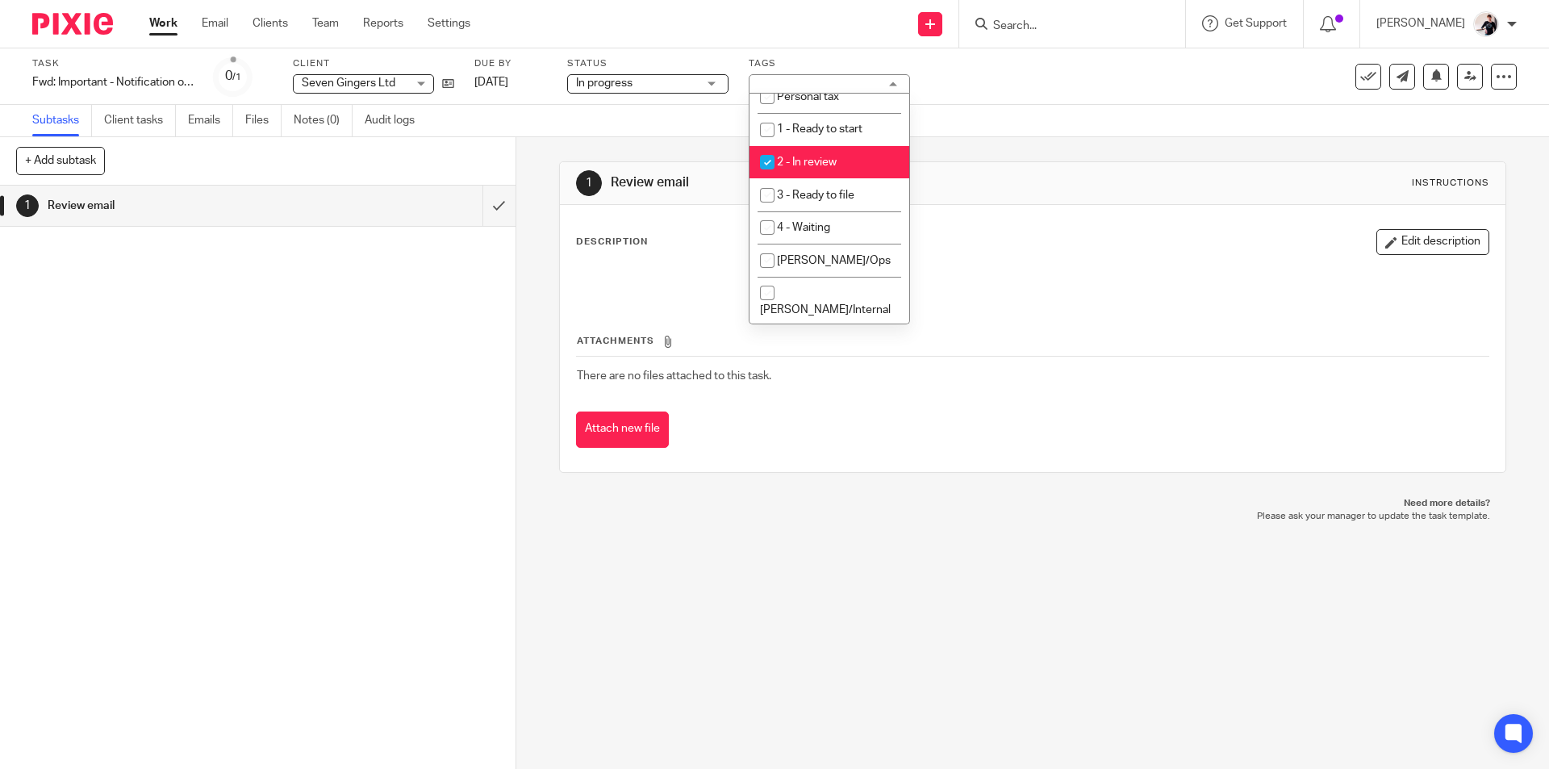
click at [833, 172] on li "2 - In review" at bounding box center [830, 162] width 160 height 33
checkbox input "false"
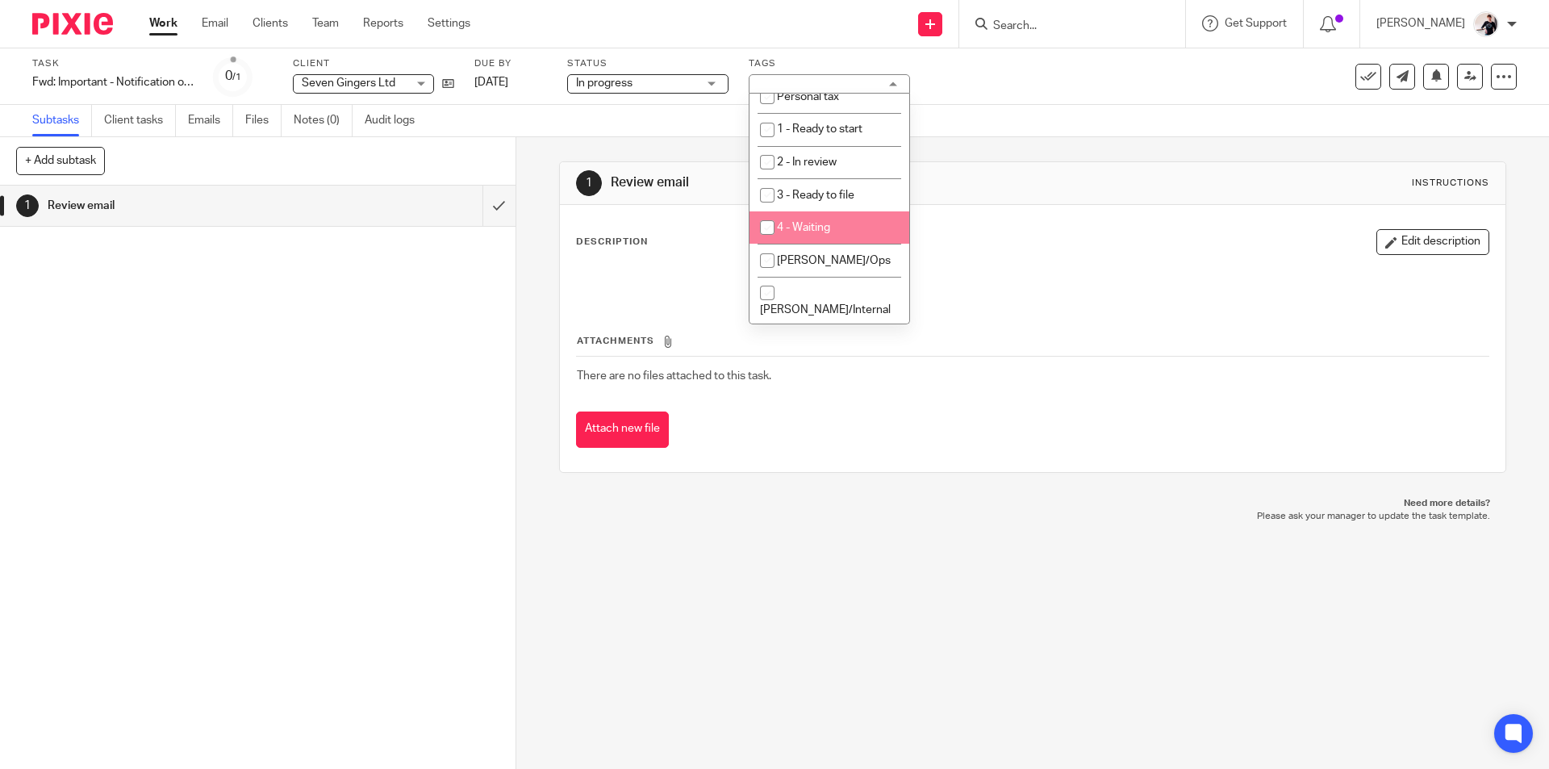
click at [838, 225] on li "4 - Waiting" at bounding box center [830, 227] width 160 height 33
checkbox input "true"
click at [151, 20] on link "Work" at bounding box center [163, 23] width 28 height 16
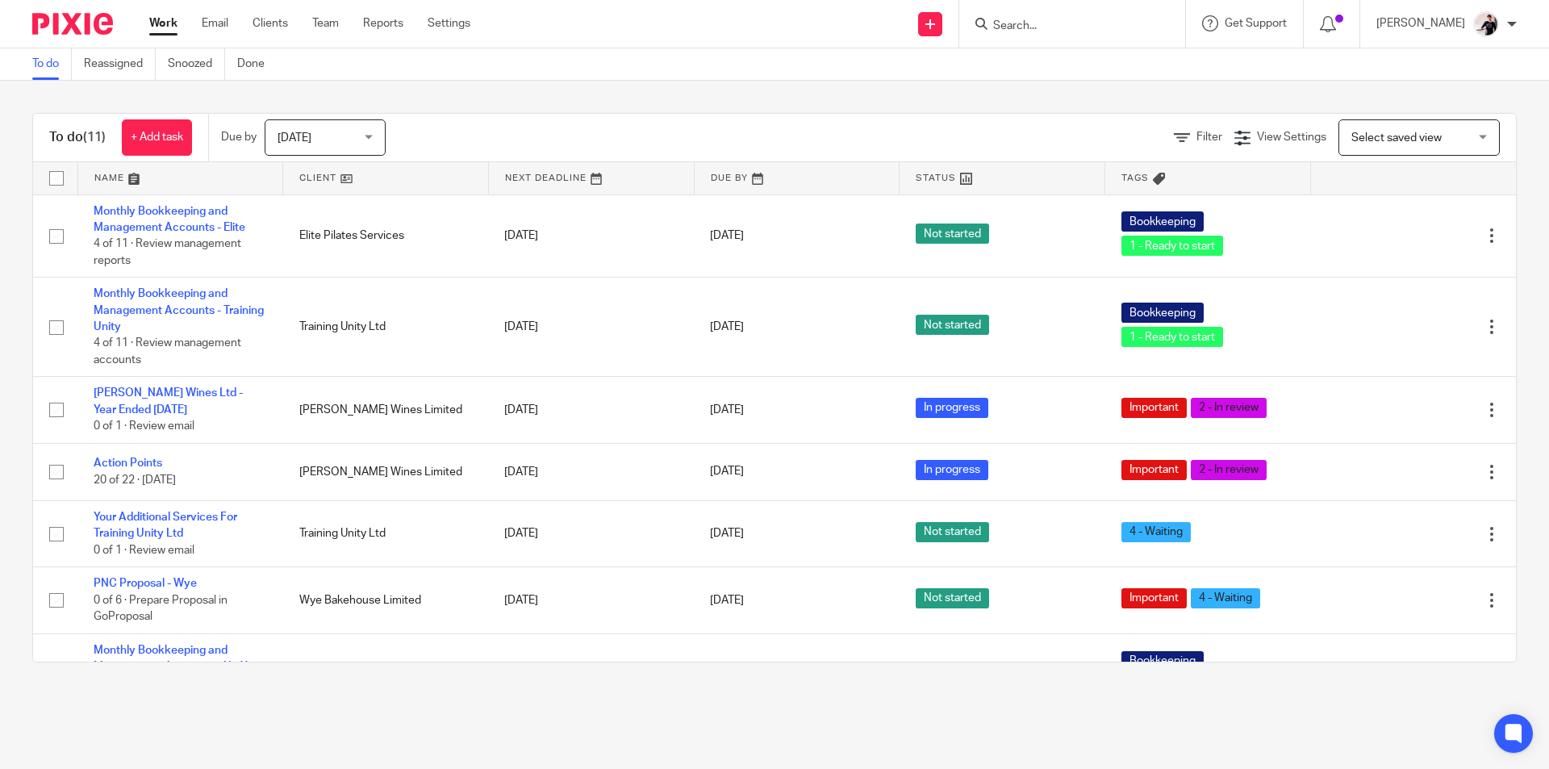
click at [307, 174] on link at bounding box center [385, 178] width 205 height 32
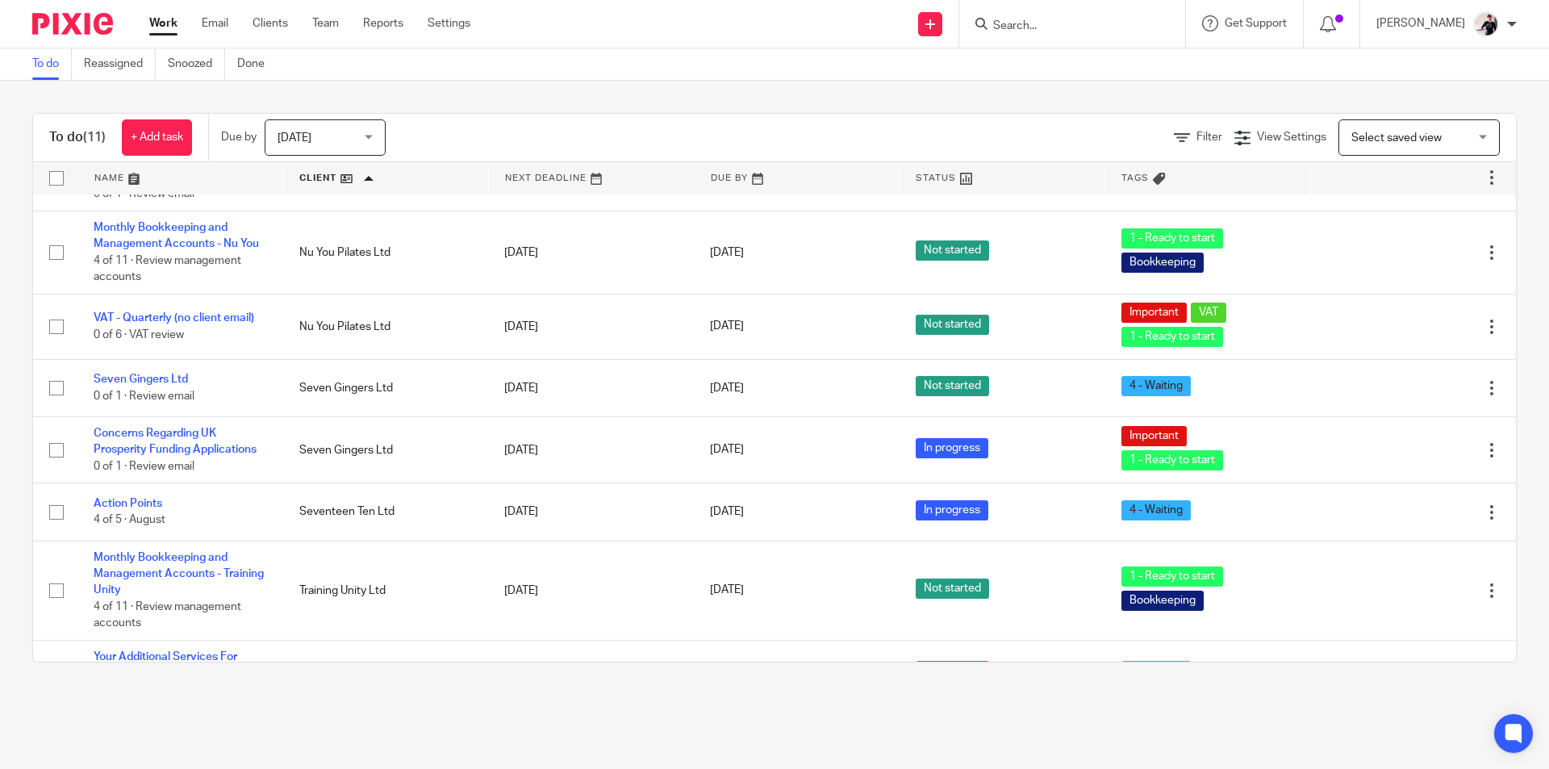
scroll to position [302, 0]
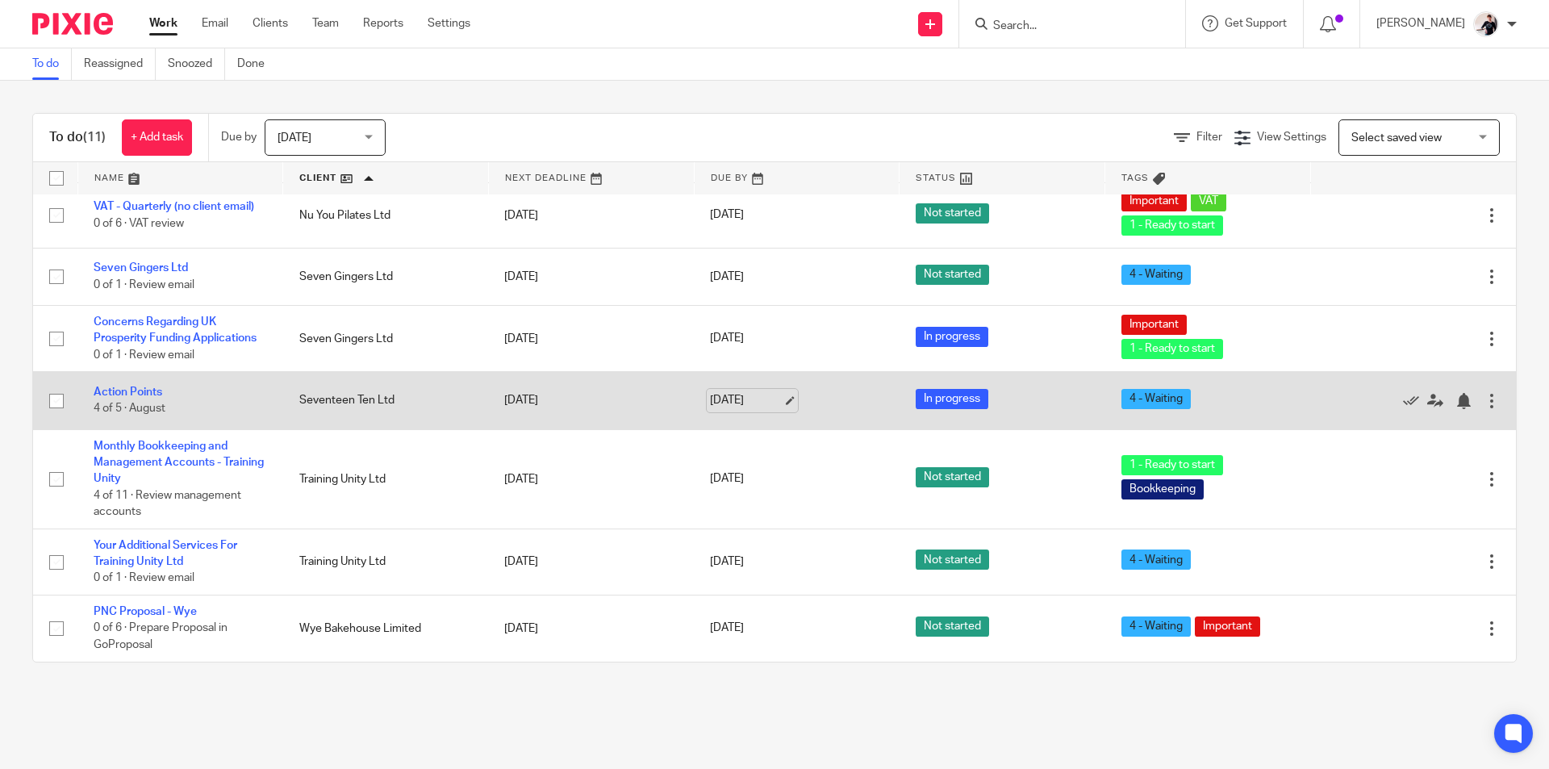
click at [710, 396] on link "[DATE]" at bounding box center [746, 400] width 73 height 17
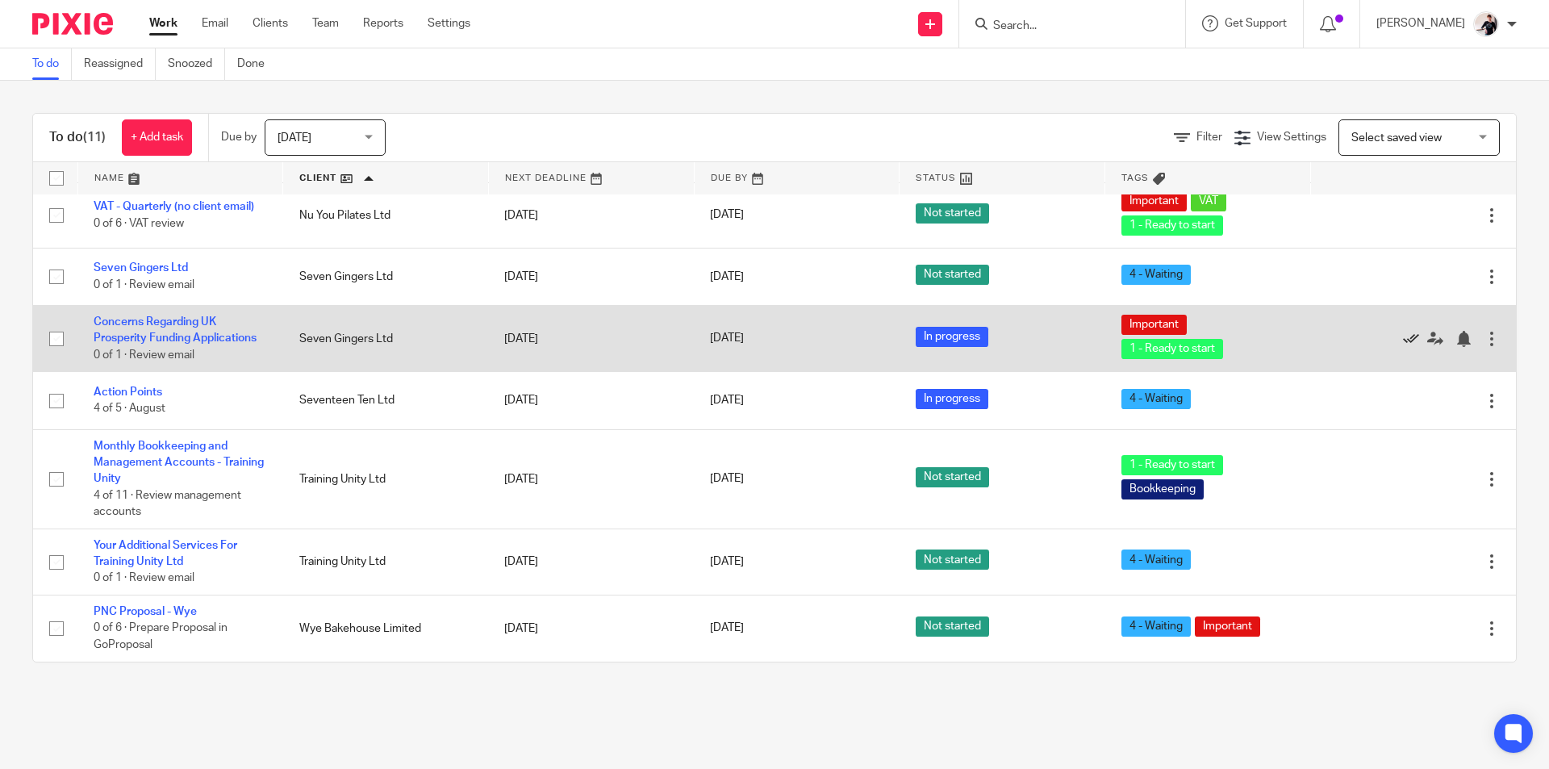
click at [1403, 340] on icon at bounding box center [1411, 339] width 16 height 16
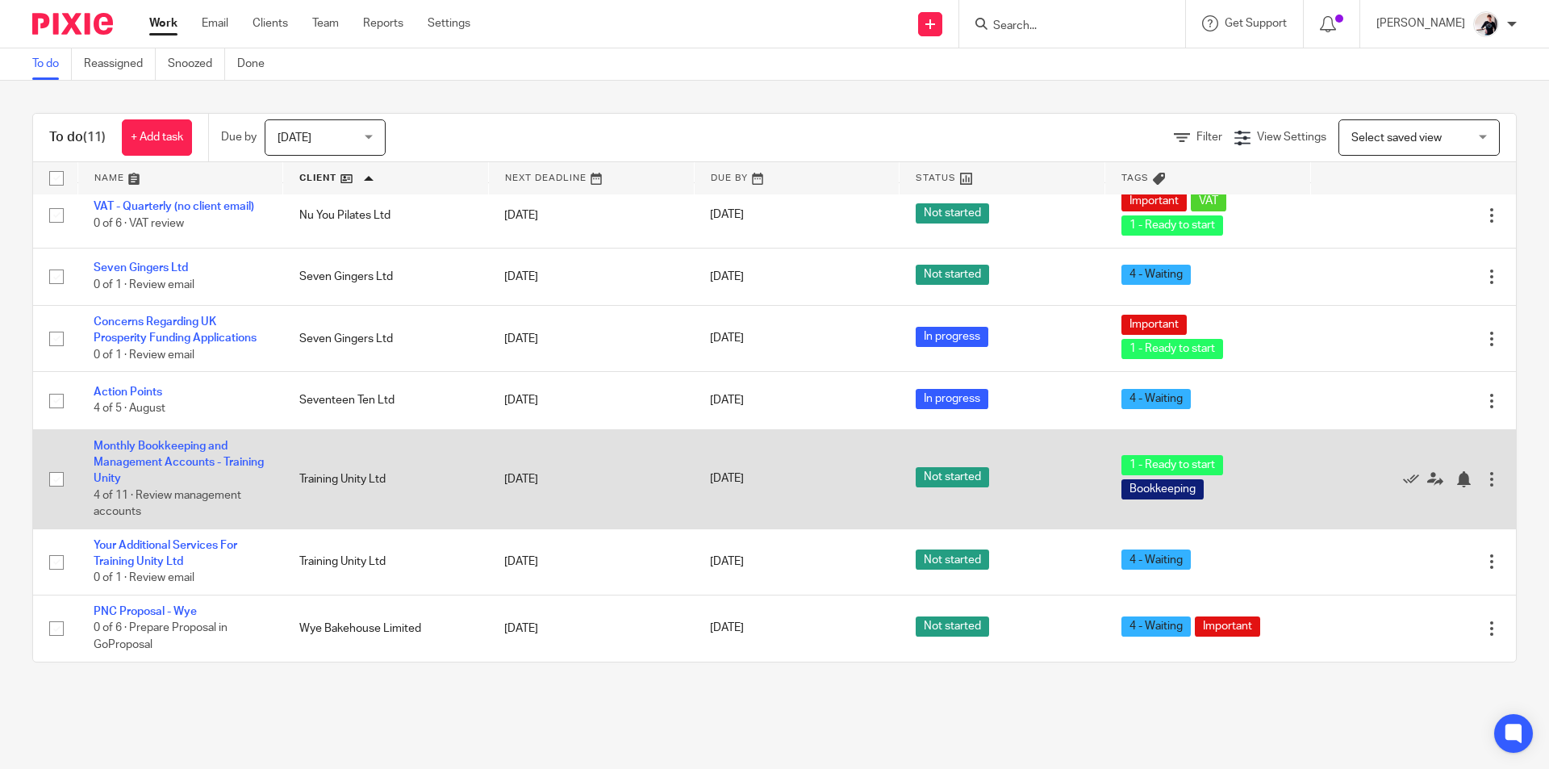
scroll to position [235, 0]
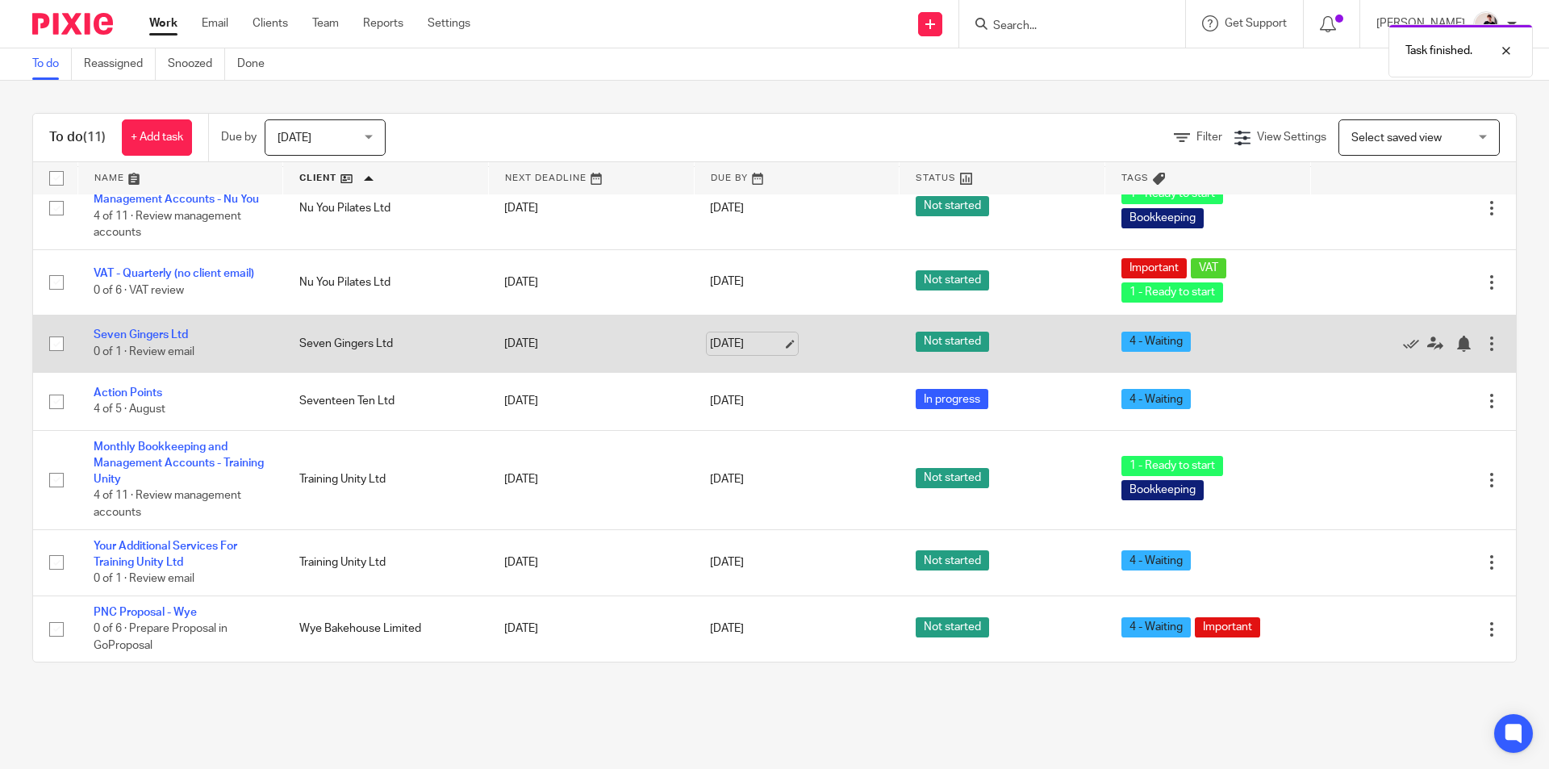
click at [713, 345] on link "[DATE]" at bounding box center [746, 344] width 73 height 17
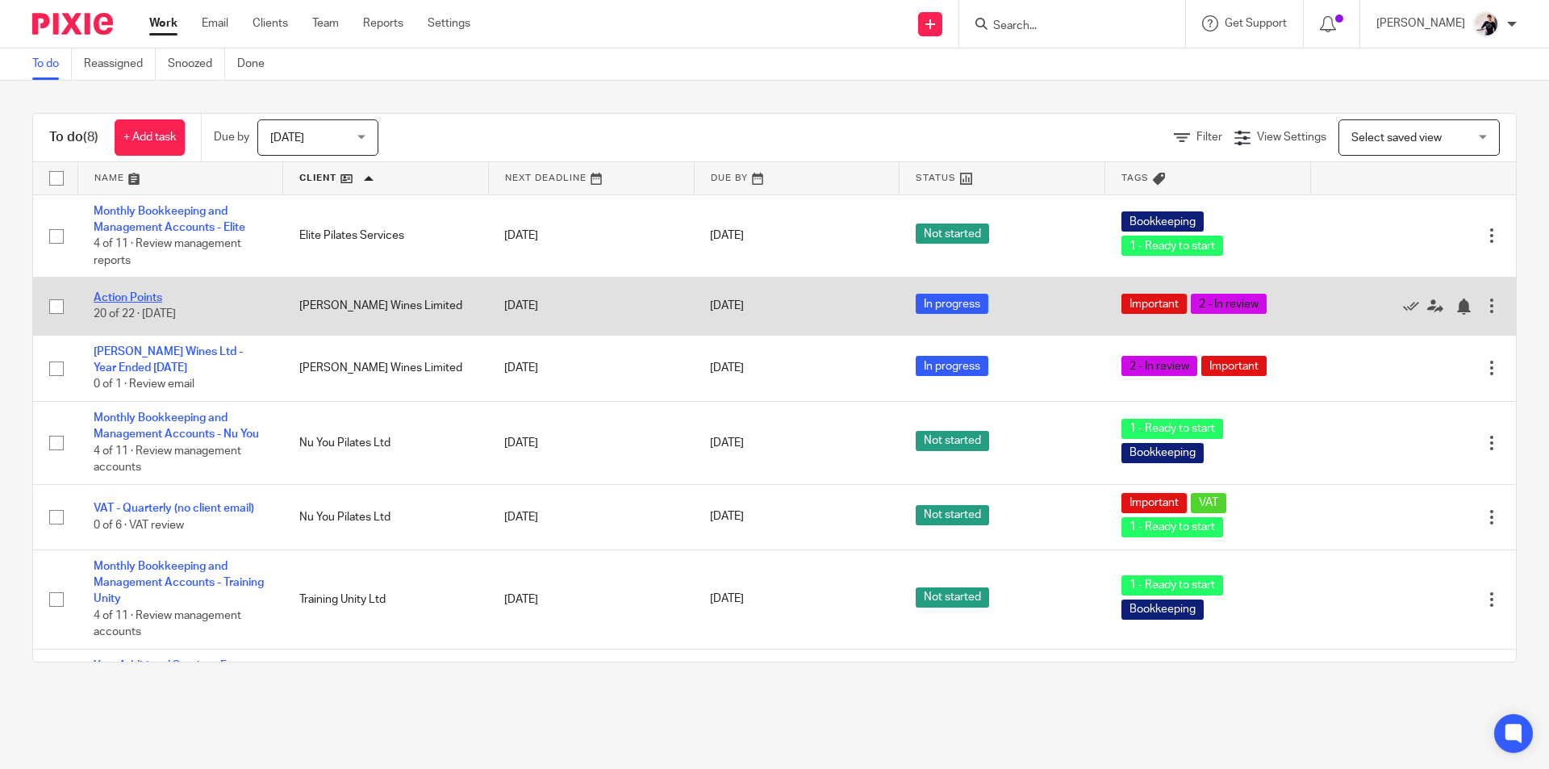
click at [110, 297] on link "Action Points" at bounding box center [128, 297] width 69 height 11
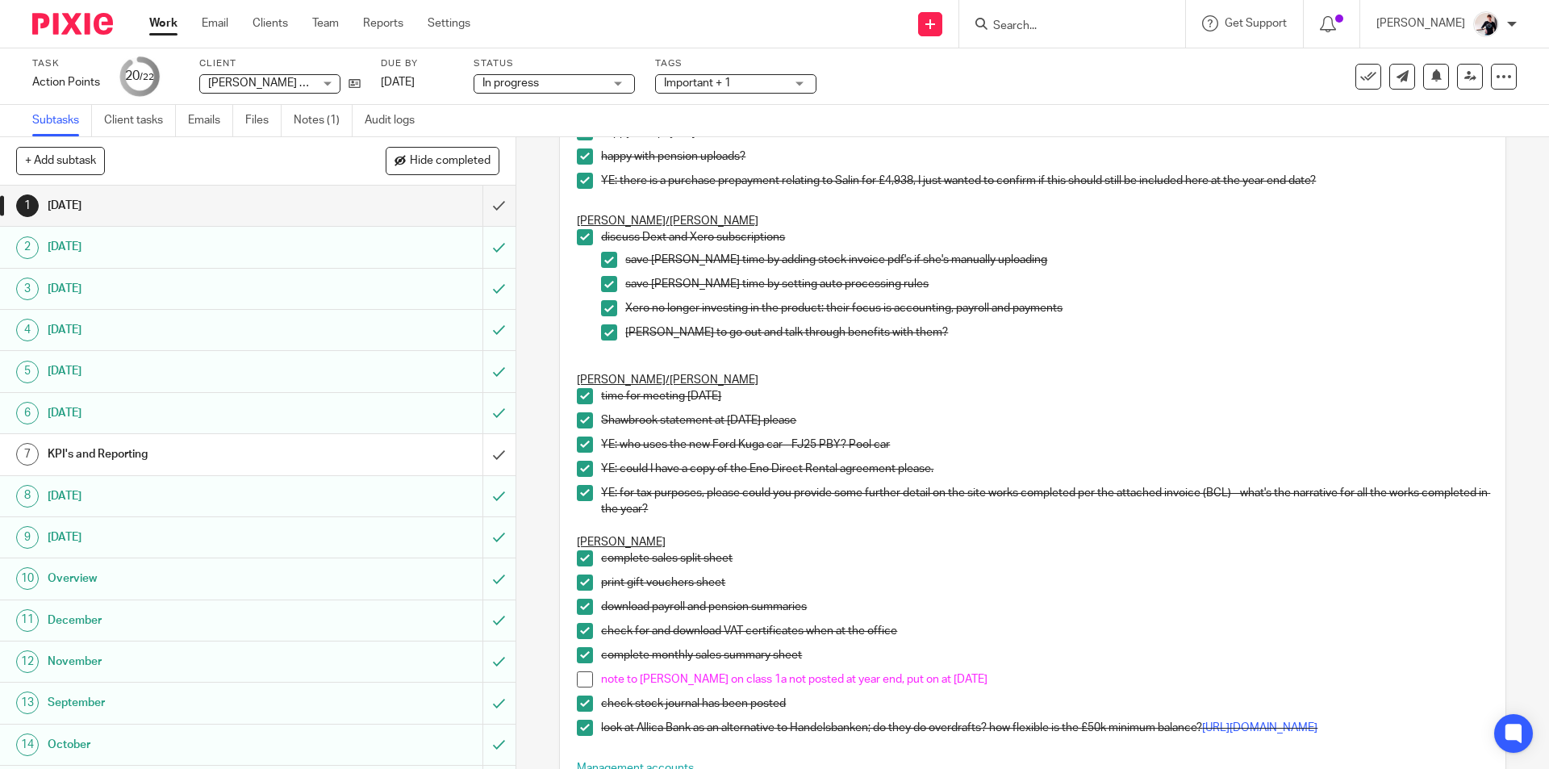
scroll to position [565, 0]
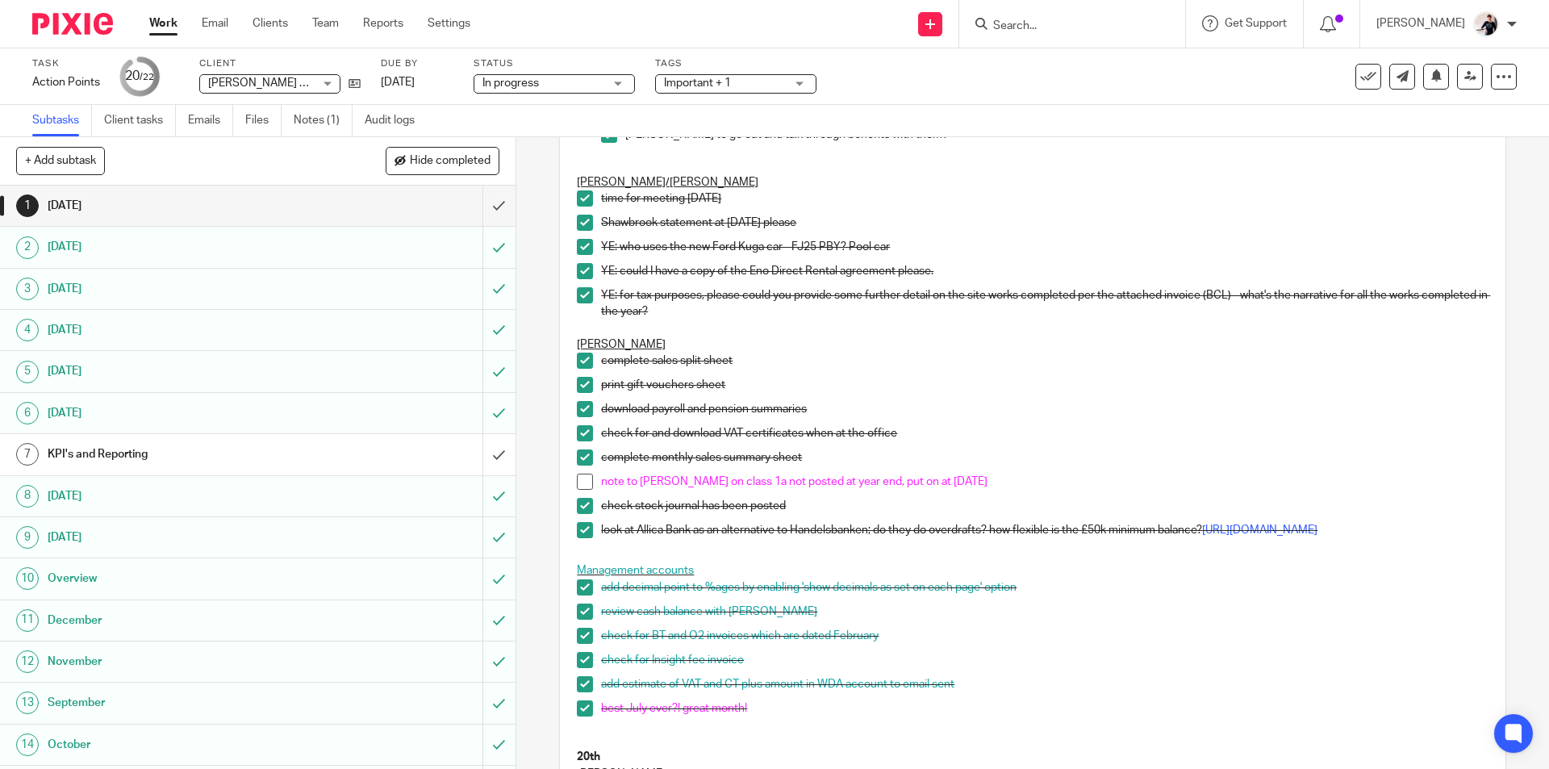
click at [580, 481] on span at bounding box center [585, 482] width 16 height 16
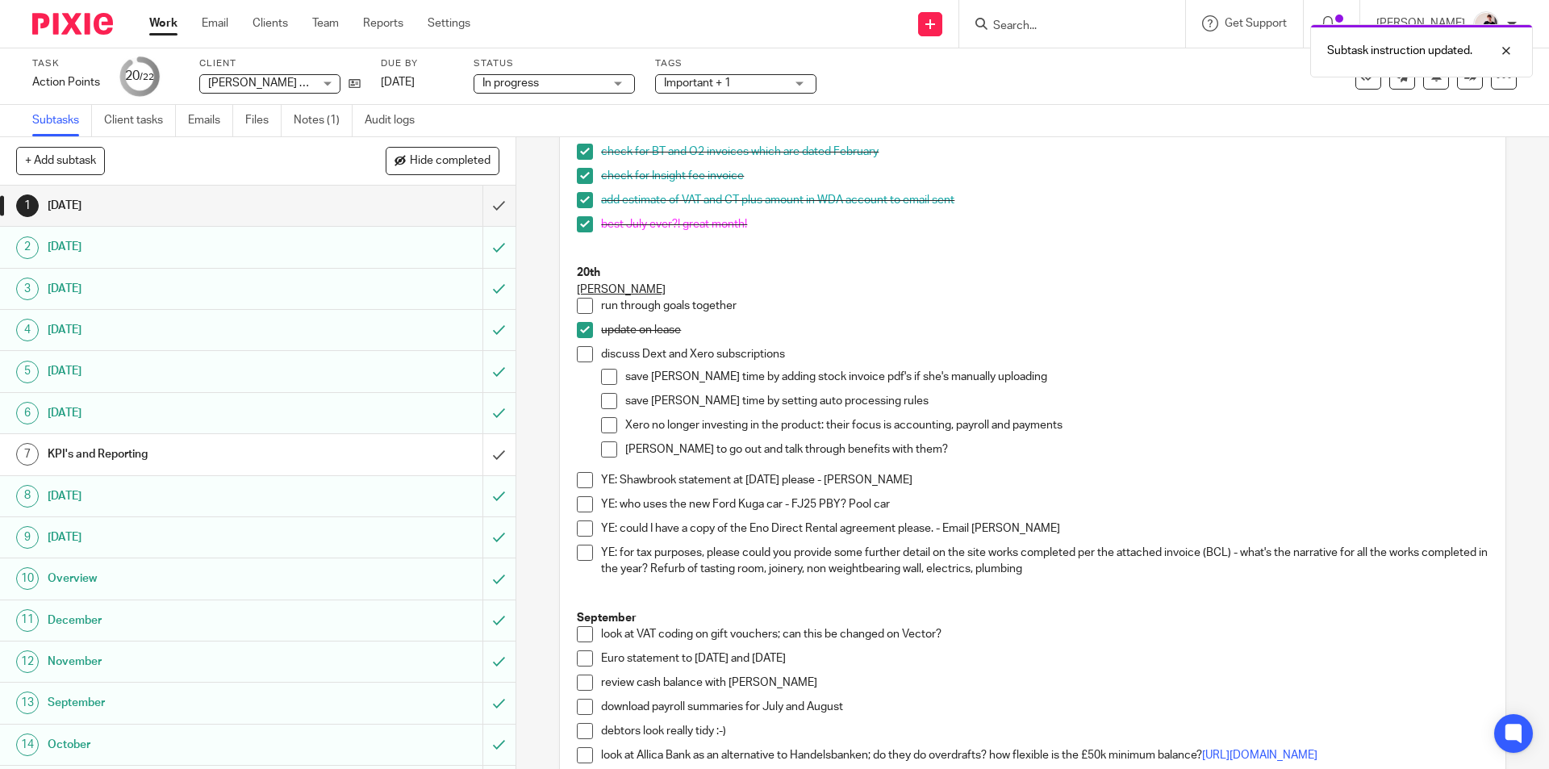
click at [584, 487] on span at bounding box center [585, 480] width 16 height 16
click at [582, 512] on span at bounding box center [585, 504] width 16 height 16
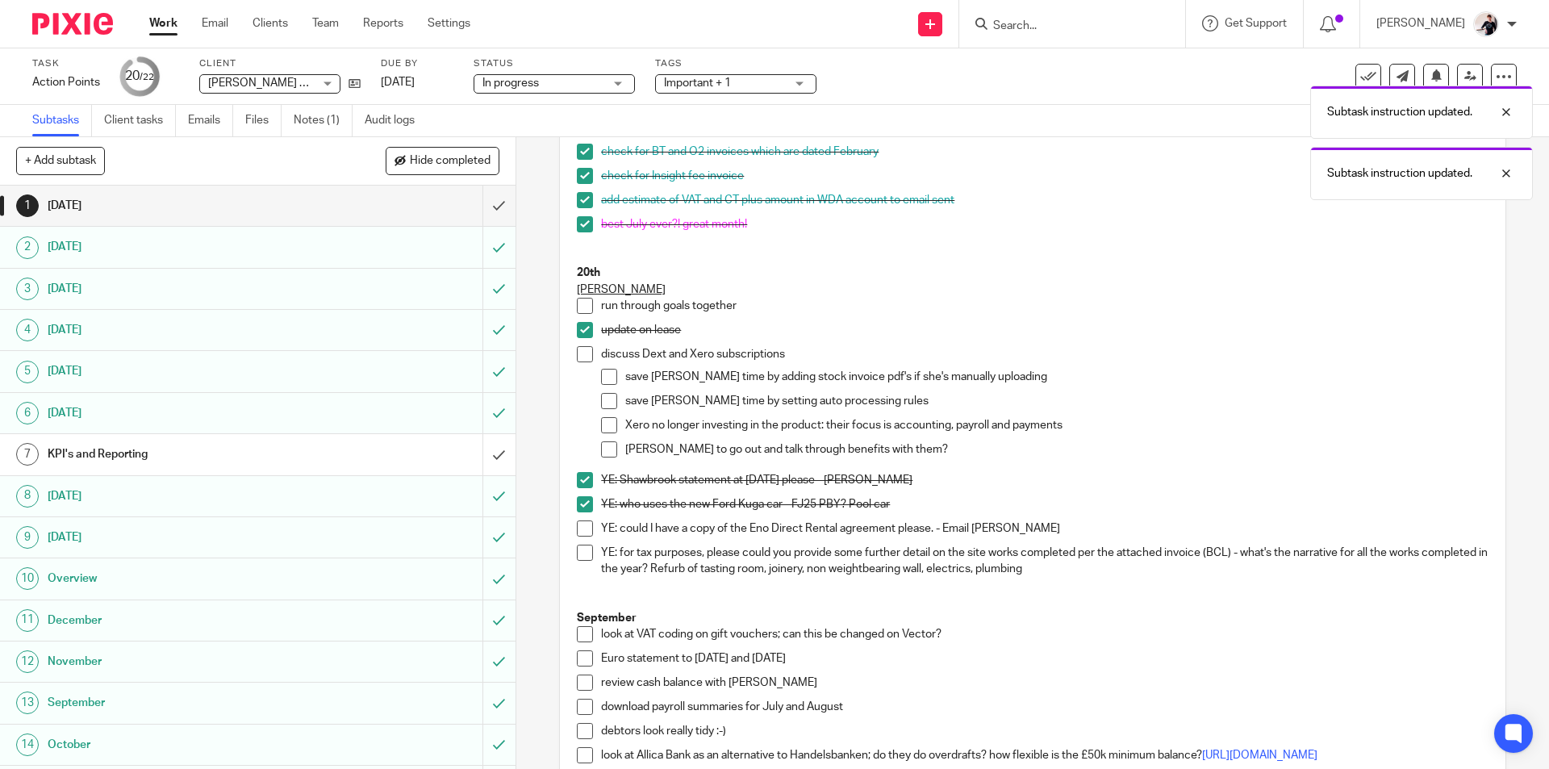
click at [578, 537] on span at bounding box center [585, 528] width 16 height 16
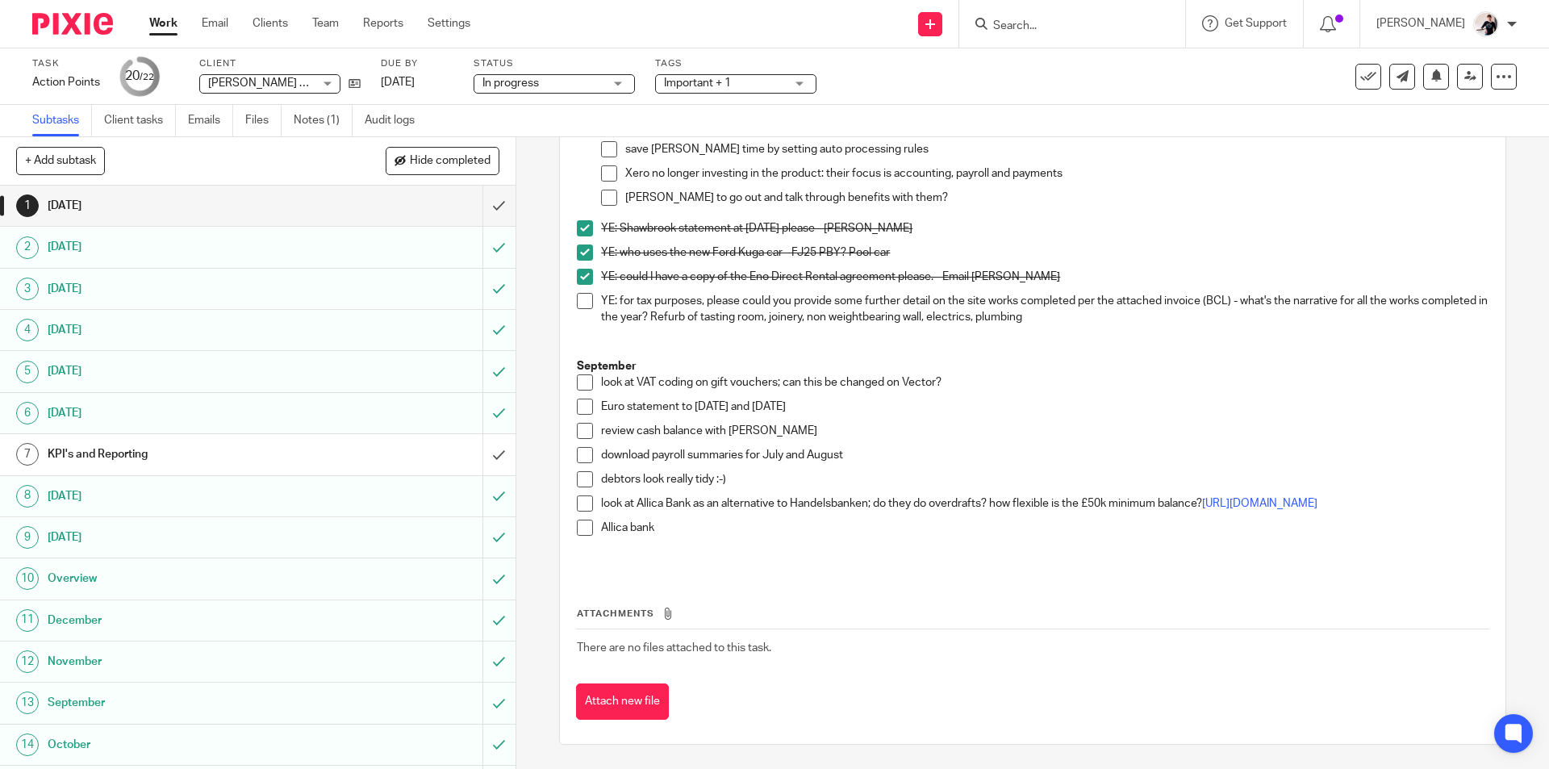
scroll to position [1318, 0]
click at [583, 269] on span at bounding box center [585, 277] width 16 height 16
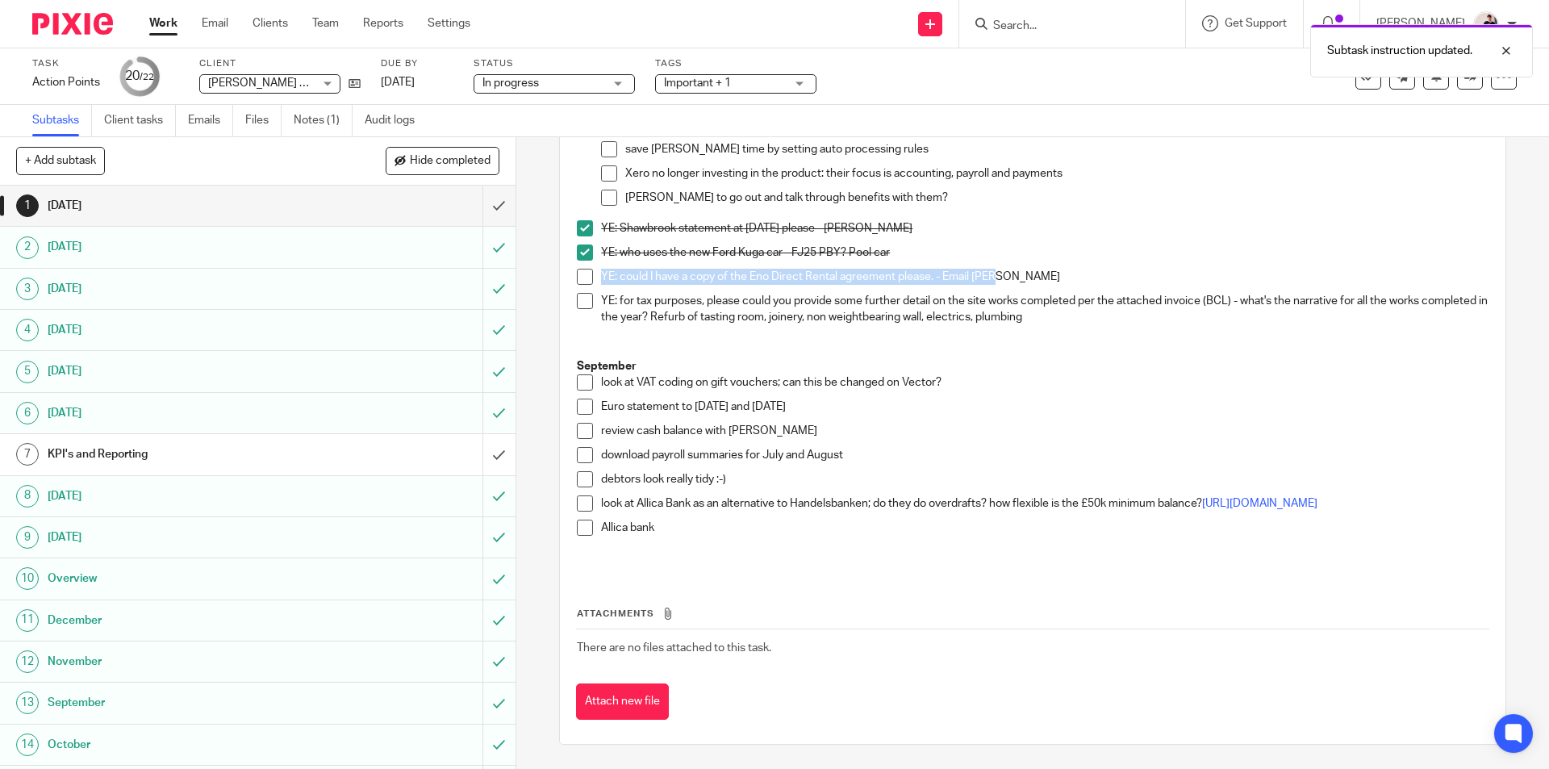
drag, startPoint x: 1013, startPoint y: 268, endPoint x: 592, endPoint y: 270, distance: 420.4
click at [592, 270] on li "YE: could I have a copy of the Eno Direct Rental agreement please. - Email Judd" at bounding box center [1032, 281] width 911 height 24
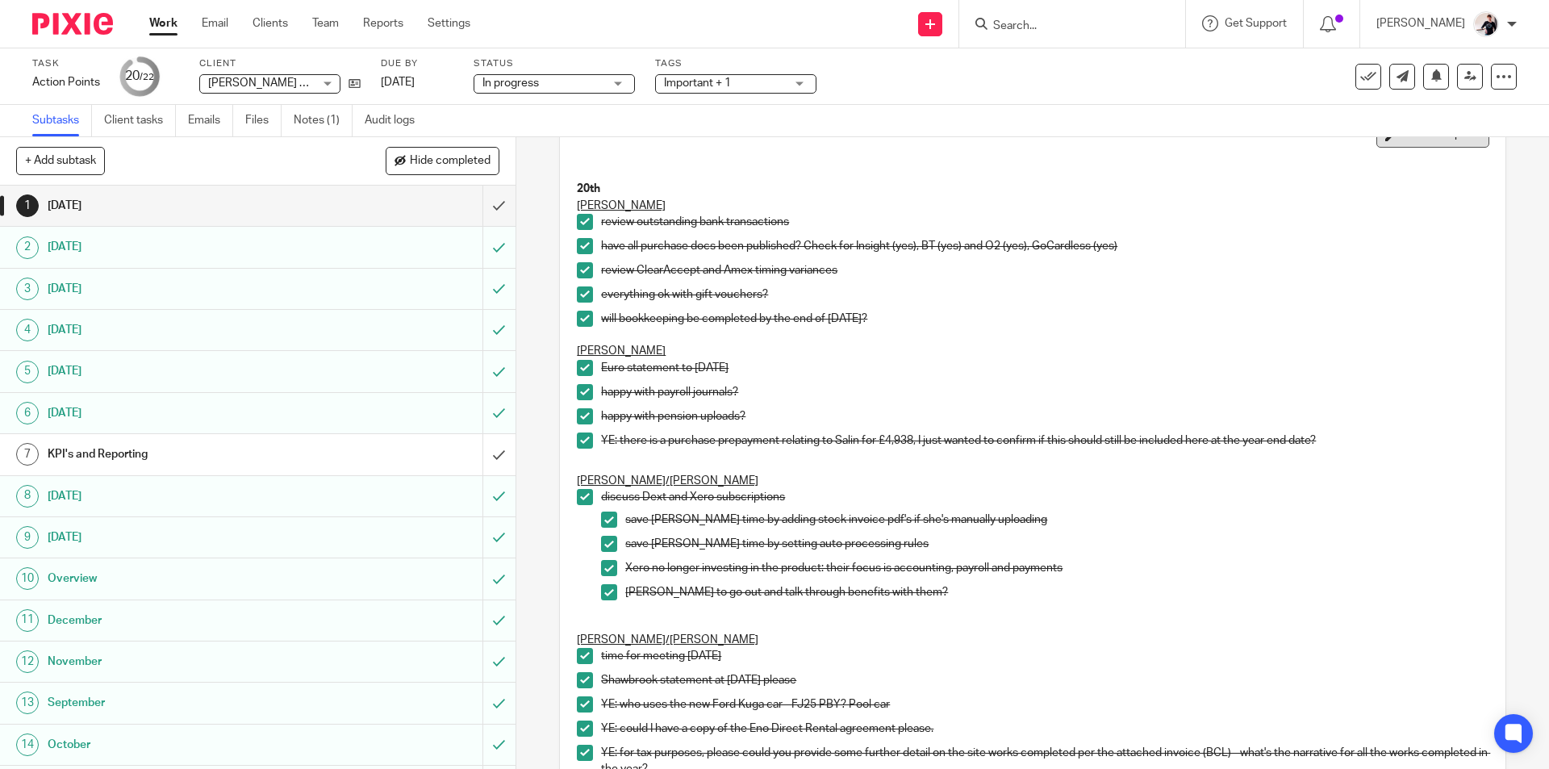
click at [1438, 144] on button "Edit description" at bounding box center [1433, 135] width 113 height 26
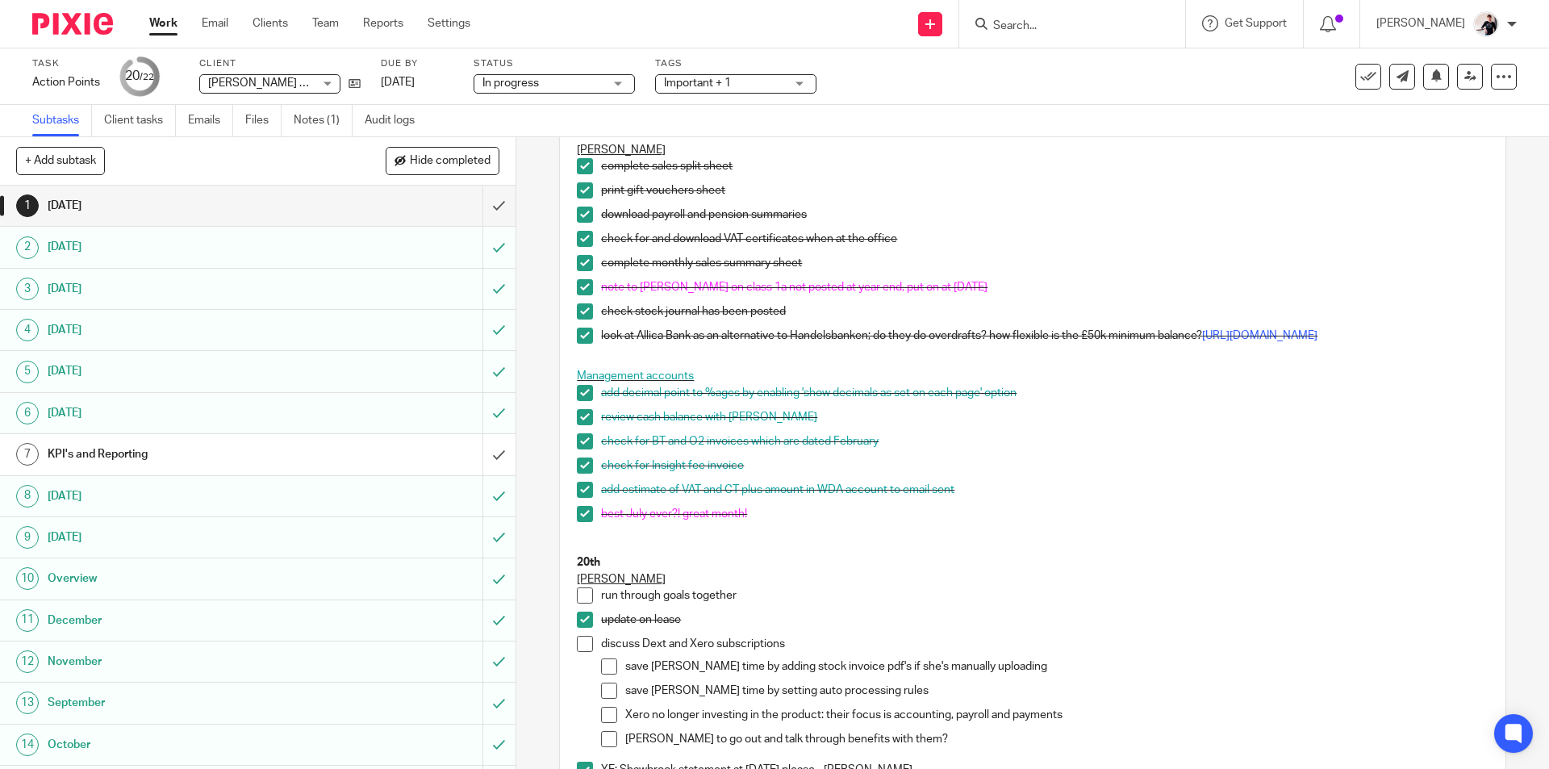
scroll to position [1231, 0]
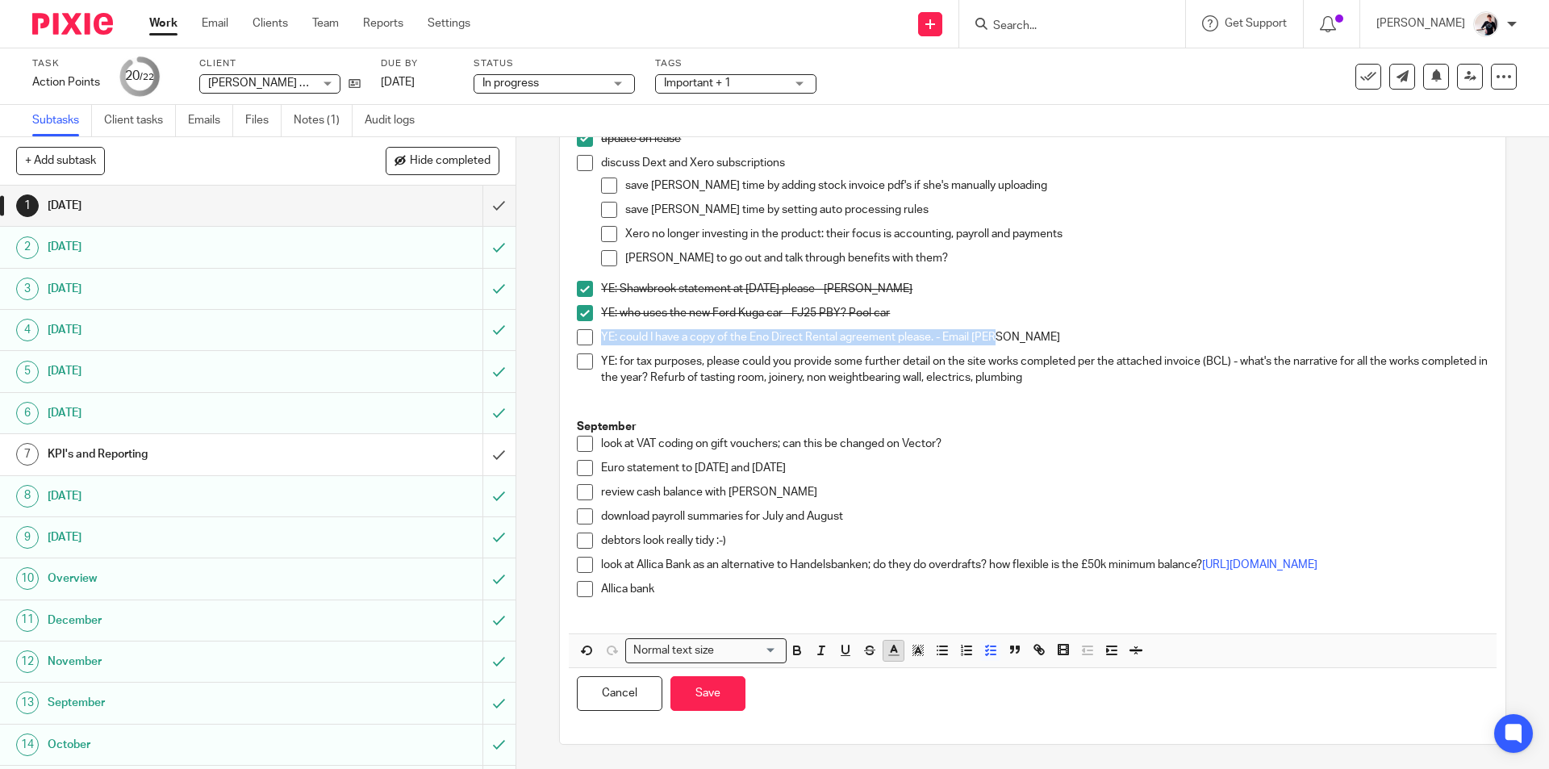
click at [887, 658] on icon "button" at bounding box center [894, 650] width 15 height 15
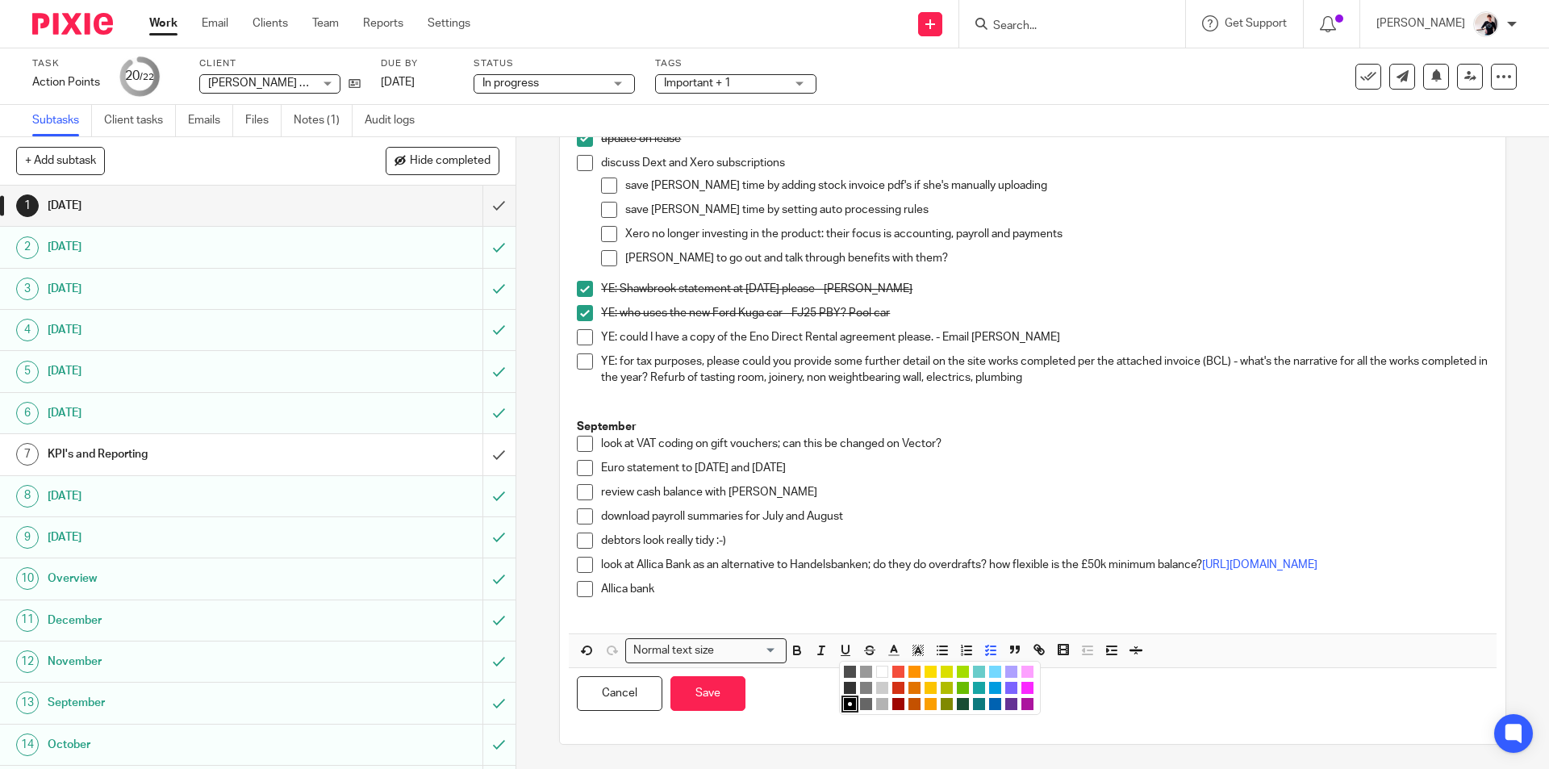
click at [894, 678] on li "color:#F44E3B" at bounding box center [898, 672] width 12 height 12
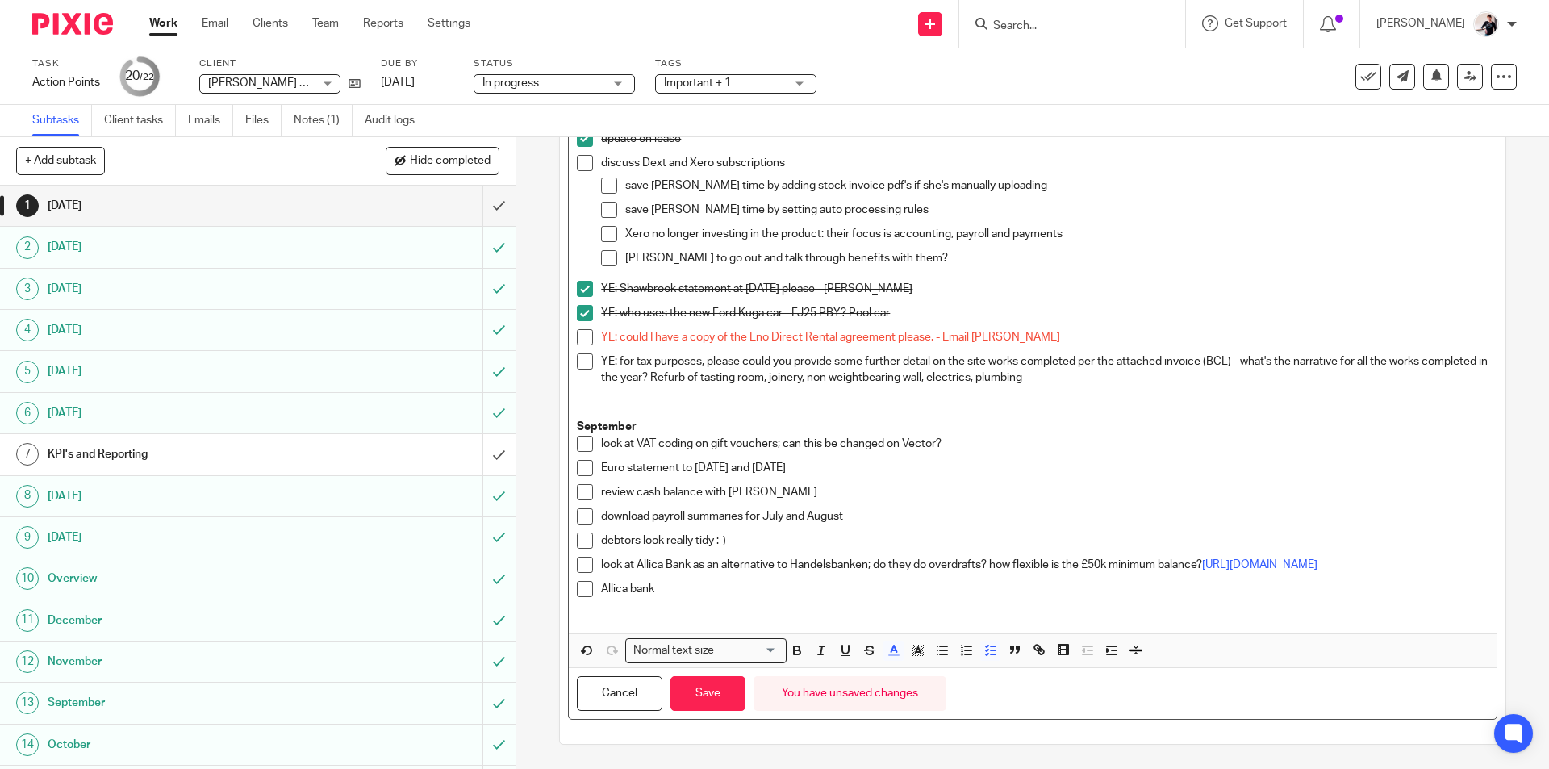
click at [927, 566] on p "look at Allica Bank as an alternative to Handelsbanken; do they do overdrafts? …" at bounding box center [1044, 565] width 887 height 16
drag, startPoint x: 1006, startPoint y: 343, endPoint x: 941, endPoint y: 341, distance: 65.4
click at [941, 341] on p "YE: could I have a copy of the Eno Direct Rental agreement please. - Email Judd" at bounding box center [1044, 337] width 887 height 16
drag, startPoint x: 1020, startPoint y: 344, endPoint x: 591, endPoint y: 351, distance: 429.3
click at [591, 351] on li "YE: could I have a copy of the Eno Direct Rental agreement please. - Sarah to g…" at bounding box center [1032, 341] width 911 height 24
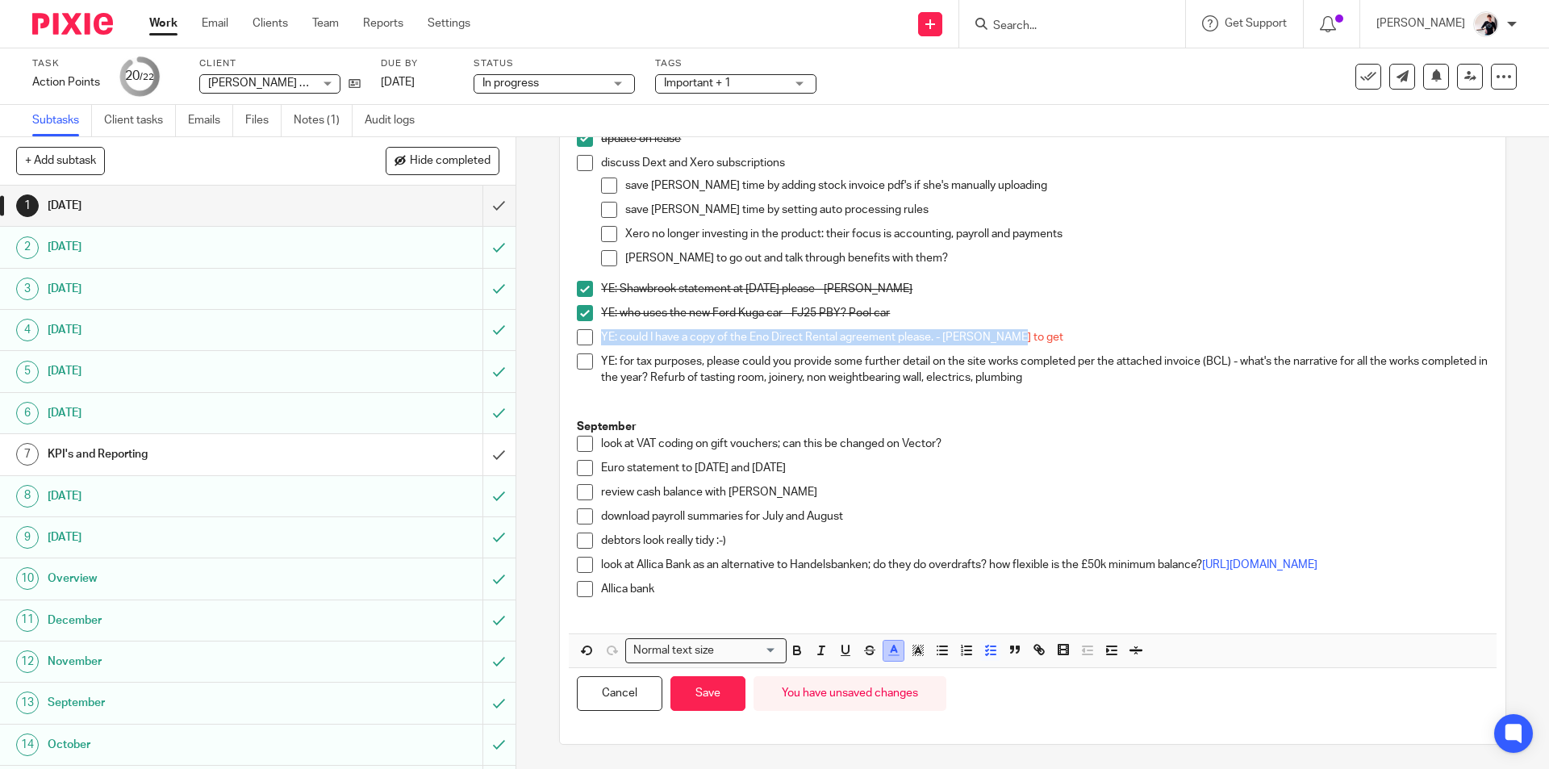
click at [891, 652] on polyline "button" at bounding box center [894, 649] width 6 height 6
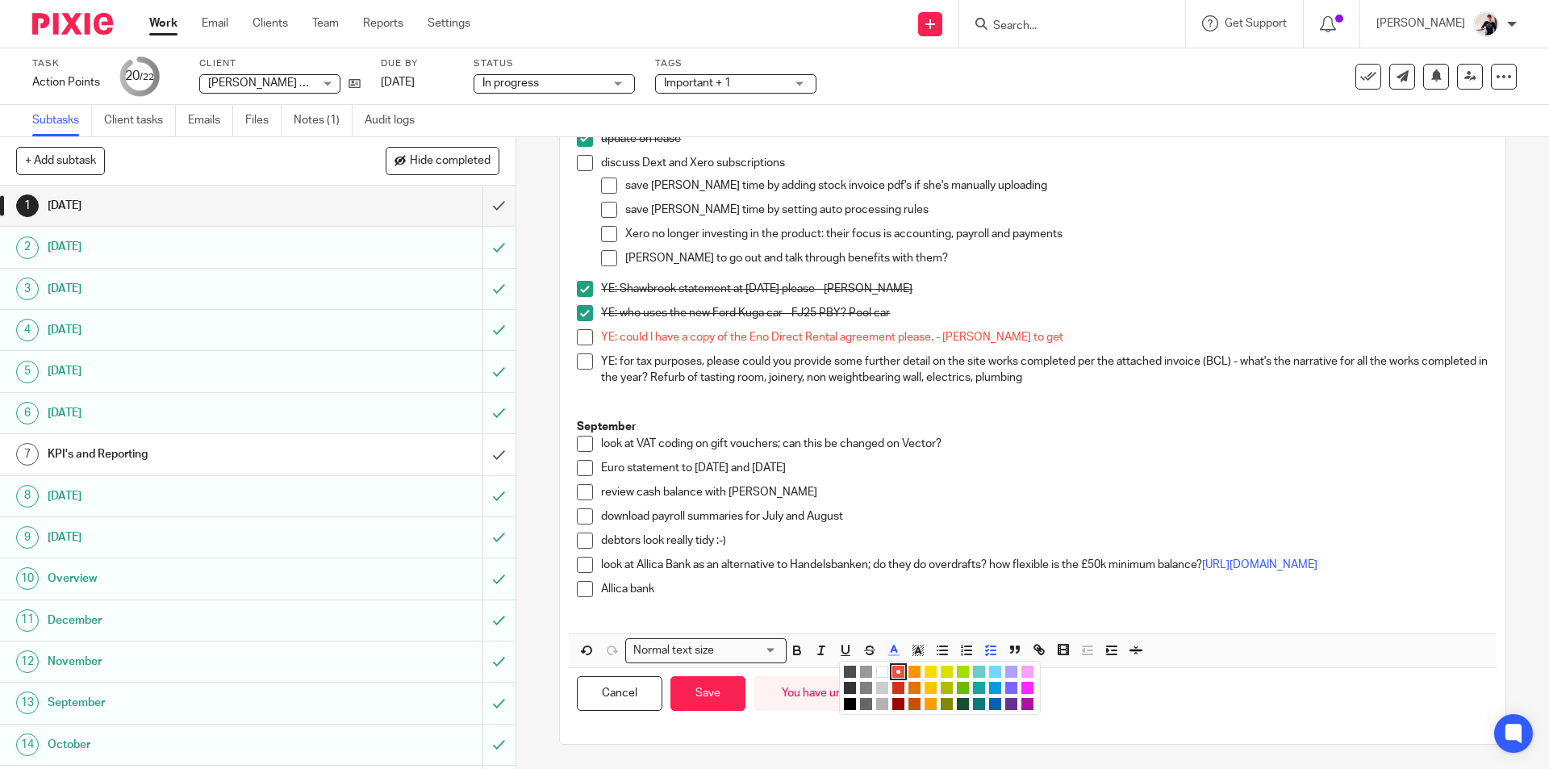
click at [894, 694] on li "color:#D33115" at bounding box center [898, 688] width 12 height 12
click at [837, 469] on p "Euro statement to 31 July 2025 and 31 August" at bounding box center [1044, 468] width 887 height 16
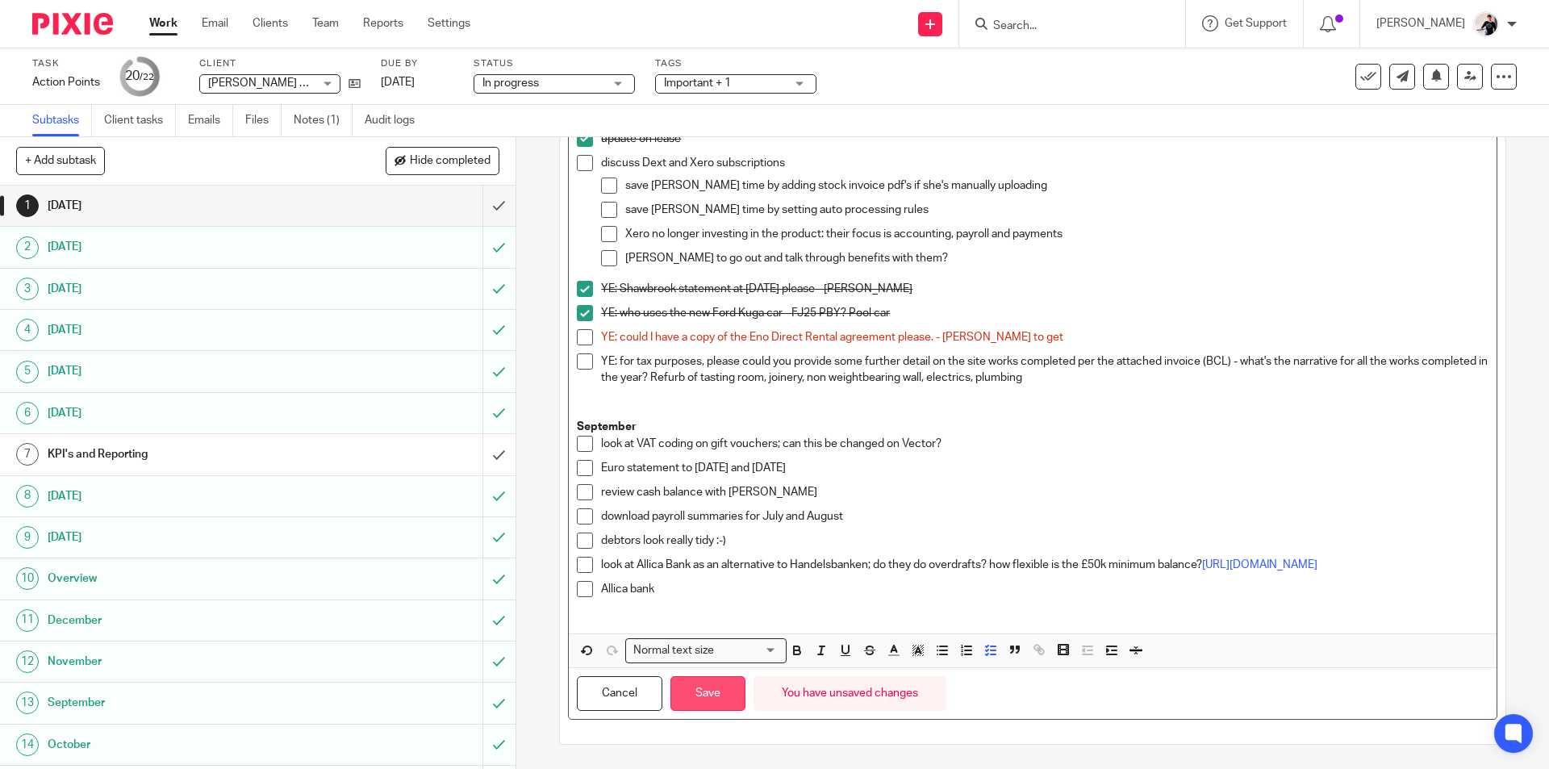
click at [704, 705] on button "Save" at bounding box center [708, 693] width 75 height 35
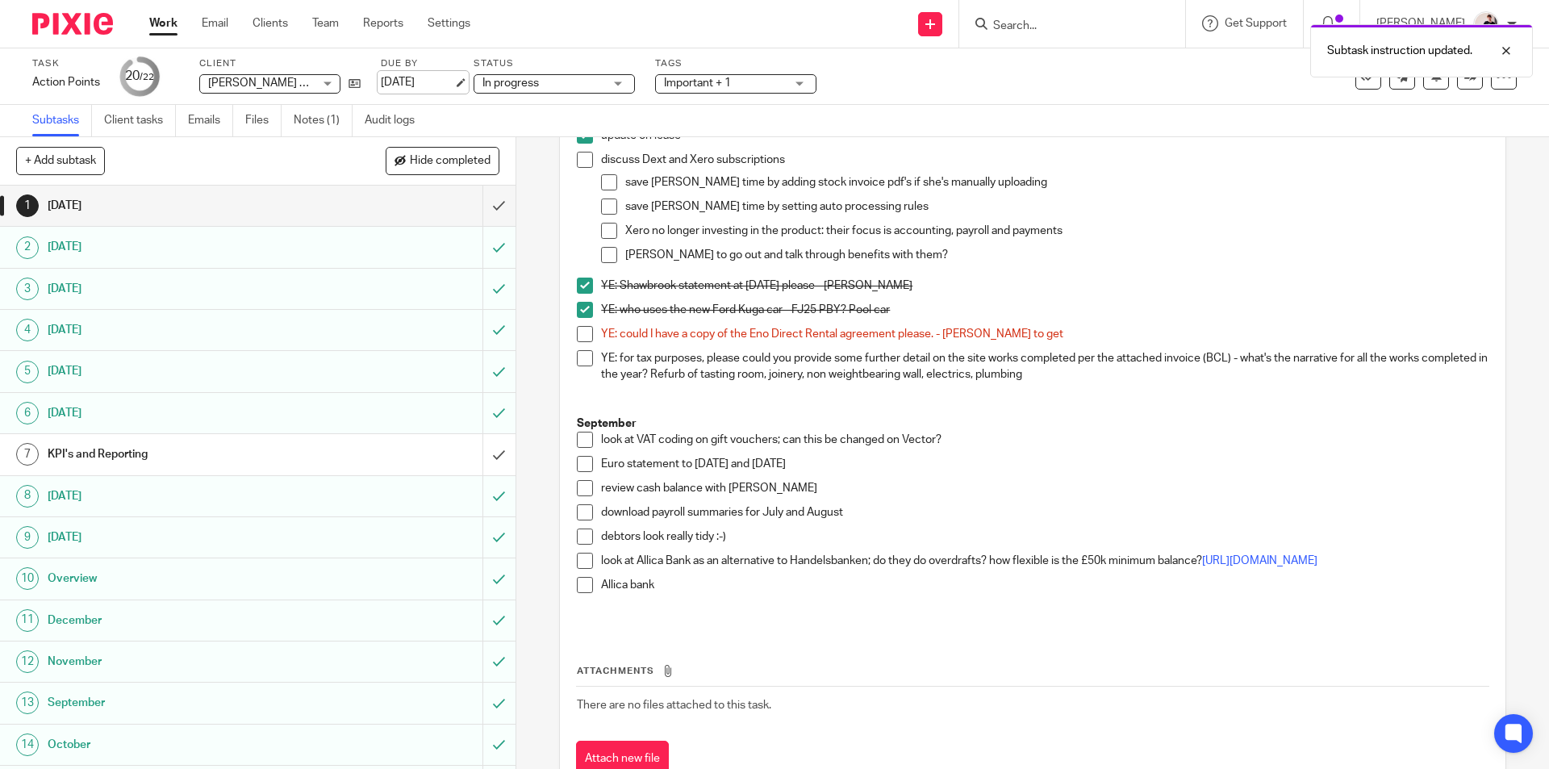
click at [424, 77] on link "21 Aug 2025" at bounding box center [417, 82] width 73 height 17
click at [717, 77] on span "Important + 1" at bounding box center [697, 82] width 67 height 11
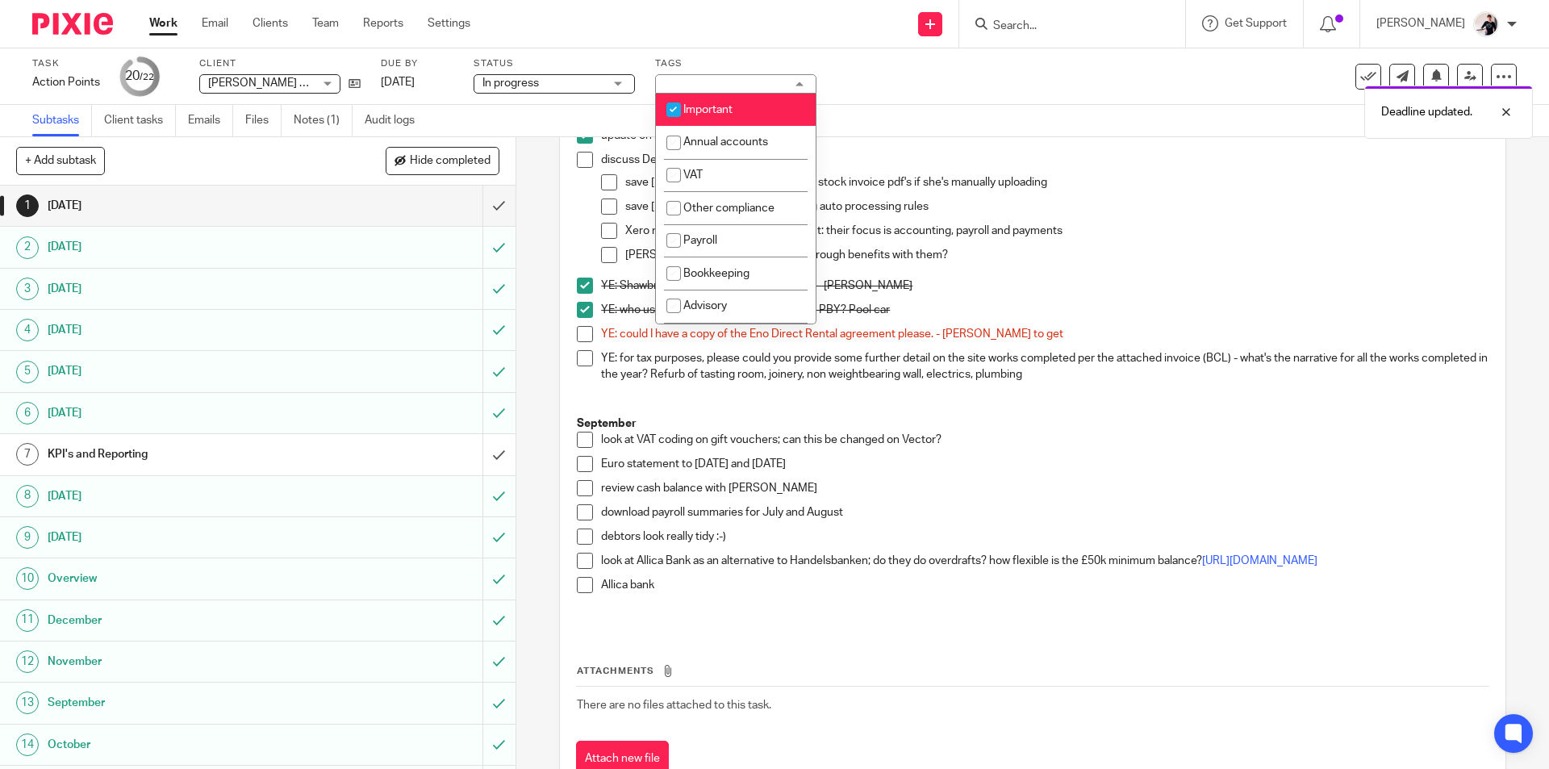
click at [727, 115] on li "Important" at bounding box center [736, 110] width 160 height 33
checkbox input "false"
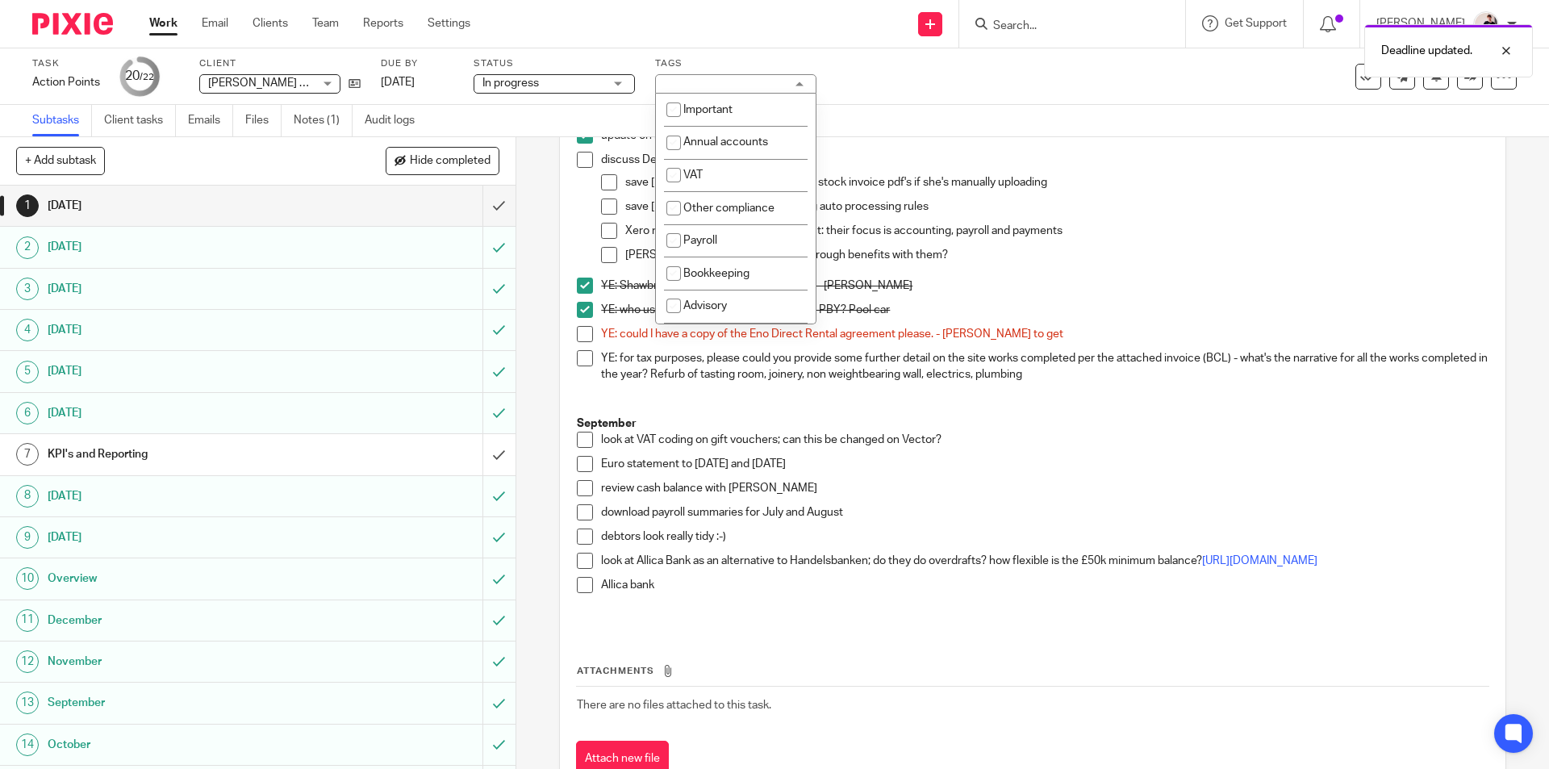
click at [165, 31] on link "Work" at bounding box center [163, 23] width 28 height 16
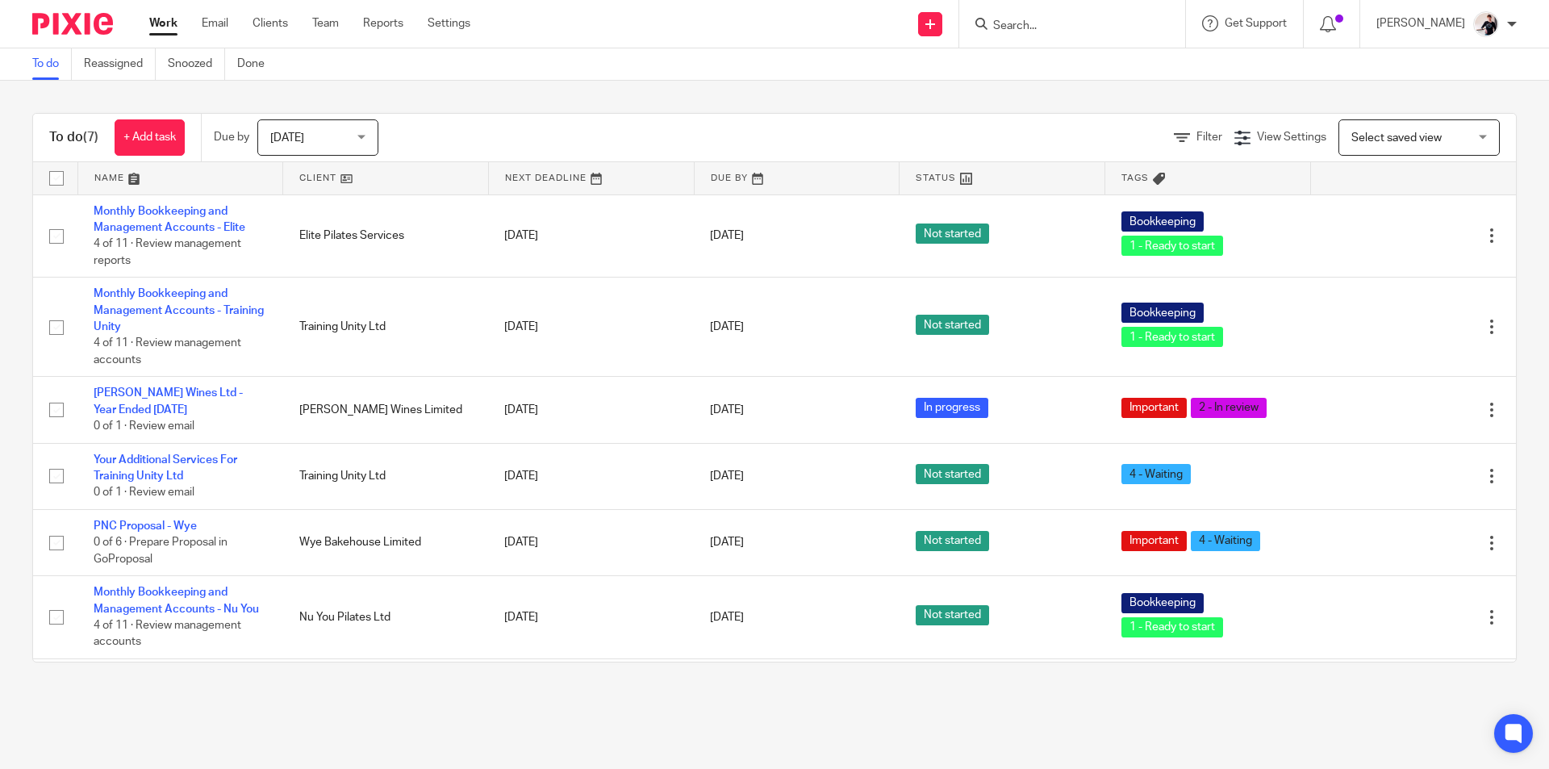
click at [305, 175] on link at bounding box center [385, 178] width 205 height 32
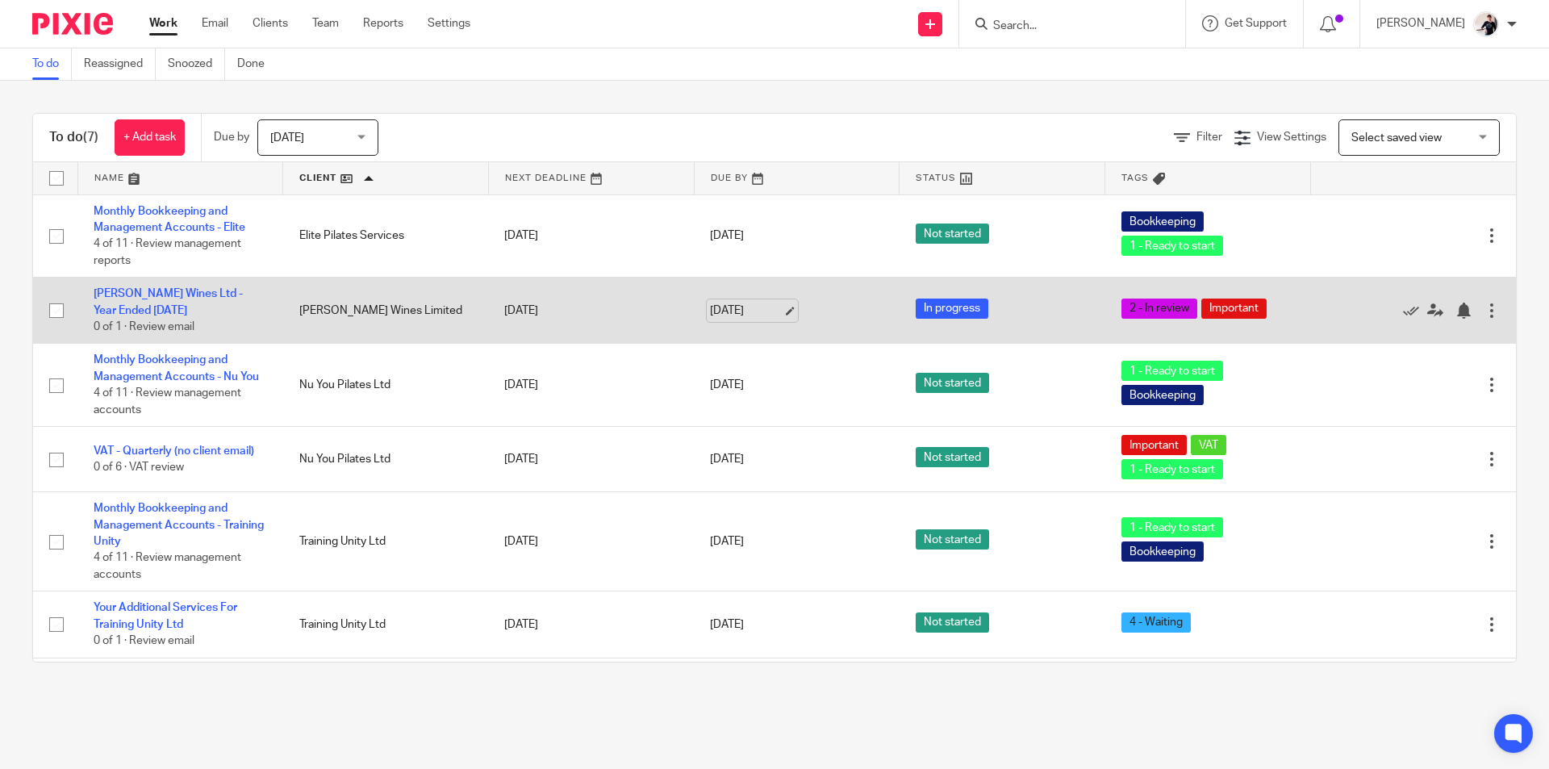
click at [731, 309] on link "[DATE]" at bounding box center [746, 311] width 73 height 17
click at [189, 298] on link "[PERSON_NAME] Wines Ltd - Year Ended [DATE]" at bounding box center [168, 301] width 149 height 27
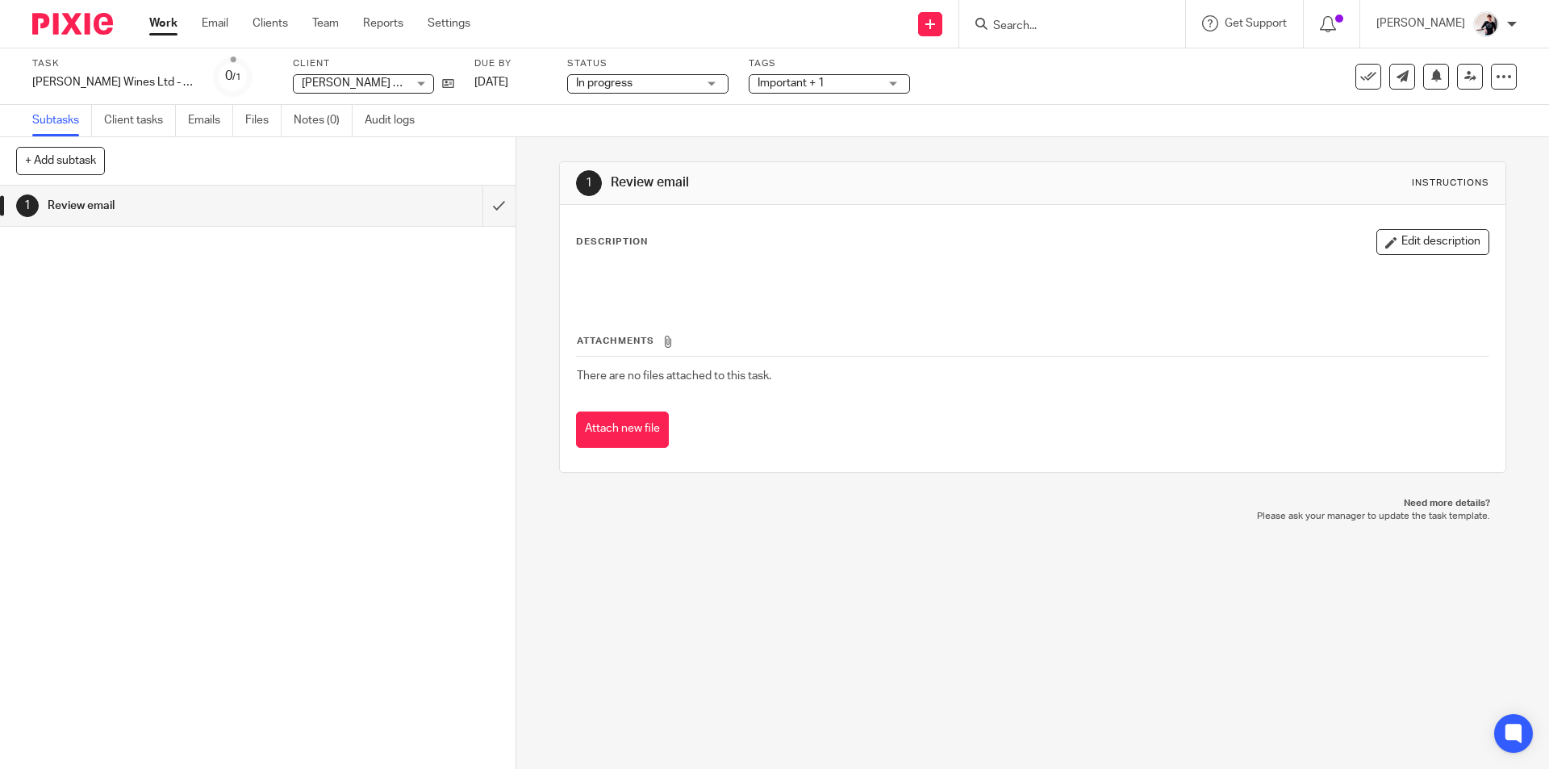
click at [810, 85] on span "Important + 1" at bounding box center [791, 82] width 67 height 11
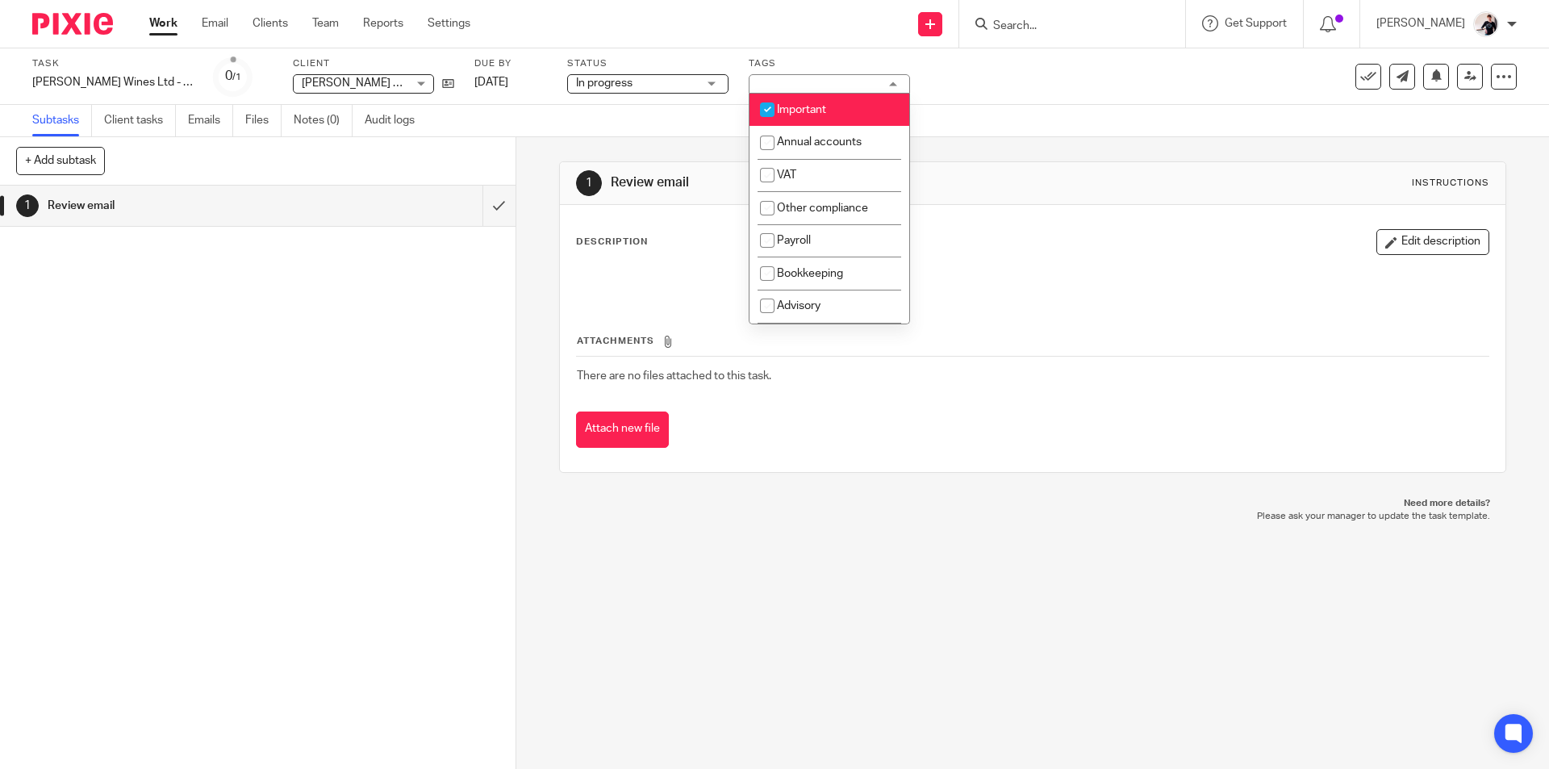
click at [814, 102] on li "Important" at bounding box center [830, 110] width 160 height 33
checkbox input "false"
click at [167, 26] on link "Work" at bounding box center [163, 23] width 28 height 16
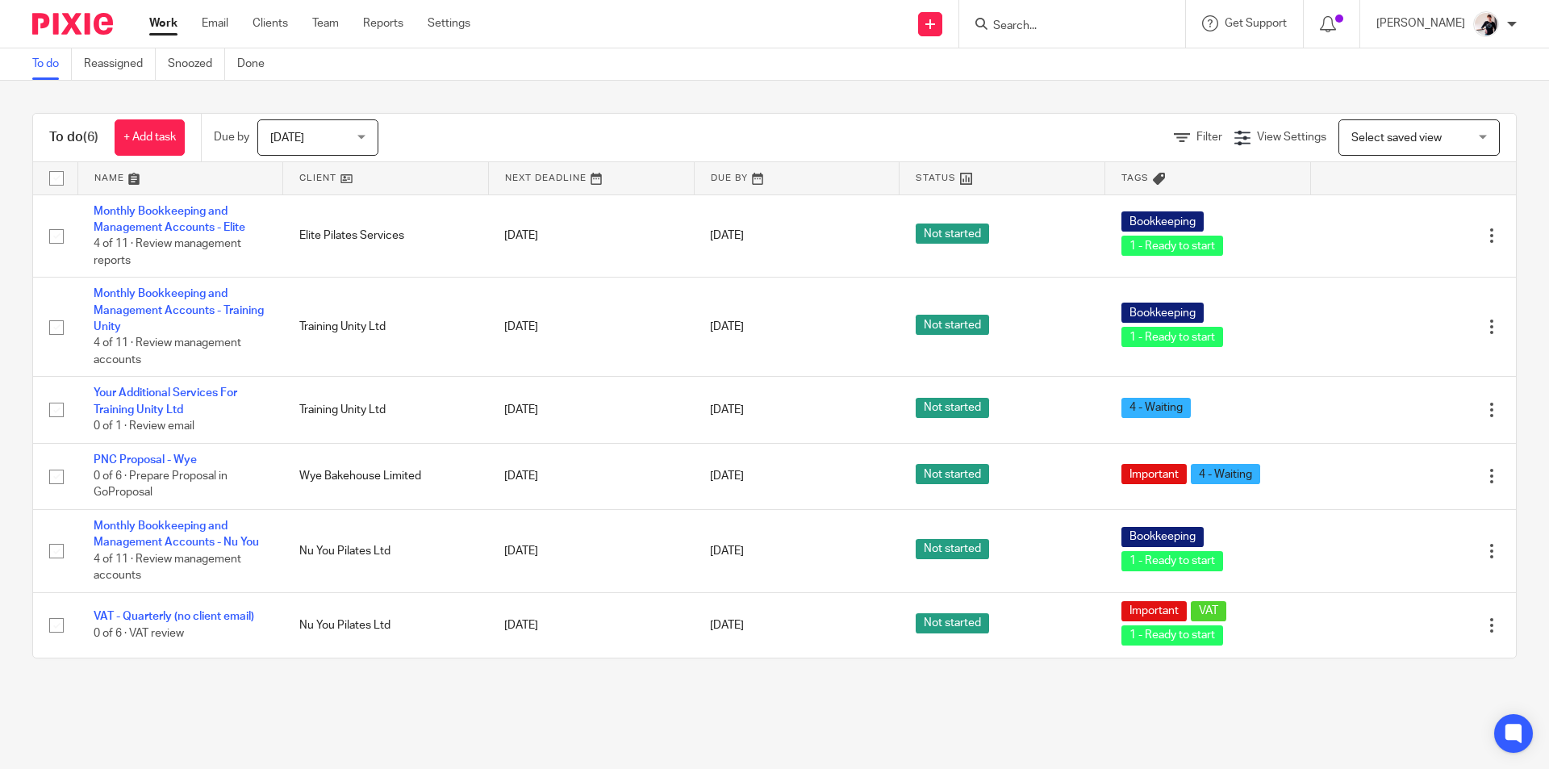
click at [1080, 21] on input "Search" at bounding box center [1064, 26] width 145 height 15
type input "nu"
click at [1128, 73] on link at bounding box center [1130, 76] width 284 height 50
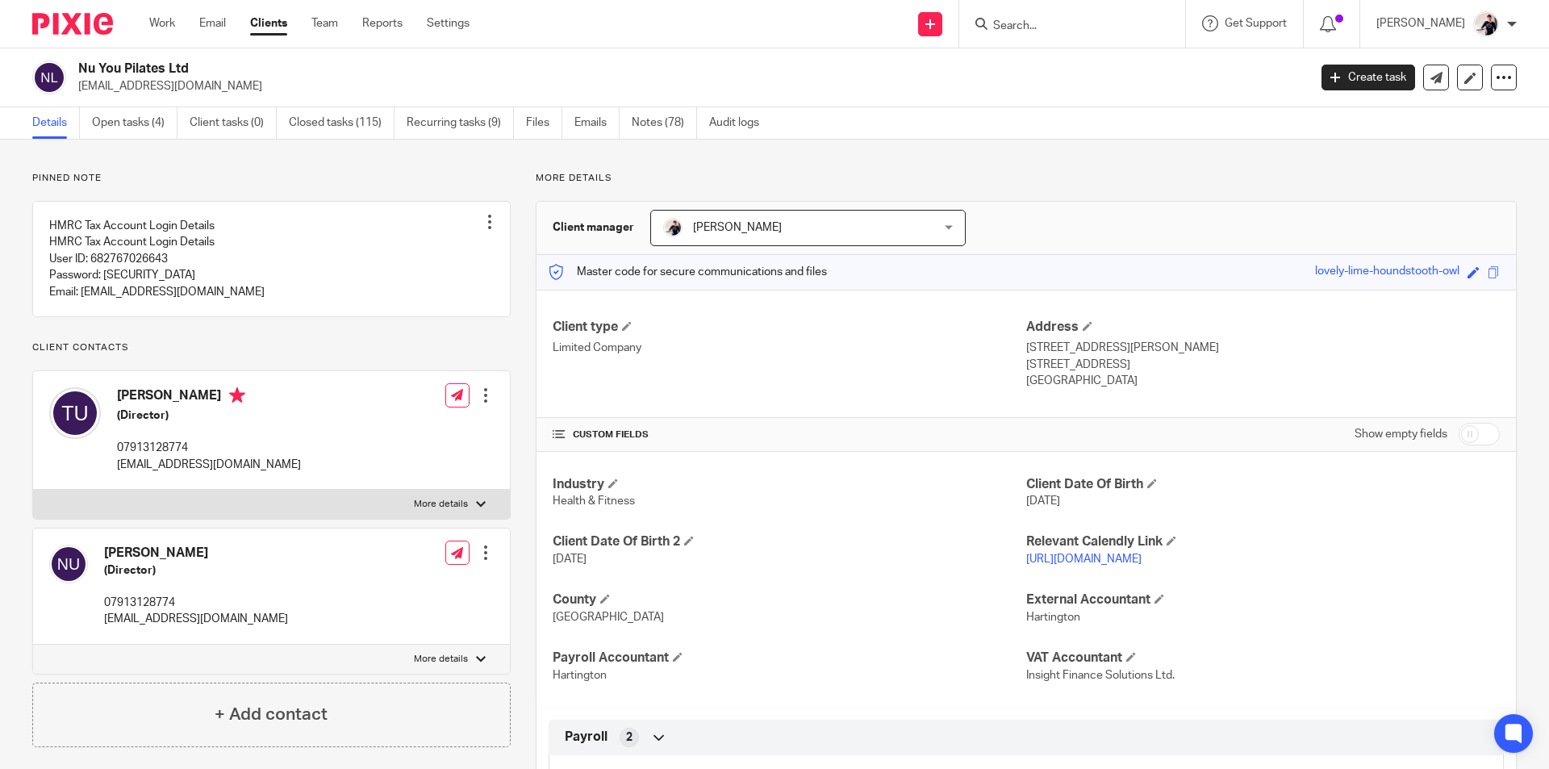
click at [664, 114] on link "Notes (78)" at bounding box center [664, 122] width 65 height 31
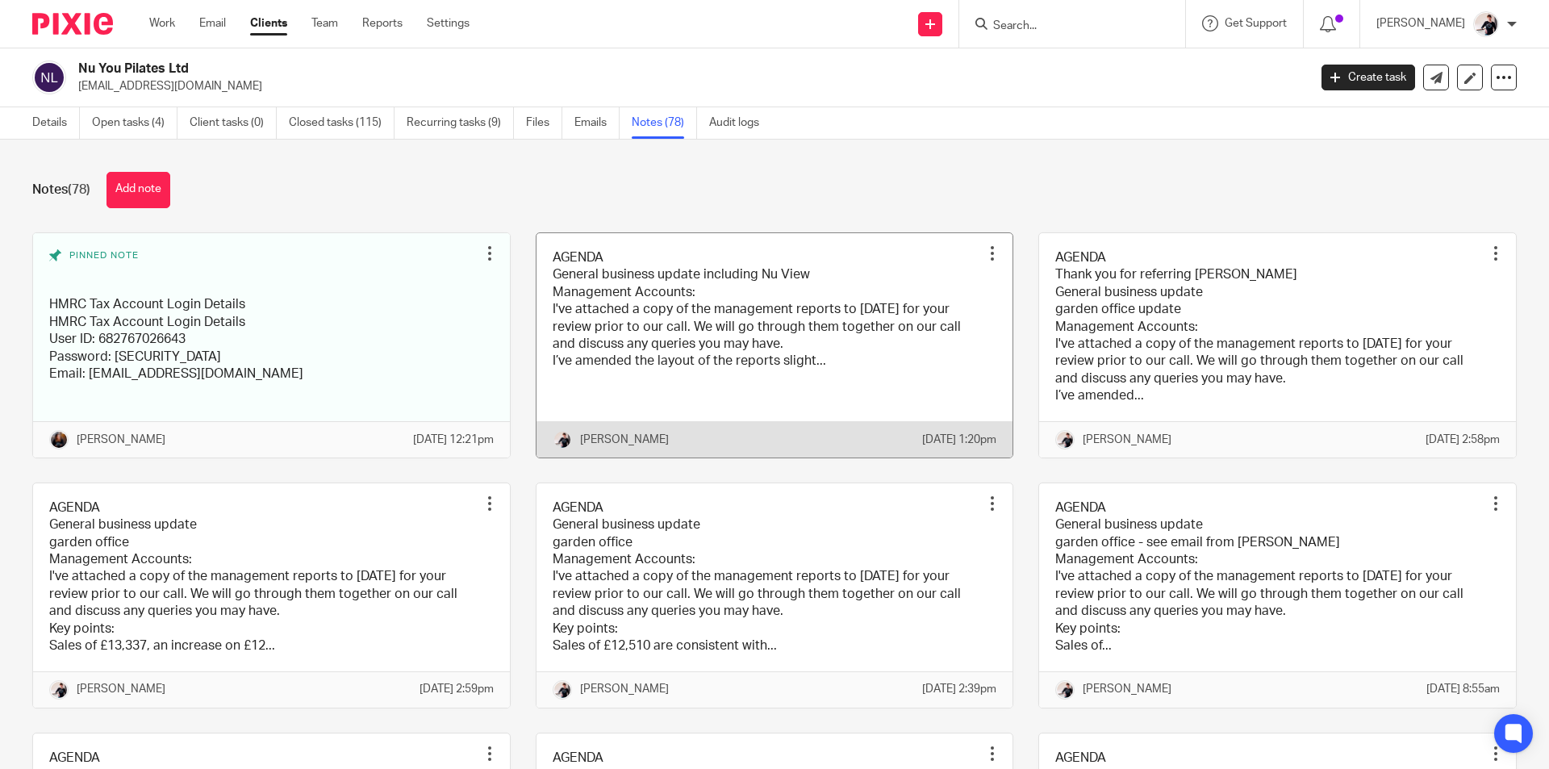
click at [763, 340] on link at bounding box center [775, 345] width 477 height 224
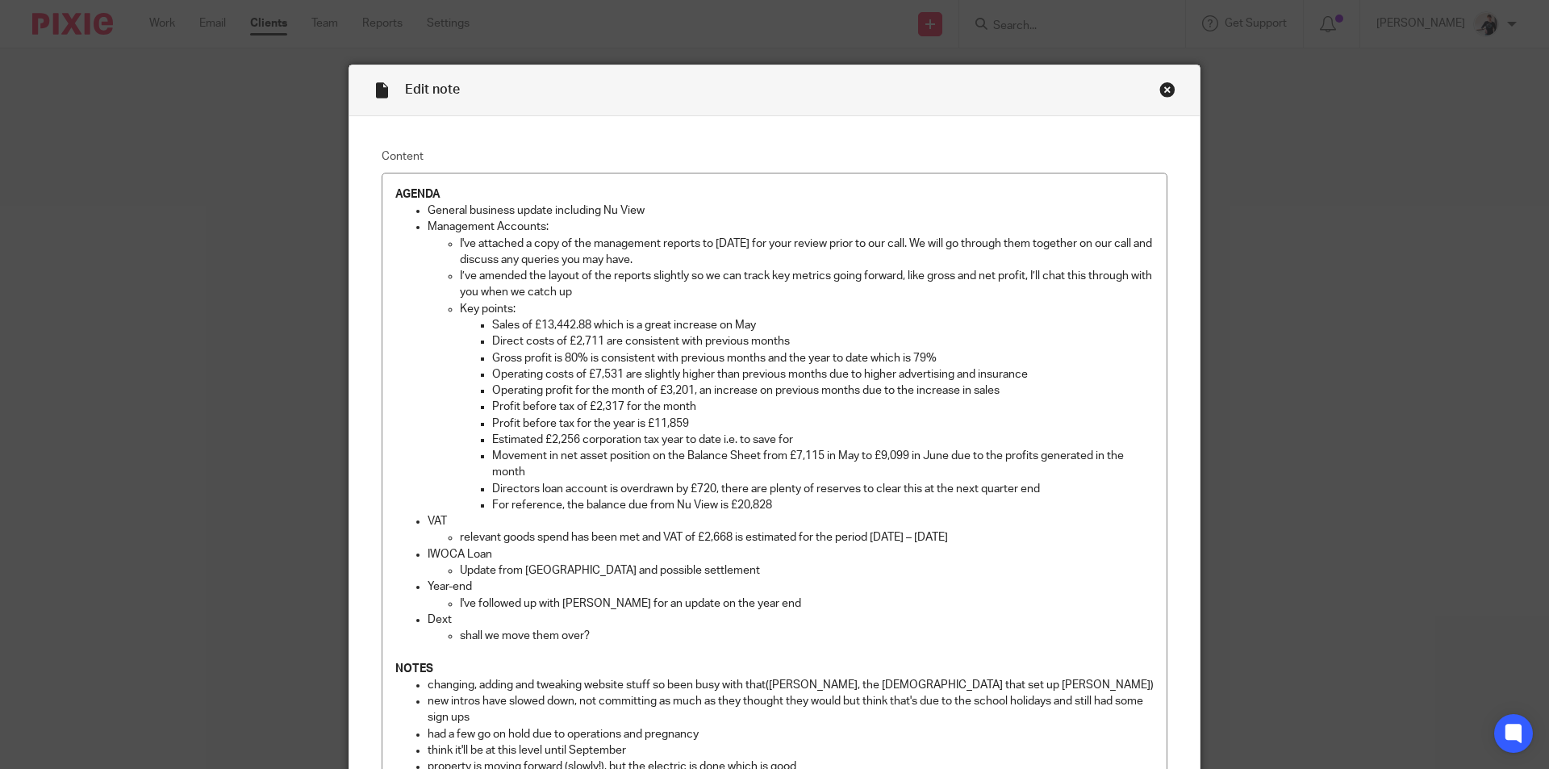
click at [1166, 83] on div "Close this dialog window" at bounding box center [1168, 89] width 16 height 16
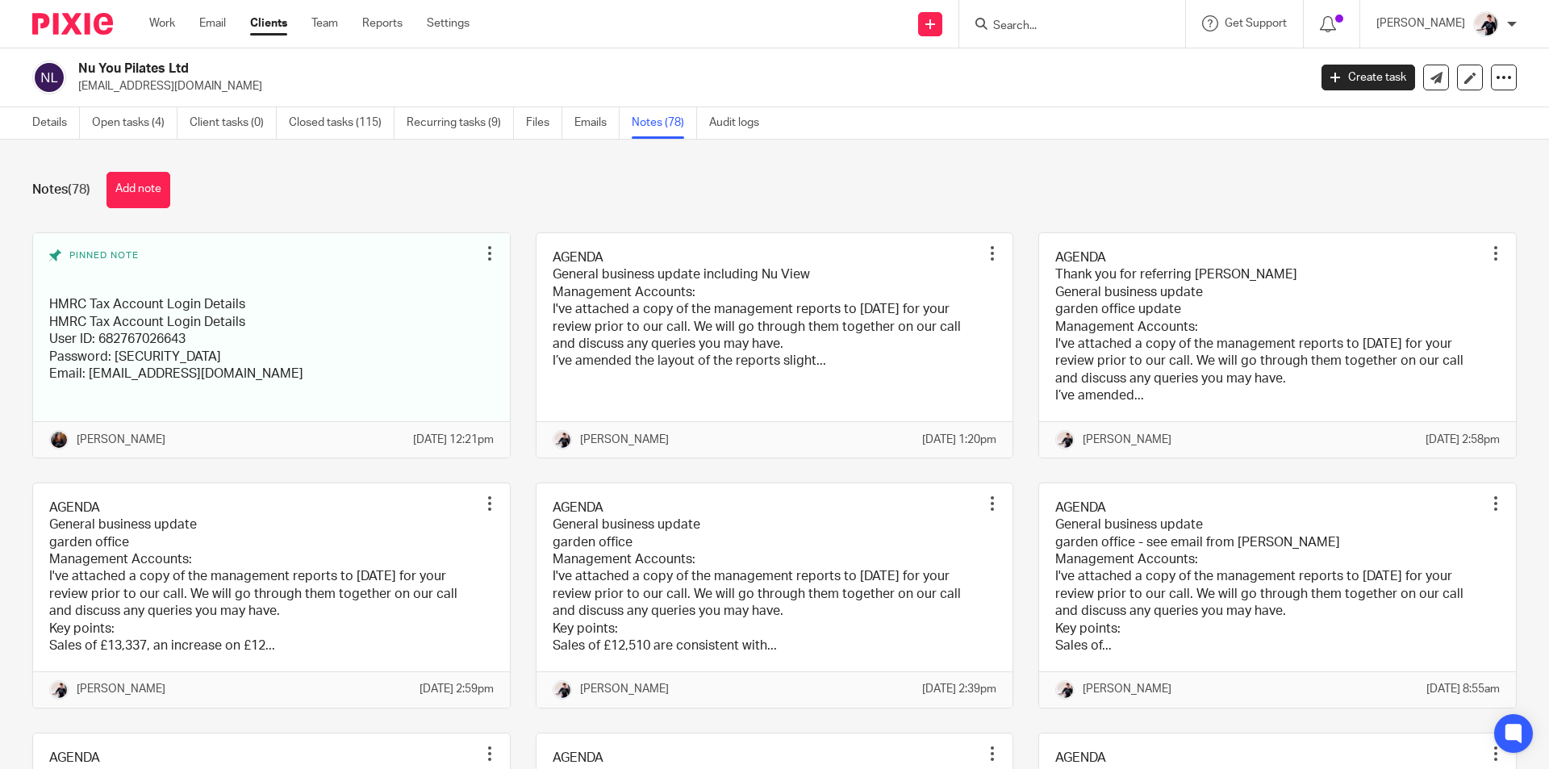
click at [857, 420] on link at bounding box center [775, 345] width 477 height 224
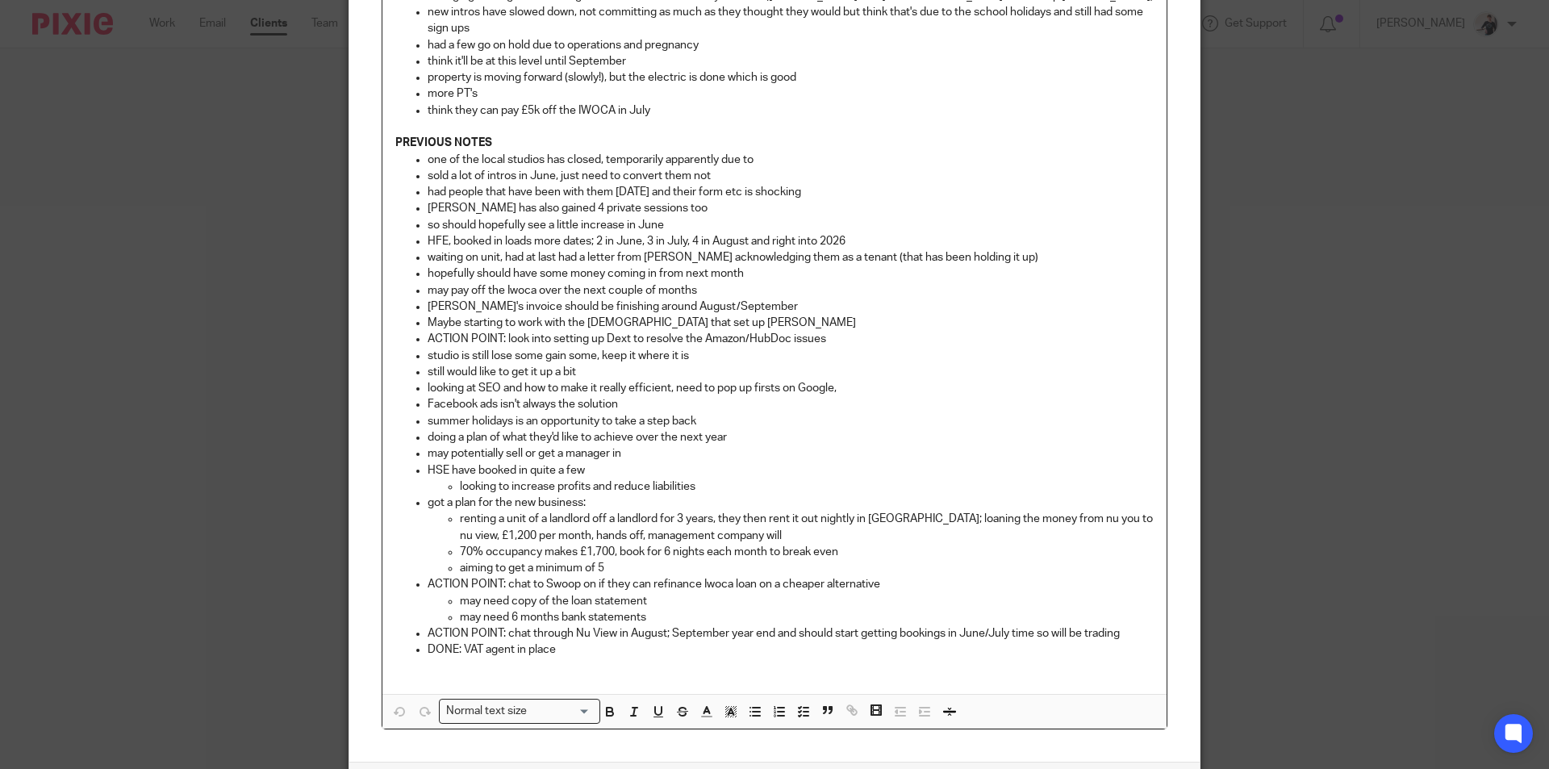
scroll to position [815, 0]
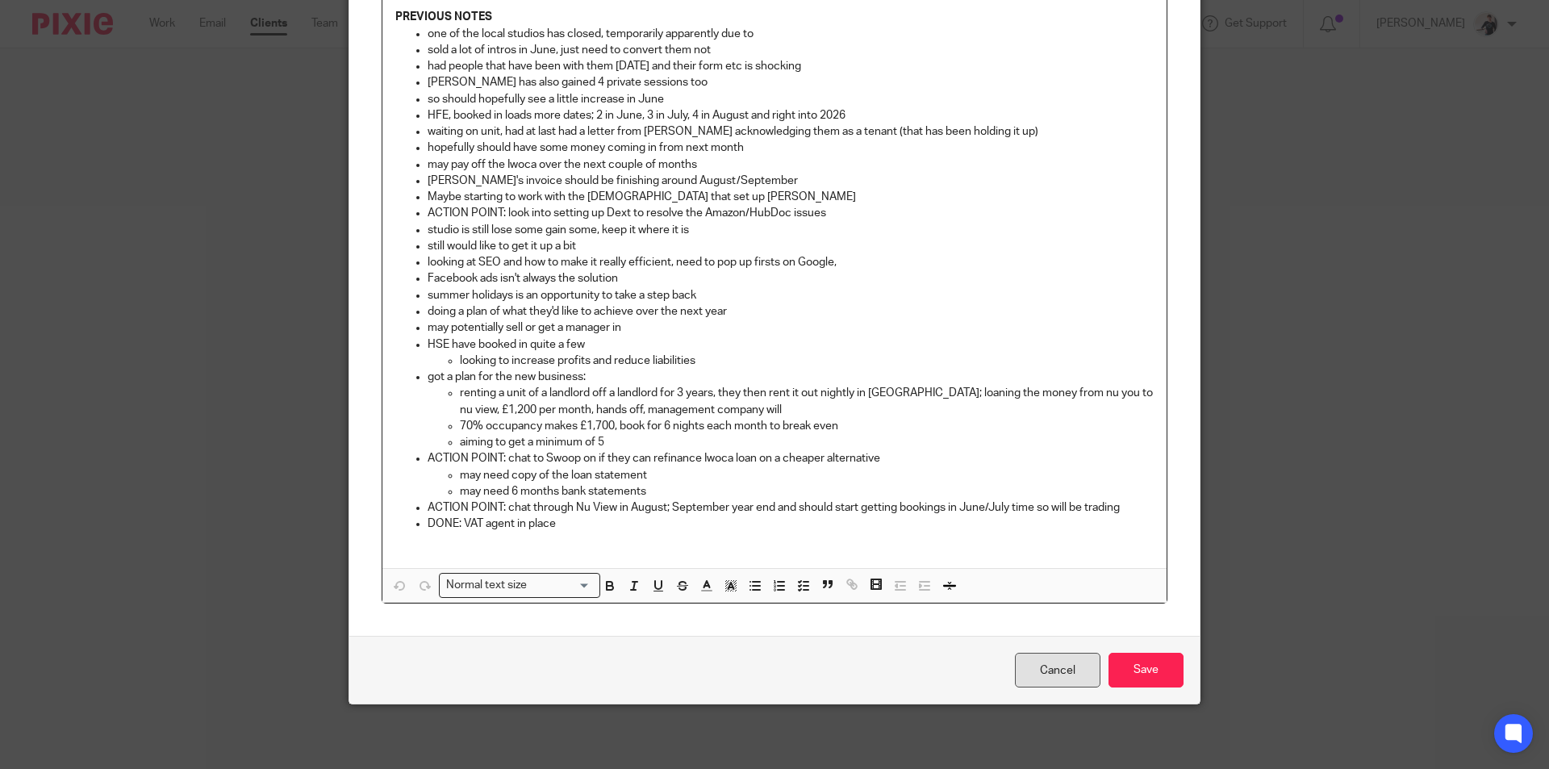
click at [1052, 671] on link "Cancel" at bounding box center [1058, 670] width 86 height 35
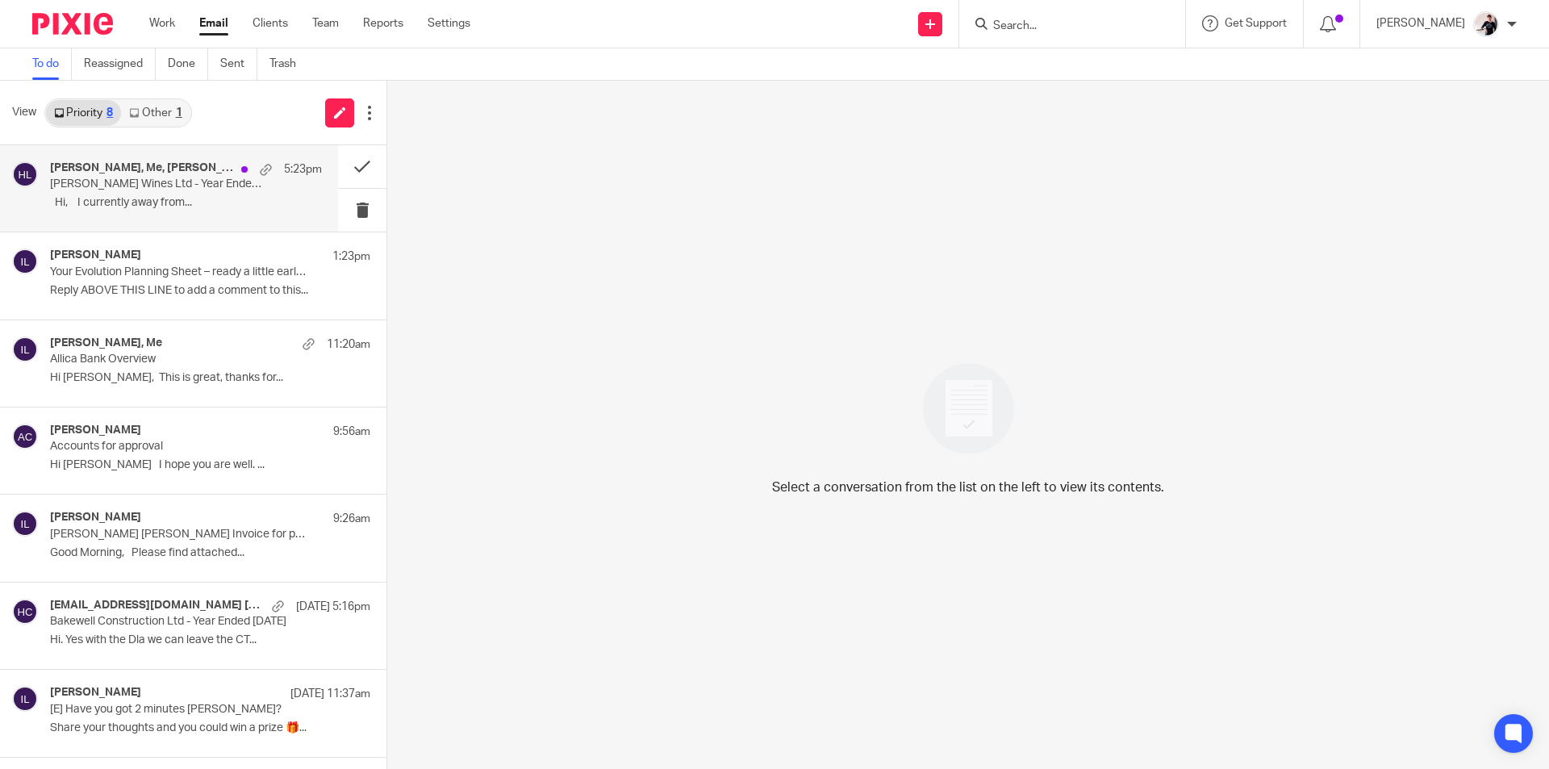
click at [77, 196] on p "﻿ ﻿ ﻿Hi, I currently away from..." at bounding box center [186, 203] width 272 height 14
click at [349, 162] on button at bounding box center [362, 166] width 48 height 43
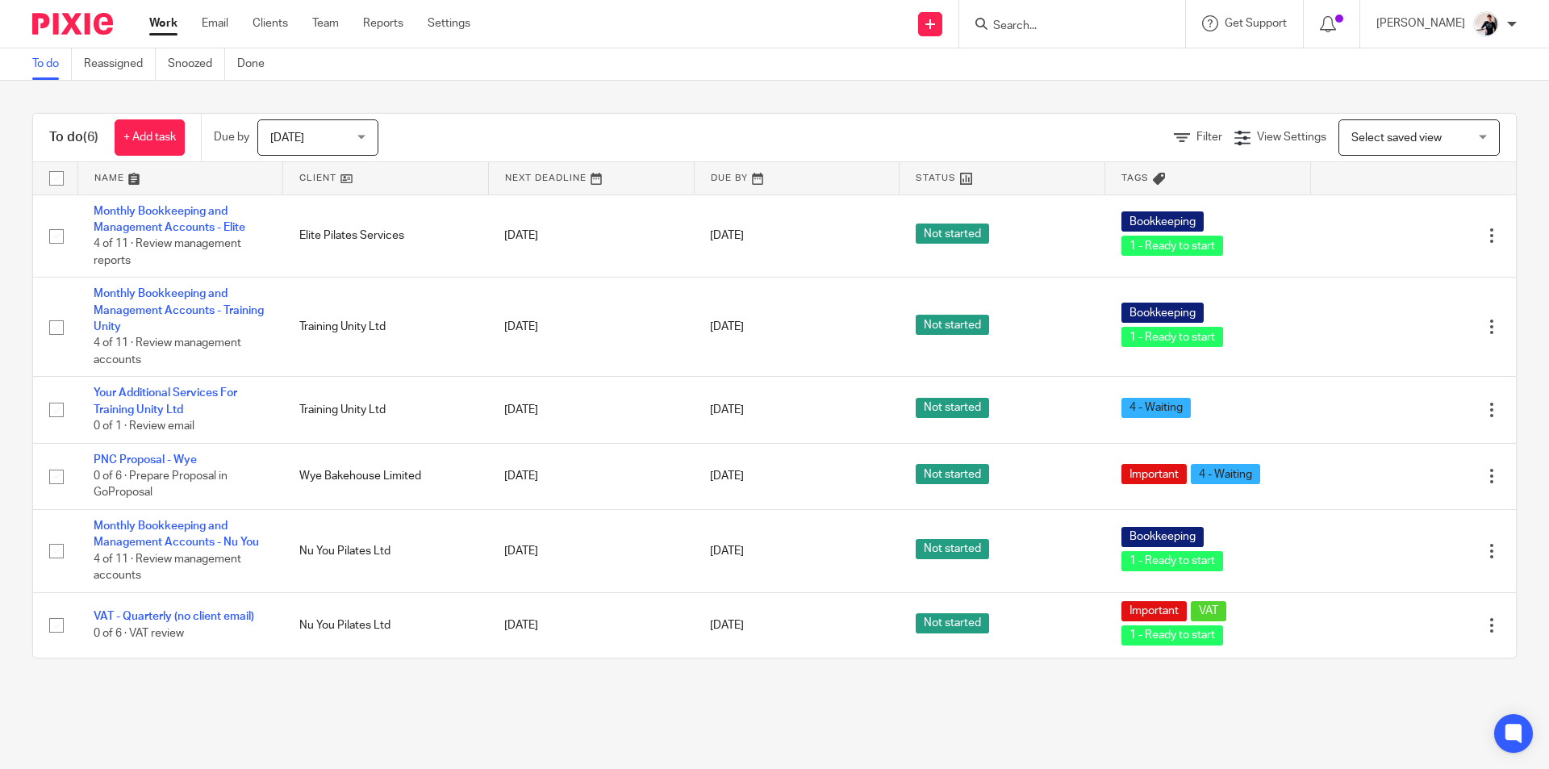
click at [306, 180] on link at bounding box center [385, 178] width 205 height 32
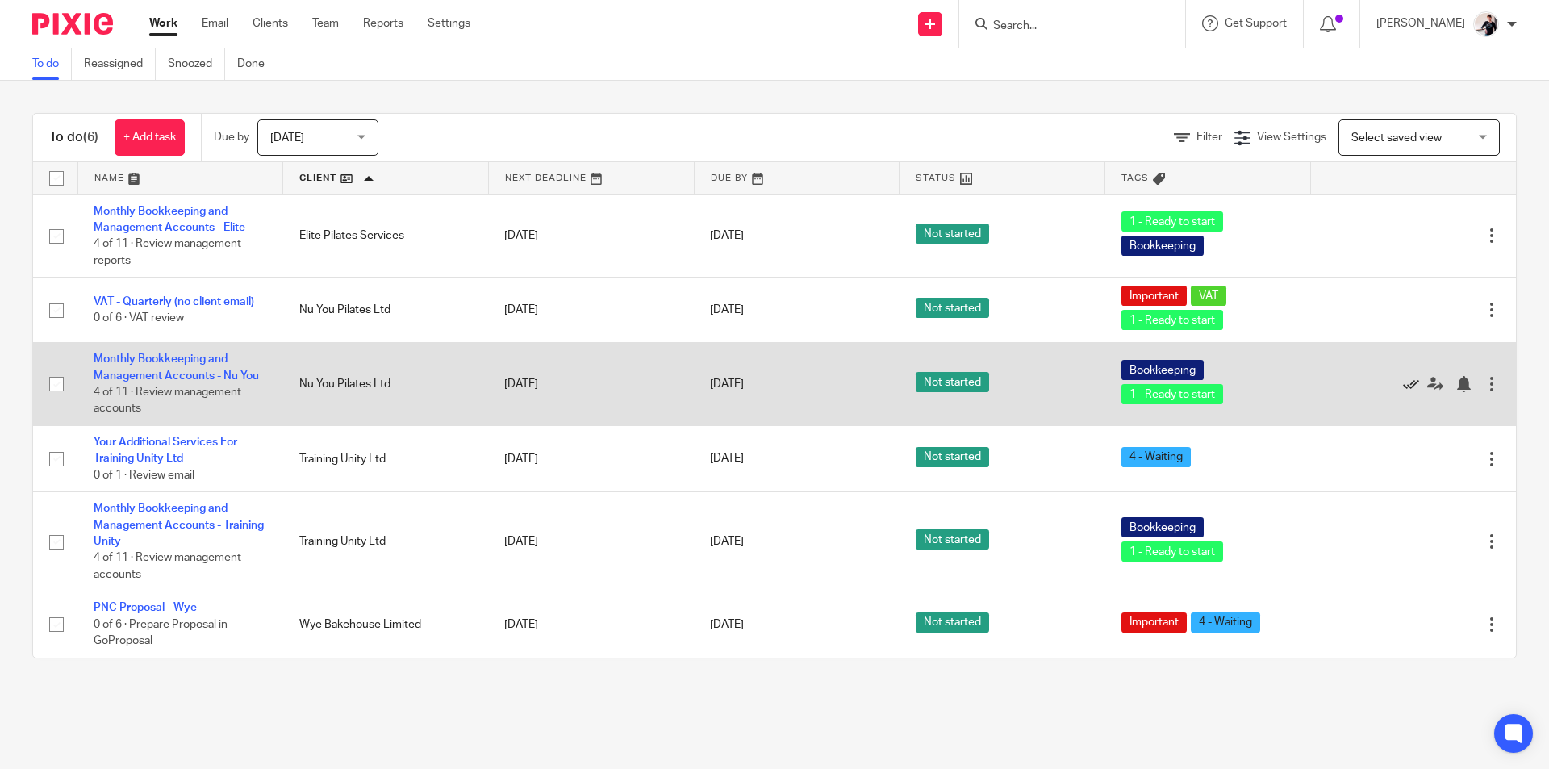
click at [1403, 381] on icon at bounding box center [1411, 384] width 16 height 16
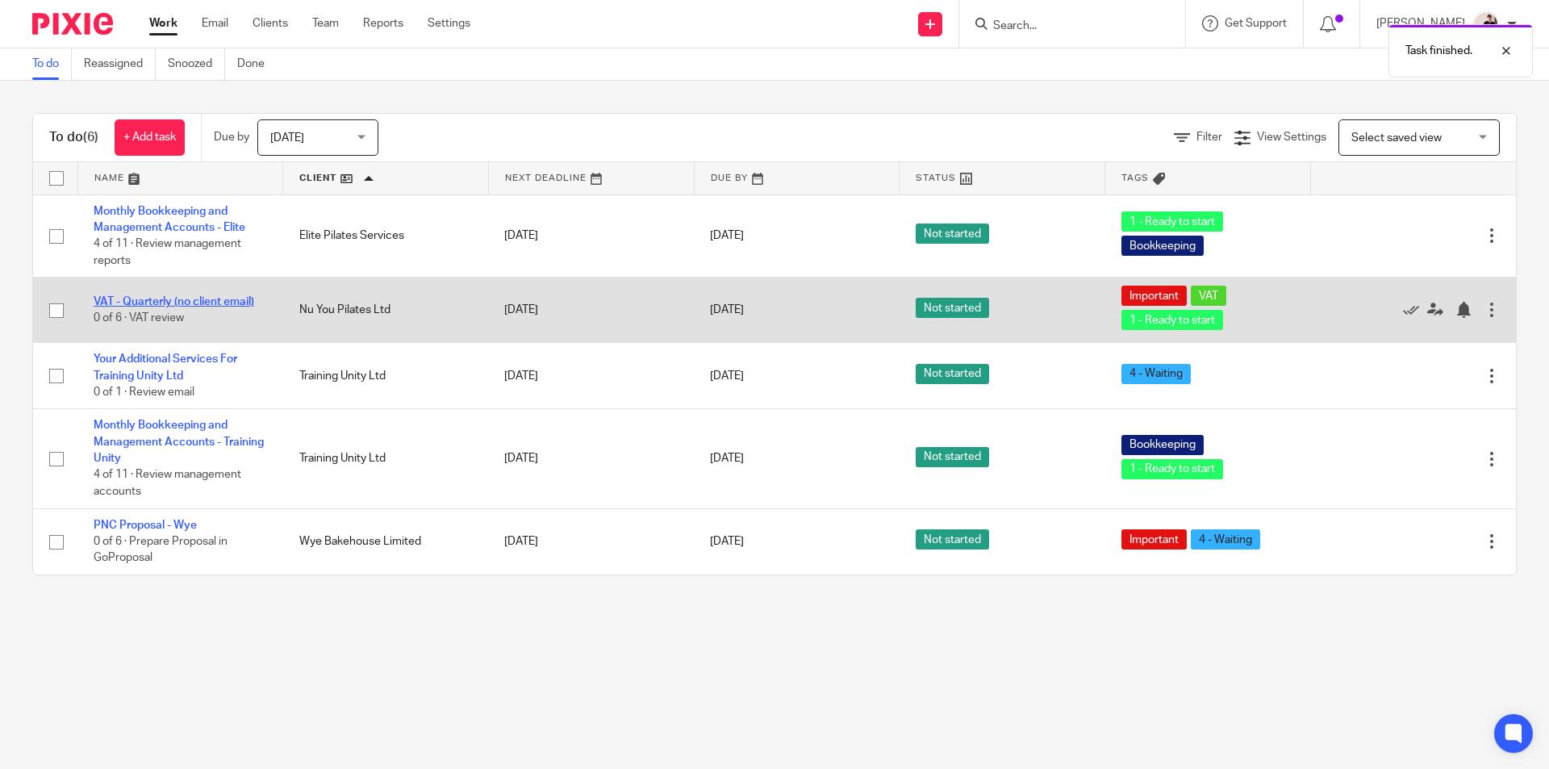
click at [240, 301] on link "VAT - Quarterly (no client email)" at bounding box center [174, 301] width 161 height 11
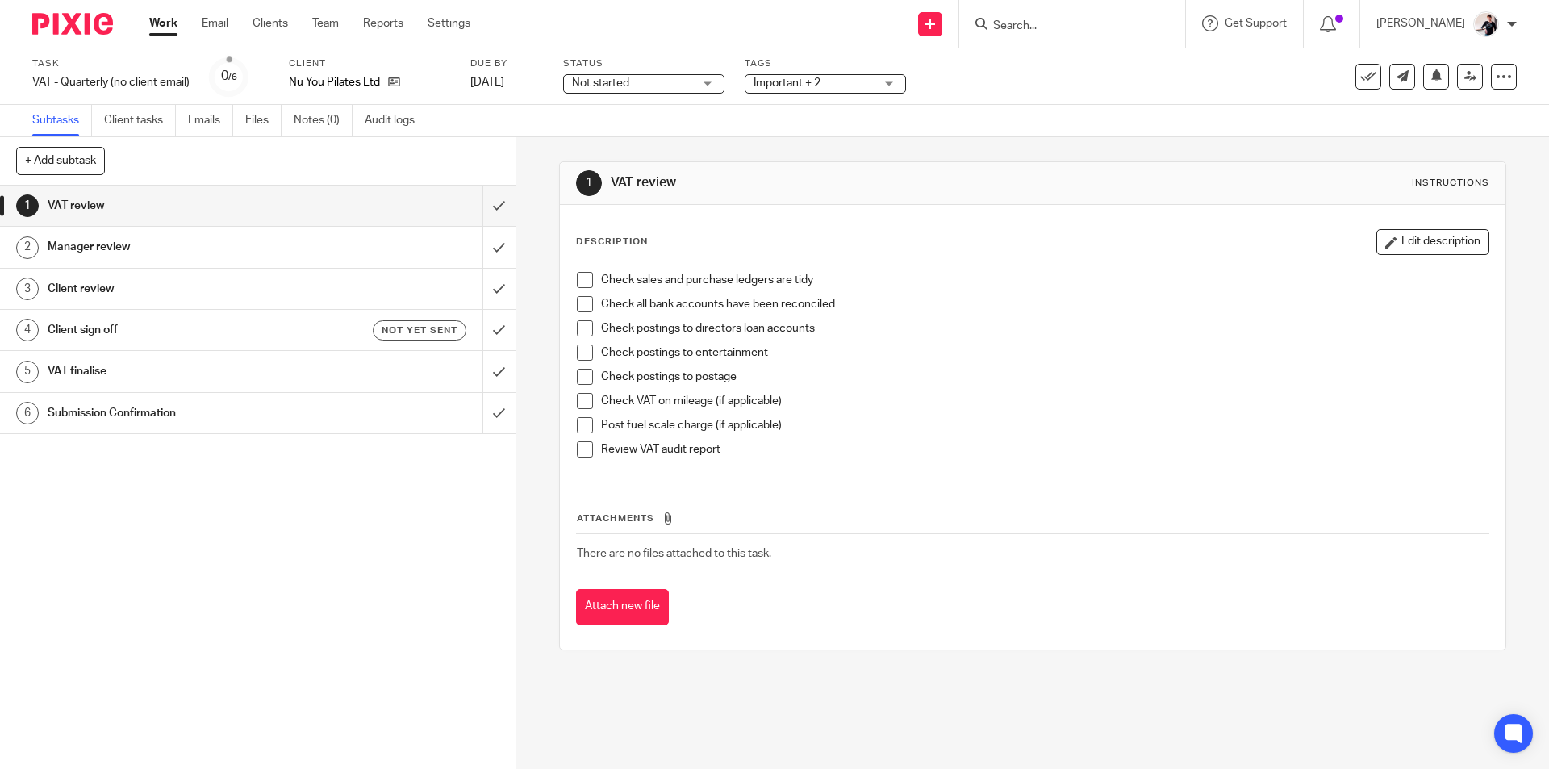
click at [792, 82] on span "Important + 2" at bounding box center [787, 82] width 67 height 11
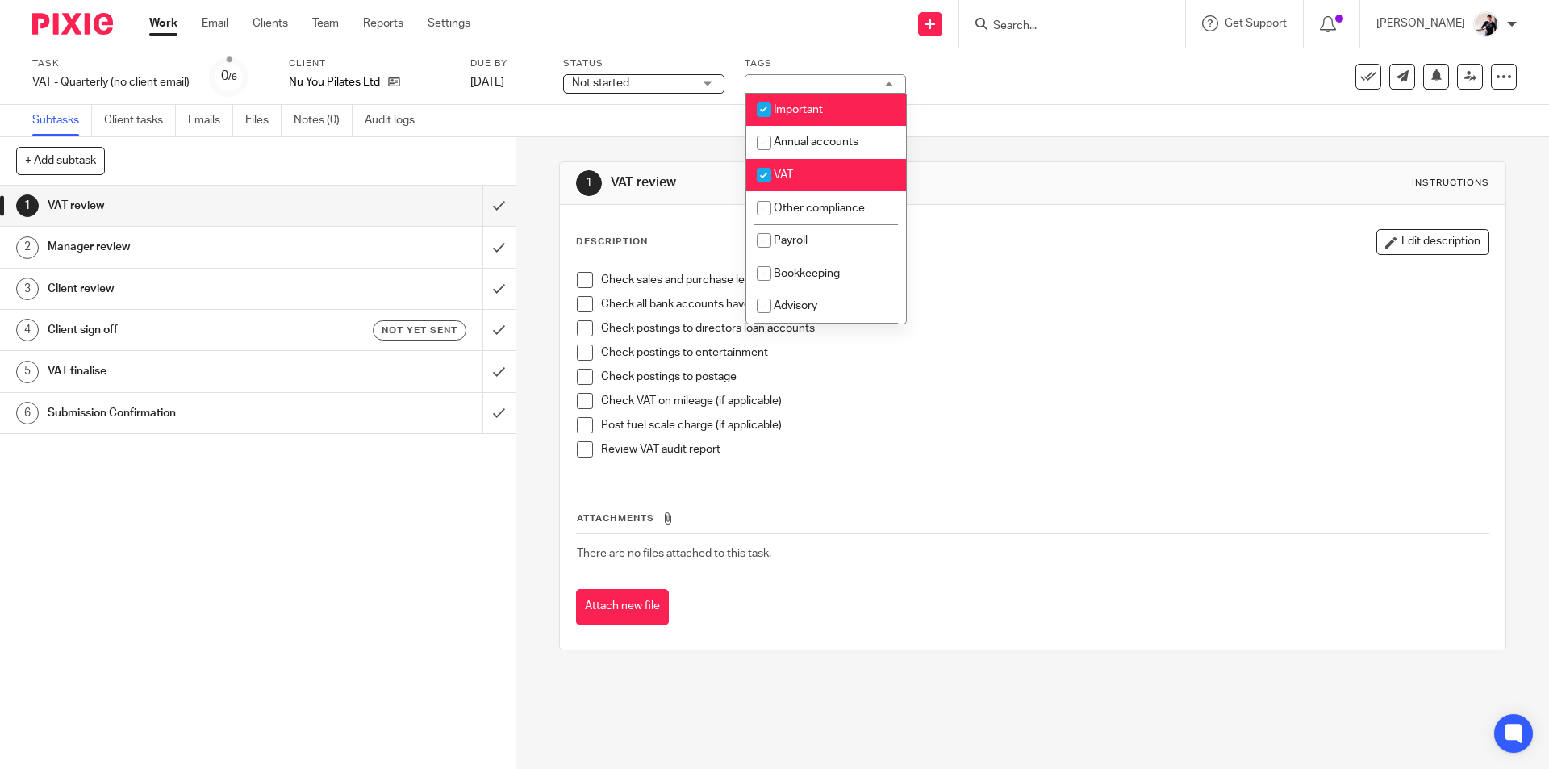
scroll to position [161, 0]
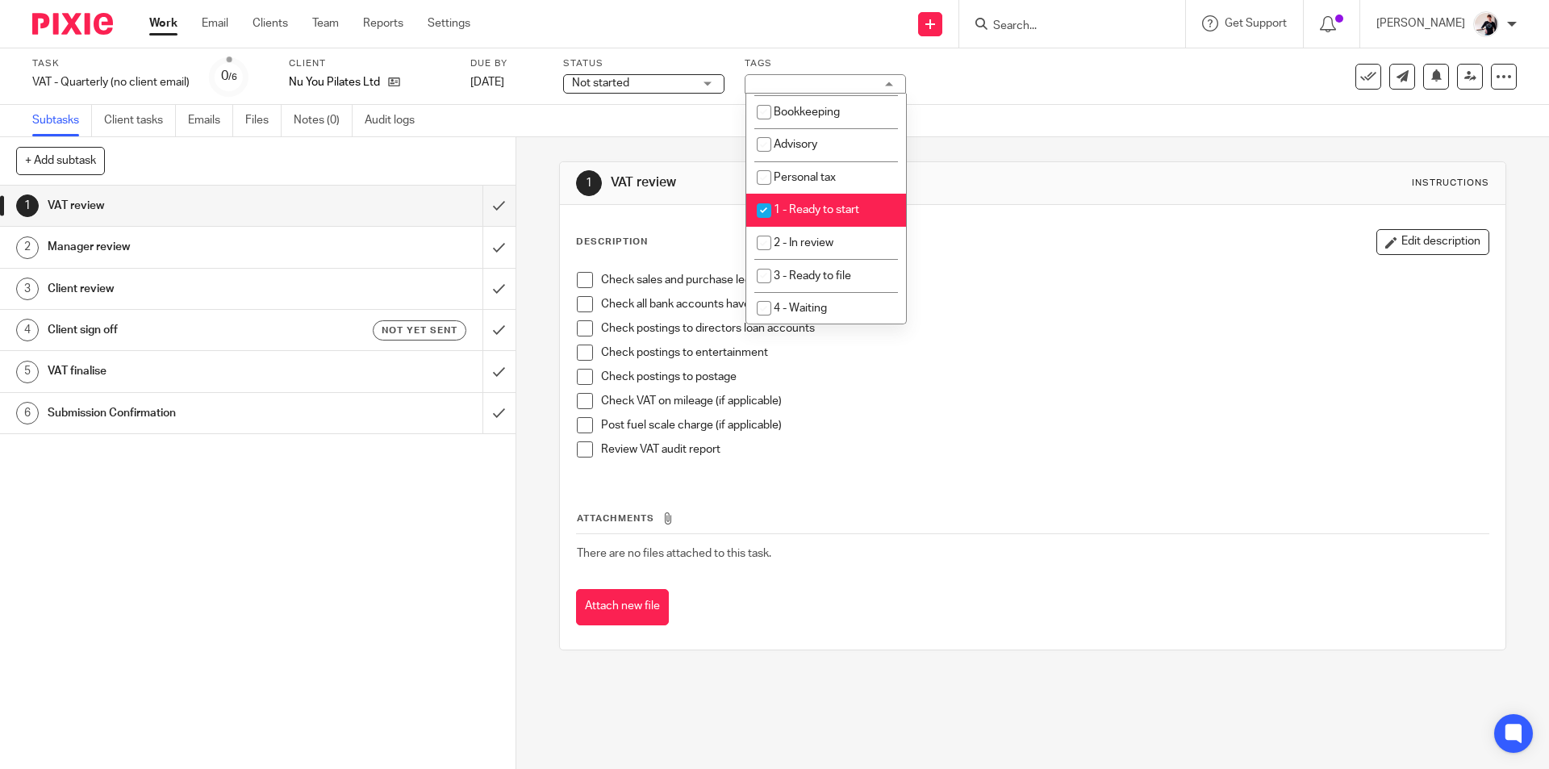
click at [811, 209] on span "1 - Ready to start" at bounding box center [817, 209] width 86 height 11
checkbox input "false"
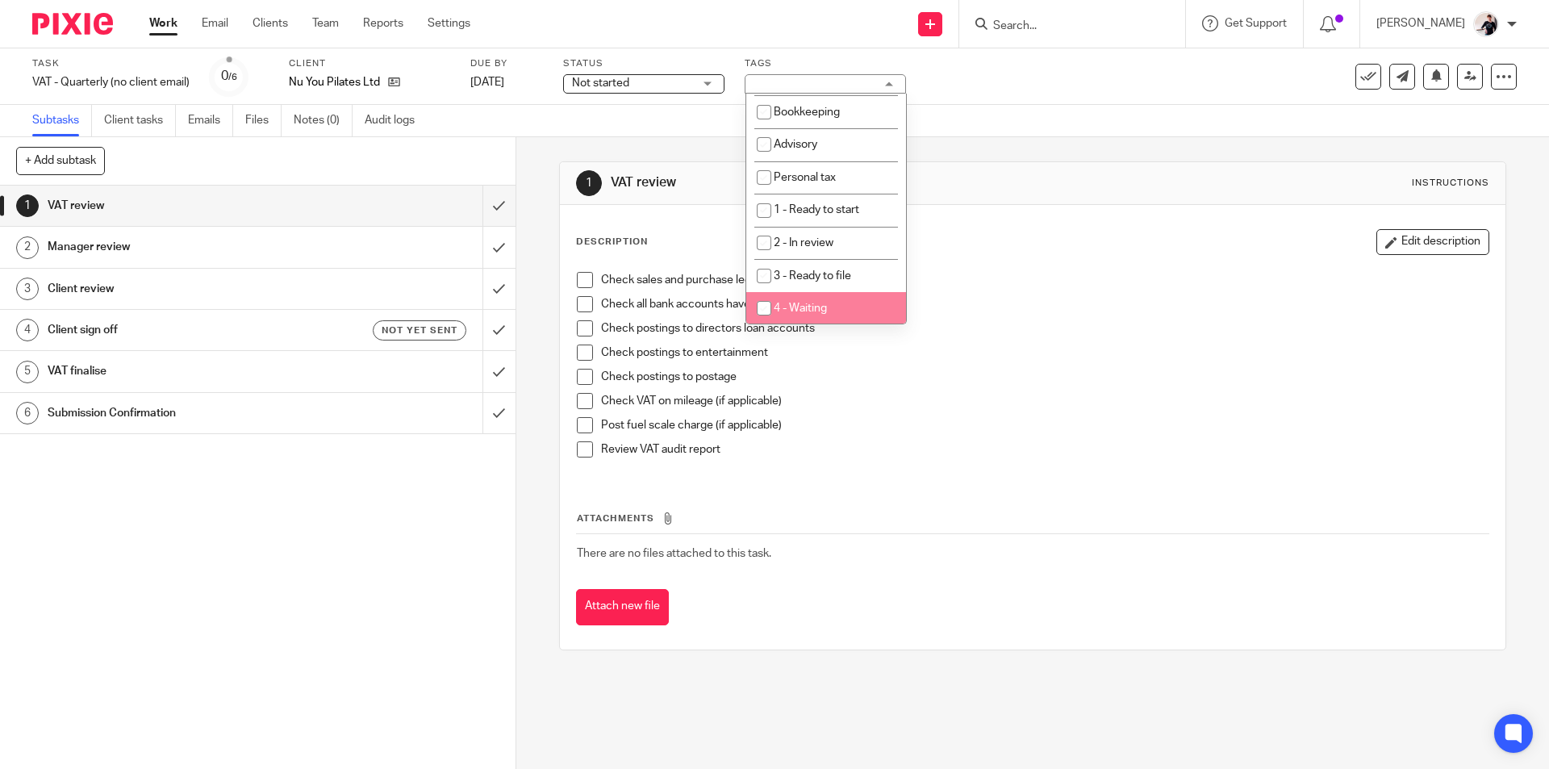
click at [814, 308] on span "4 - Waiting" at bounding box center [800, 308] width 53 height 11
checkbox input "true"
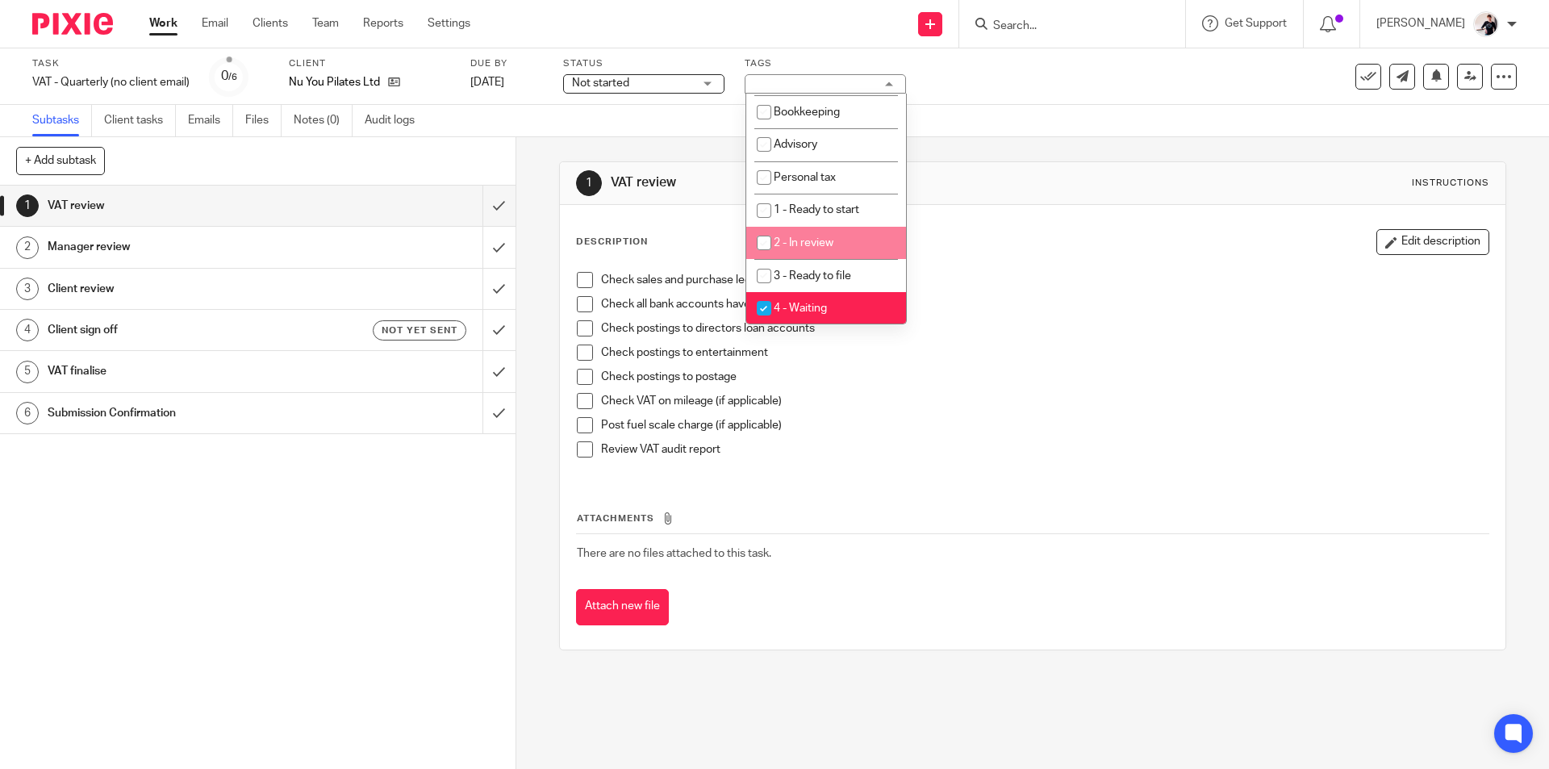
click at [633, 89] on span "Not started" at bounding box center [632, 83] width 121 height 17
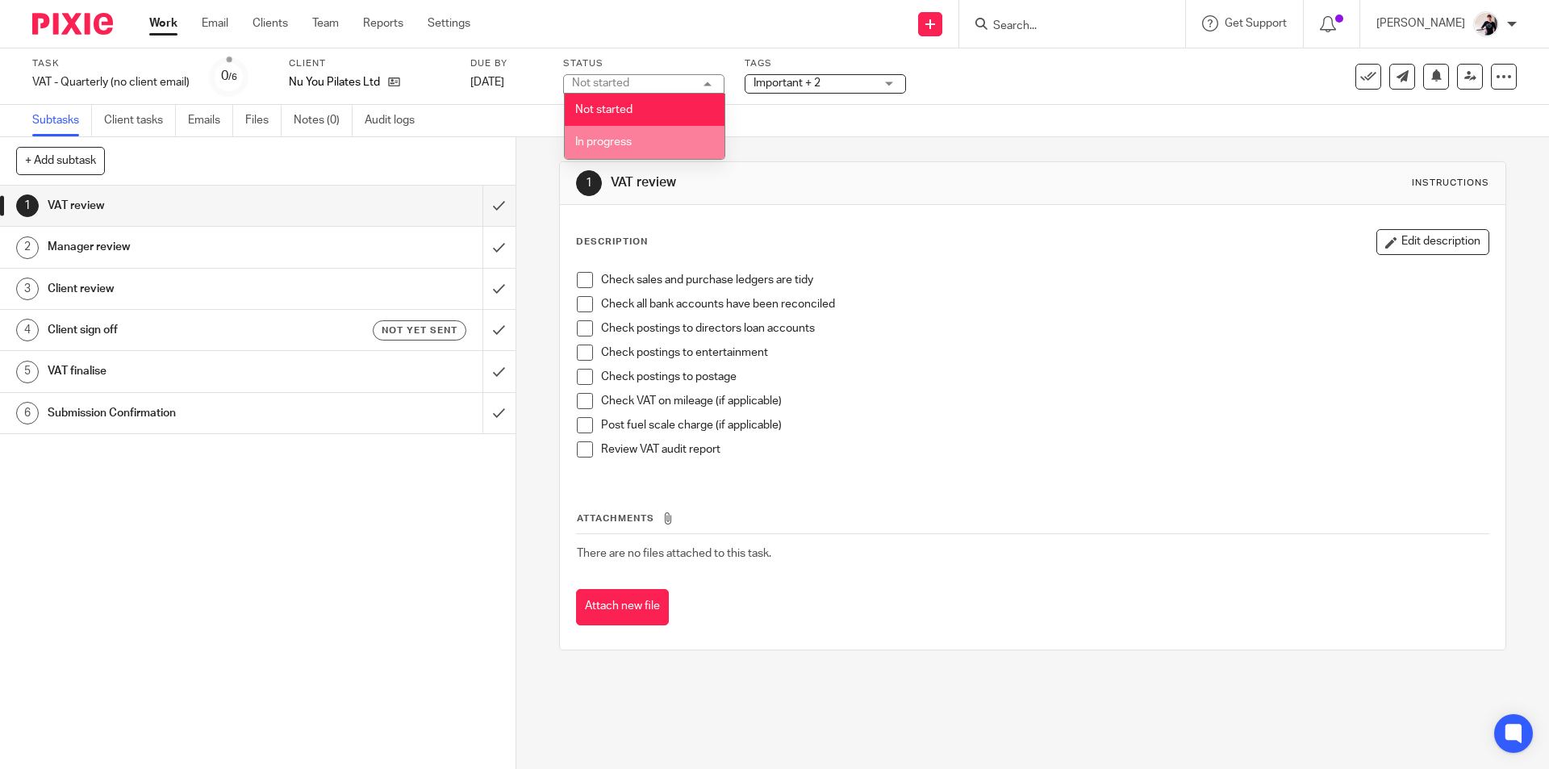
click at [634, 151] on li "In progress" at bounding box center [645, 142] width 160 height 33
click at [505, 75] on link "21 Aug 2025" at bounding box center [506, 82] width 73 height 17
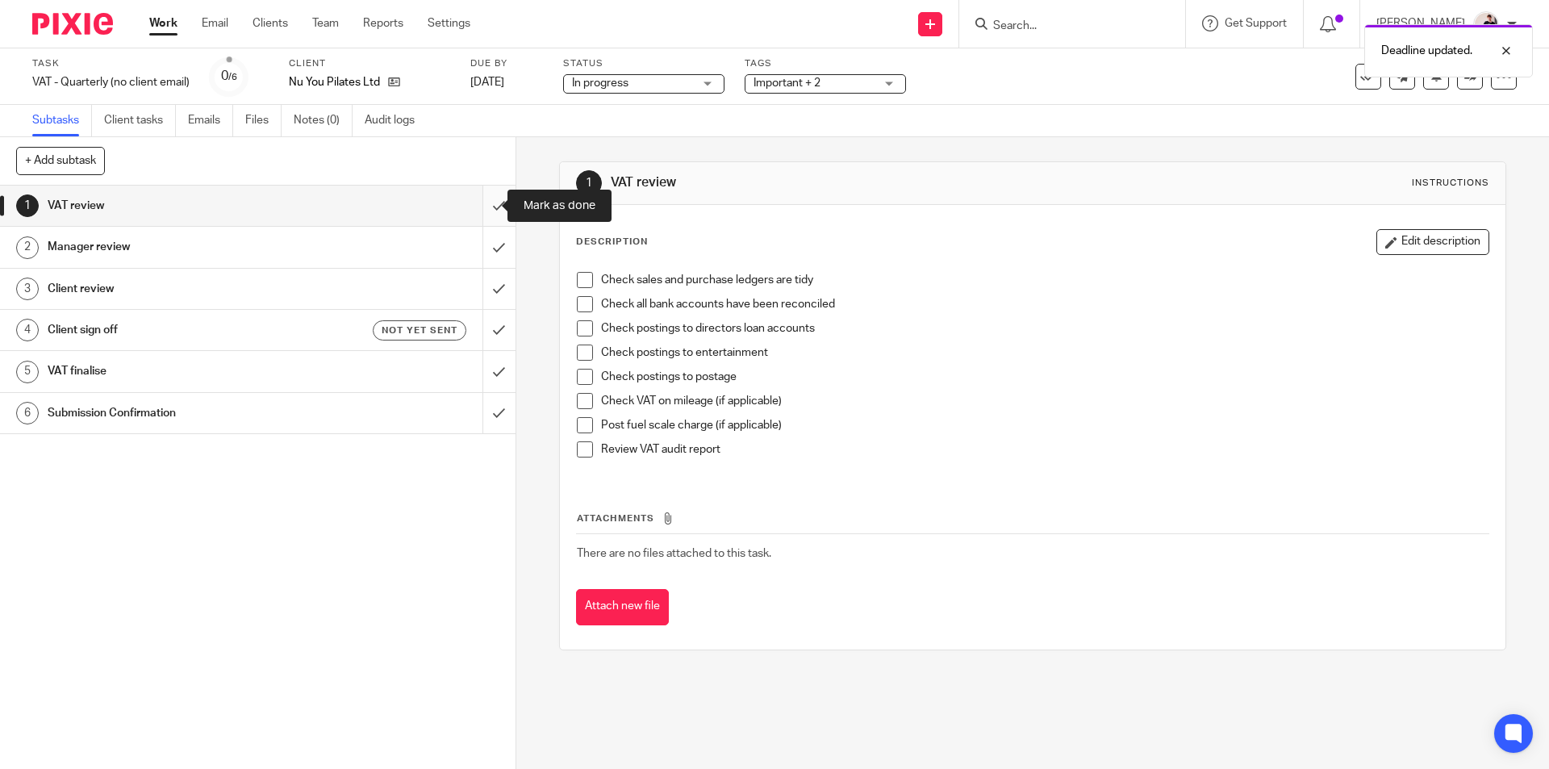
click at [467, 213] on input "submit" at bounding box center [258, 206] width 516 height 40
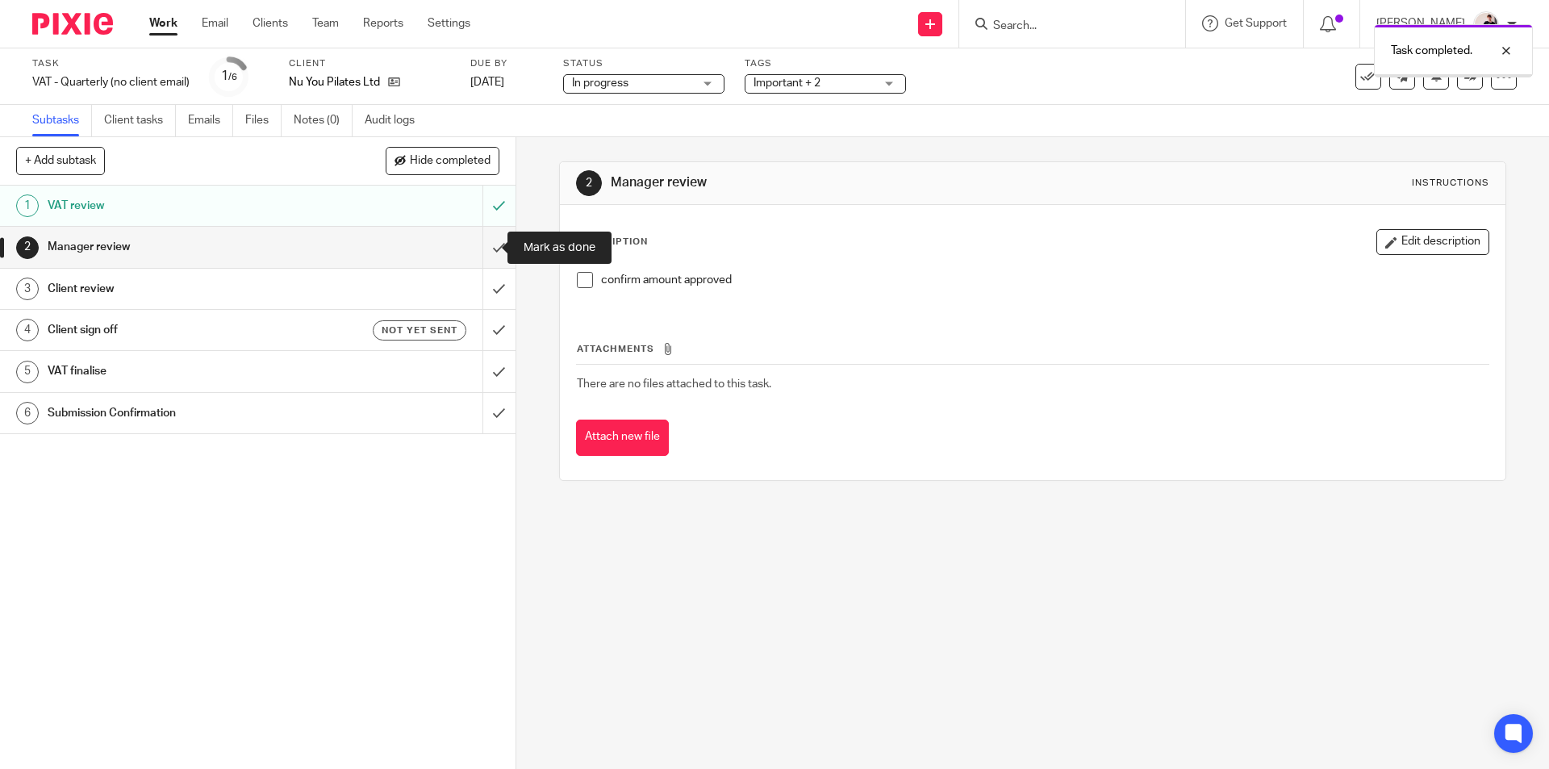
click at [479, 239] on input "submit" at bounding box center [258, 247] width 516 height 40
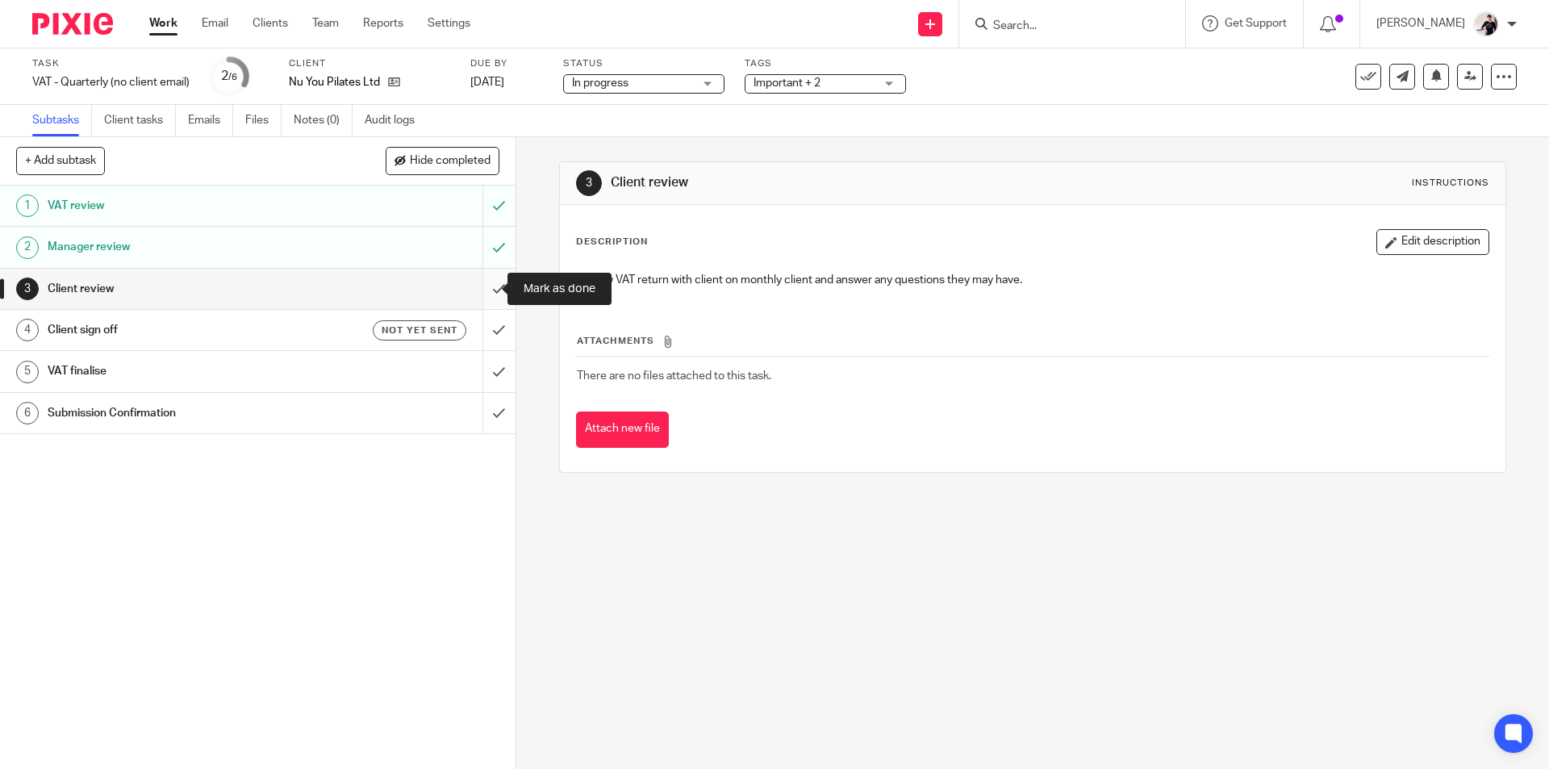
click at [481, 294] on input "submit" at bounding box center [258, 289] width 516 height 40
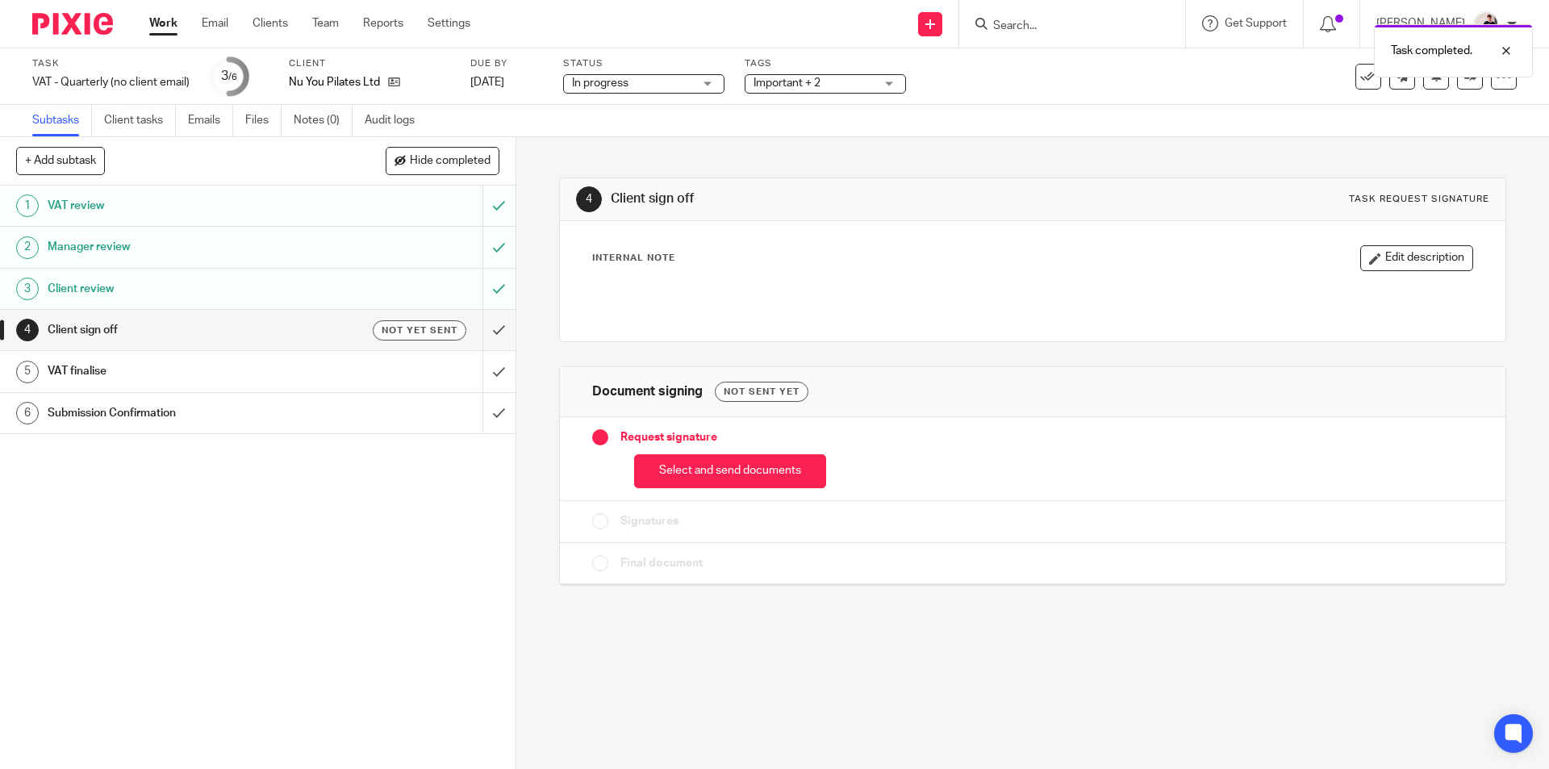
click at [168, 27] on link "Work" at bounding box center [163, 23] width 28 height 16
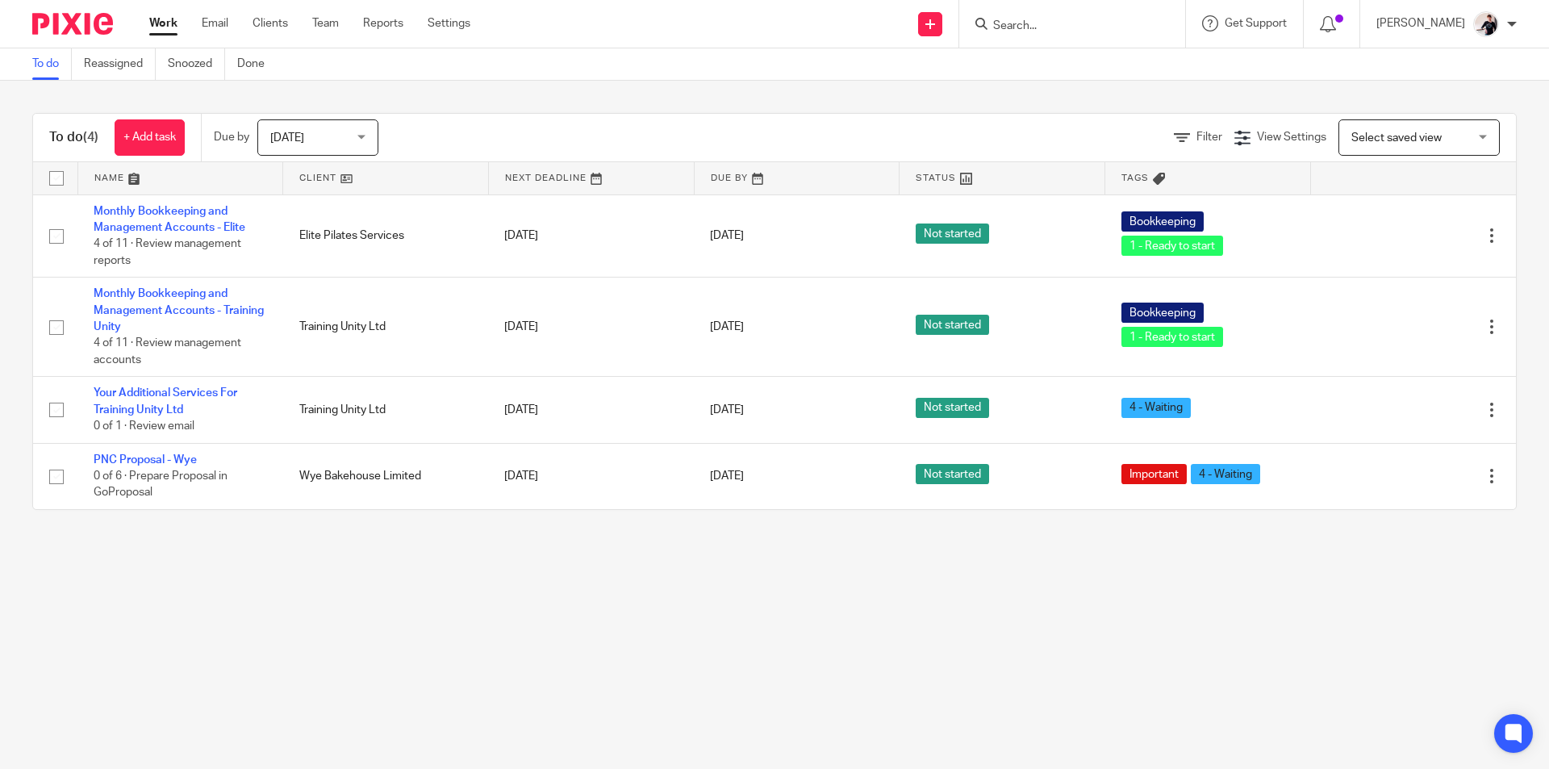
click at [1072, 36] on div at bounding box center [1072, 24] width 226 height 48
click at [1068, 25] on input "Search" at bounding box center [1064, 26] width 145 height 15
type input "training"
click at [1052, 73] on link at bounding box center [1113, 76] width 250 height 50
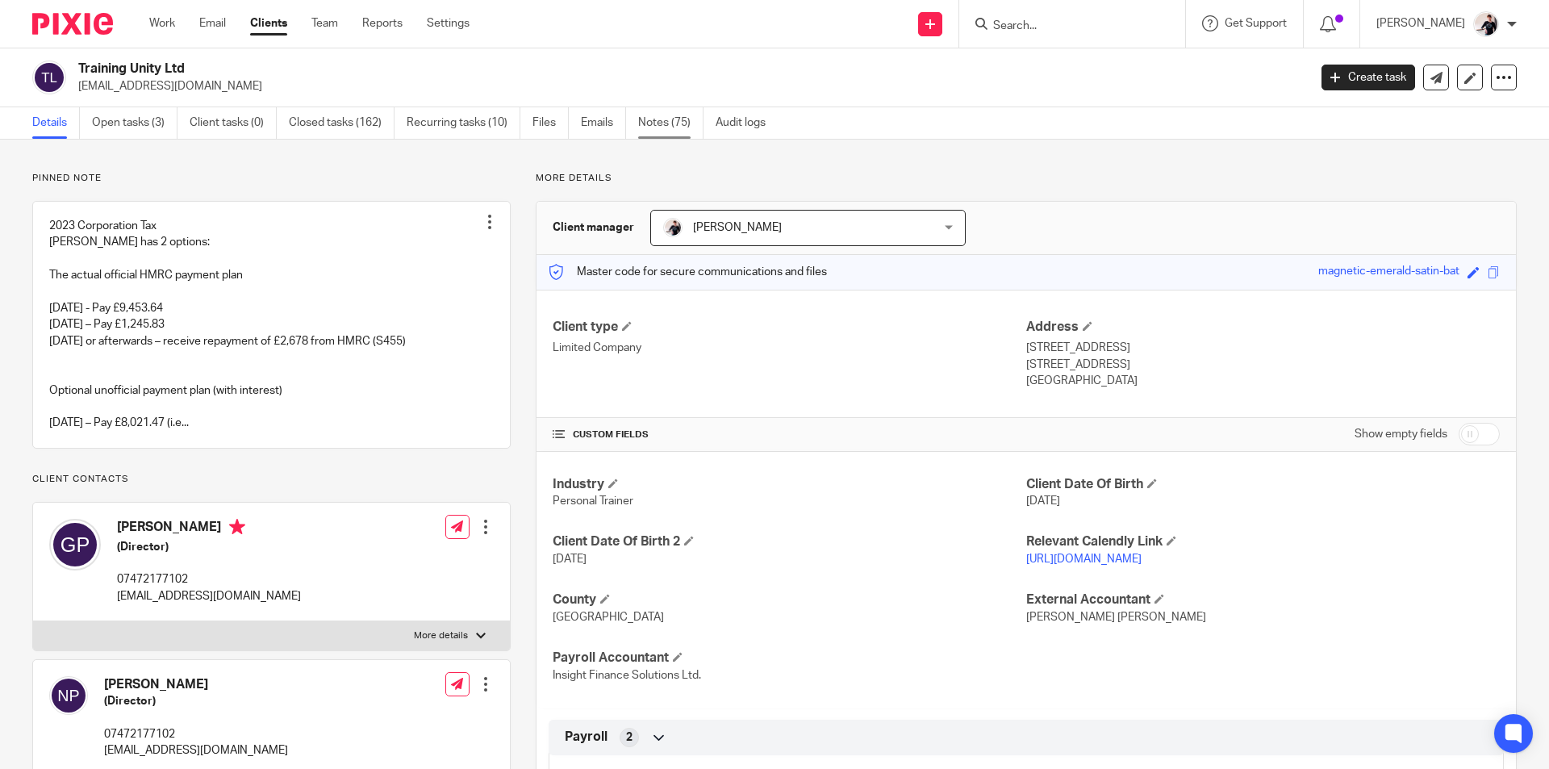
click at [661, 129] on link "Notes (75)" at bounding box center [670, 122] width 65 height 31
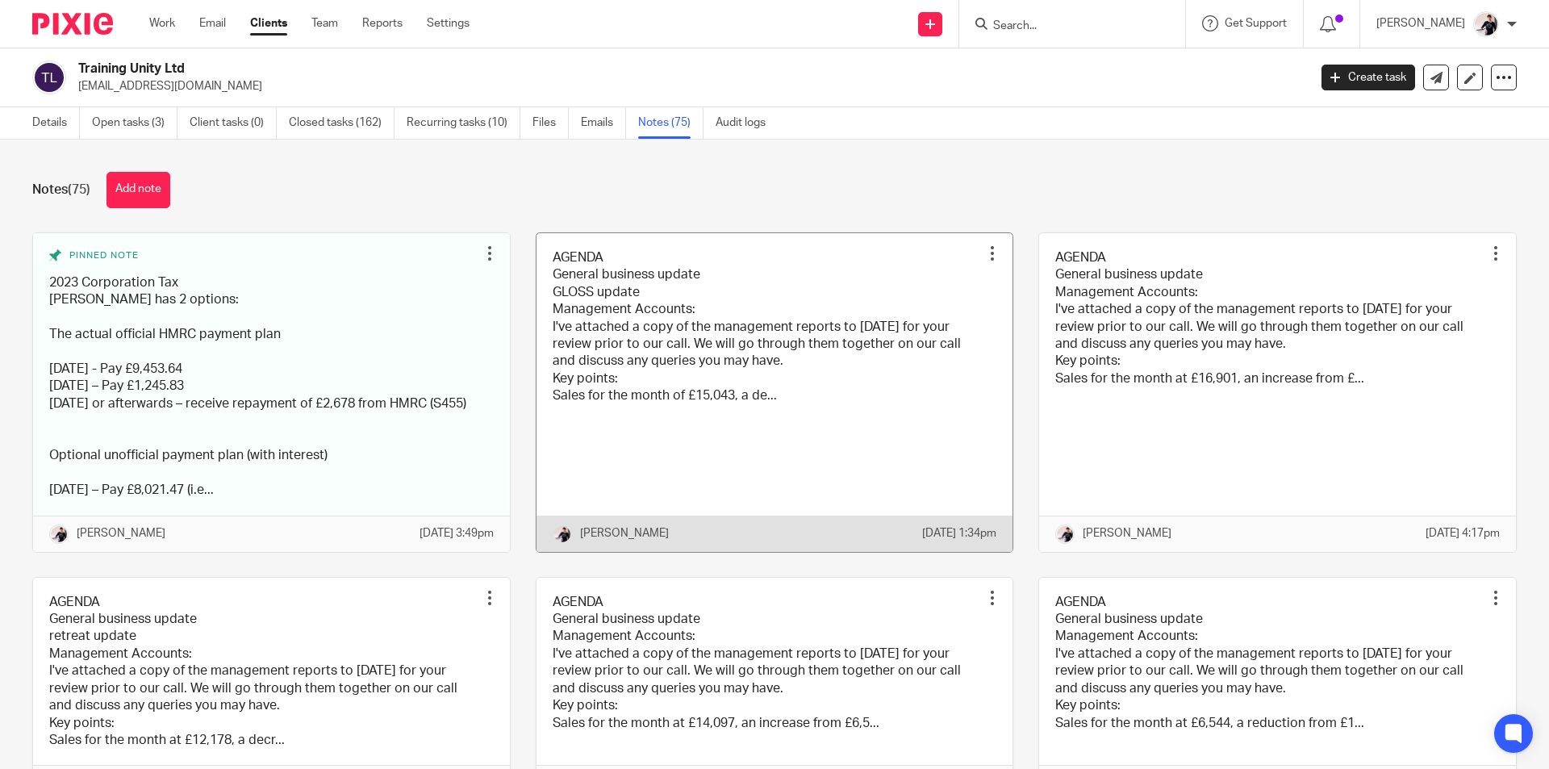
click at [762, 440] on link at bounding box center [775, 392] width 477 height 319
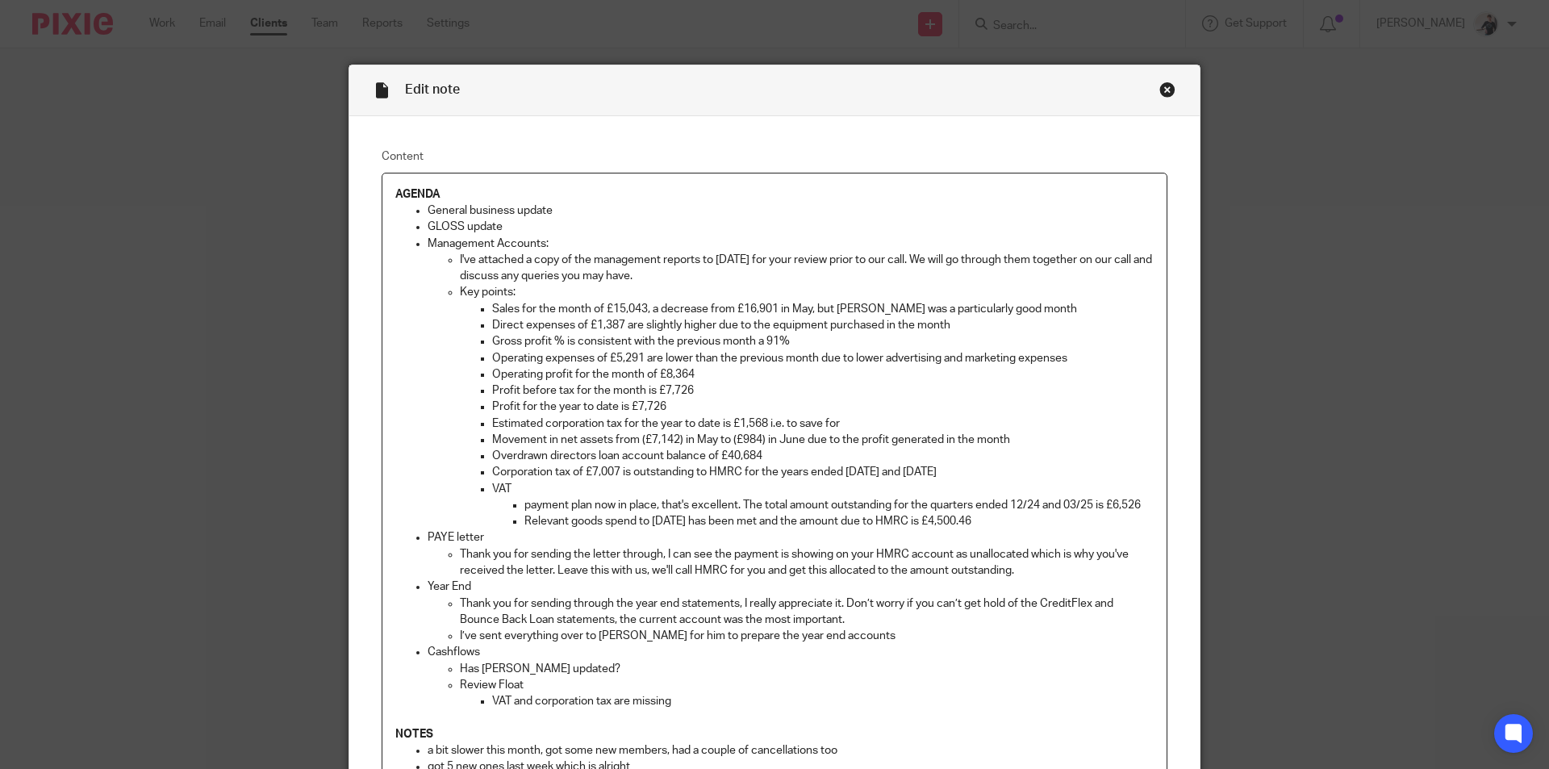
click at [1160, 89] on div "Close this dialog window" at bounding box center [1168, 89] width 16 height 16
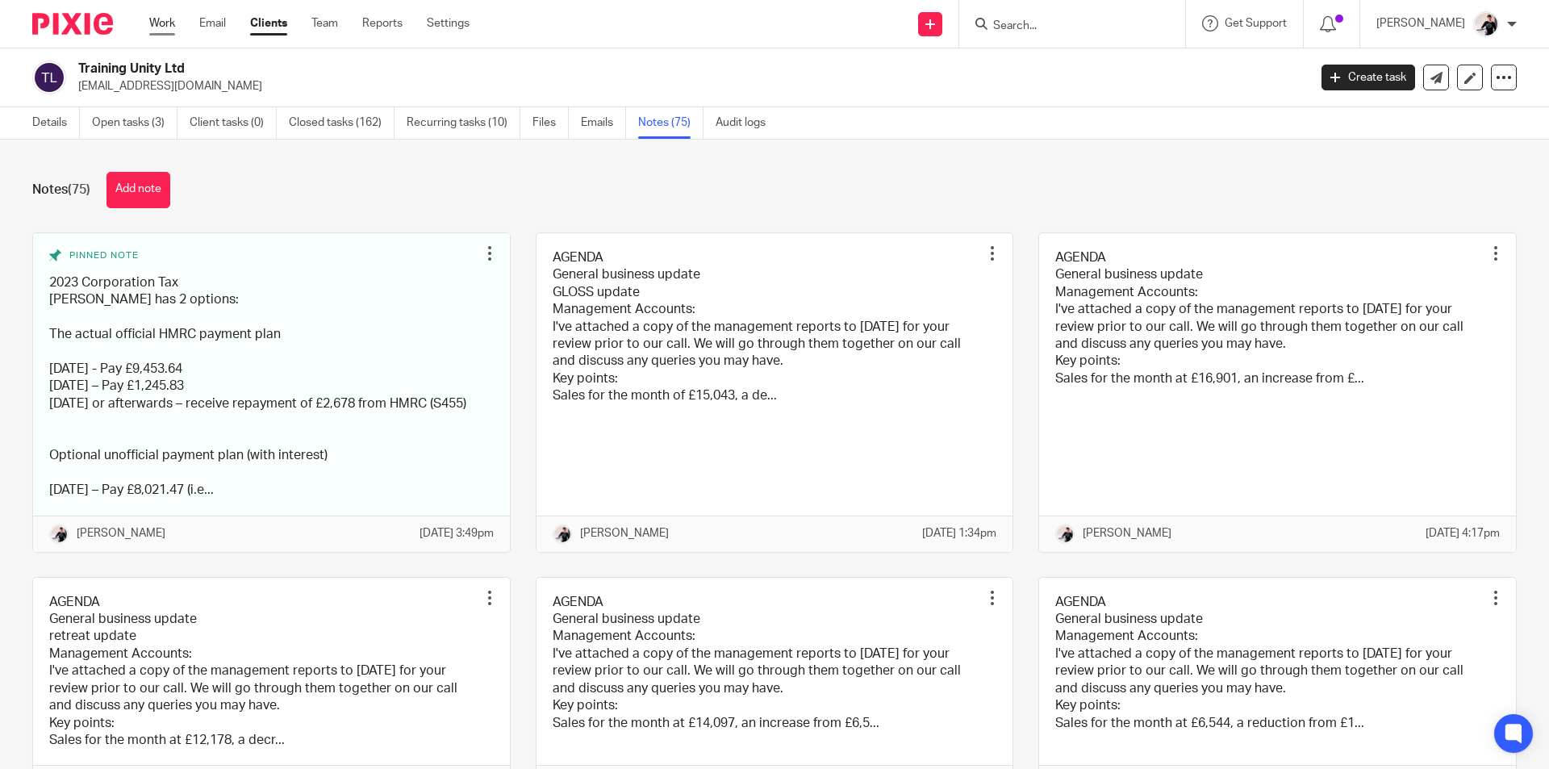
click at [168, 23] on link "Work" at bounding box center [162, 23] width 26 height 16
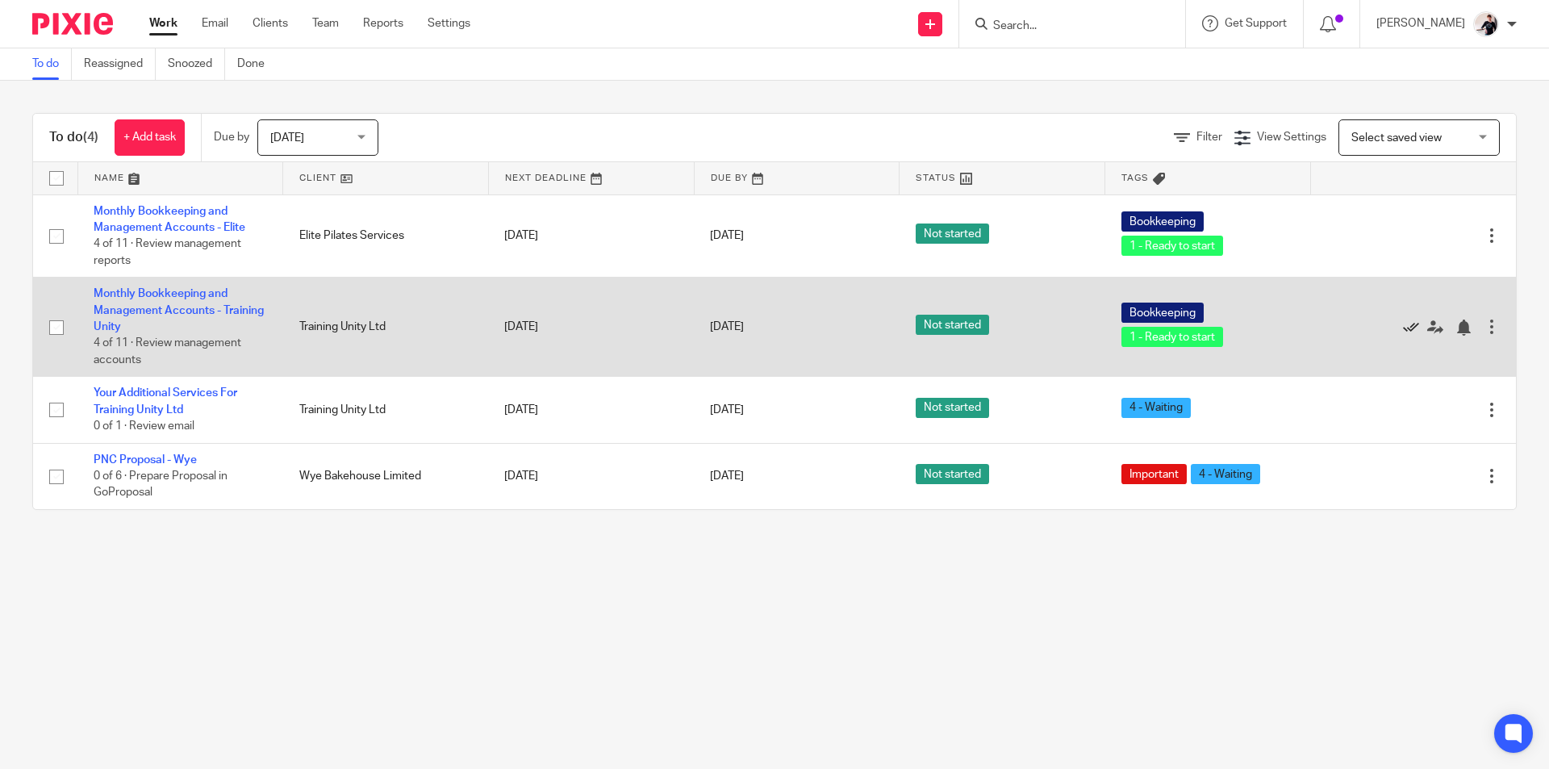
click at [1403, 329] on icon at bounding box center [1411, 328] width 16 height 16
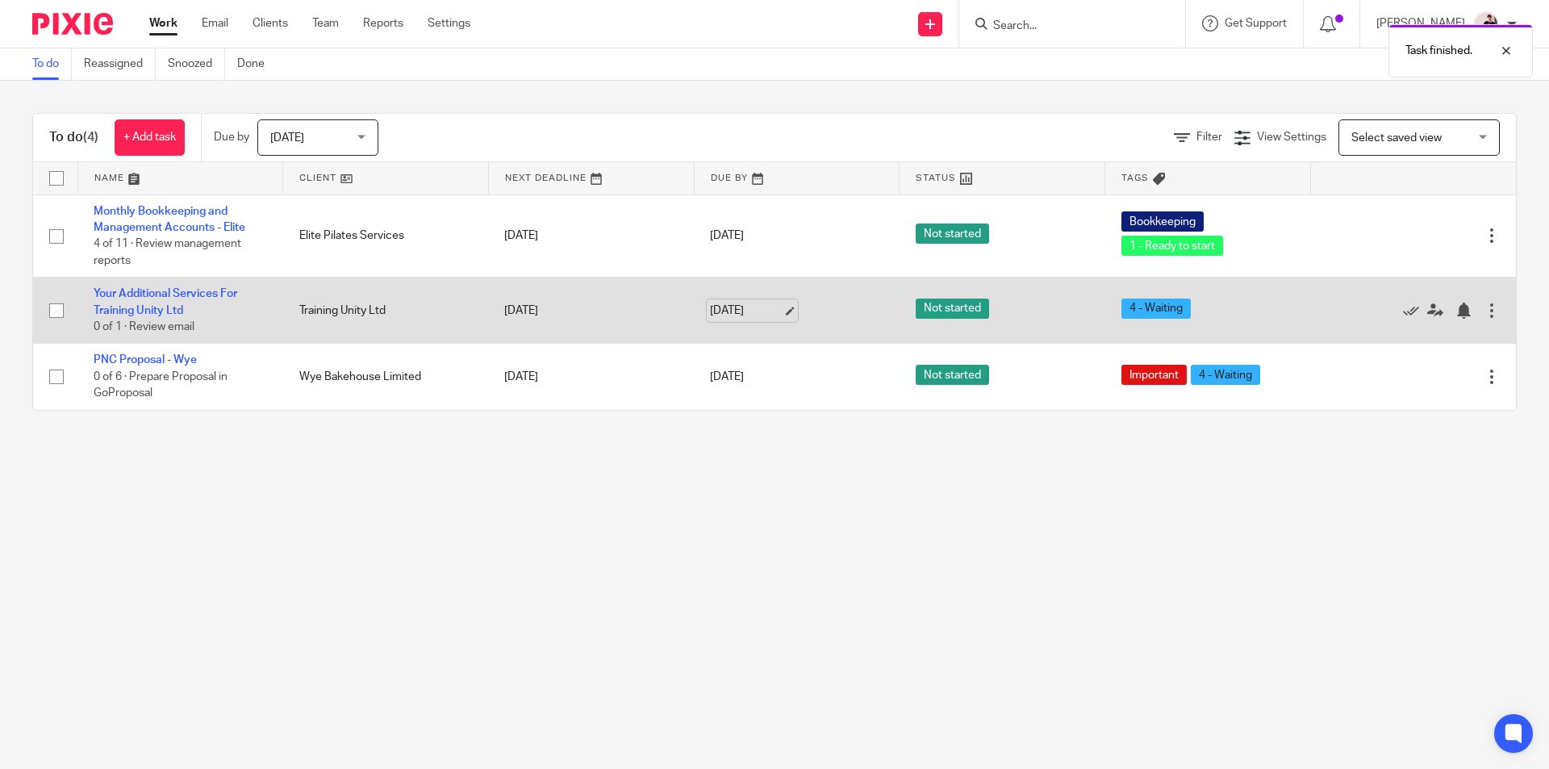
click at [719, 310] on link "[DATE]" at bounding box center [746, 311] width 73 height 17
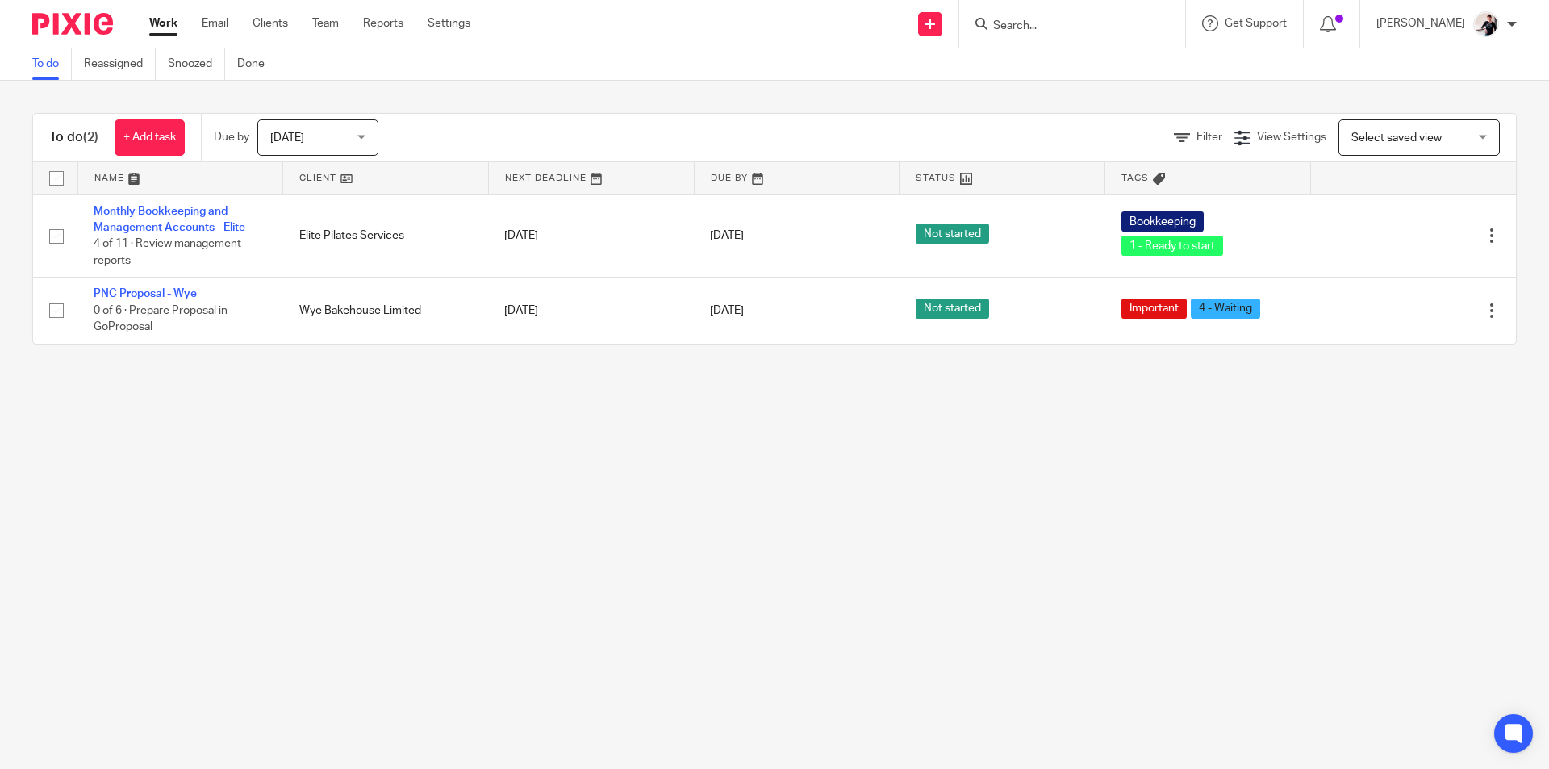
click at [1094, 34] on form at bounding box center [1078, 24] width 172 height 20
click at [1095, 33] on input "Search" at bounding box center [1064, 26] width 145 height 15
type input "elite"
click at [1098, 84] on link at bounding box center [1124, 76] width 273 height 50
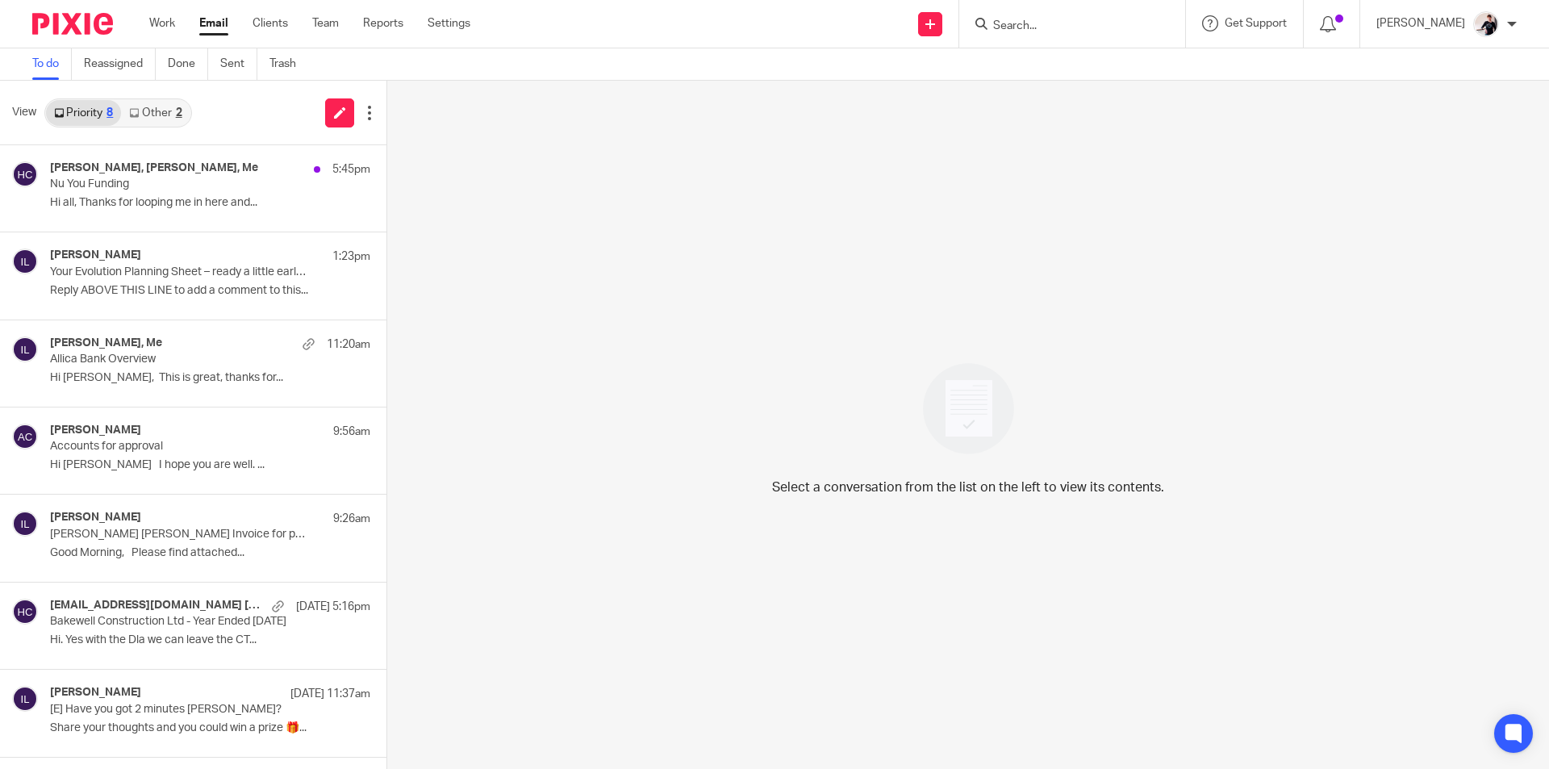
click at [160, 113] on link "Other 2" at bounding box center [155, 113] width 69 height 26
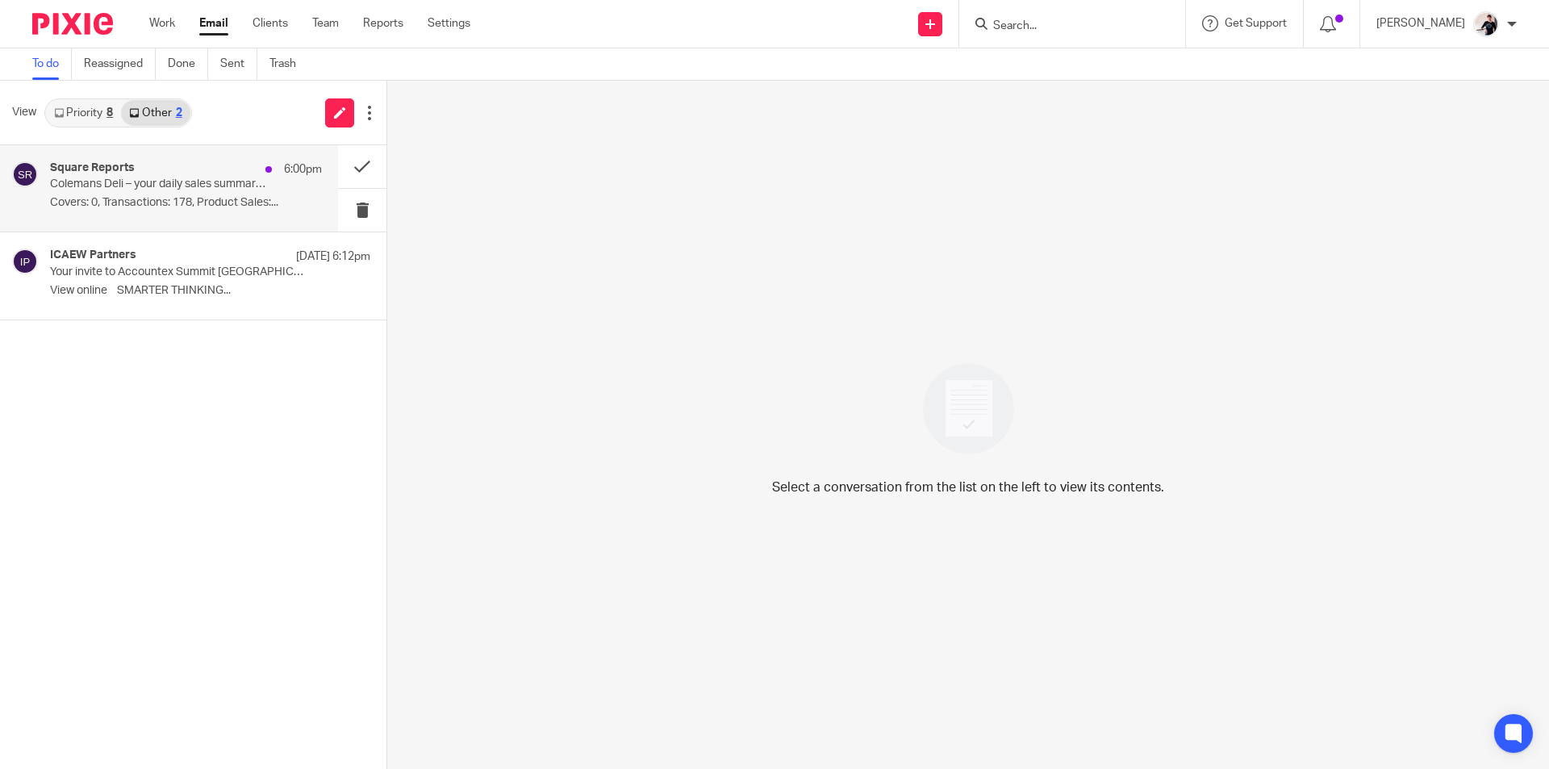
click at [144, 190] on p "Colemans Deli – your daily sales summary report for [DATE]" at bounding box center [159, 185] width 218 height 14
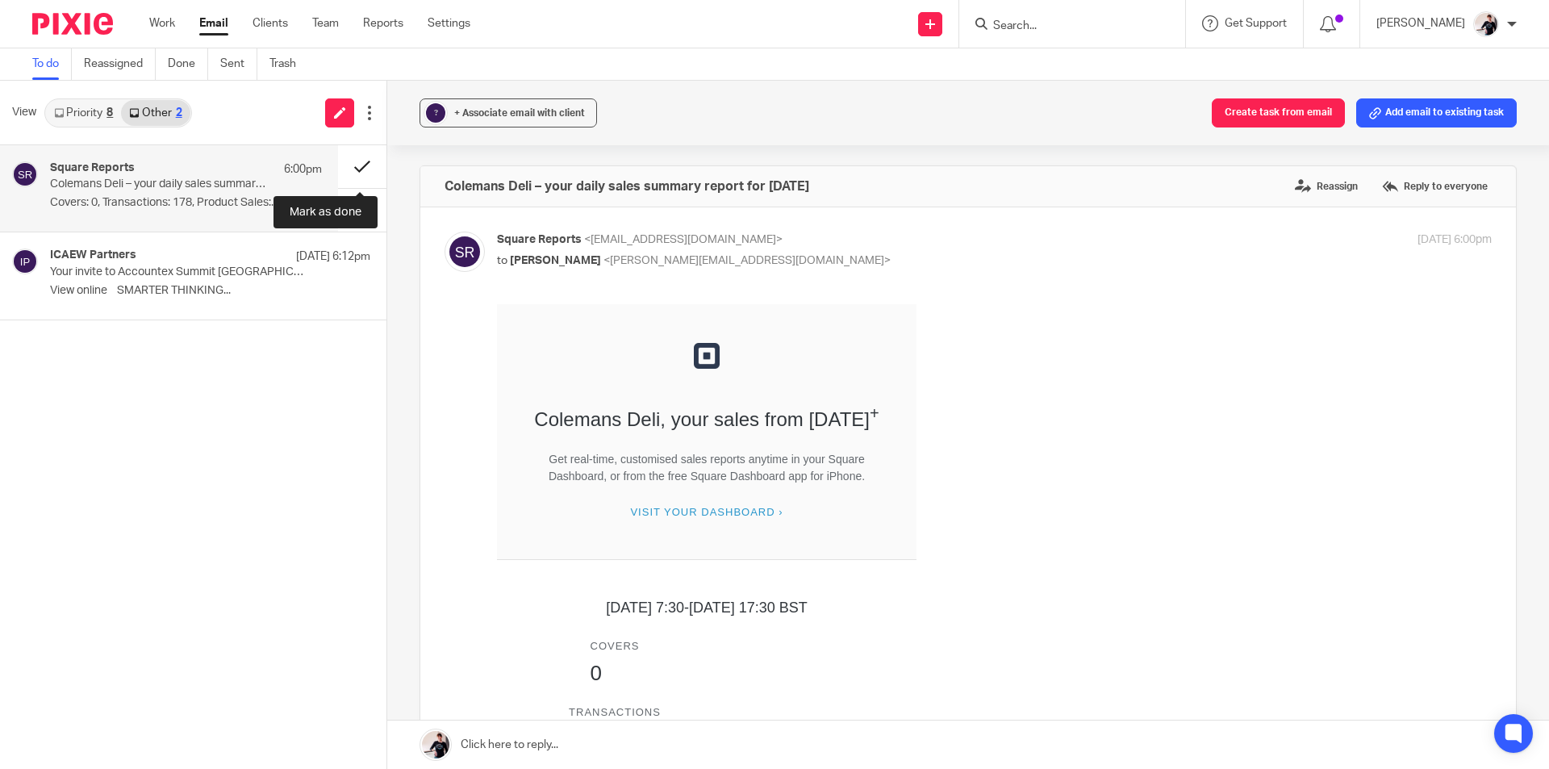
click at [343, 165] on button at bounding box center [362, 166] width 48 height 43
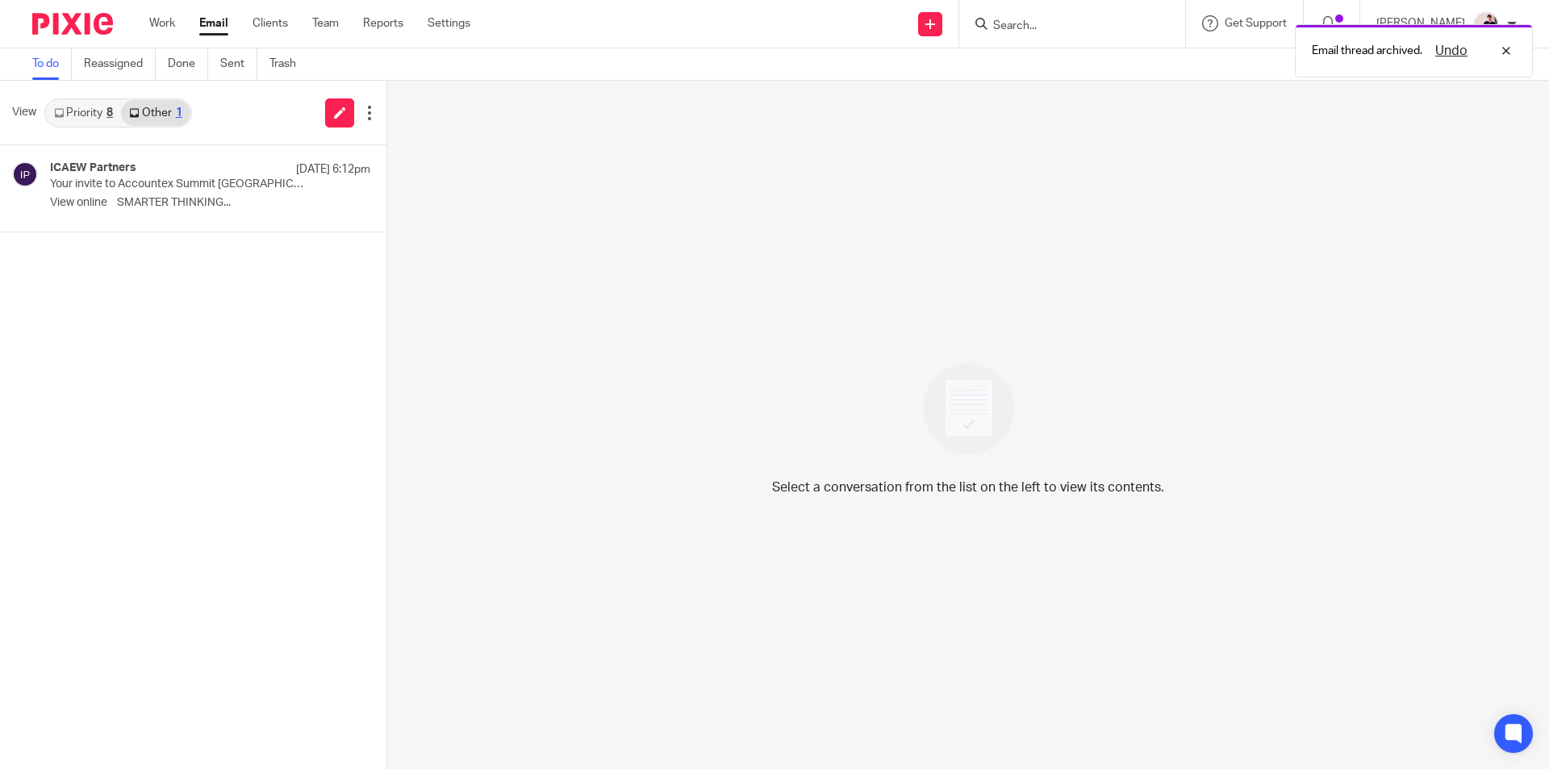
click at [75, 112] on link "Priority 8" at bounding box center [83, 113] width 75 height 26
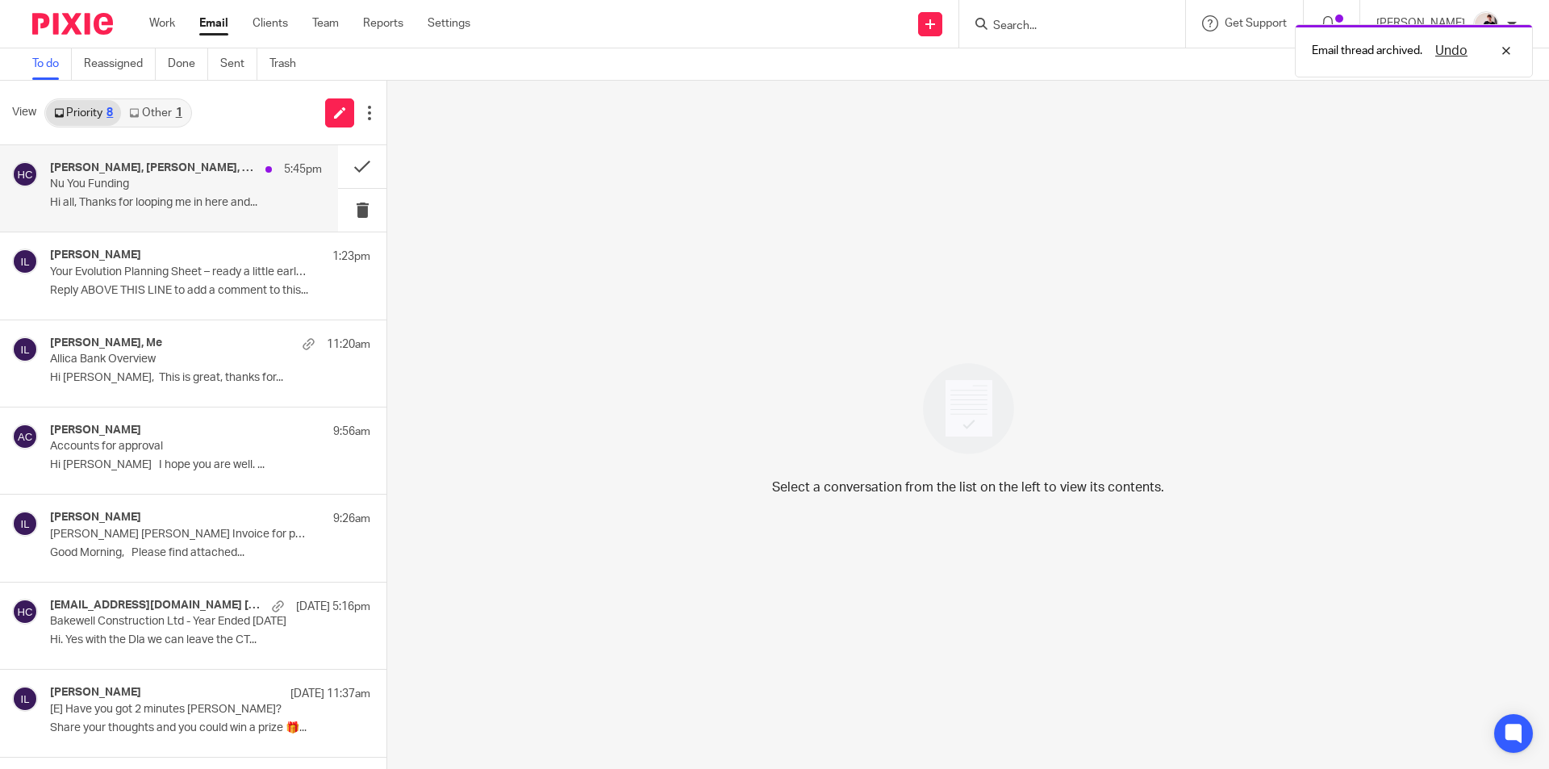
click at [152, 196] on p "Hi all, Thanks for looping me in here and..." at bounding box center [186, 203] width 272 height 14
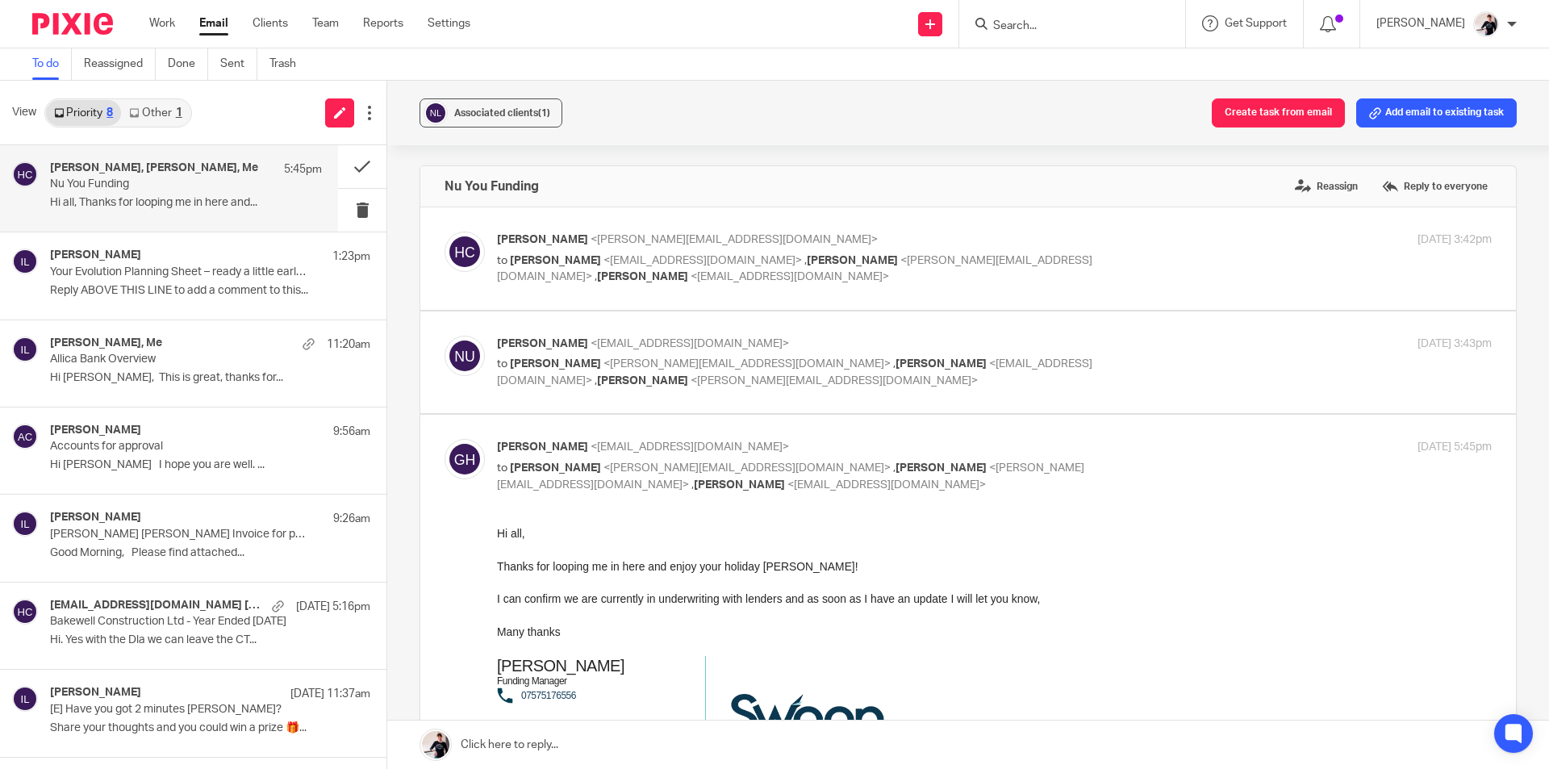
click at [214, 19] on link "Email" at bounding box center [213, 23] width 29 height 16
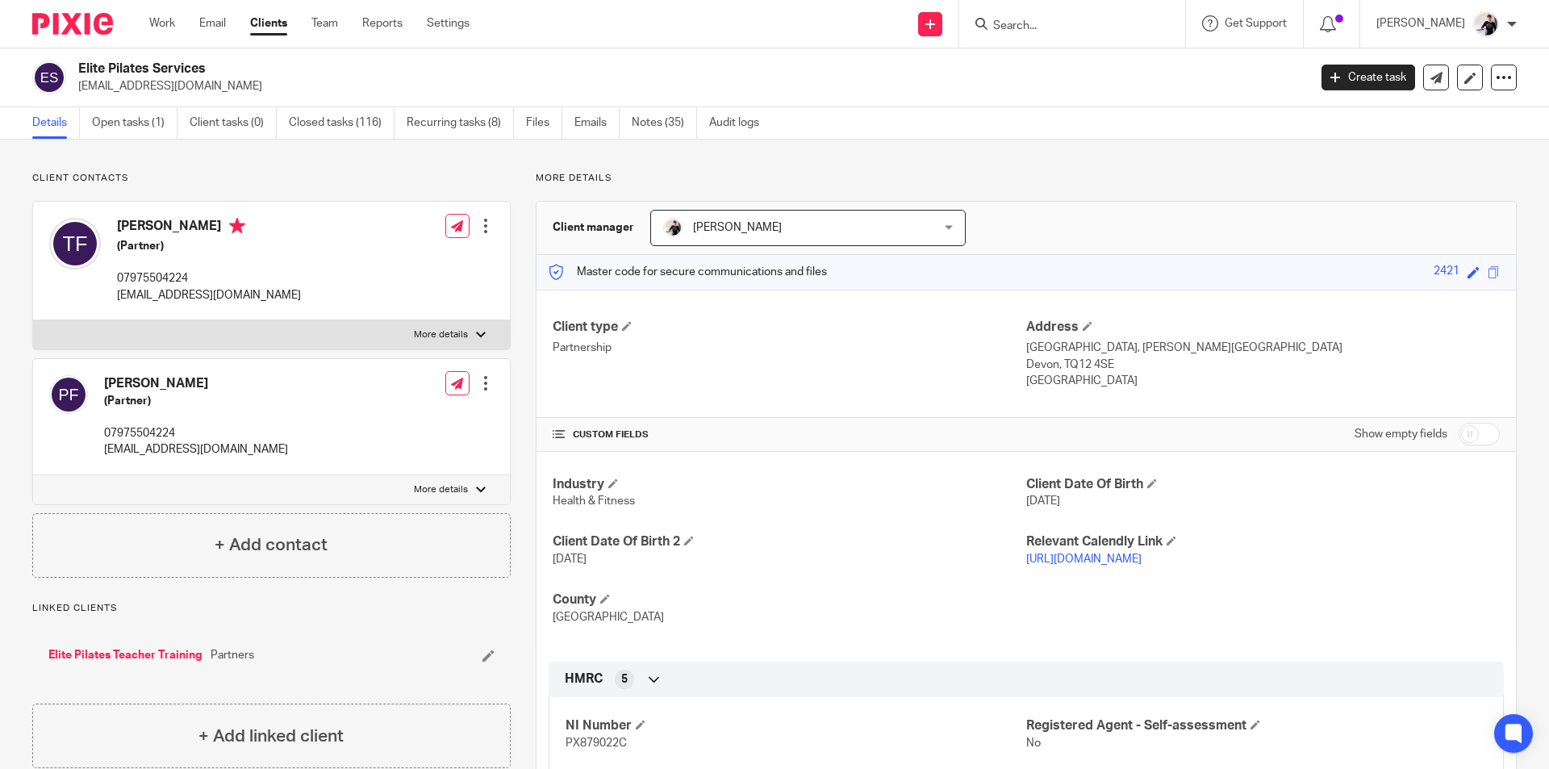
click at [629, 123] on ul "Details Open tasks (1) Client tasks (0) Closed tasks (116) Recurring tasks (8) …" at bounding box center [407, 122] width 751 height 31
click at [645, 123] on link "Notes (35)" at bounding box center [664, 122] width 65 height 31
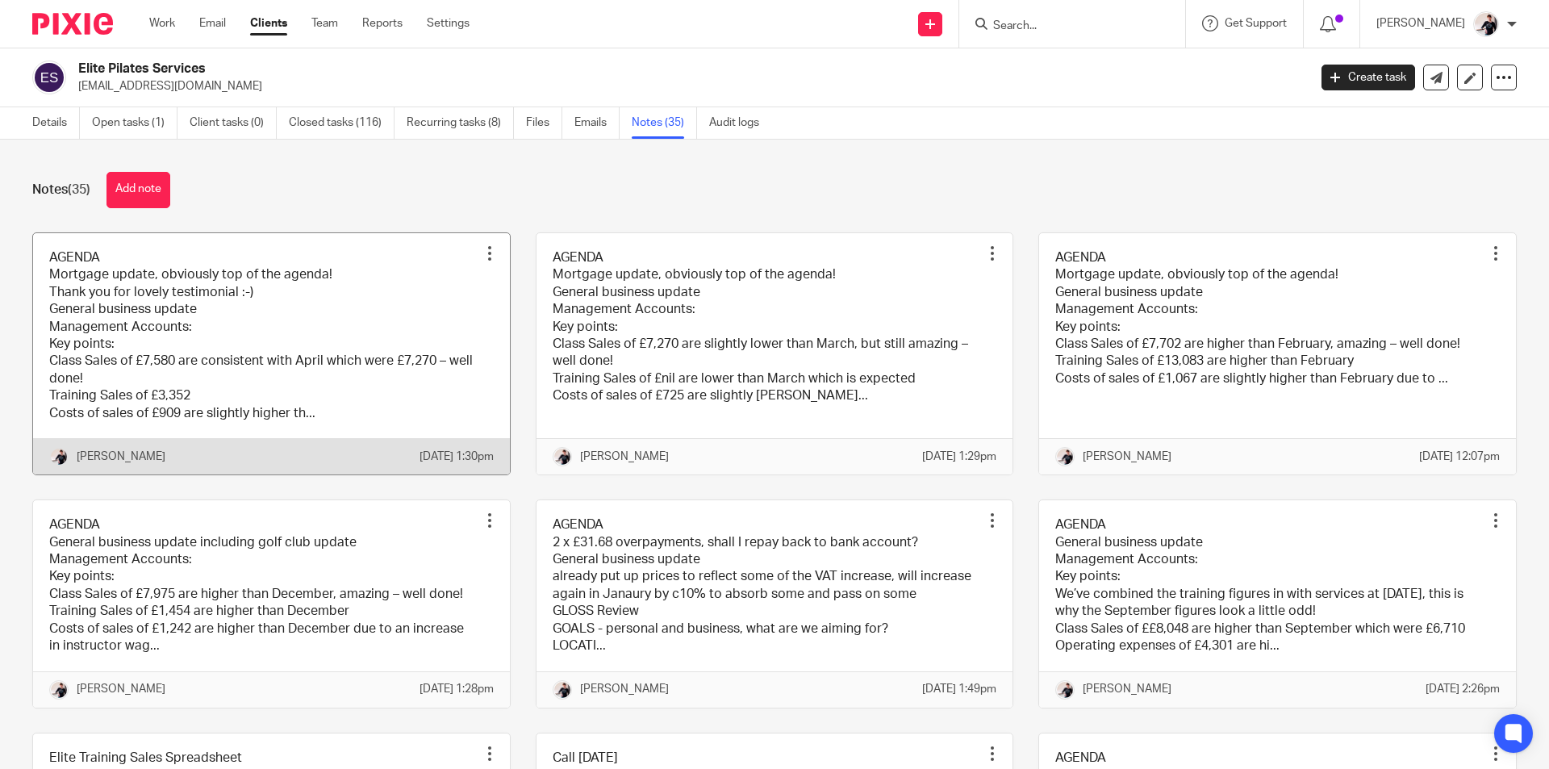
click at [290, 377] on link at bounding box center [271, 353] width 477 height 241
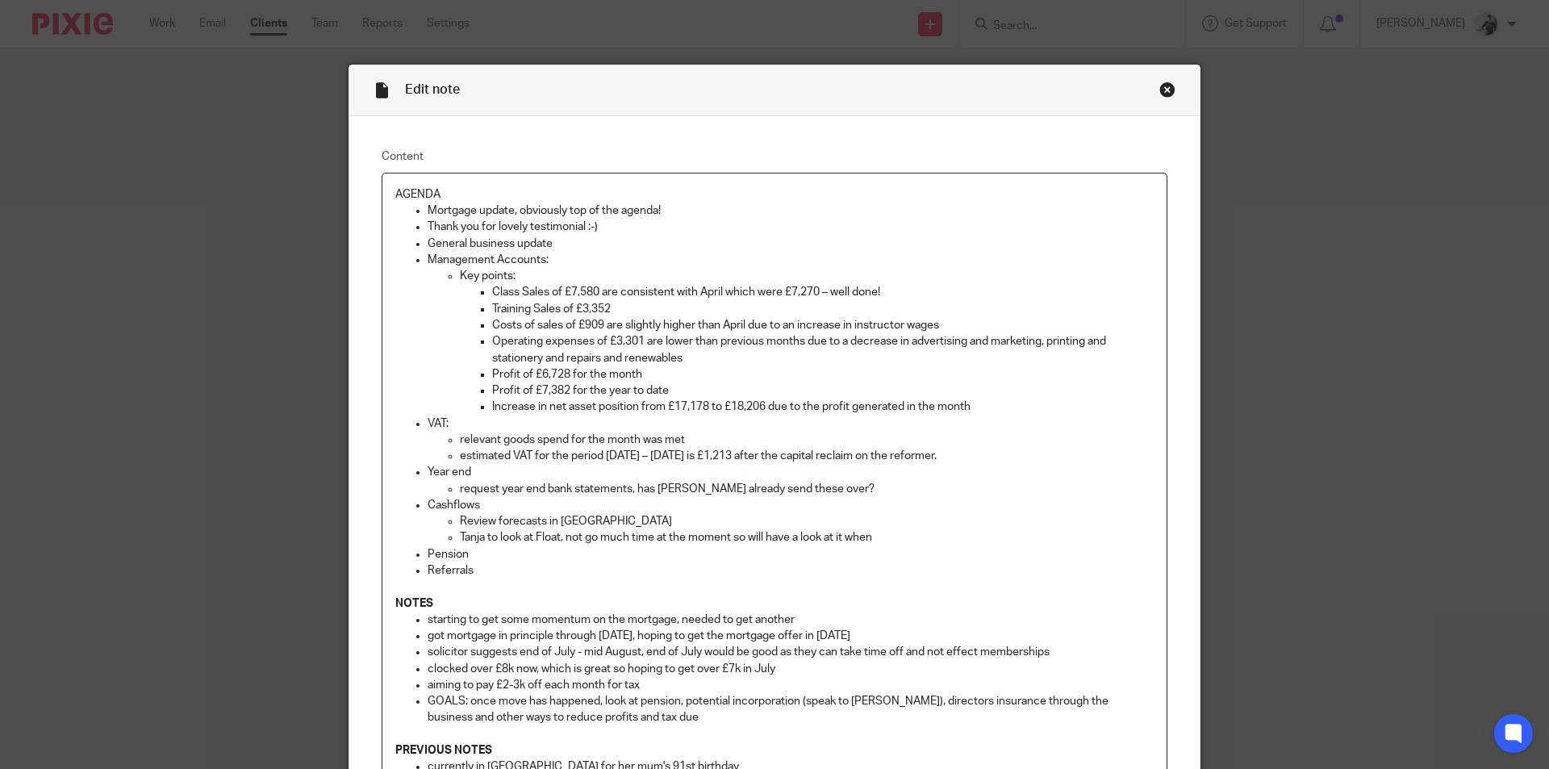
scroll to position [357, 0]
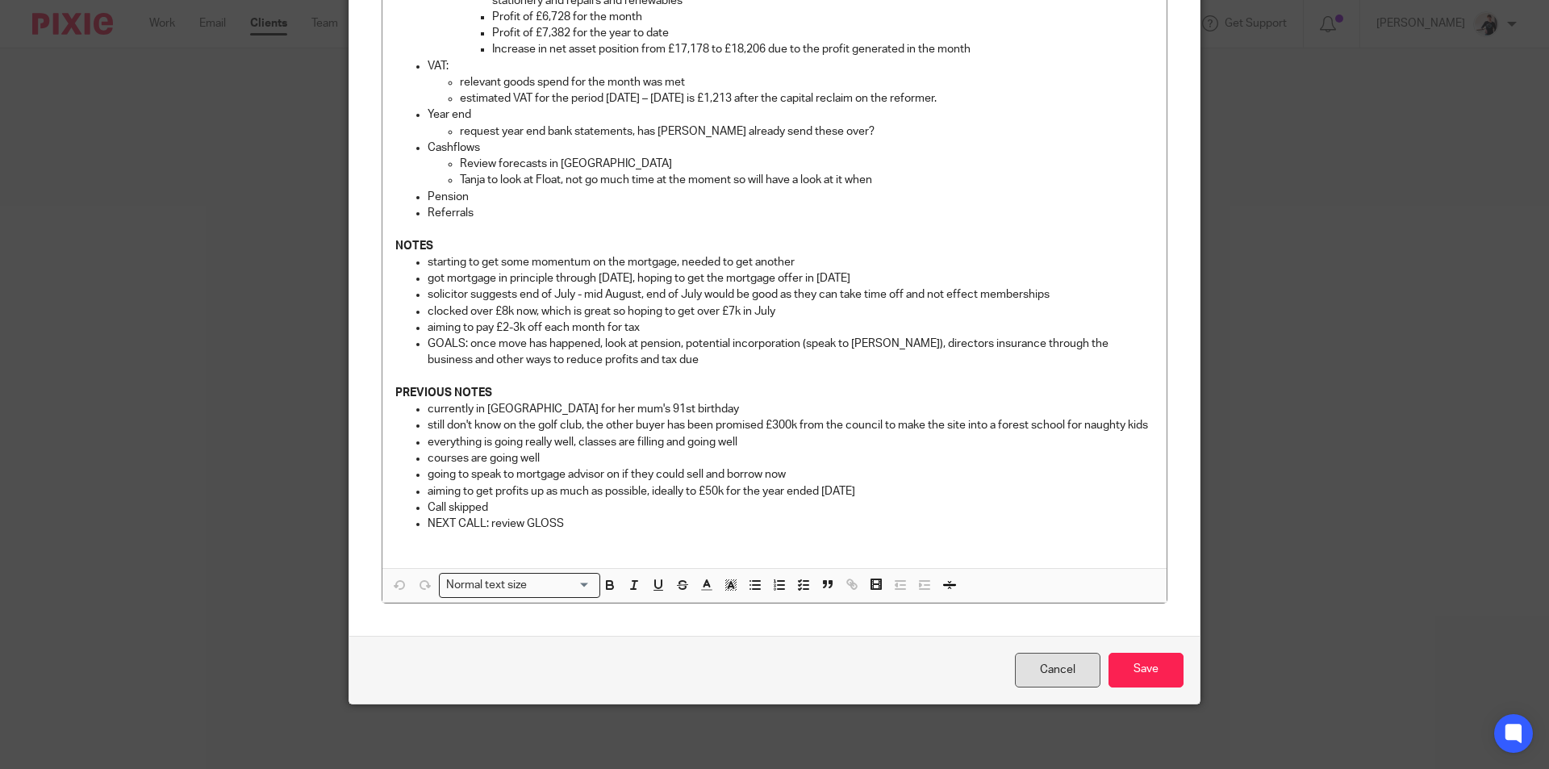
click at [1045, 662] on link "Cancel" at bounding box center [1058, 670] width 86 height 35
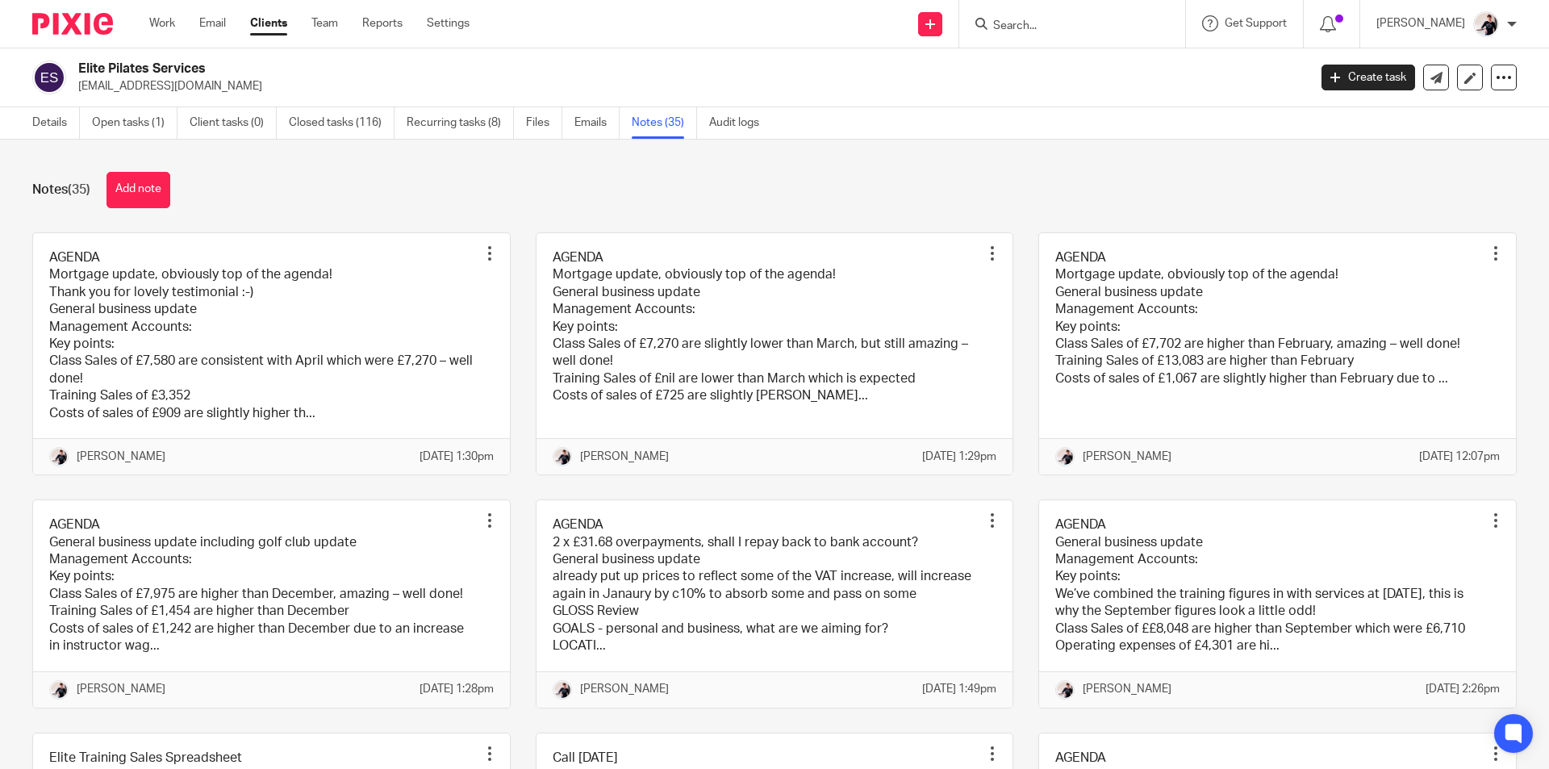
drag, startPoint x: 161, startPoint y: 24, endPoint x: 153, endPoint y: 36, distance: 13.9
click at [161, 24] on link "Work" at bounding box center [162, 23] width 26 height 16
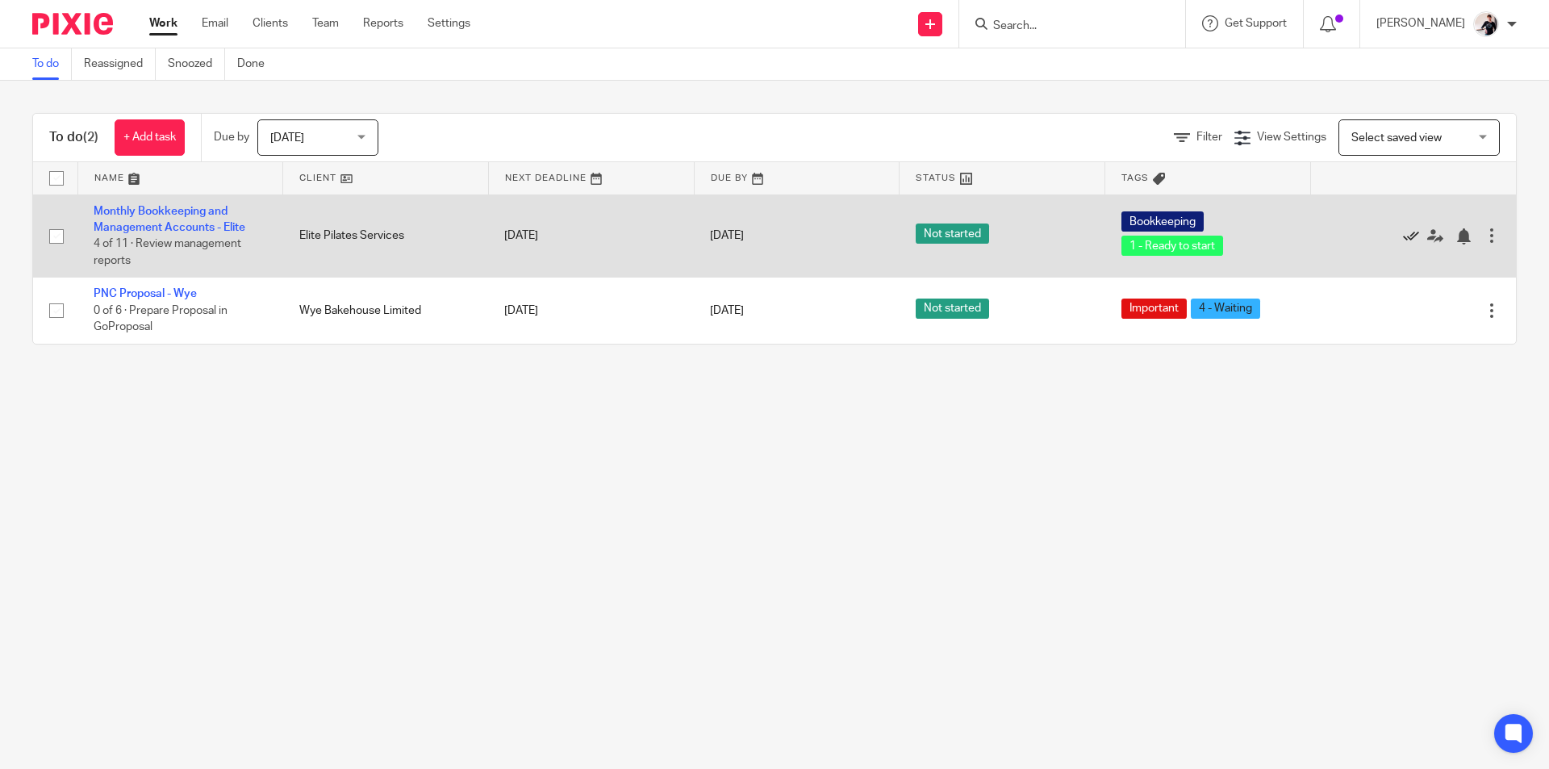
click at [1403, 236] on icon at bounding box center [1411, 236] width 16 height 16
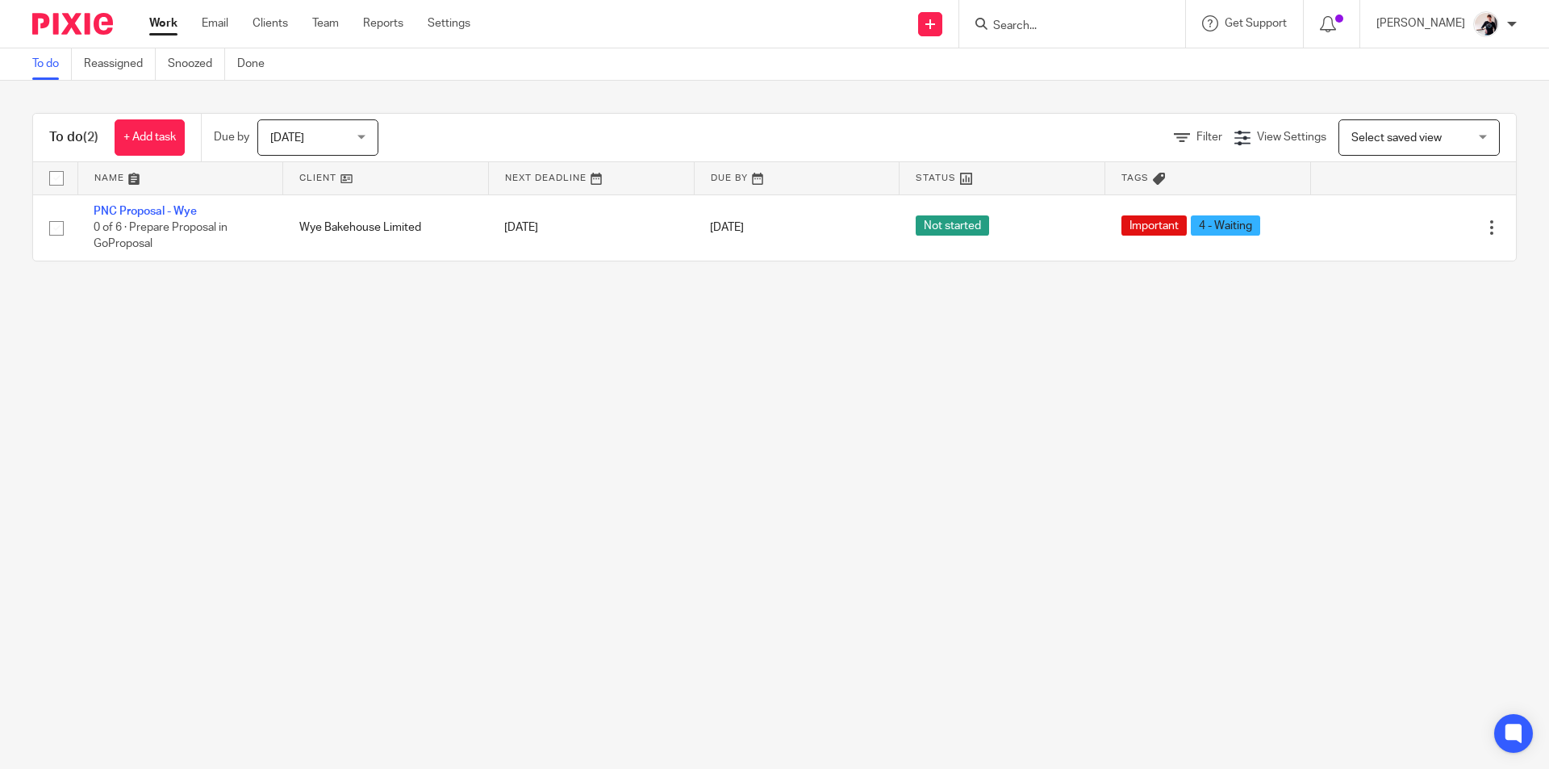
click at [1076, 27] on input "Search" at bounding box center [1064, 26] width 145 height 15
type input "wye"
click at [1074, 61] on link at bounding box center [1088, 63] width 200 height 24
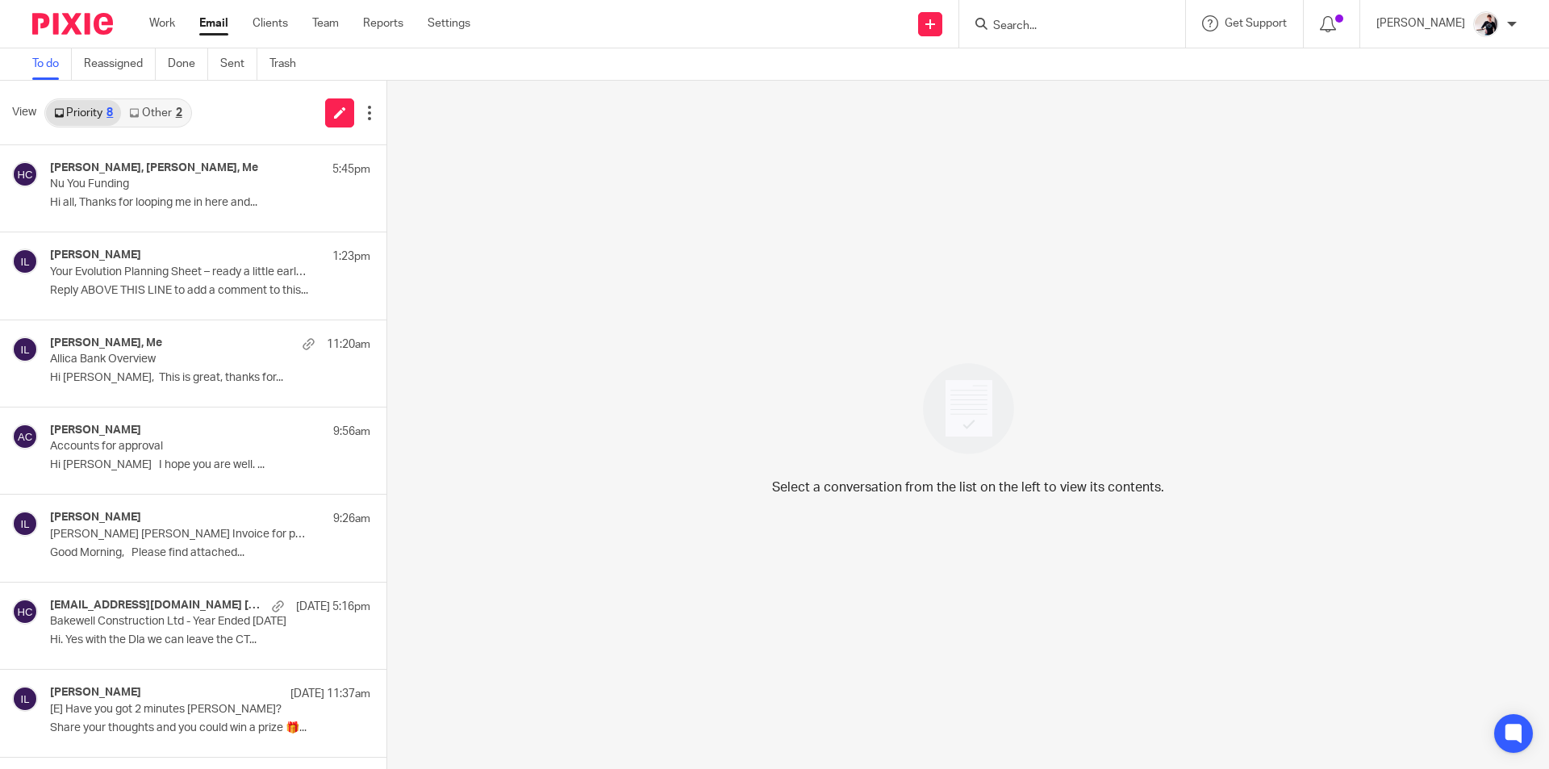
click at [188, 115] on link "Other 2" at bounding box center [155, 113] width 69 height 26
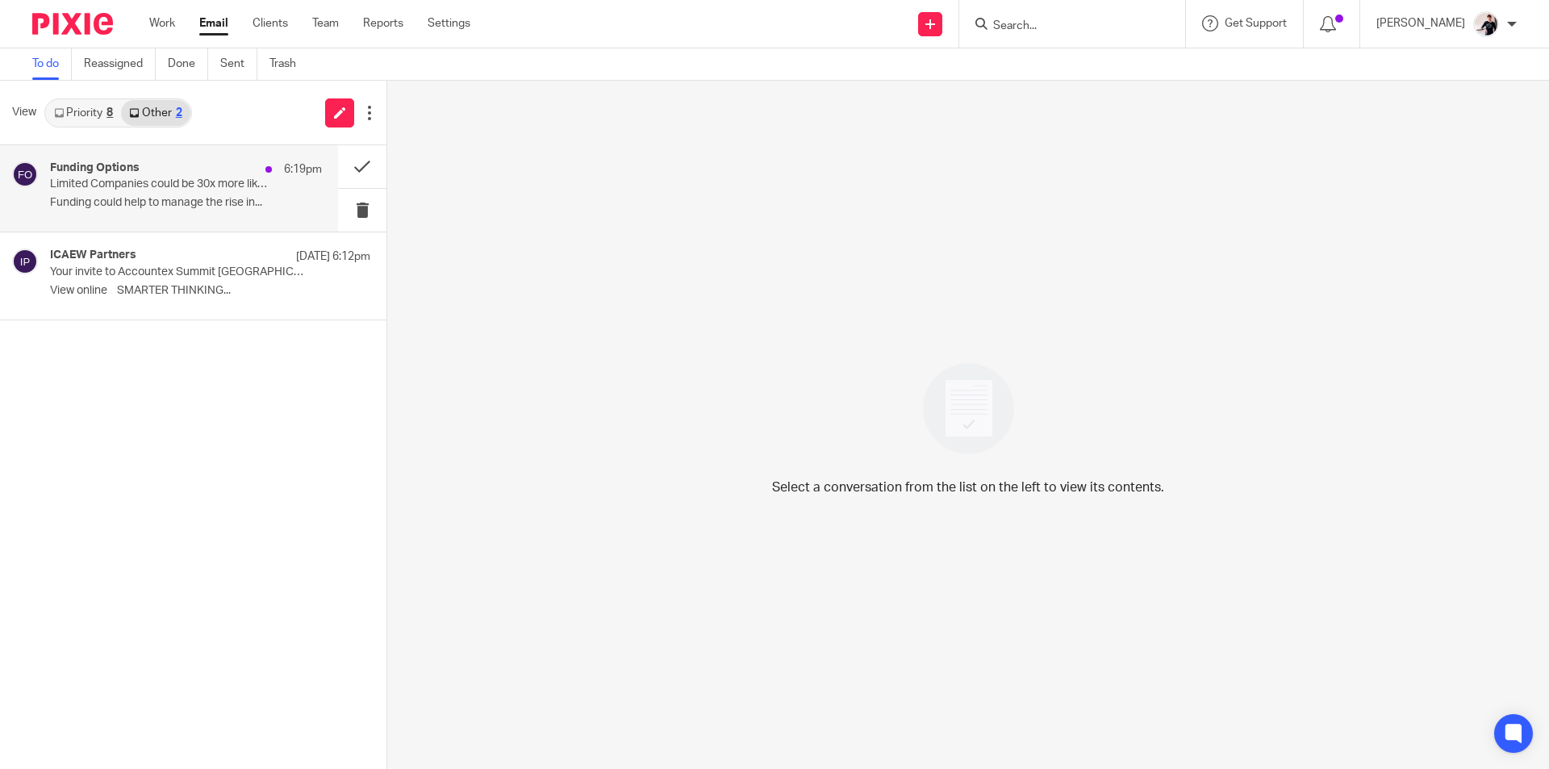
click at [139, 197] on p "Funding could help to manage the rise in..." at bounding box center [186, 203] width 272 height 14
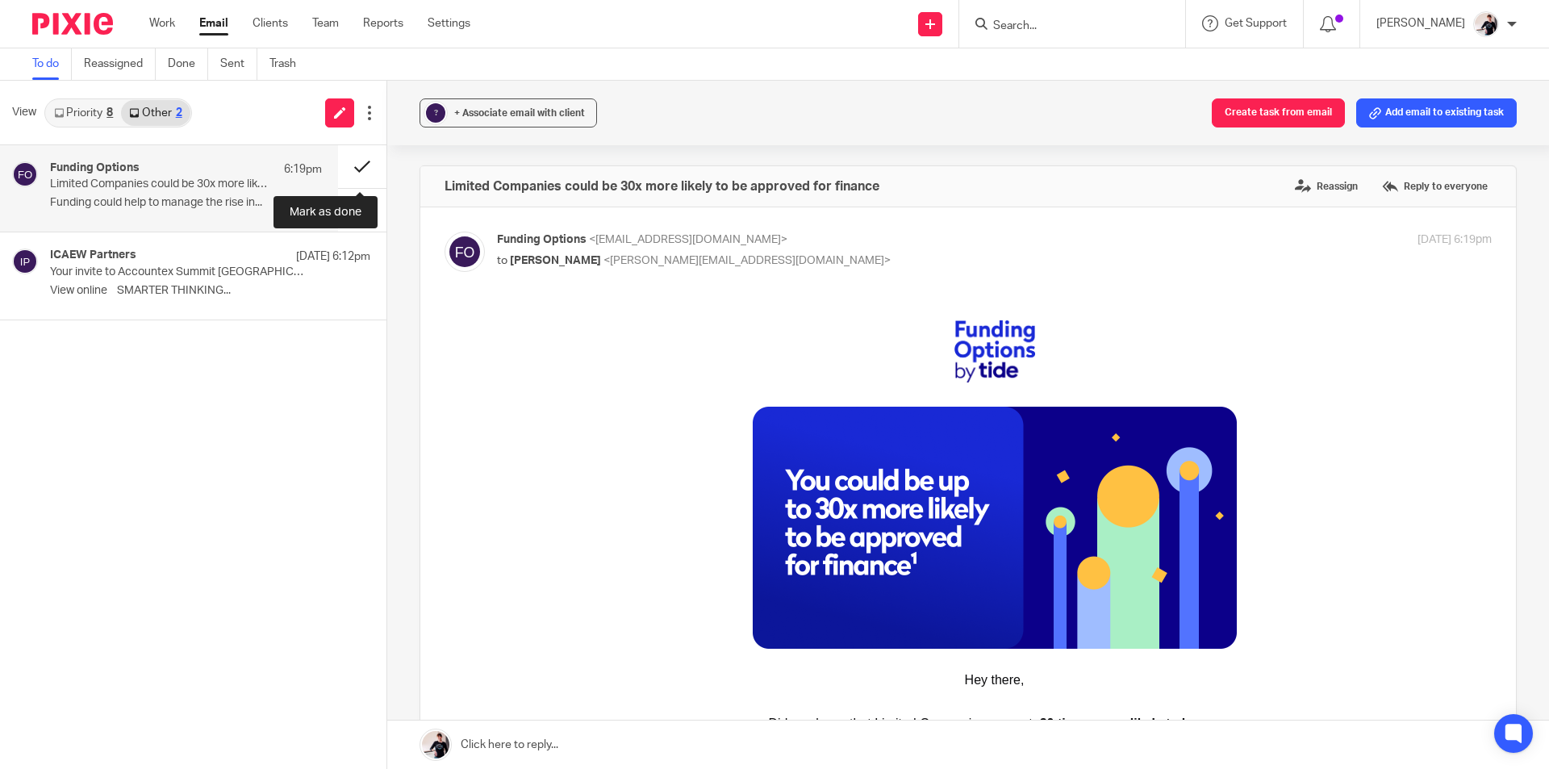
click at [364, 165] on button at bounding box center [362, 166] width 48 height 43
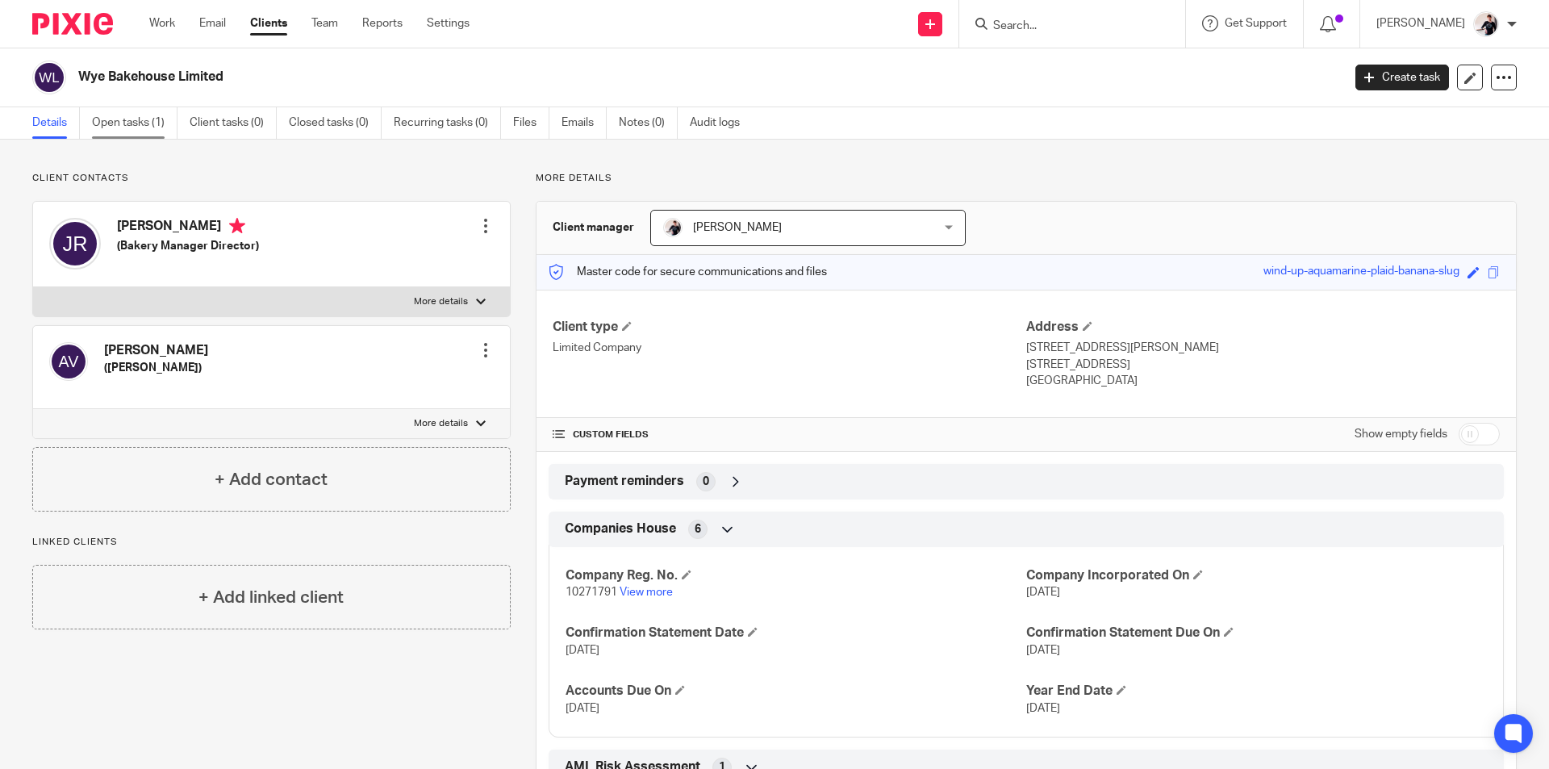
click at [119, 117] on link "Open tasks (1)" at bounding box center [135, 122] width 86 height 31
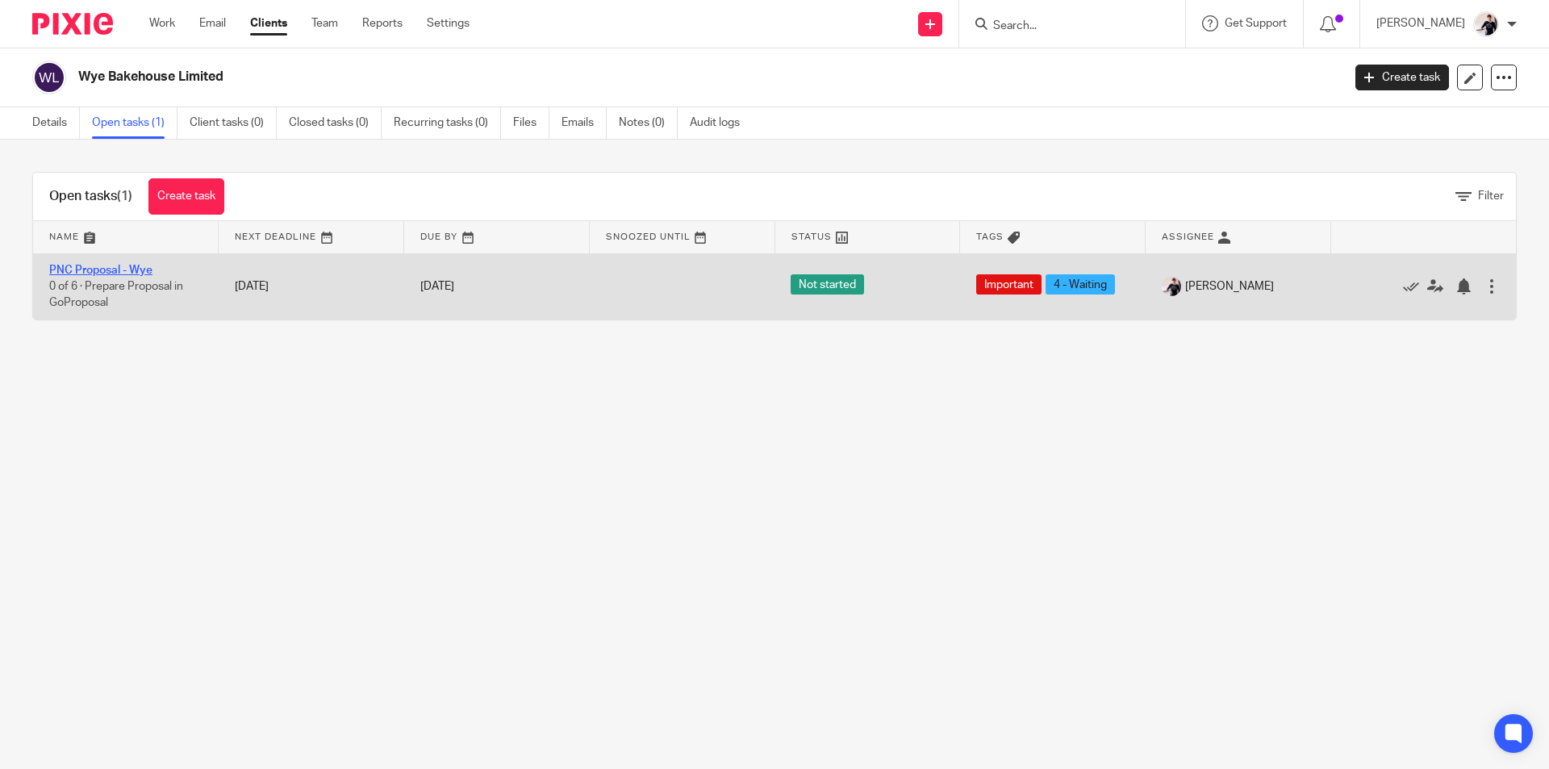
click at [141, 270] on link "PNC Proposal - Wye" at bounding box center [100, 270] width 103 height 11
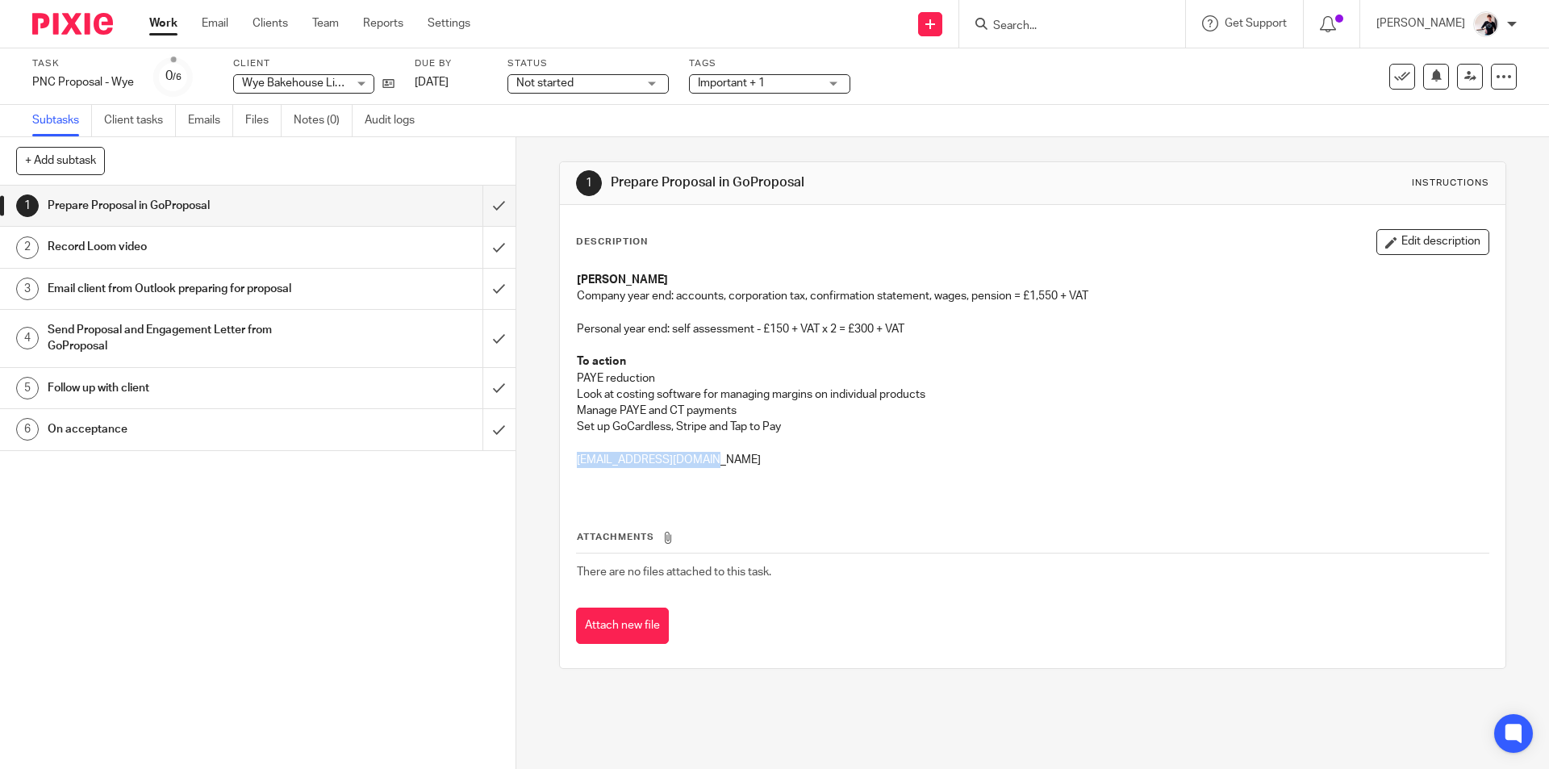
drag, startPoint x: 721, startPoint y: 461, endPoint x: 574, endPoint y: 462, distance: 147.7
click at [577, 462] on p "hello@wyebakehouse.com" at bounding box center [1032, 460] width 911 height 16
copy p "hello@wyebakehouse.com"
click at [770, 475] on p at bounding box center [1032, 476] width 911 height 16
drag, startPoint x: 731, startPoint y: 458, endPoint x: 570, endPoint y: 459, distance: 160.6
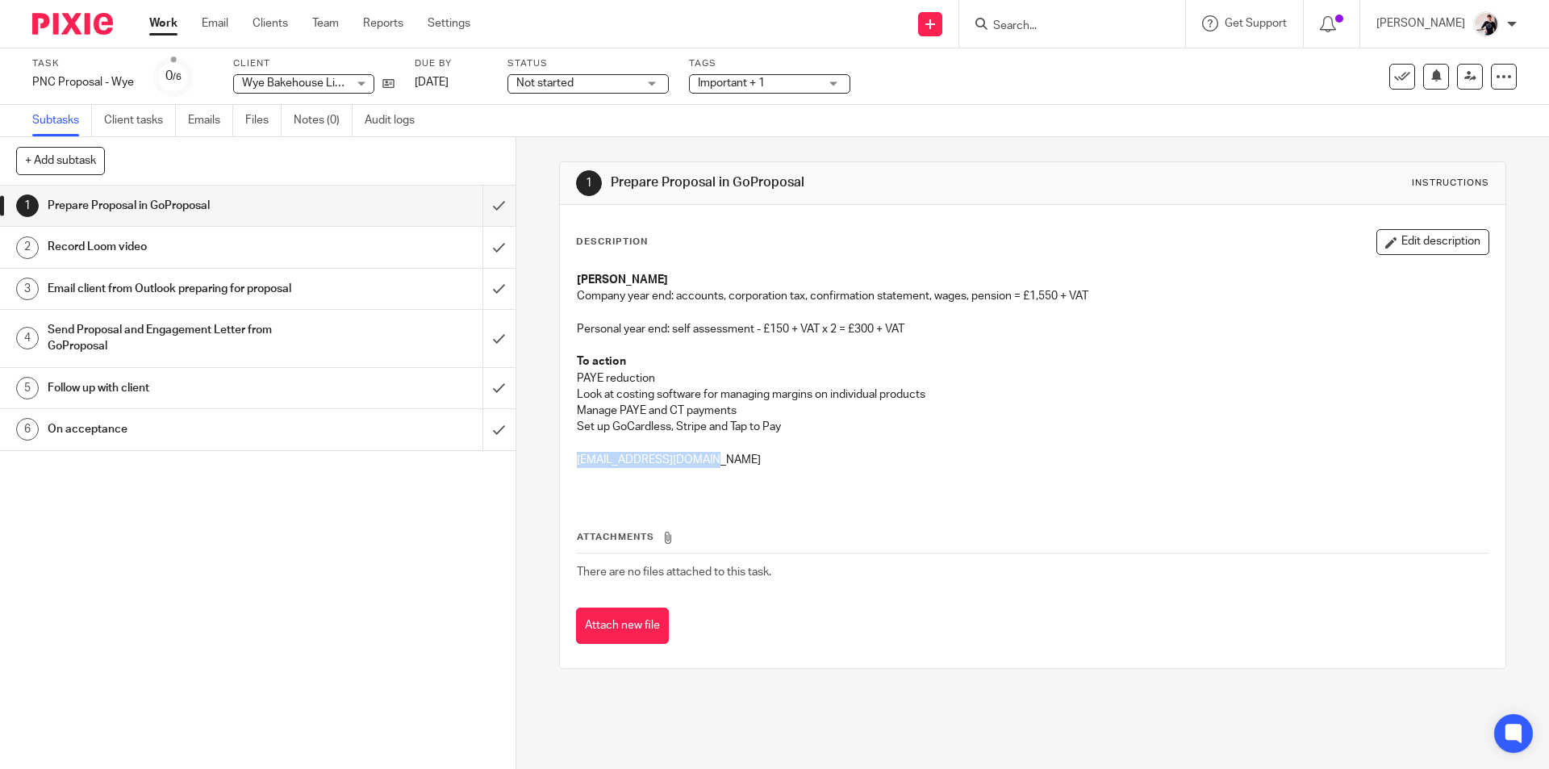
click at [570, 459] on div "James Company year end: accounts, corporation tax, confirmation statement, wage…" at bounding box center [1032, 380] width 927 height 232
copy p "hello@wyebakehouse.com"
click at [1404, 240] on button "Edit description" at bounding box center [1433, 242] width 113 height 26
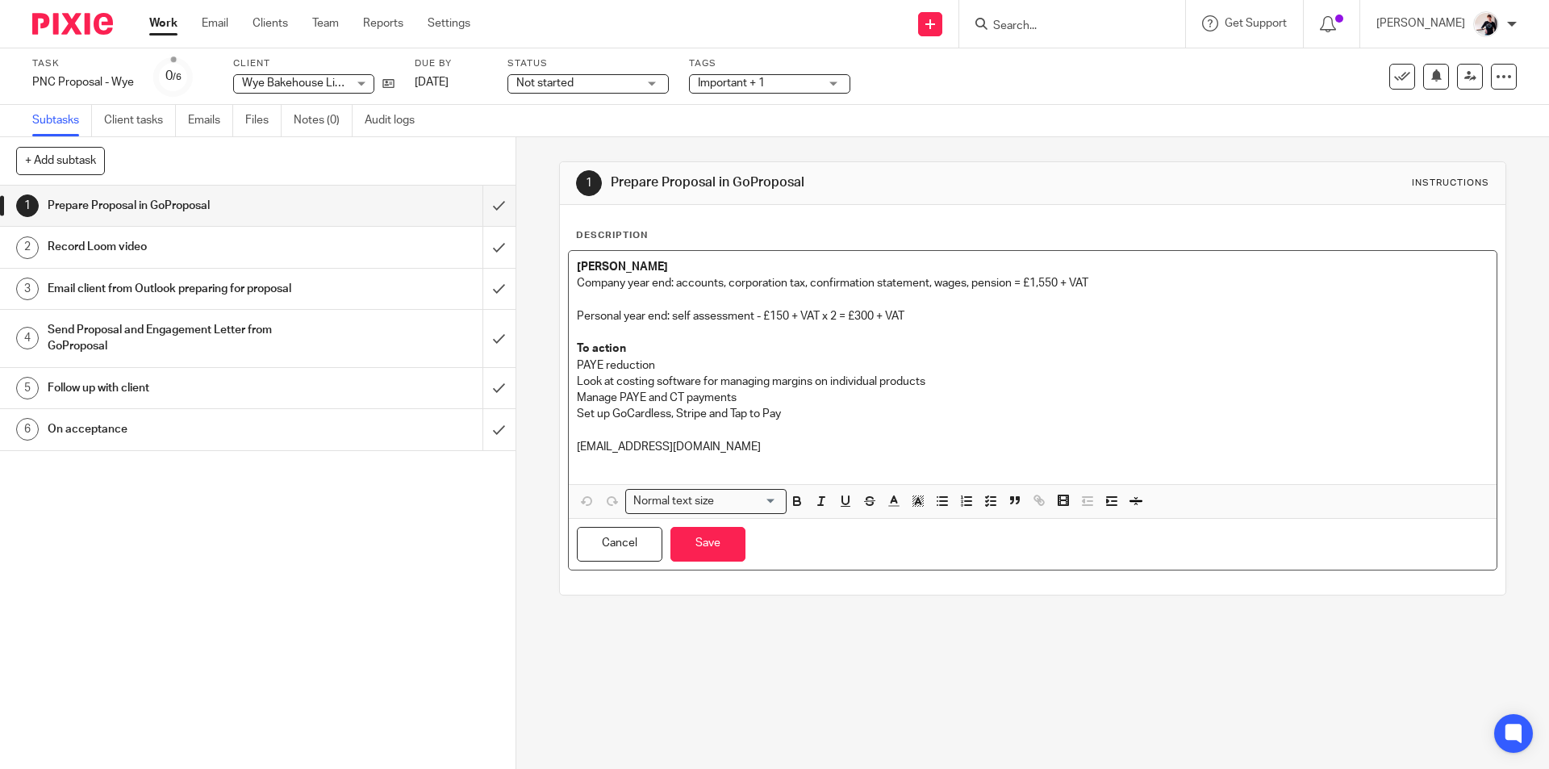
click at [821, 424] on p at bounding box center [1032, 431] width 911 height 16
click at [818, 416] on p "Set up GoCardless, Stripe and Tap to Pay" at bounding box center [1032, 414] width 911 height 16
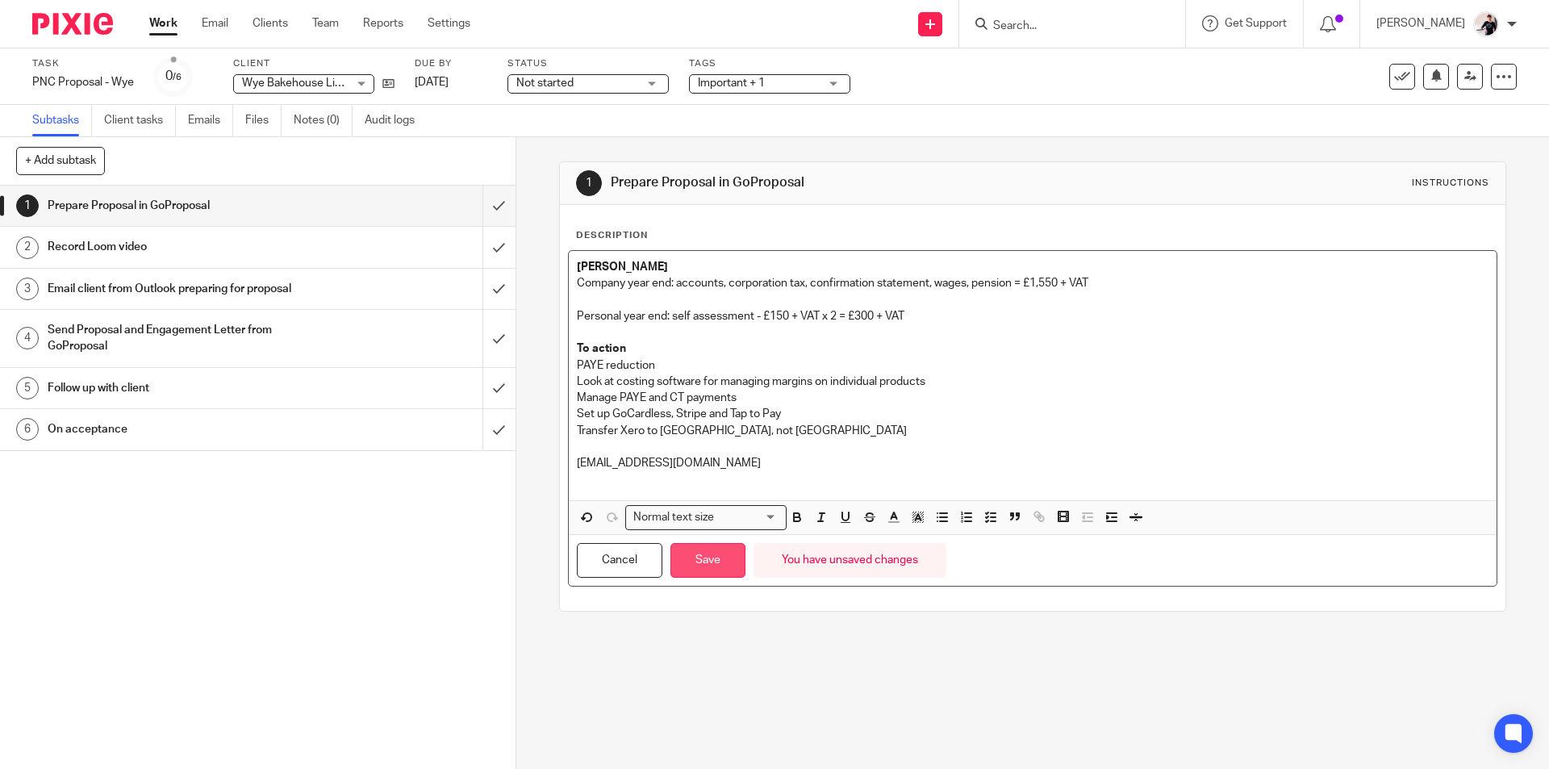
click at [724, 558] on button "Save" at bounding box center [708, 560] width 75 height 35
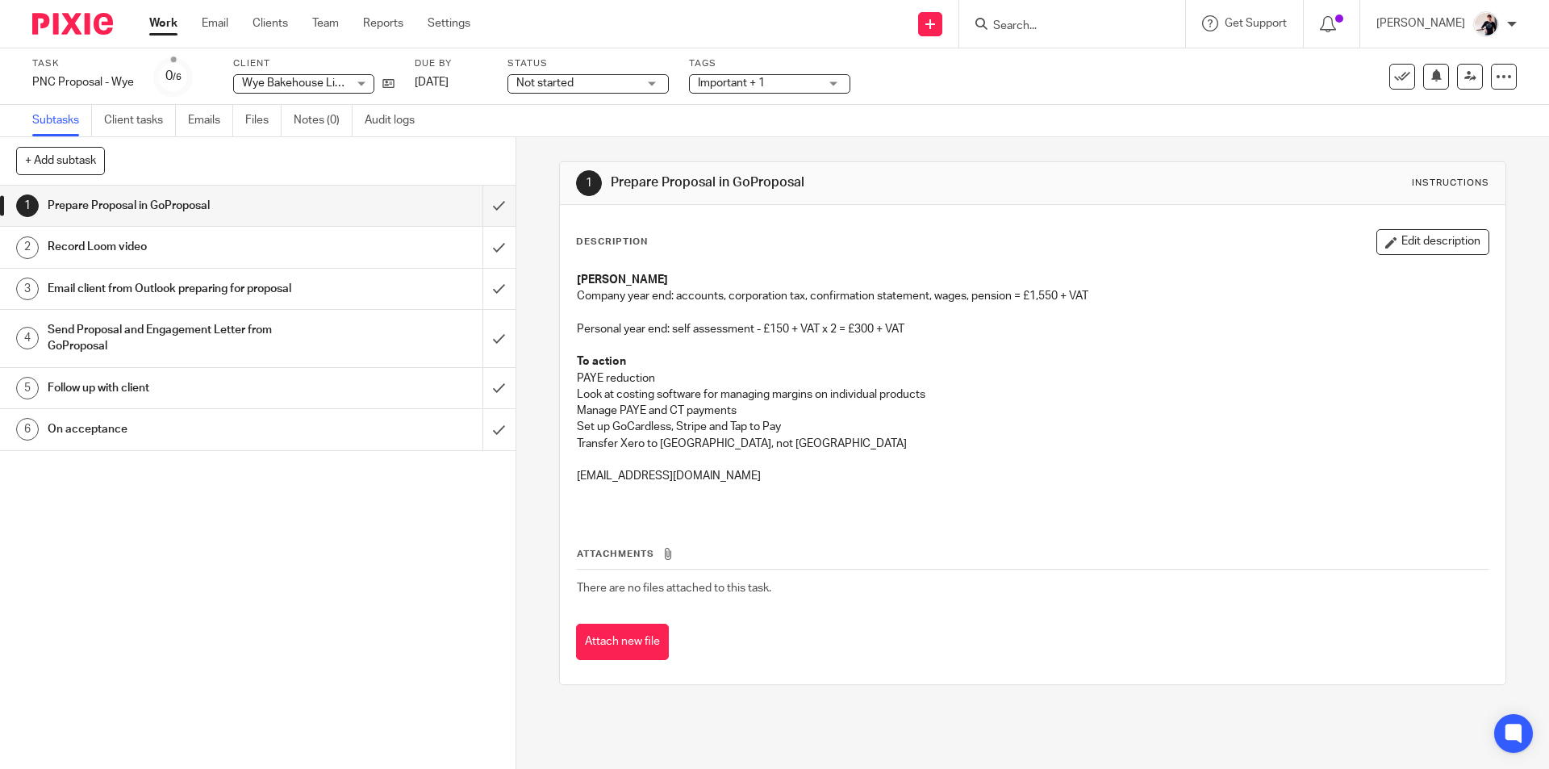
drag, startPoint x: 770, startPoint y: 495, endPoint x: 759, endPoint y: 489, distance: 13.0
click at [770, 495] on p at bounding box center [1032, 492] width 911 height 16
drag, startPoint x: 729, startPoint y: 473, endPoint x: 569, endPoint y: 479, distance: 159.9
click at [569, 479] on div "James Company year end: accounts, corporation tax, confirmation statement, wage…" at bounding box center [1032, 388] width 927 height 249
copy p "hello@wyebakehouse.com"
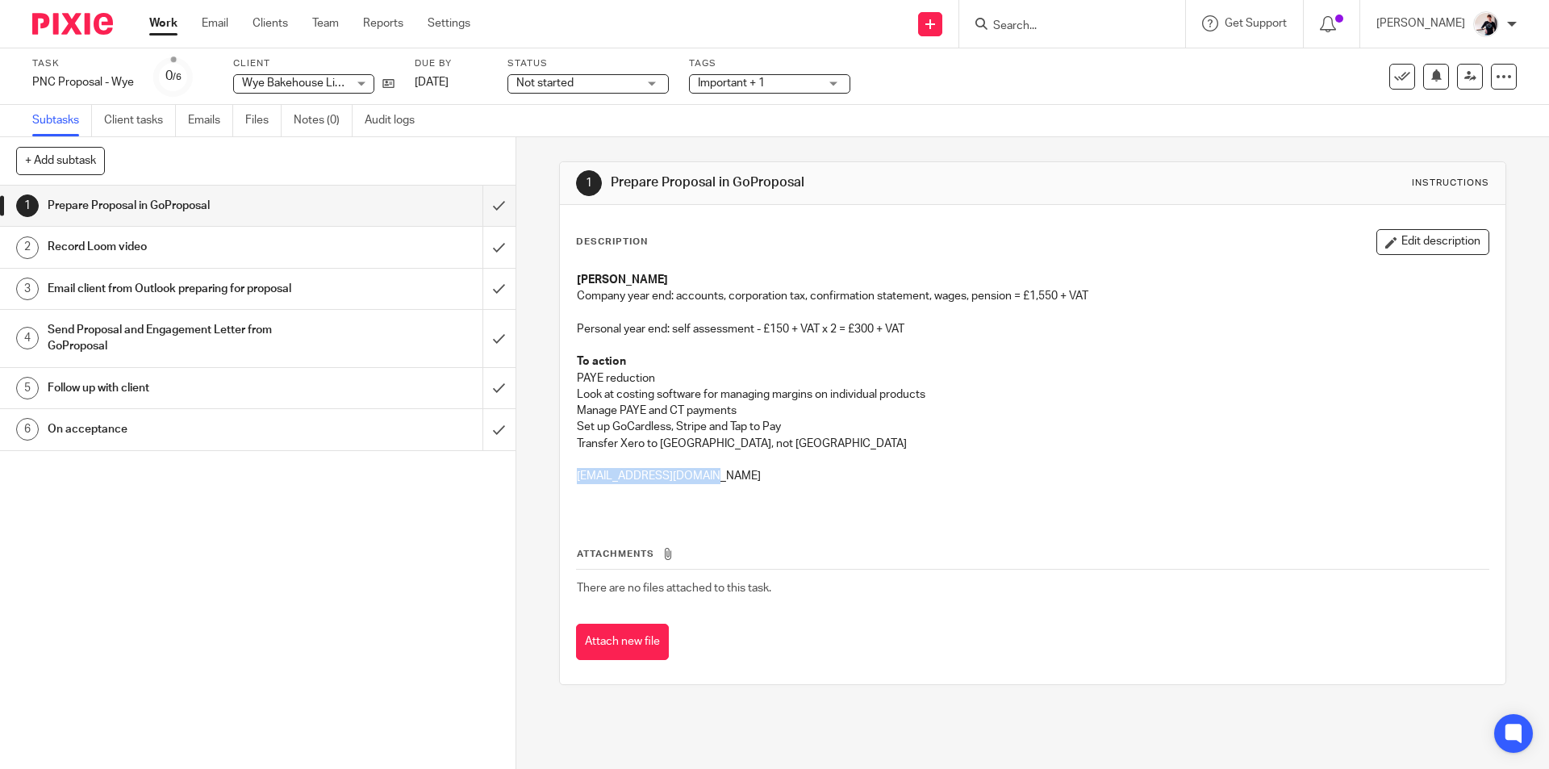
click at [760, 86] on span "Important + 1" at bounding box center [731, 82] width 67 height 11
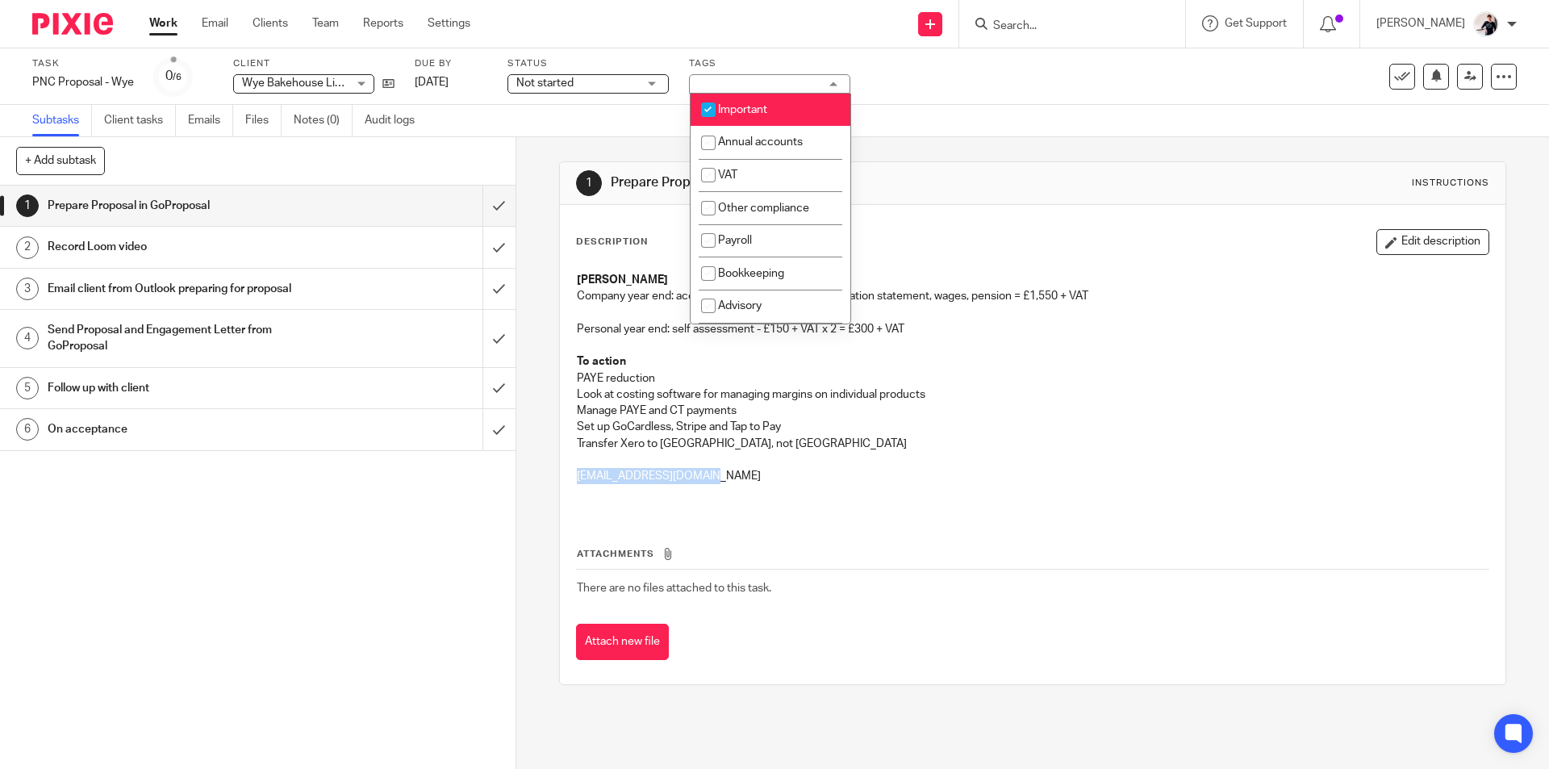
click at [761, 101] on li "Important" at bounding box center [771, 110] width 160 height 33
checkbox input "false"
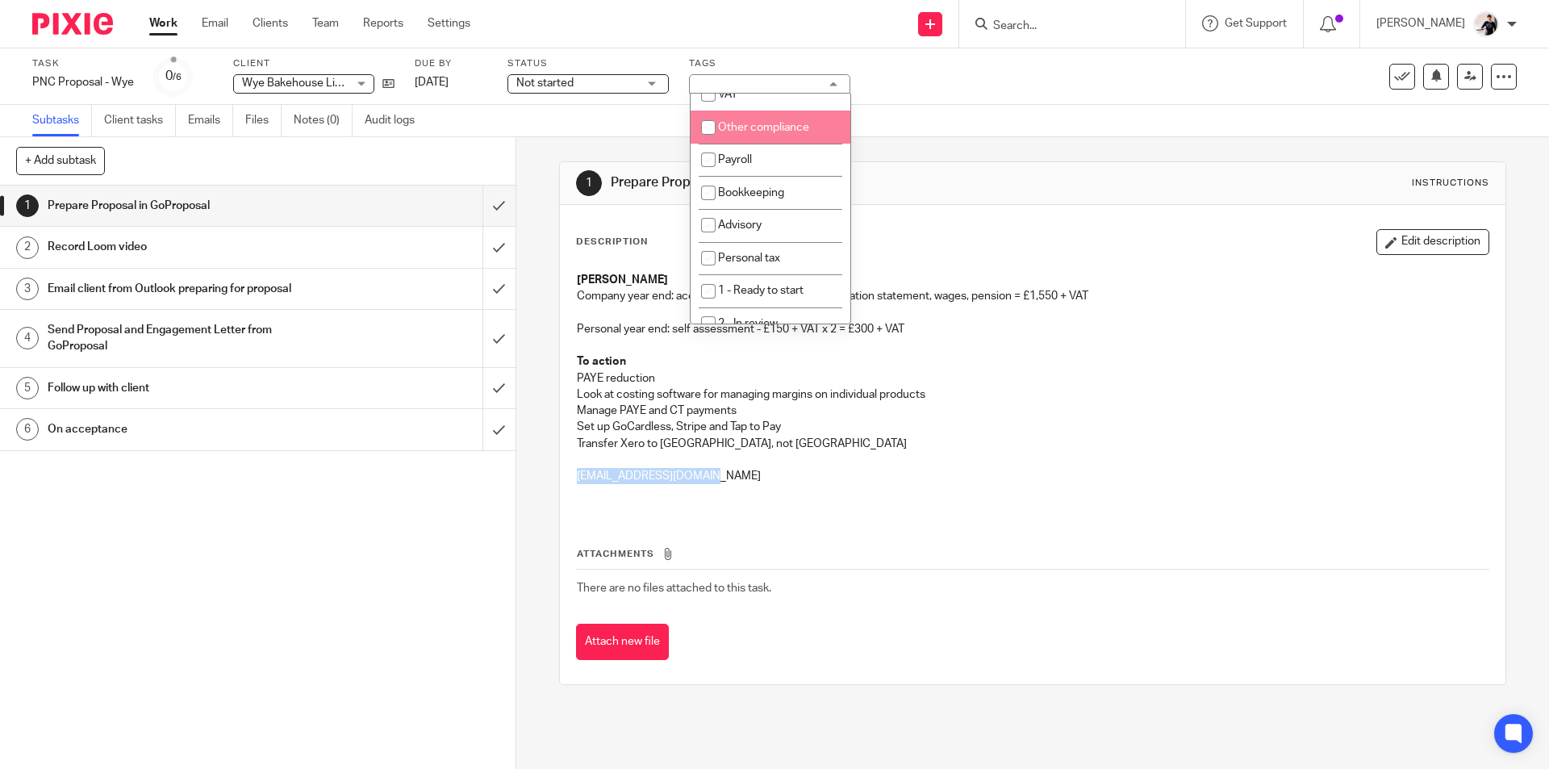
scroll to position [293, 0]
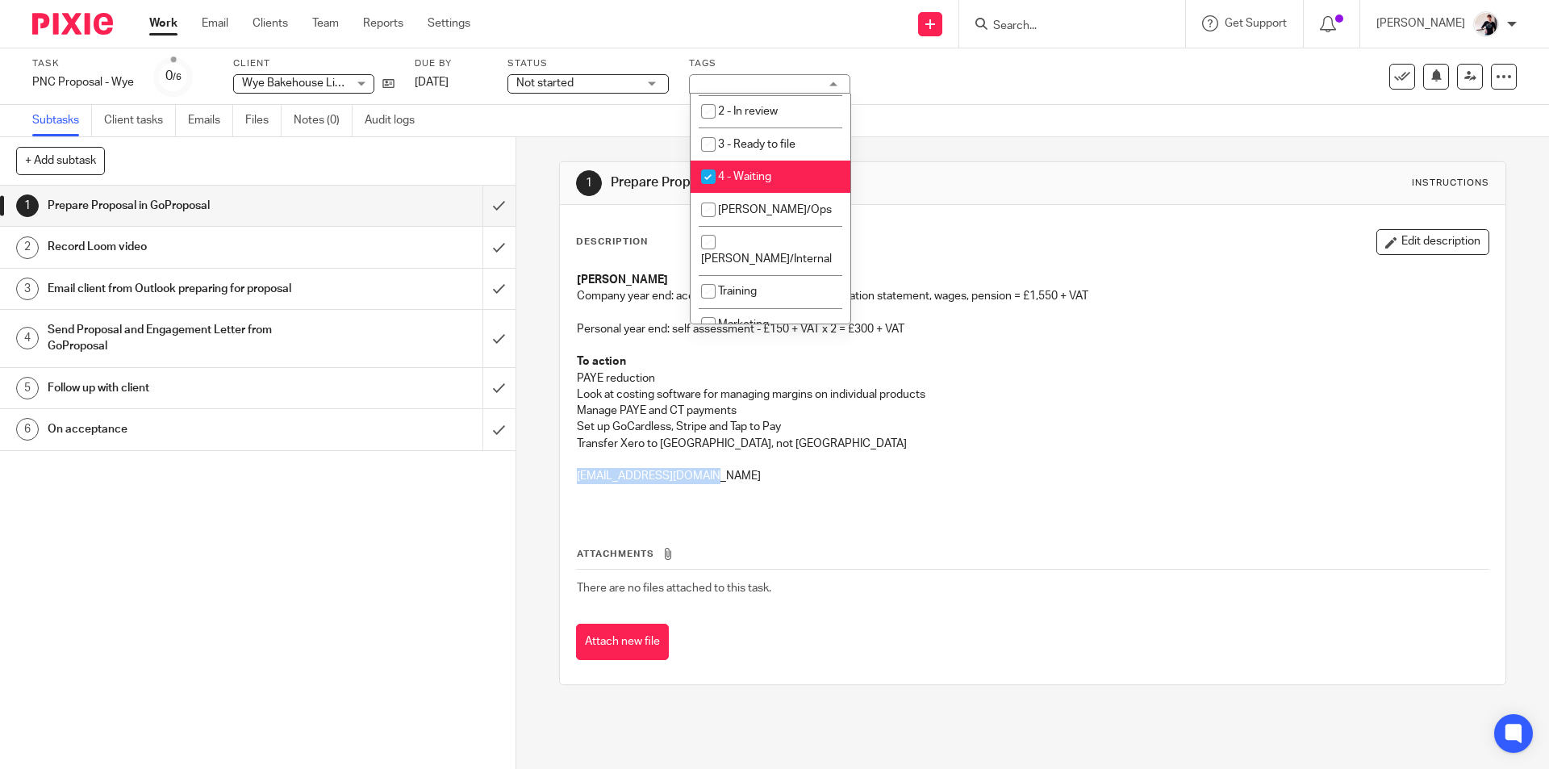
click at [591, 87] on span "Not started" at bounding box center [576, 83] width 121 height 17
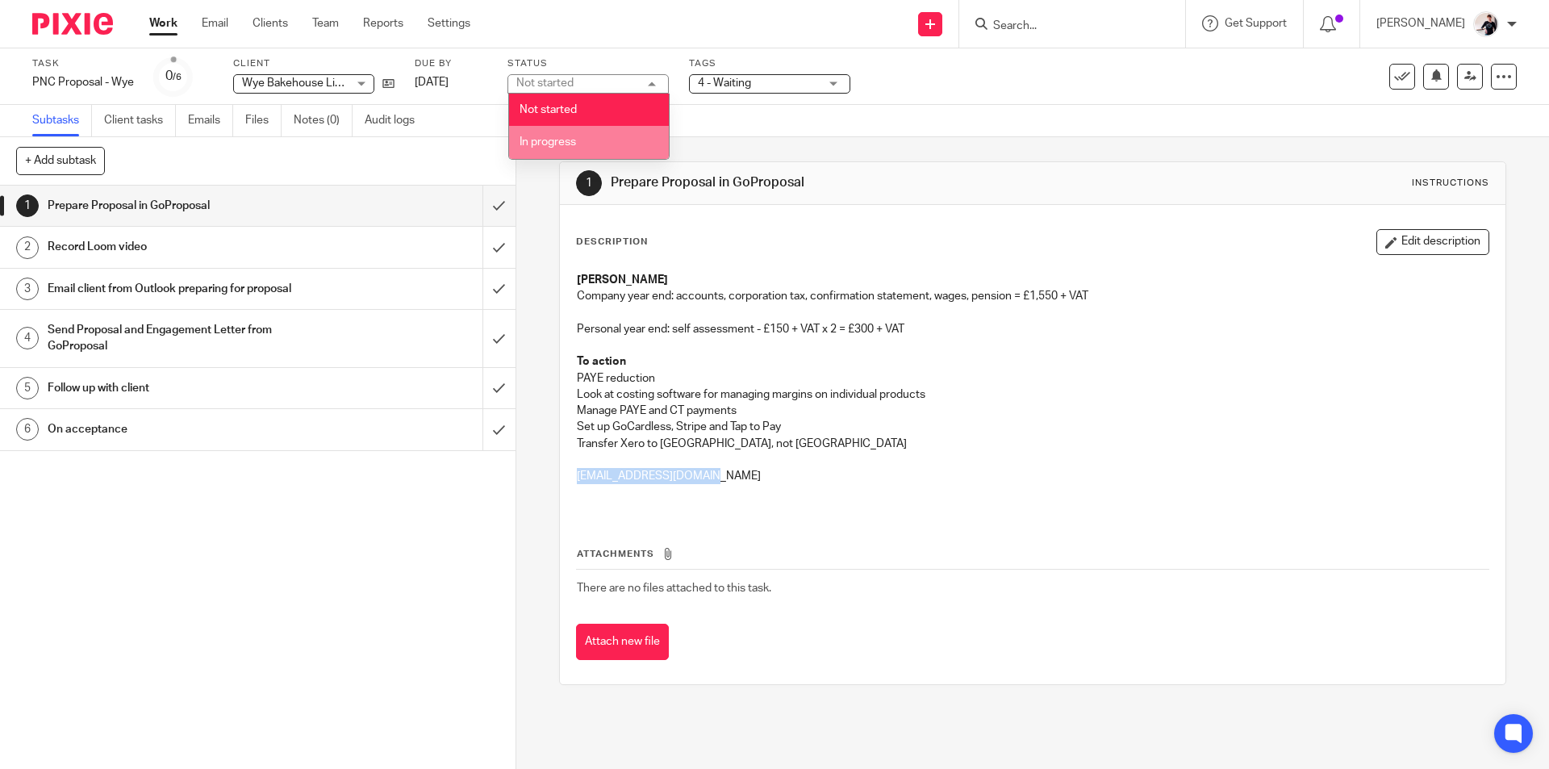
click at [591, 136] on li "In progress" at bounding box center [589, 142] width 160 height 33
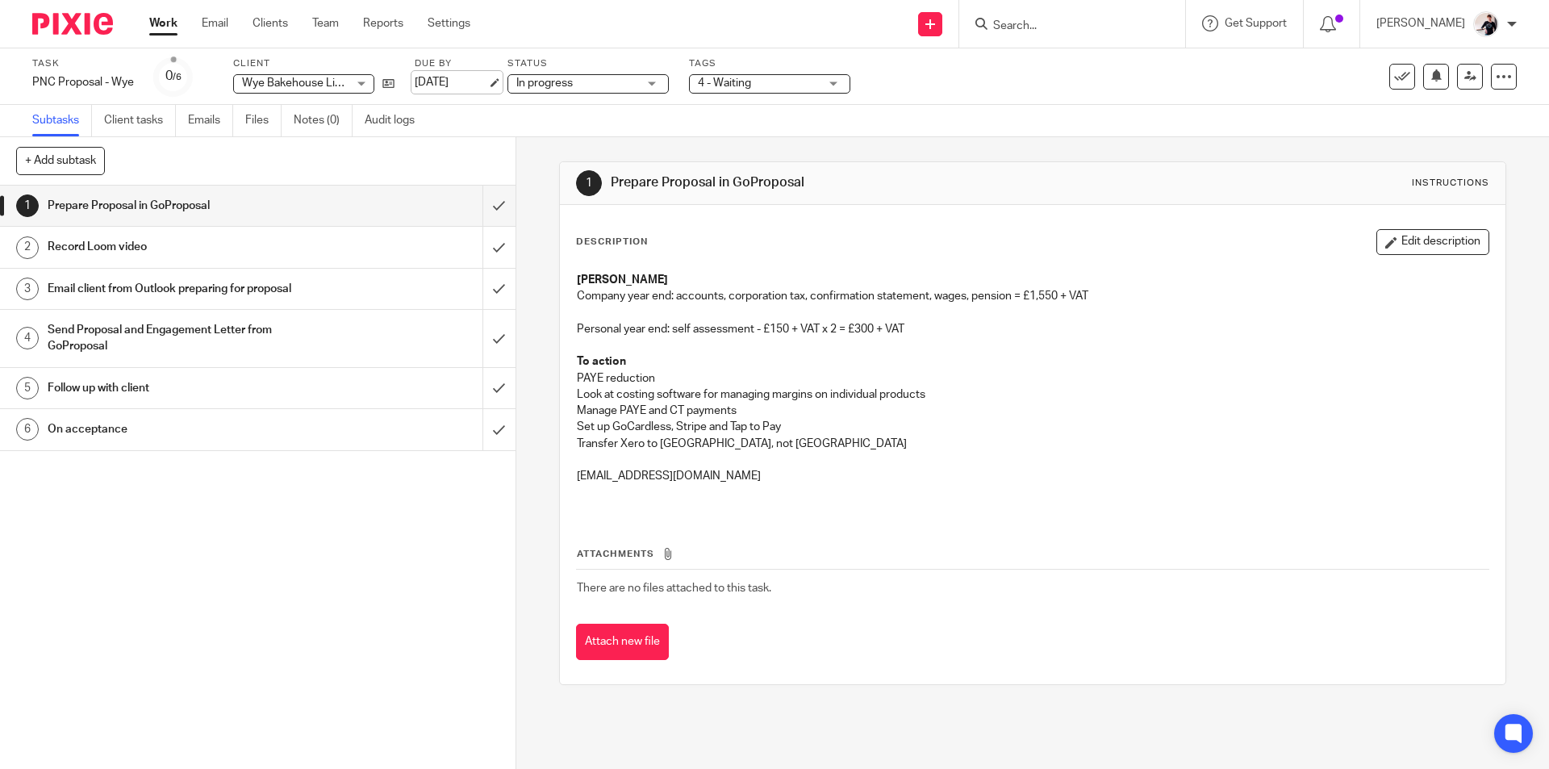
click at [473, 83] on link "21 Aug 2025" at bounding box center [451, 82] width 73 height 17
click at [1028, 22] on input "Search" at bounding box center [1064, 26] width 145 height 15
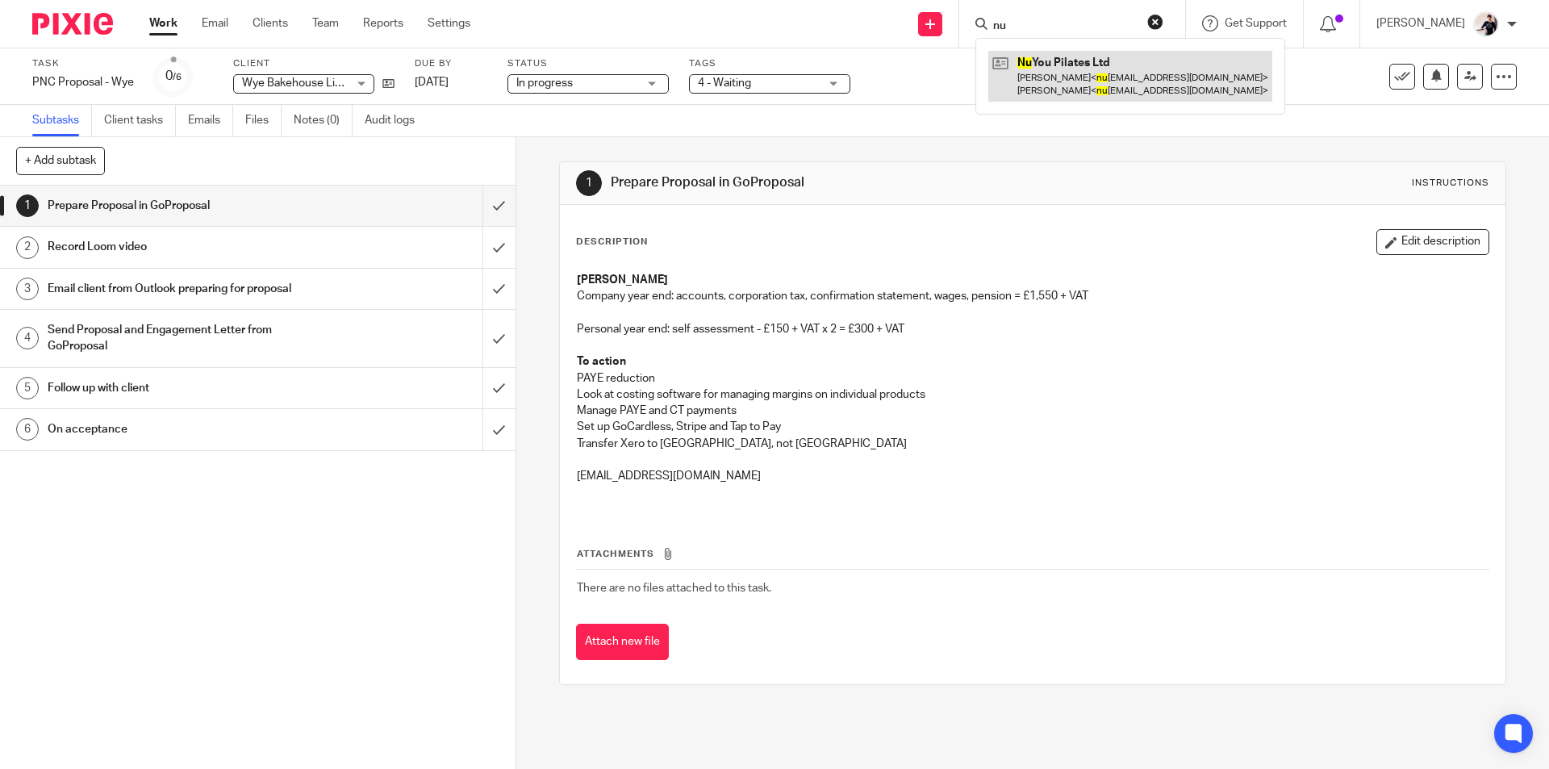
type input "nu"
click at [1101, 56] on link at bounding box center [1130, 76] width 284 height 50
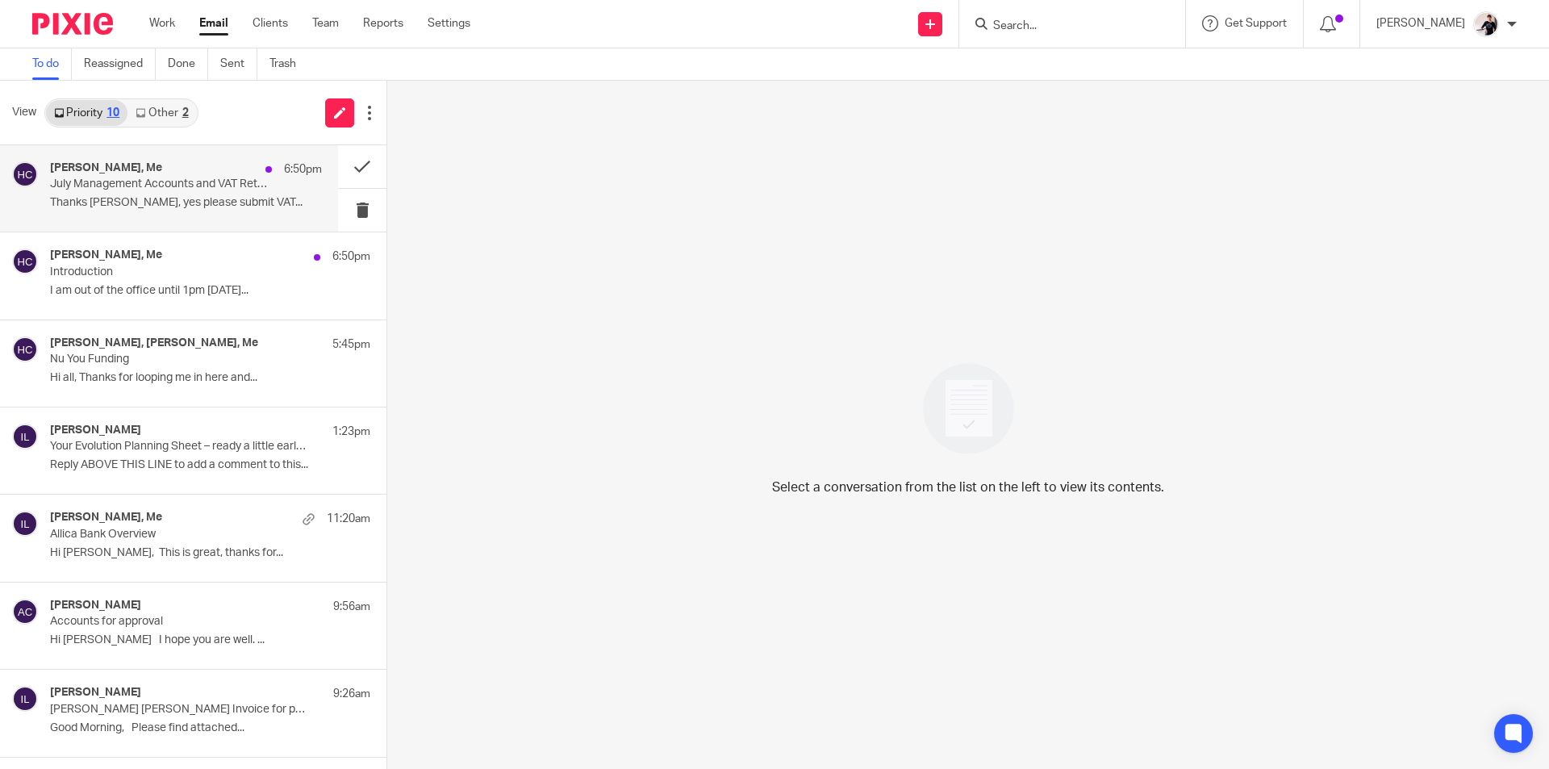
click at [185, 184] on p "July Management Accounts and VAT Return" at bounding box center [159, 185] width 218 height 14
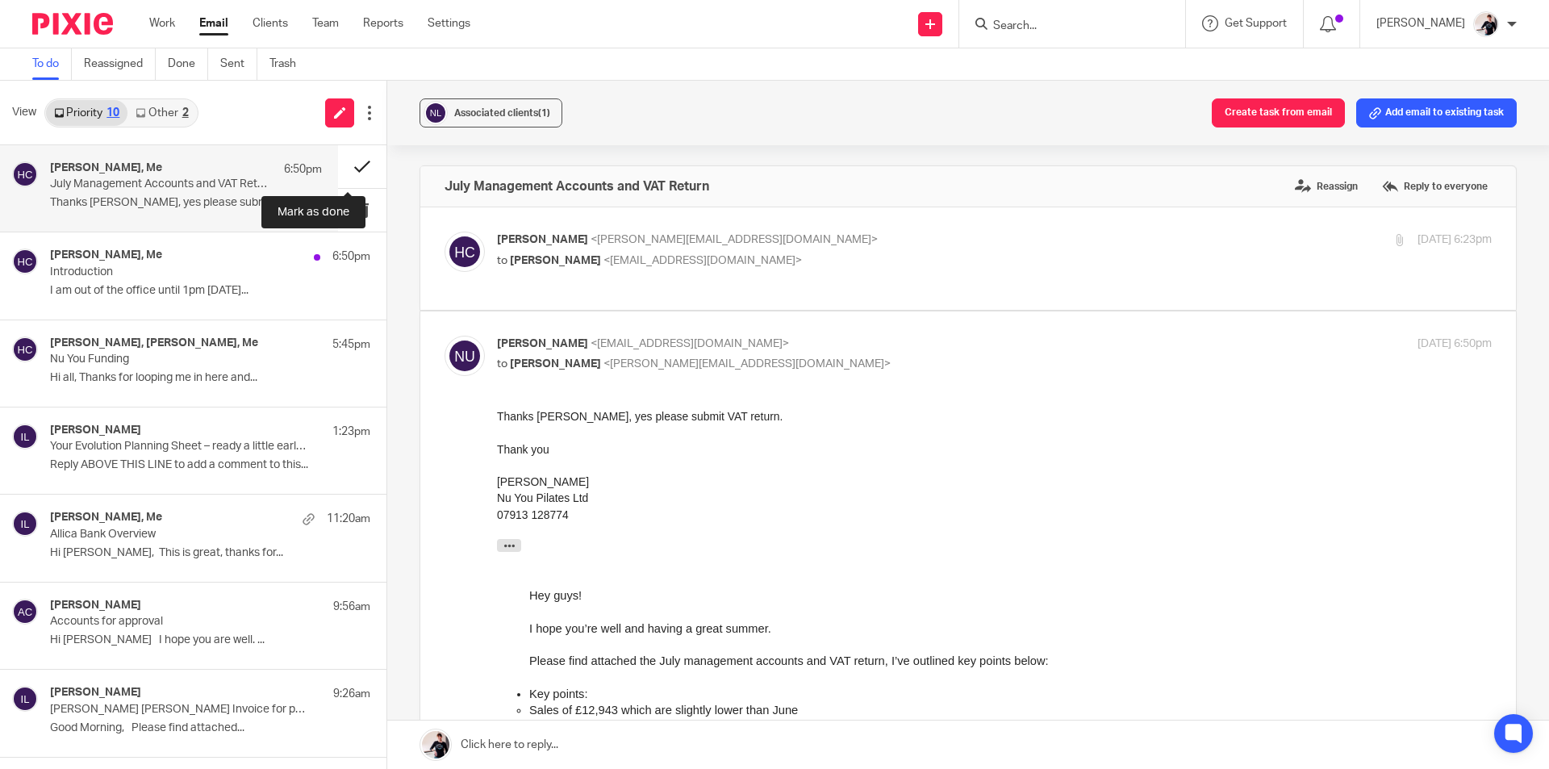
click at [341, 169] on button at bounding box center [362, 166] width 48 height 43
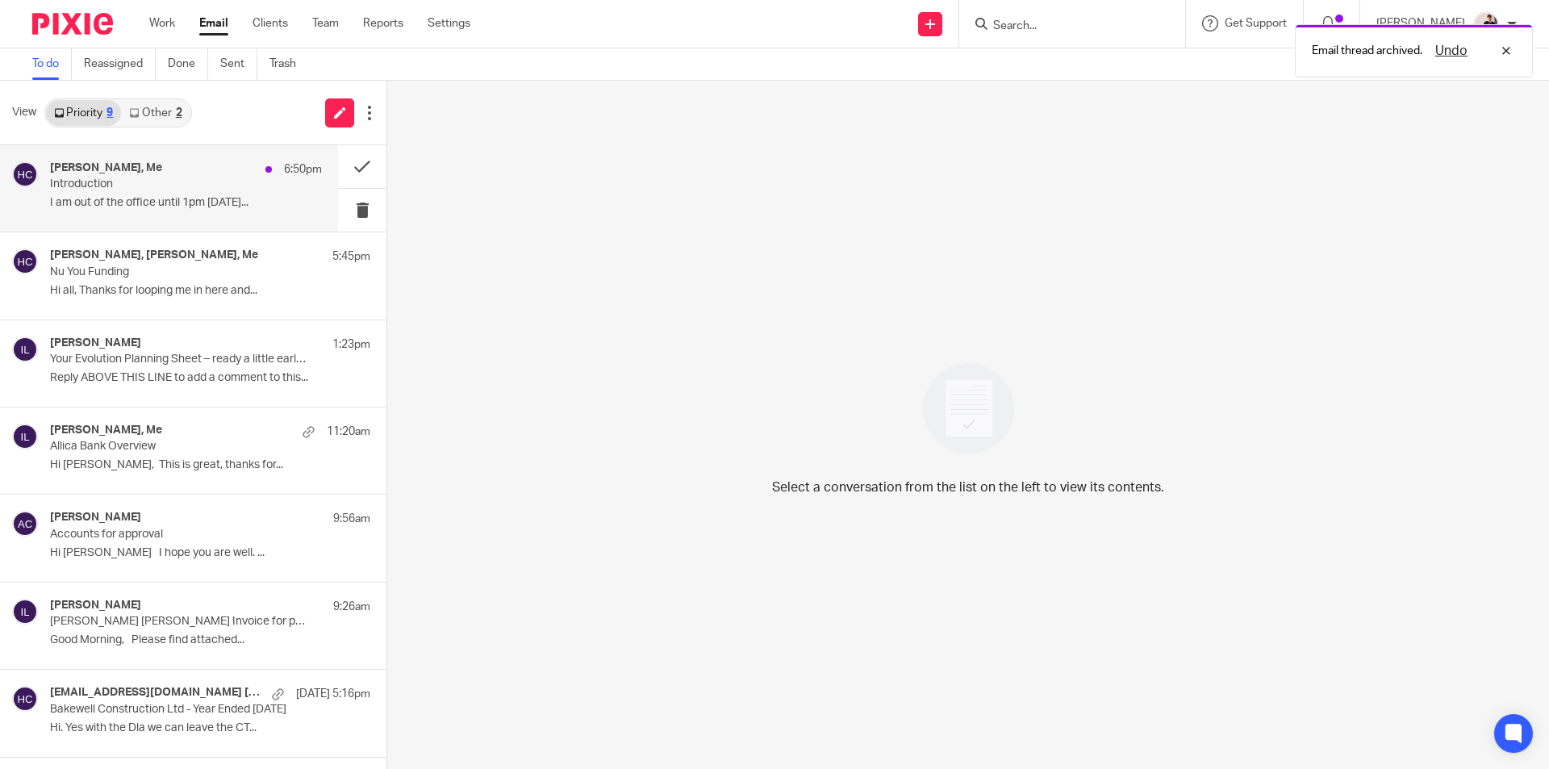
click at [183, 208] on p "I am out of the office until 1pm on Thursday..." at bounding box center [186, 203] width 272 height 14
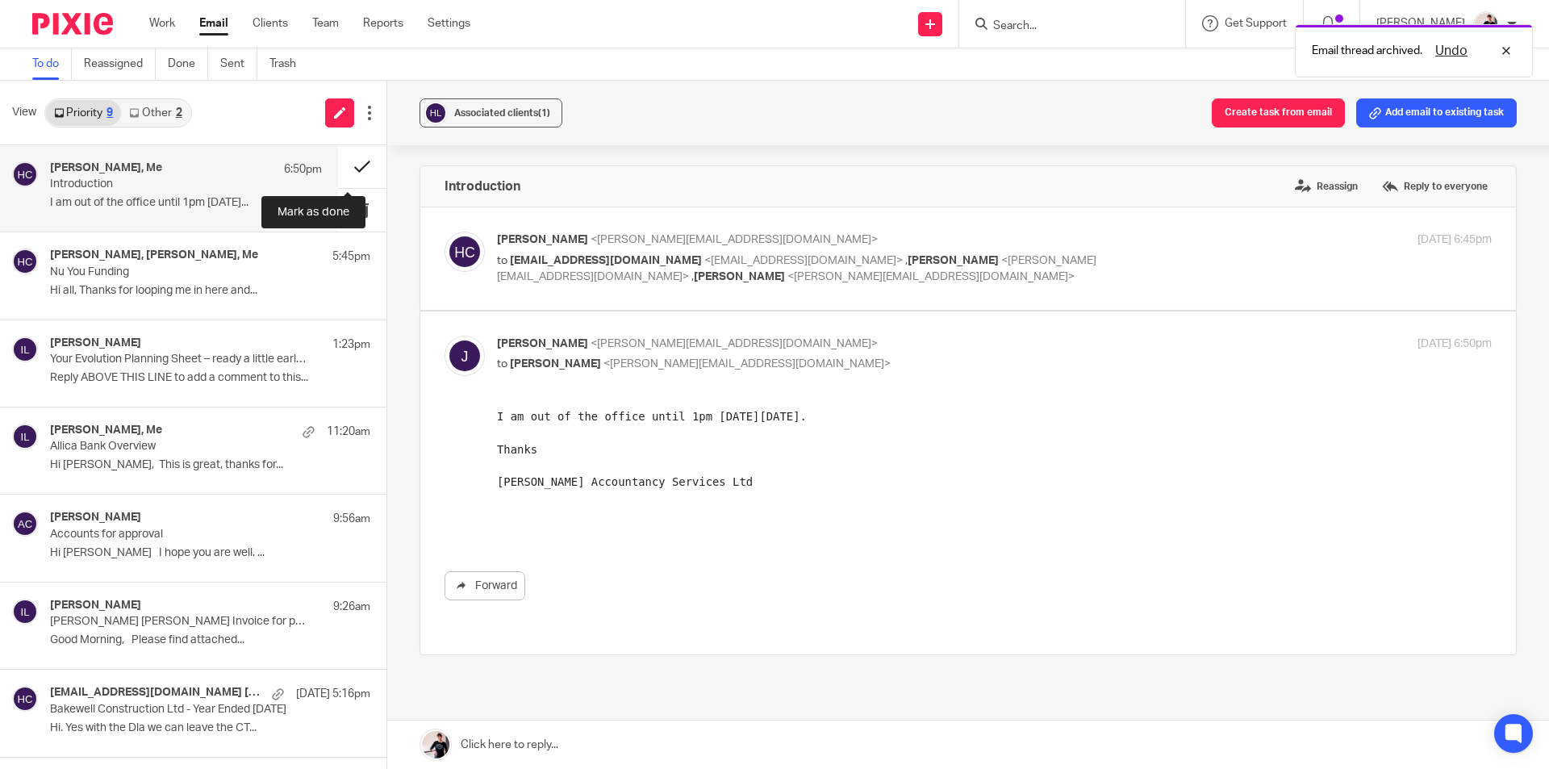
click at [345, 169] on button at bounding box center [362, 166] width 48 height 43
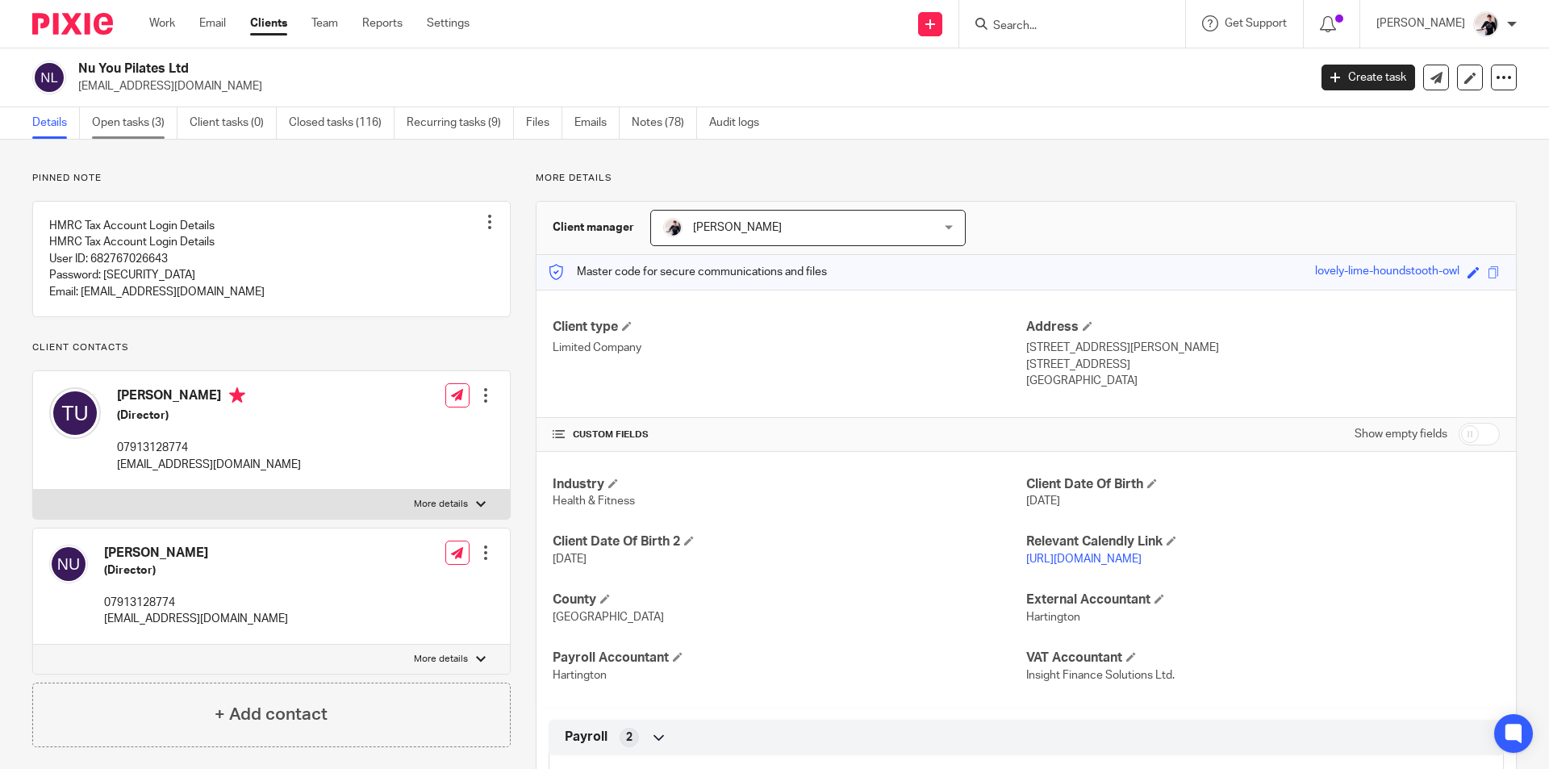
click at [151, 120] on link "Open tasks (3)" at bounding box center [135, 122] width 86 height 31
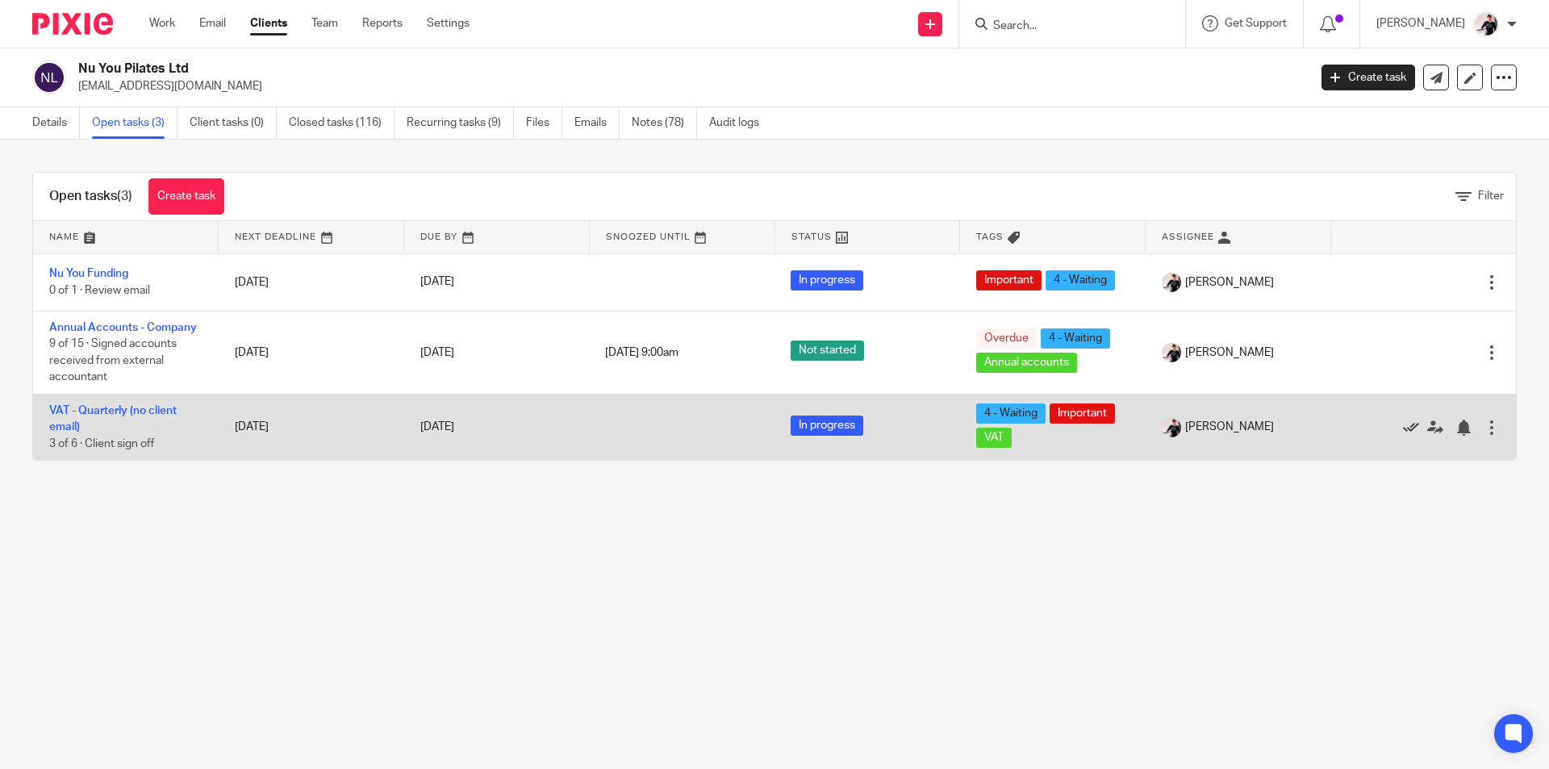
click at [1403, 424] on icon at bounding box center [1411, 428] width 16 height 16
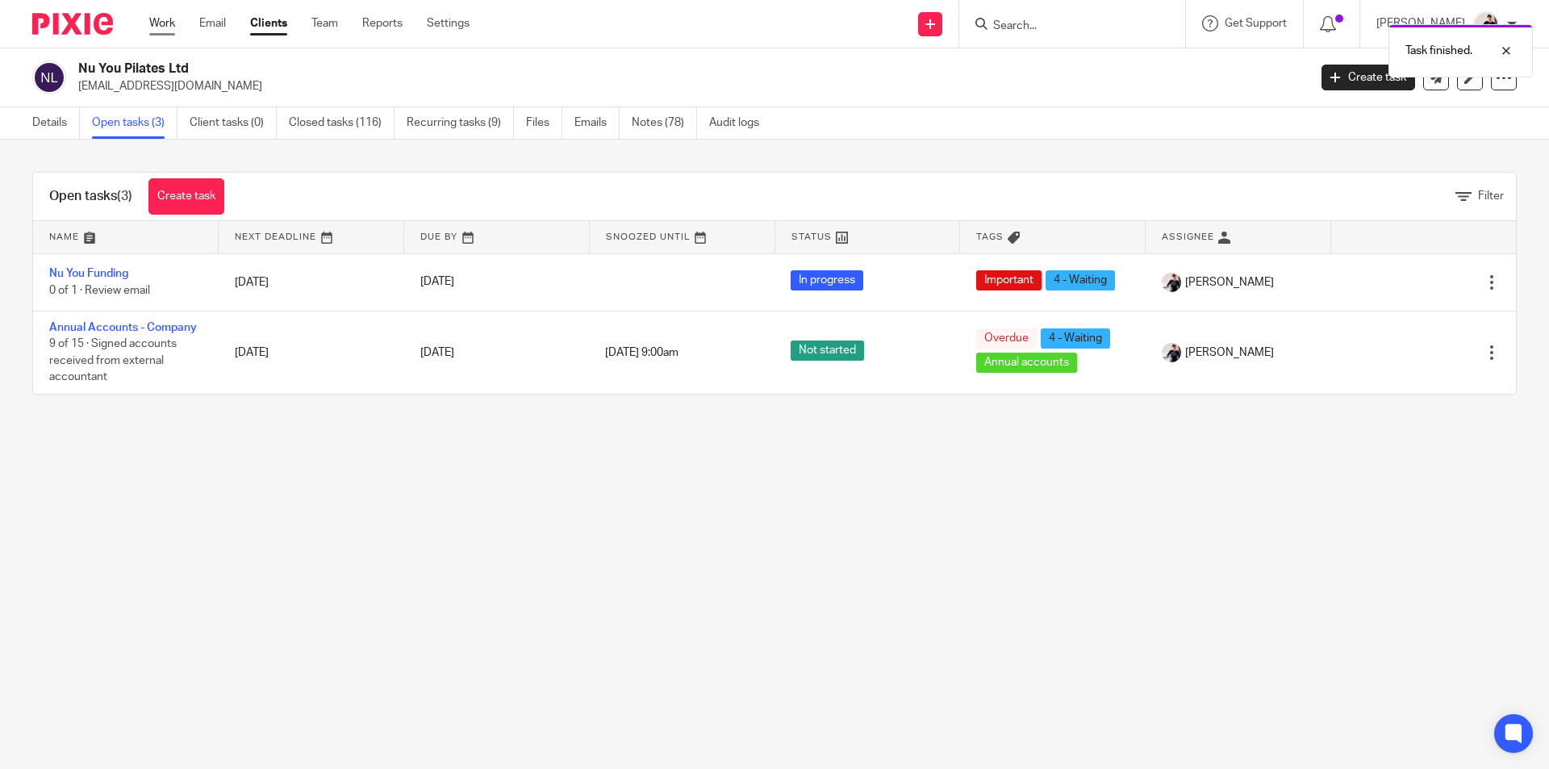
click at [171, 20] on link "Work" at bounding box center [162, 23] width 26 height 16
